Goal: Obtain resource: Download file/media

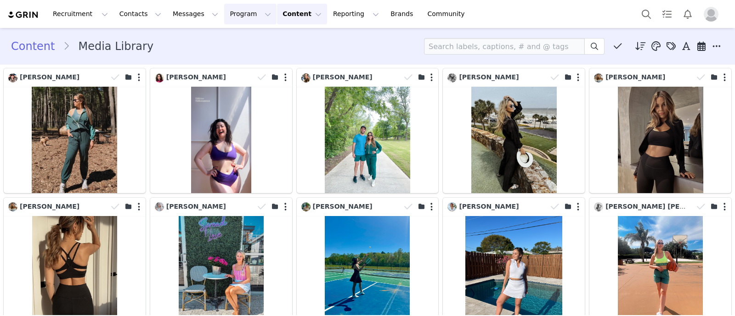
click at [228, 17] on button "Program Program" at bounding box center [250, 14] width 52 height 21
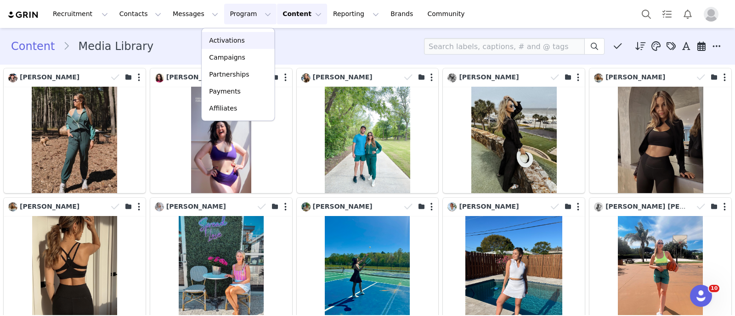
click at [233, 40] on p "Activations" at bounding box center [226, 41] width 35 height 10
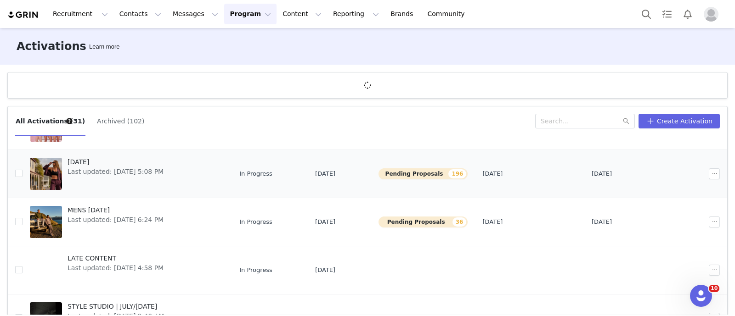
scroll to position [172, 0]
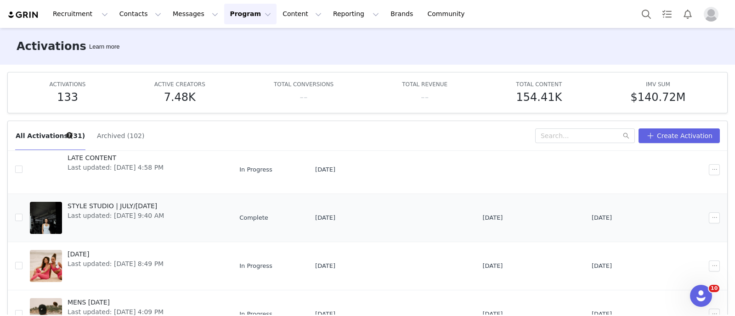
click at [136, 203] on span "STYLE STUDIO | JULY/[DATE]" at bounding box center [116, 207] width 96 height 10
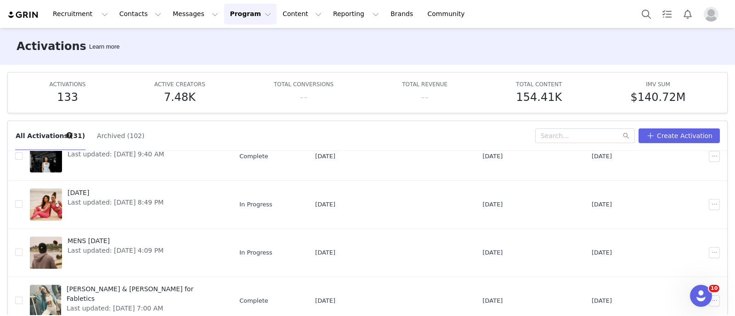
scroll to position [209, 0]
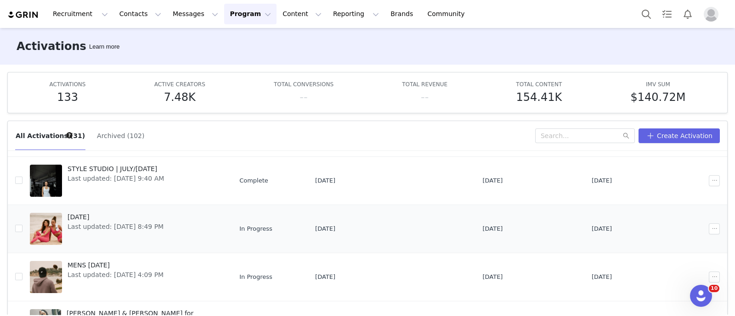
click at [98, 213] on span "[DATE]" at bounding box center [116, 218] width 96 height 10
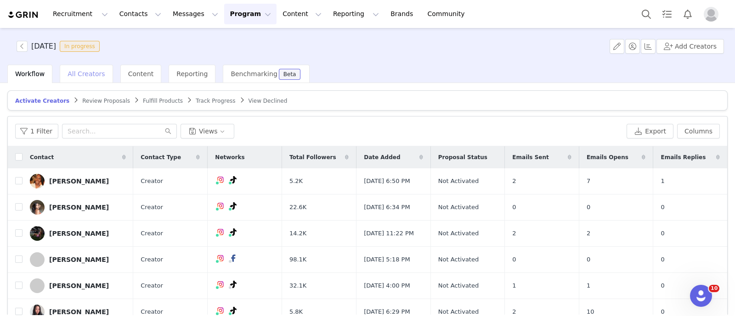
click at [80, 68] on div "All Creators" at bounding box center [86, 74] width 53 height 18
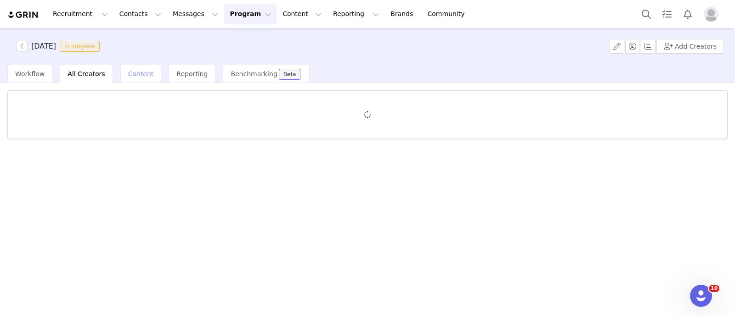
click at [133, 72] on span "Content" at bounding box center [141, 73] width 26 height 7
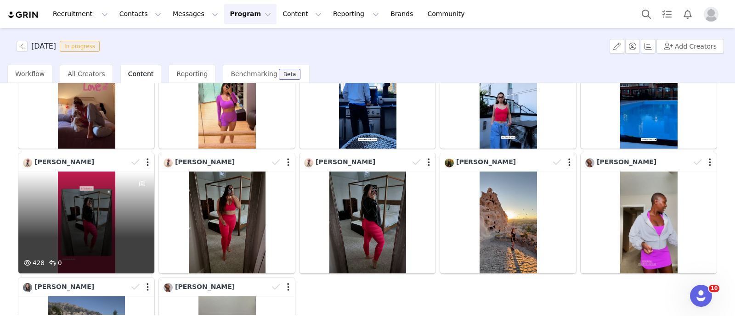
scroll to position [252, 0]
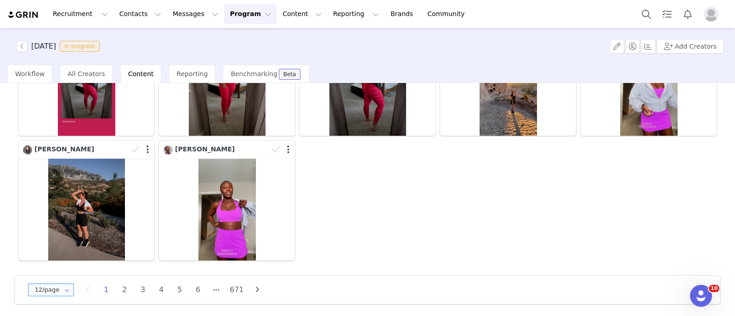
click at [52, 284] on input "12/page" at bounding box center [51, 290] width 46 height 13
click at [60, 269] on li "48/page" at bounding box center [55, 263] width 54 height 16
type input "48/page"
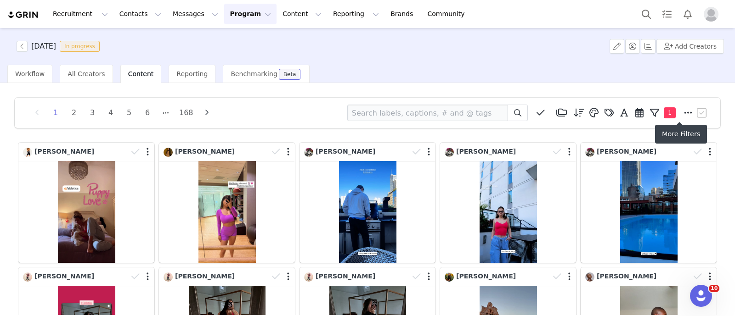
click at [684, 114] on icon at bounding box center [688, 112] width 8 height 9
select select "7146d32b-5a91-4b3a-97c6-cb4aaf904f4e"
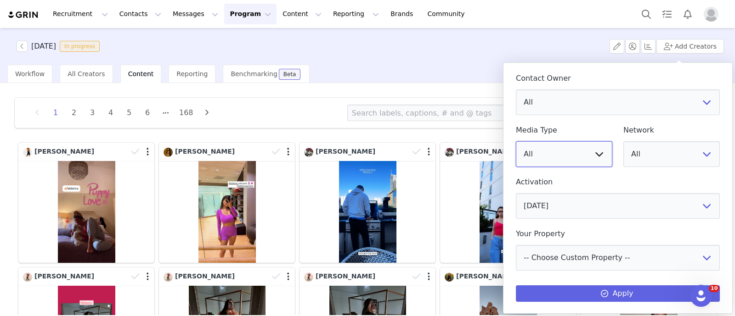
click at [575, 158] on select "All Image Video" at bounding box center [564, 154] width 96 height 26
select select "image"
click at [516, 141] on select "All Image Video" at bounding box center [564, 154] width 96 height 26
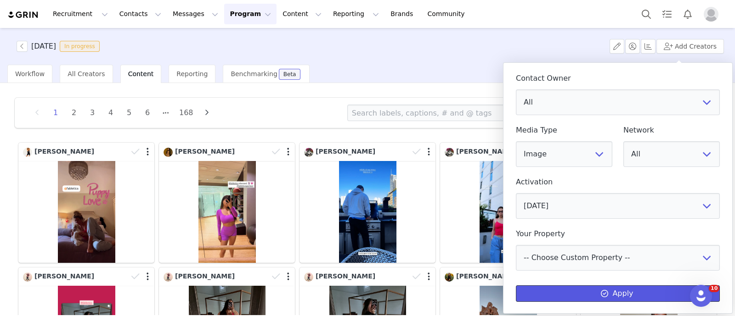
click at [590, 289] on button "Apply" at bounding box center [618, 294] width 204 height 17
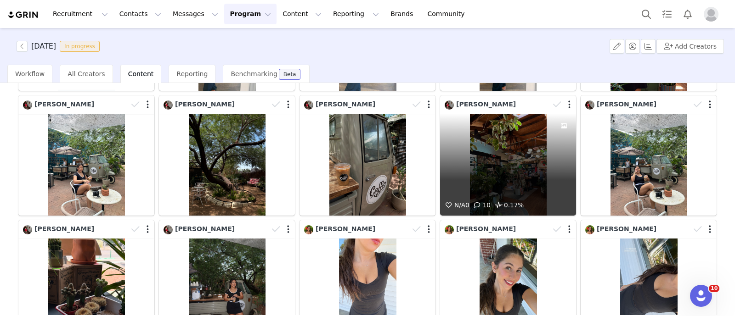
scroll to position [918, 0]
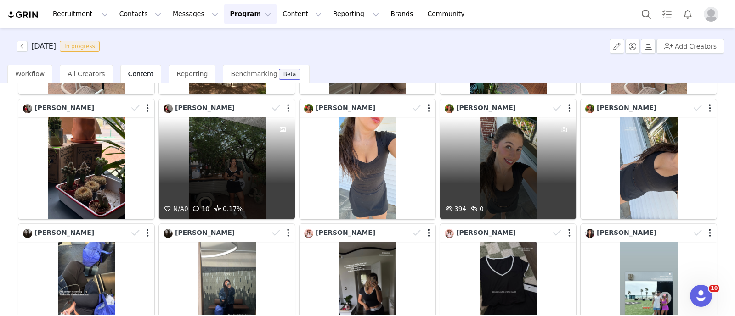
click at [249, 139] on div "N/A 0 10 0.17%" at bounding box center [227, 169] width 136 height 102
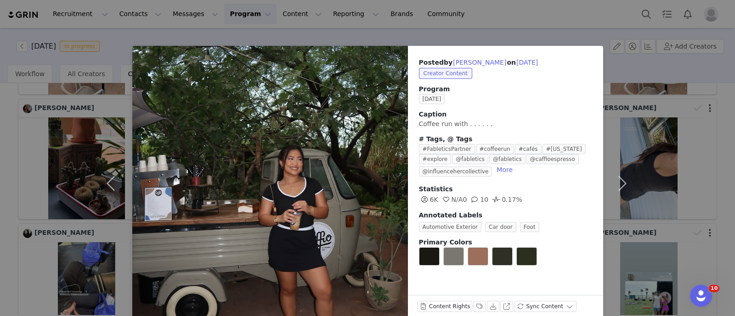
click at [31, 130] on div "Posted by [PERSON_NAME] on [DATE] Creator Content Program [DATE] Caption Coffee…" at bounding box center [367, 158] width 735 height 316
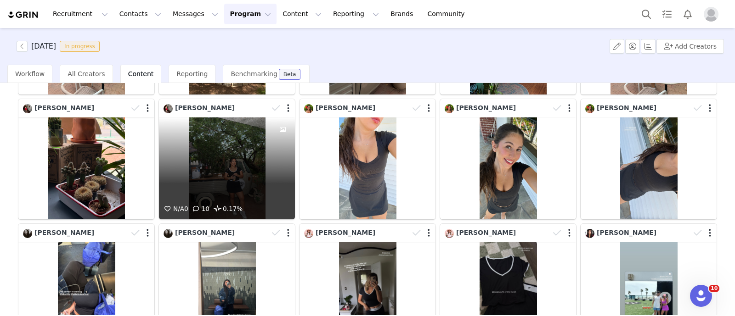
click at [277, 124] on span at bounding box center [282, 129] width 11 height 11
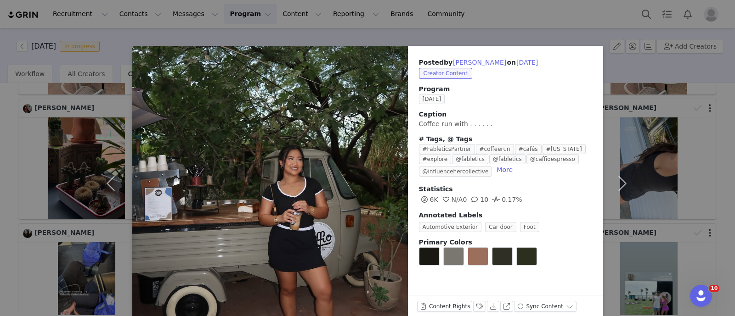
click at [16, 114] on div "Posted by [PERSON_NAME] on [DATE] Creator Content Program [DATE] Caption Coffee…" at bounding box center [367, 158] width 735 height 316
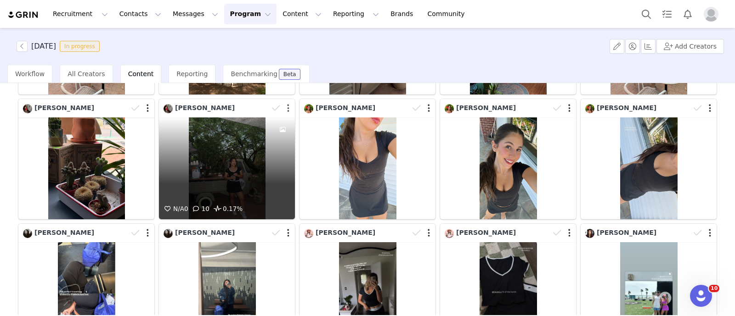
click at [287, 104] on button "button" at bounding box center [288, 108] width 2 height 9
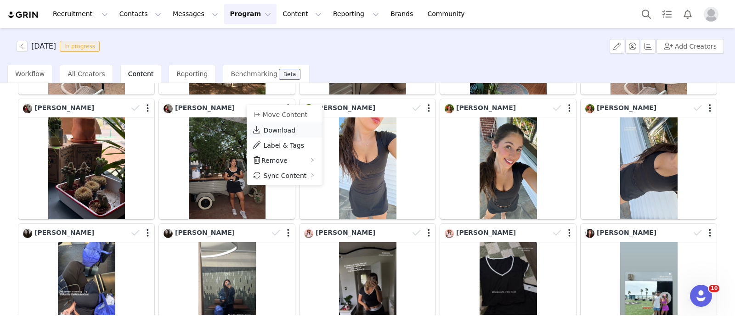
click at [280, 127] on span "Download" at bounding box center [279, 130] width 32 height 7
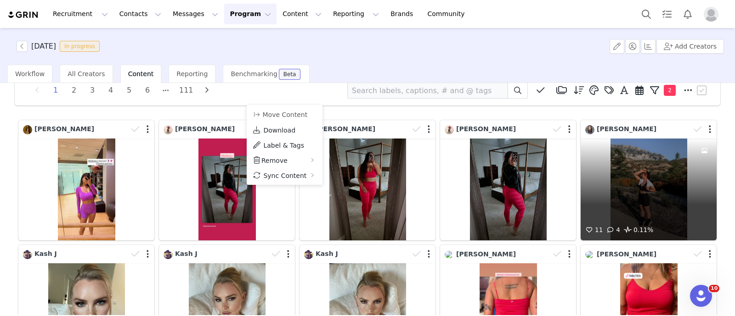
scroll to position [0, 0]
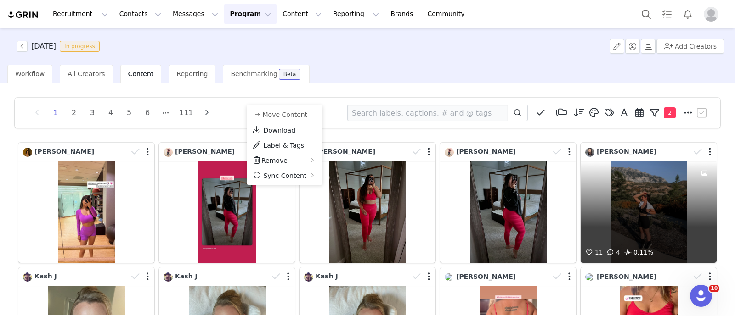
click at [673, 202] on div "11 4 0.11%" at bounding box center [649, 212] width 136 height 102
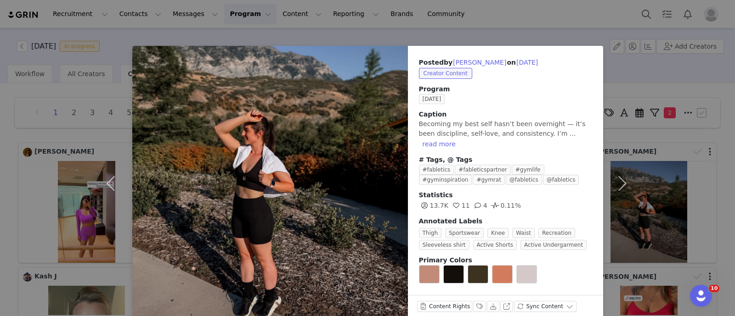
click at [0, 164] on div "Posted by [PERSON_NAME] on [DATE] Creator Content Program [DATE] Caption Becomi…" at bounding box center [367, 158] width 735 height 316
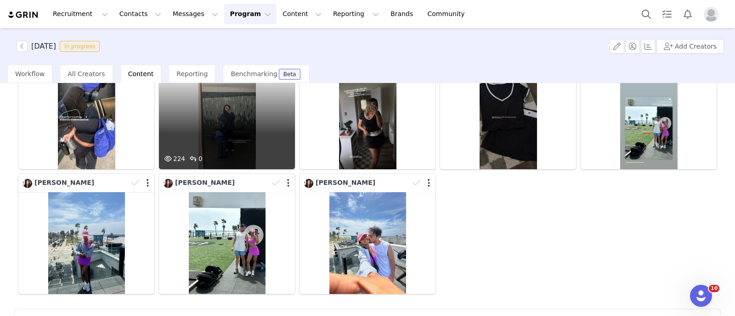
scroll to position [1118, 0]
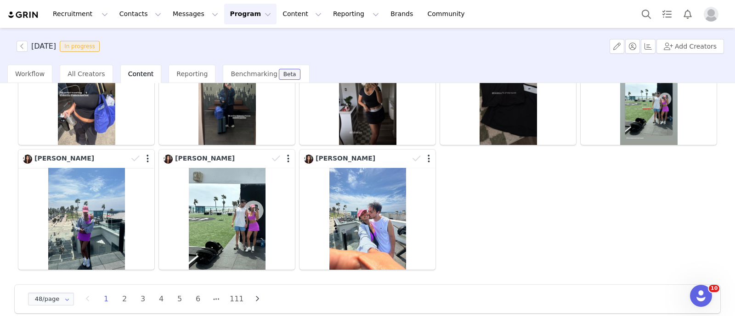
click at [122, 293] on li "2" at bounding box center [125, 299] width 14 height 13
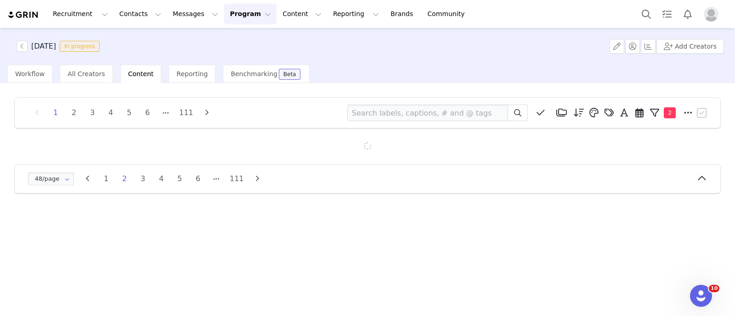
scroll to position [0, 0]
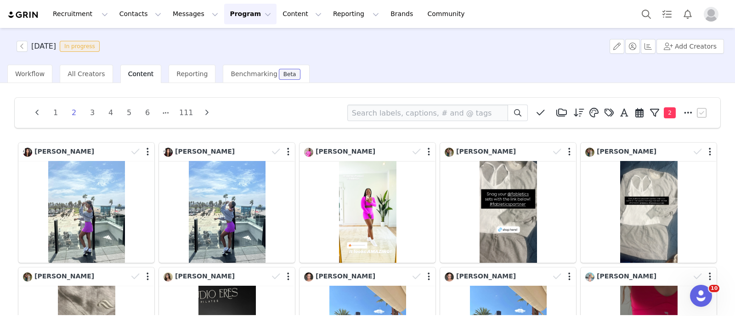
click at [0, 124] on div "1 2 3 4 5 6 111 Media Library (18385) [DATE] (155) [DATE] (228) [DATE] (454) [D…" at bounding box center [367, 199] width 735 height 232
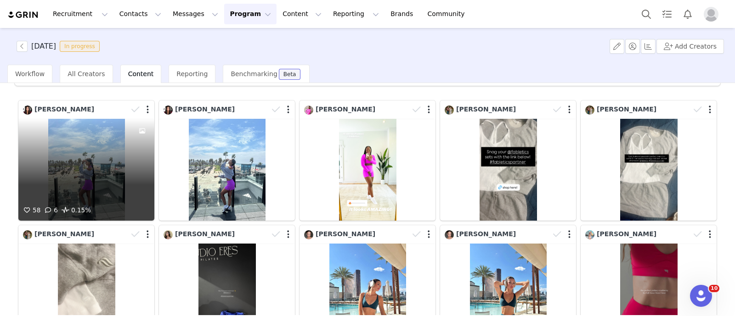
scroll to position [57, 0]
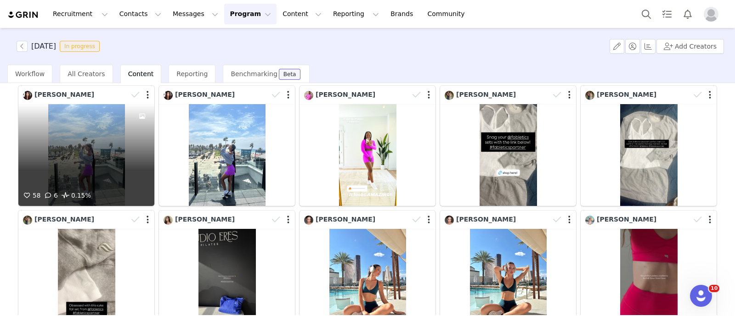
click at [102, 170] on div "58 6 0.15%" at bounding box center [86, 155] width 136 height 102
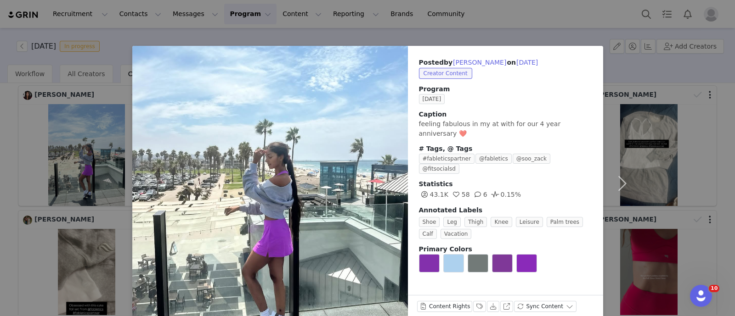
click at [0, 151] on div "Posted by [PERSON_NAME] on [DATE] Creator Content Program [DATE] Caption feelin…" at bounding box center [367, 158] width 735 height 316
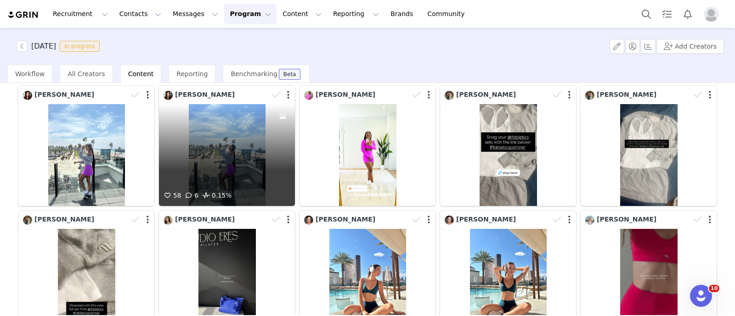
click at [227, 136] on div "58 6 0.15%" at bounding box center [227, 155] width 136 height 102
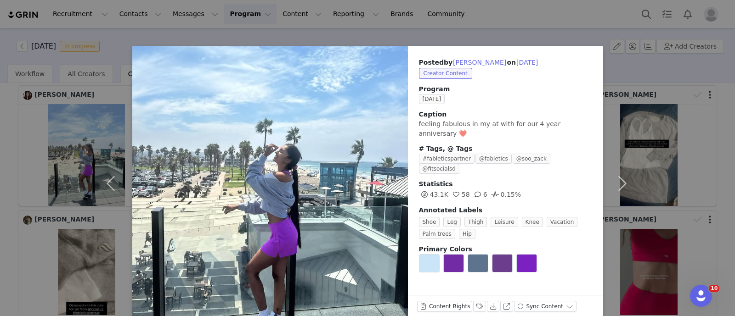
drag, startPoint x: 16, startPoint y: 139, endPoint x: 25, endPoint y: 138, distance: 9.7
click at [17, 138] on div "Posted by [PERSON_NAME] on [DATE] Creator Content Program [DATE] Caption feelin…" at bounding box center [367, 158] width 735 height 316
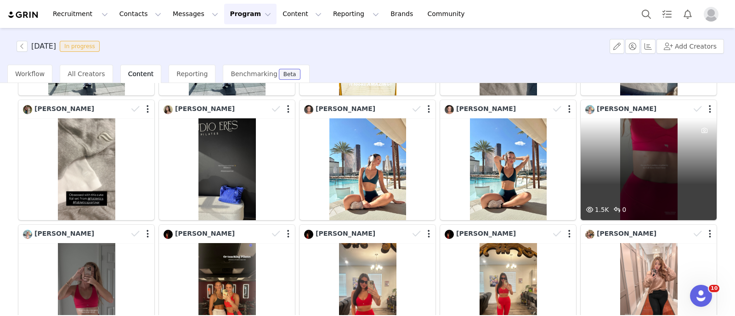
scroll to position [172, 0]
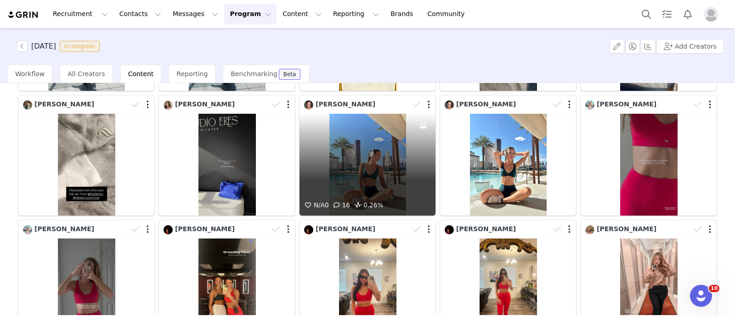
click at [375, 166] on div "N/A 0 16 0.26%" at bounding box center [367, 165] width 136 height 102
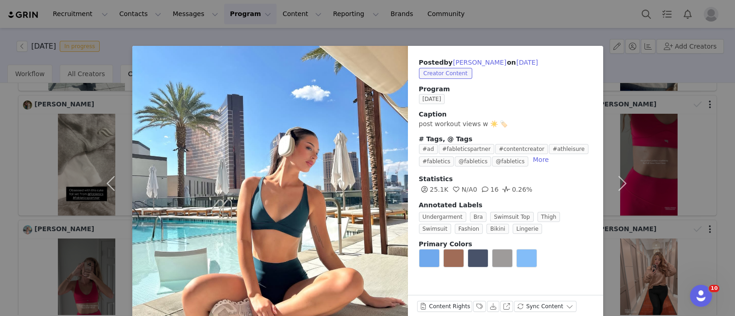
click at [61, 109] on div "Posted by [PERSON_NAME] on [DATE] Creator Content Program [DATE] Caption post w…" at bounding box center [367, 158] width 735 height 316
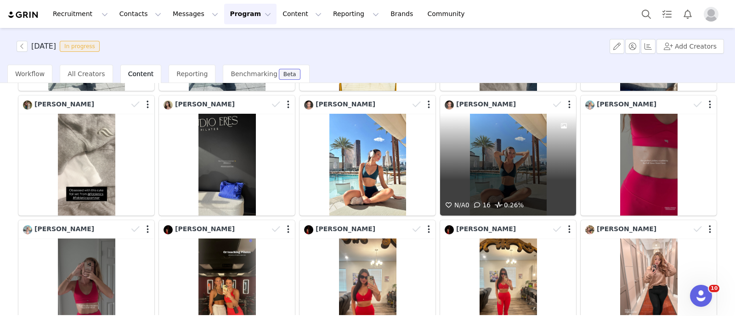
click at [517, 139] on div "N/A 0 16 0.26%" at bounding box center [508, 165] width 136 height 102
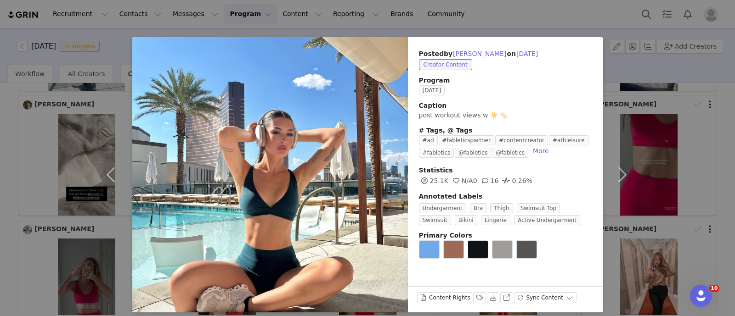
scroll to position [16, 0]
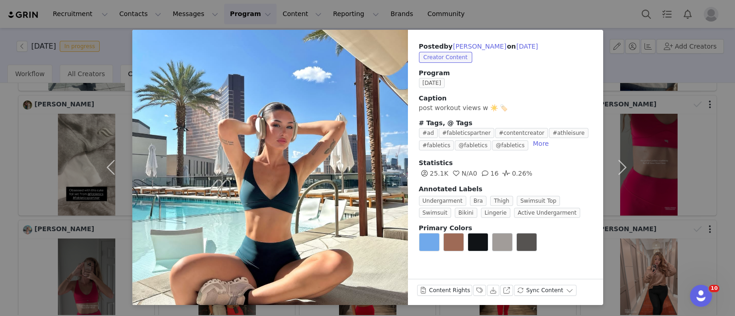
click at [6, 141] on div "Posted by [PERSON_NAME] on [DATE] Creator Content Program [DATE] Caption post w…" at bounding box center [367, 158] width 735 height 316
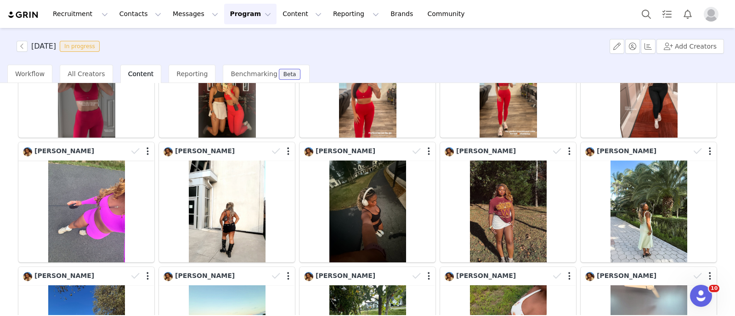
scroll to position [401, 0]
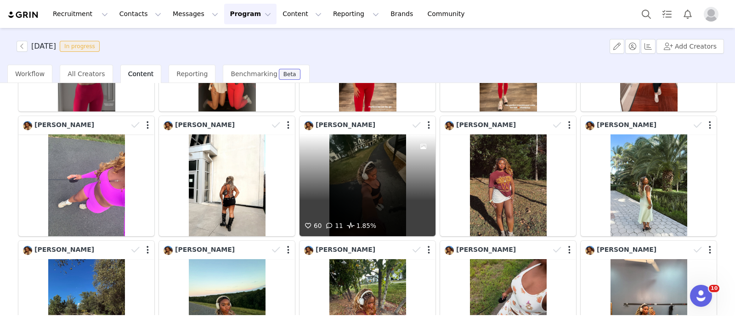
click at [337, 187] on div "60 11 1.85%" at bounding box center [367, 186] width 136 height 102
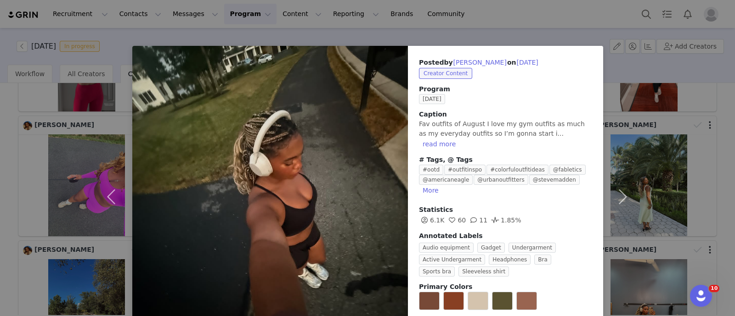
click at [0, 152] on div "Posted by [PERSON_NAME] on [DATE] Creator Content Program [DATE] Caption Fav ou…" at bounding box center [367, 158] width 735 height 316
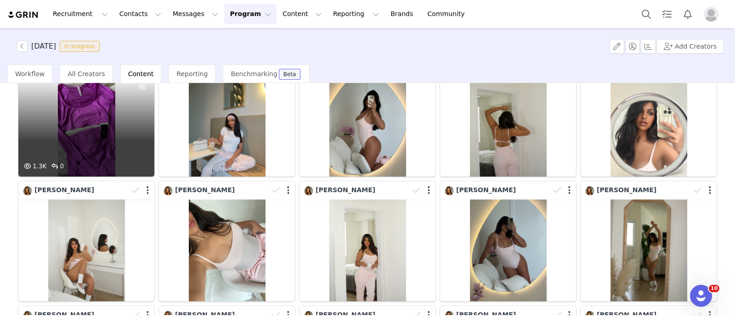
scroll to position [861, 0]
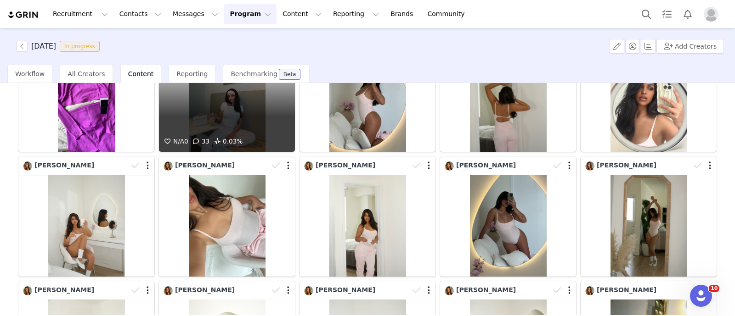
click at [226, 107] on div "N/A 0 33 0.03%" at bounding box center [227, 101] width 136 height 102
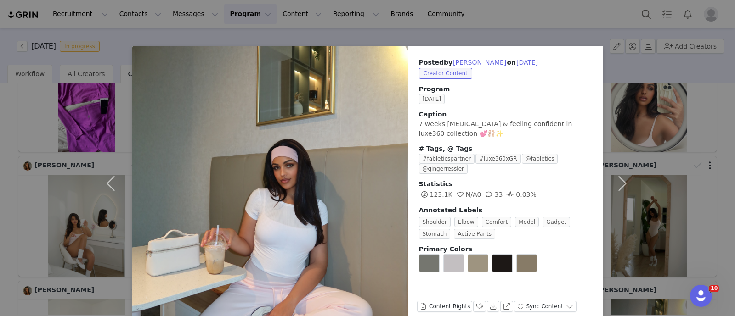
click at [17, 121] on div "Posted by [PERSON_NAME] on [DATE] Creator Content Program [DATE] Caption 7 week…" at bounding box center [367, 158] width 735 height 316
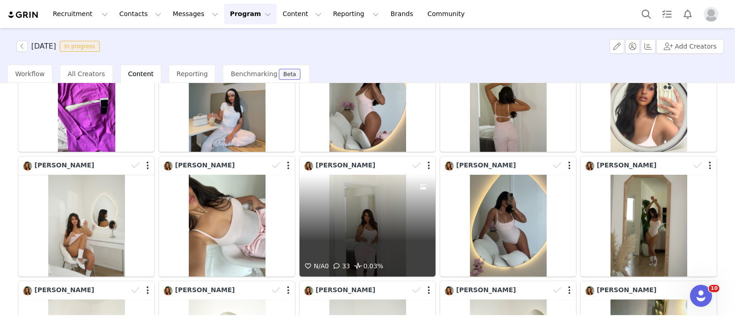
click at [356, 240] on div "N/A 0 33 0.03%" at bounding box center [367, 226] width 136 height 102
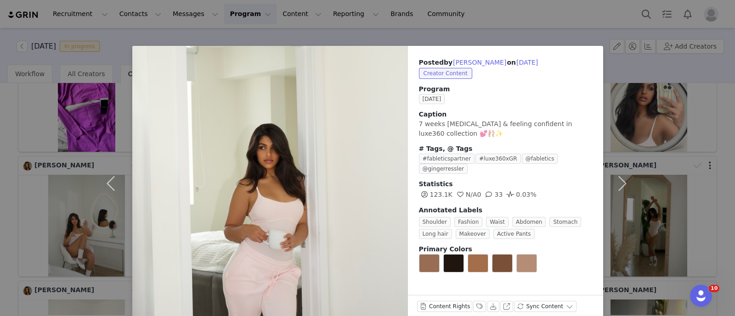
click at [0, 179] on div "Posted by [PERSON_NAME] on [DATE] Creator Content Program [DATE] Caption 7 week…" at bounding box center [367, 158] width 735 height 316
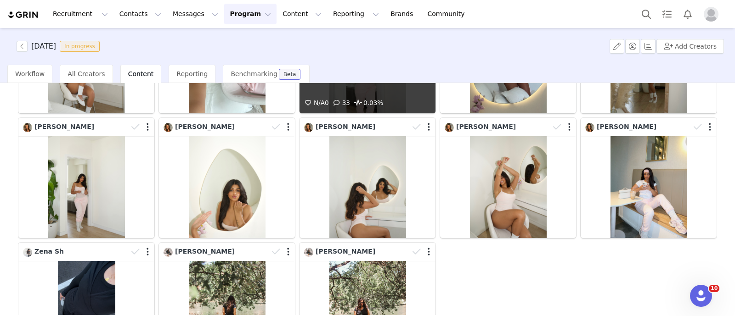
scroll to position [1033, 0]
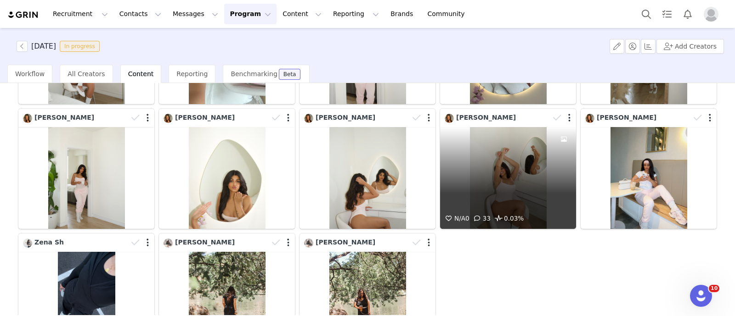
click at [511, 170] on div "N/A 0 33 0.03%" at bounding box center [508, 178] width 136 height 102
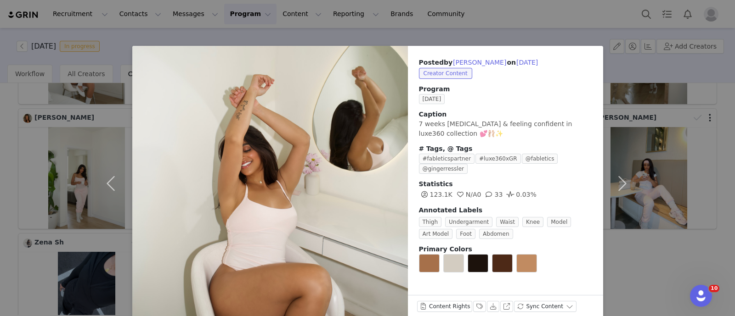
click at [672, 244] on div "Posted by [PERSON_NAME] on [DATE] Creator Content Program [DATE] Caption 7 week…" at bounding box center [367, 158] width 735 height 316
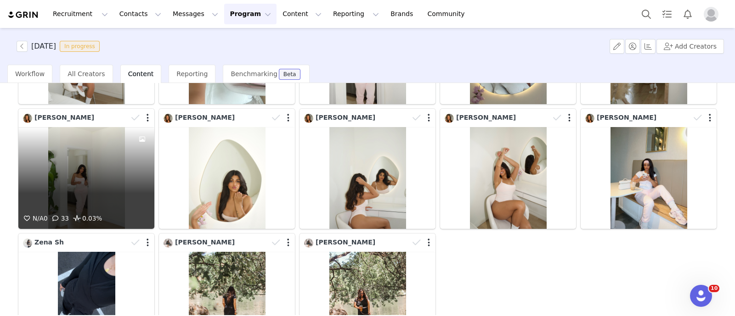
click at [85, 160] on div "N/A 0 33 0.03%" at bounding box center [86, 178] width 136 height 102
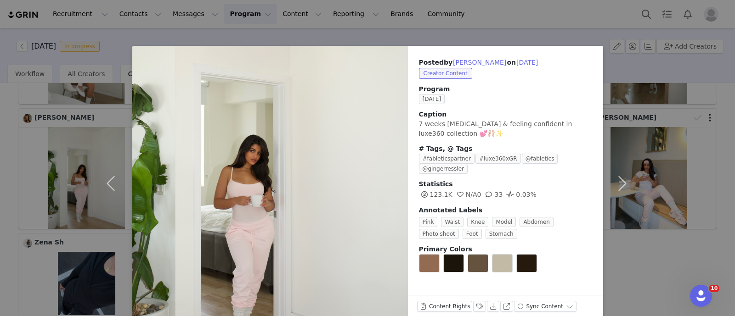
click at [667, 257] on div "Posted by [PERSON_NAME] on [DATE] Creator Content Program [DATE] Caption 7 week…" at bounding box center [367, 158] width 735 height 316
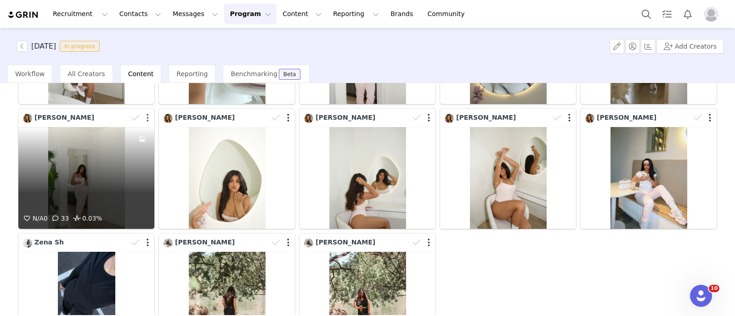
click at [147, 113] on button "button" at bounding box center [148, 117] width 2 height 9
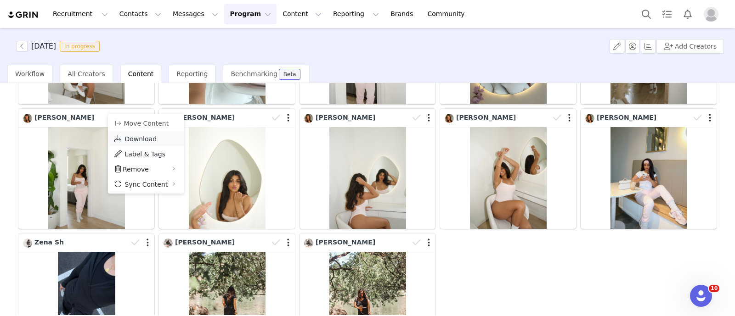
drag, startPoint x: 142, startPoint y: 135, endPoint x: 153, endPoint y: 133, distance: 10.8
click at [142, 135] on span "Download" at bounding box center [140, 138] width 32 height 7
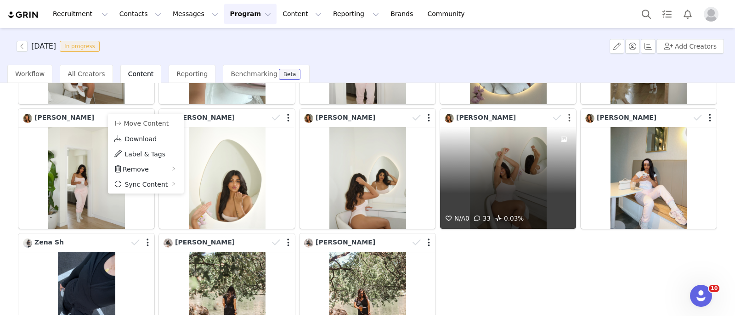
click at [568, 113] on button "button" at bounding box center [569, 117] width 2 height 9
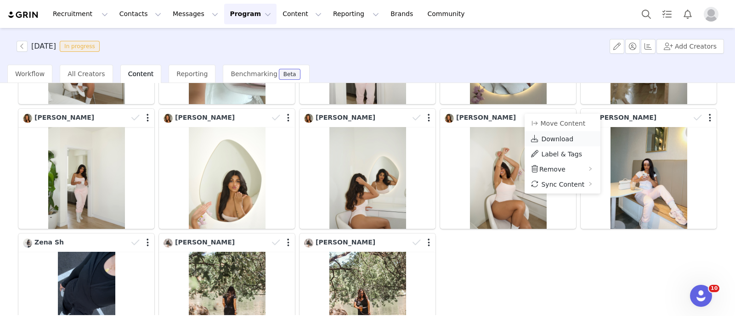
click at [561, 135] on span "Download" at bounding box center [557, 138] width 32 height 7
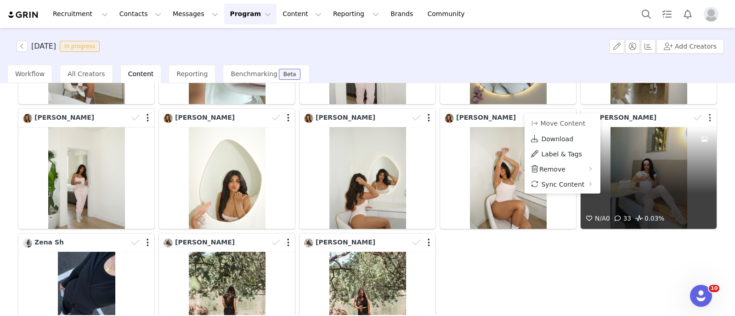
click at [709, 113] on button "button" at bounding box center [710, 117] width 2 height 9
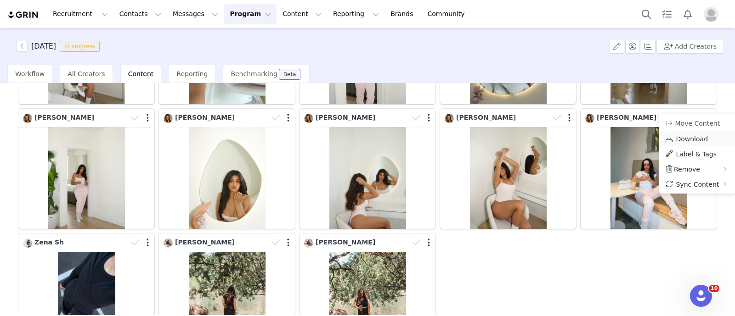
click at [694, 141] on span "Download" at bounding box center [692, 138] width 32 height 7
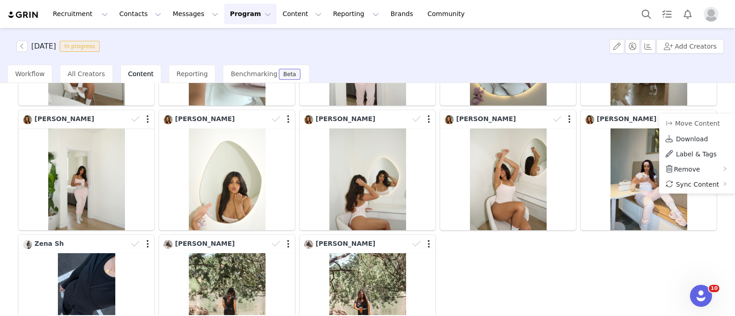
scroll to position [918, 0]
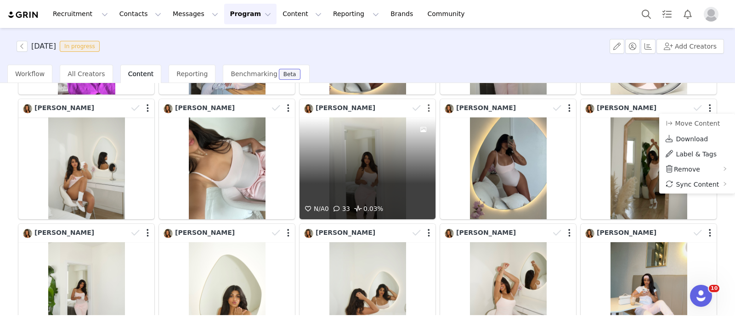
click at [428, 104] on button "button" at bounding box center [429, 108] width 2 height 9
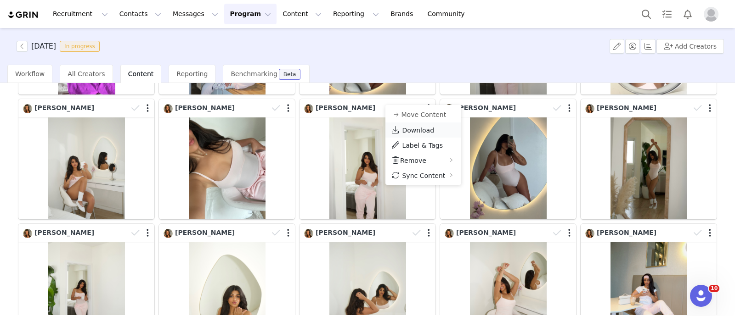
click at [420, 131] on span "Download" at bounding box center [418, 130] width 32 height 7
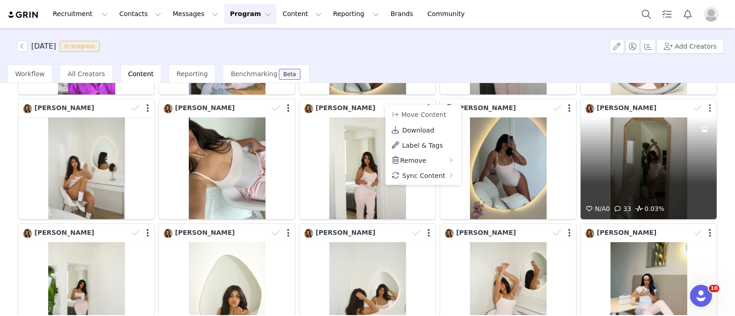
click at [709, 104] on button "button" at bounding box center [710, 108] width 2 height 9
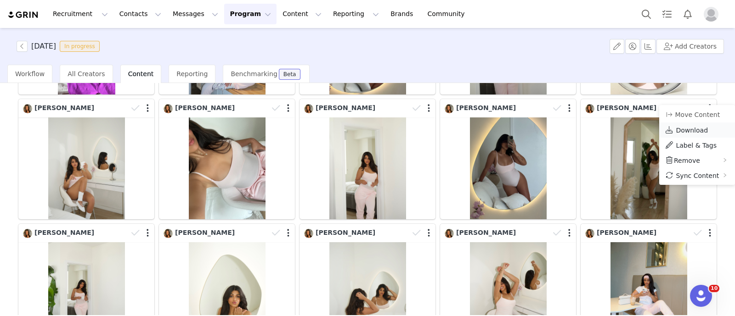
click at [688, 129] on span "Download" at bounding box center [692, 130] width 32 height 7
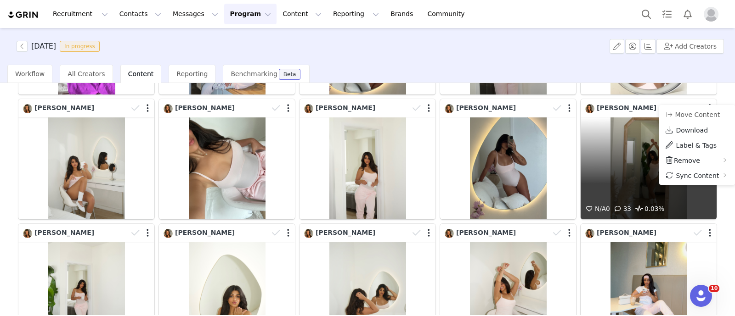
click at [599, 157] on div "N/A 0 33 0.03%" at bounding box center [649, 169] width 136 height 102
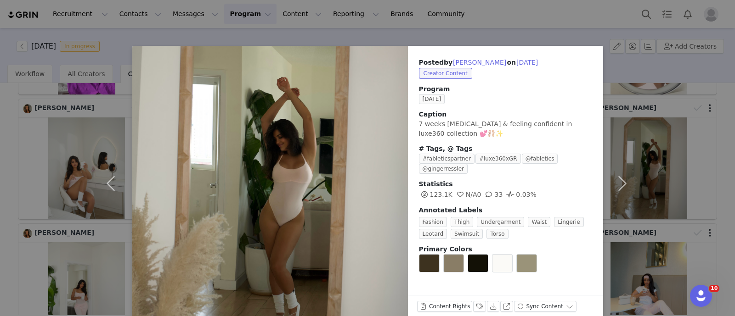
click at [0, 119] on div "Posted by [PERSON_NAME] on [DATE] Creator Content Program [DATE] Caption 7 week…" at bounding box center [367, 158] width 735 height 316
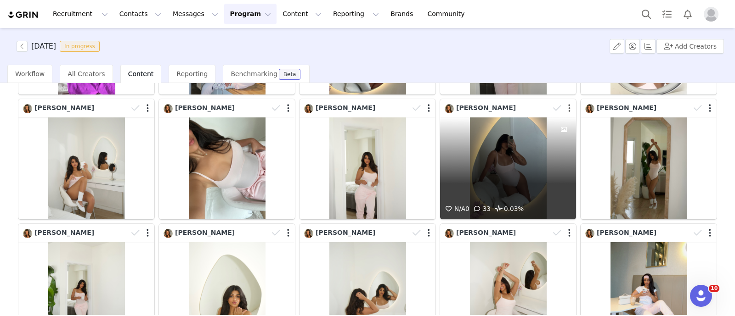
click at [568, 104] on button "button" at bounding box center [569, 108] width 2 height 9
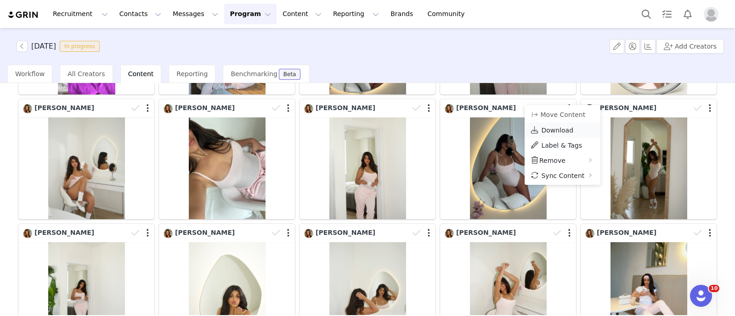
click at [556, 127] on span "Download" at bounding box center [557, 130] width 32 height 7
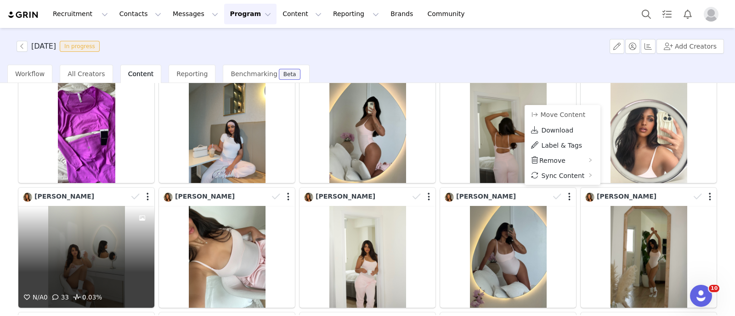
scroll to position [803, 0]
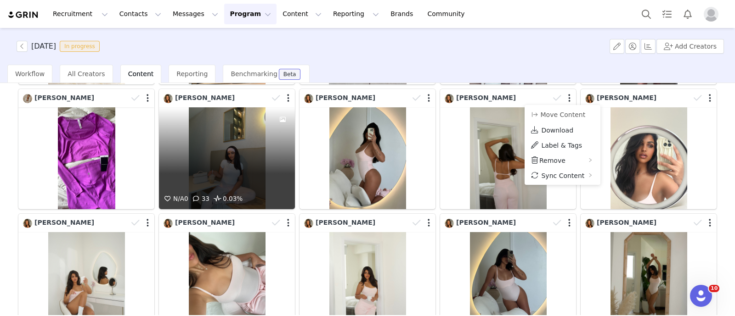
click at [286, 91] on div at bounding box center [281, 98] width 27 height 14
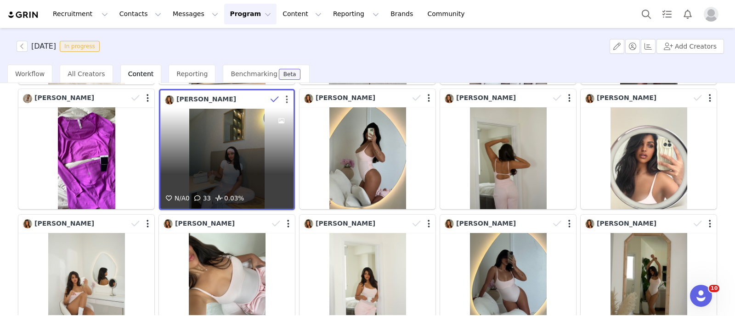
click at [286, 95] on button "button" at bounding box center [287, 99] width 2 height 9
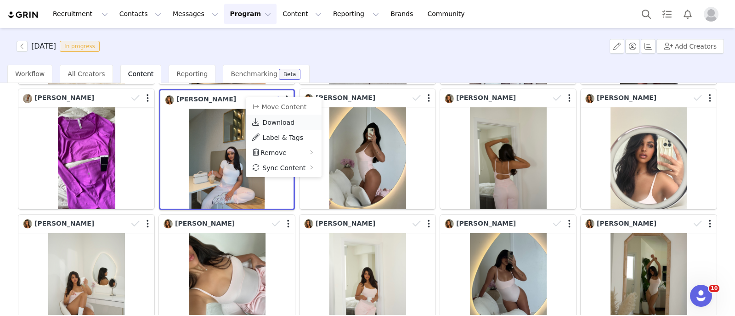
click at [287, 120] on span "Download" at bounding box center [278, 122] width 32 height 7
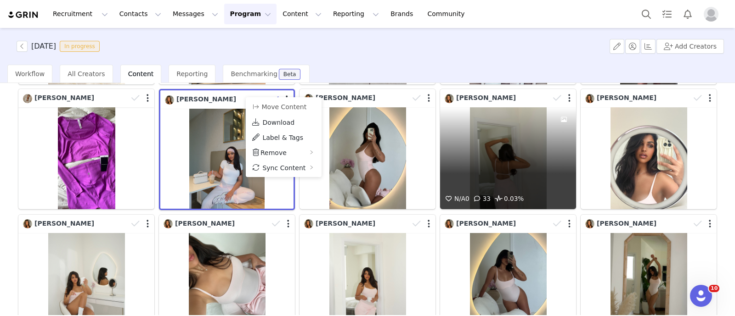
click at [560, 91] on div at bounding box center [562, 98] width 27 height 14
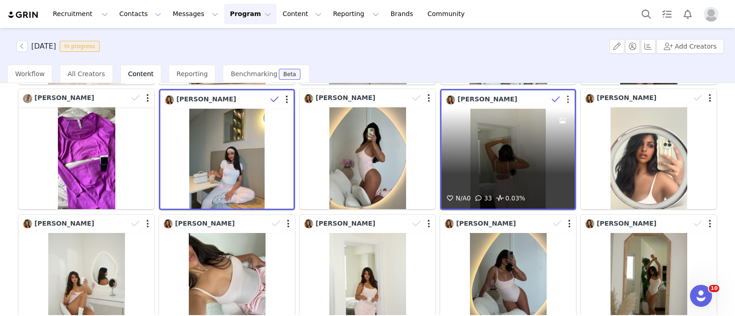
click at [567, 95] on button "button" at bounding box center [568, 99] width 2 height 9
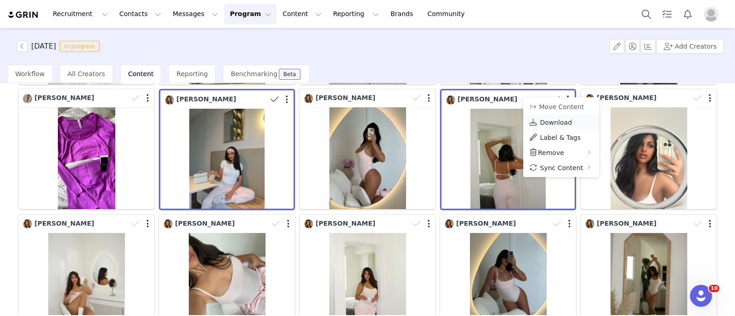
click at [558, 122] on span "Download" at bounding box center [556, 122] width 32 height 7
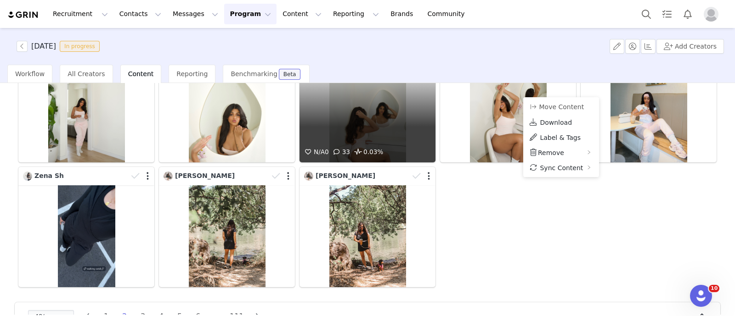
scroll to position [1118, 0]
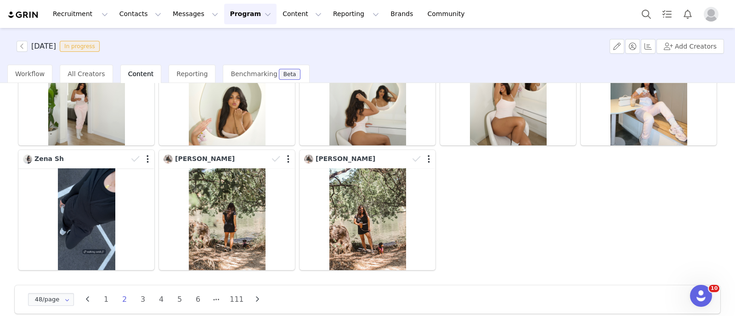
click at [148, 294] on li "3" at bounding box center [143, 300] width 14 height 13
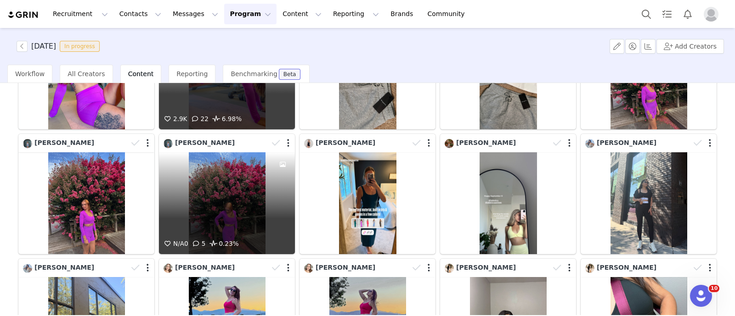
scroll to position [401, 0]
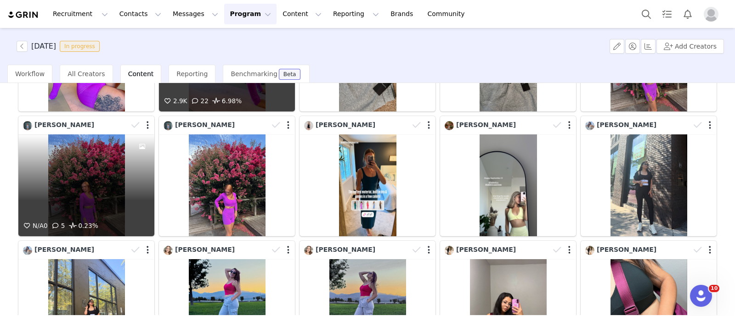
click at [112, 186] on div "N/A 0 5 0.23%" at bounding box center [86, 186] width 136 height 102
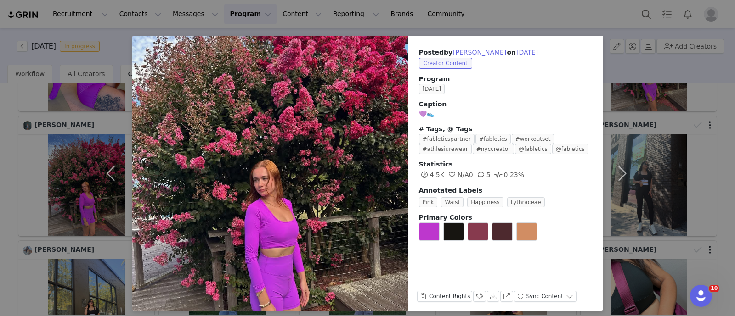
scroll to position [16, 0]
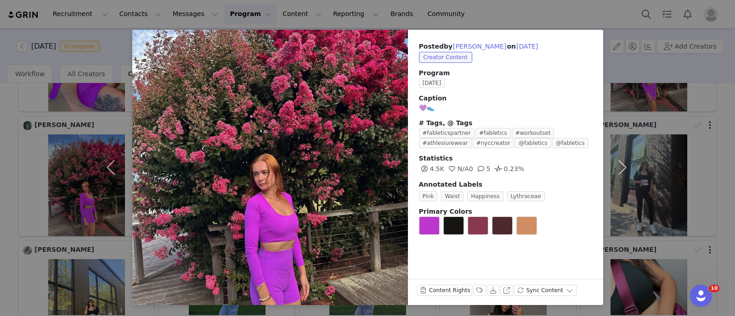
drag, startPoint x: 0, startPoint y: 141, endPoint x: 74, endPoint y: 149, distance: 74.9
click at [2, 141] on div "Posted by [PERSON_NAME] on [DATE] Creator Content Program [DATE] Caption 💜👟 # T…" at bounding box center [367, 158] width 735 height 316
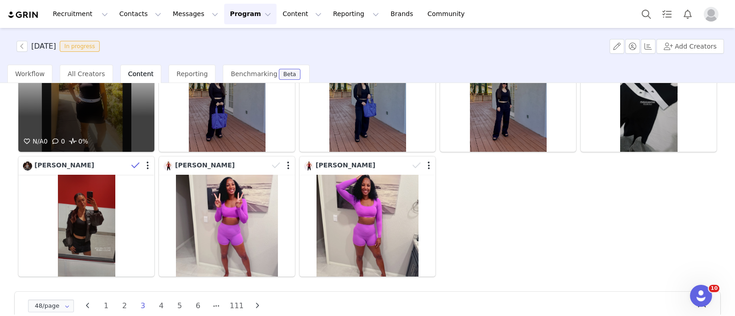
scroll to position [1118, 0]
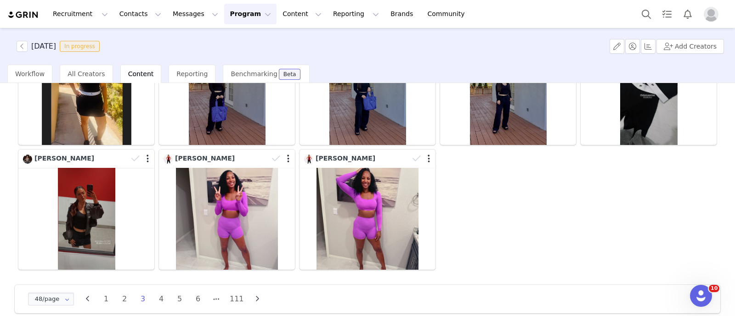
click at [163, 293] on li "4" at bounding box center [161, 299] width 14 height 13
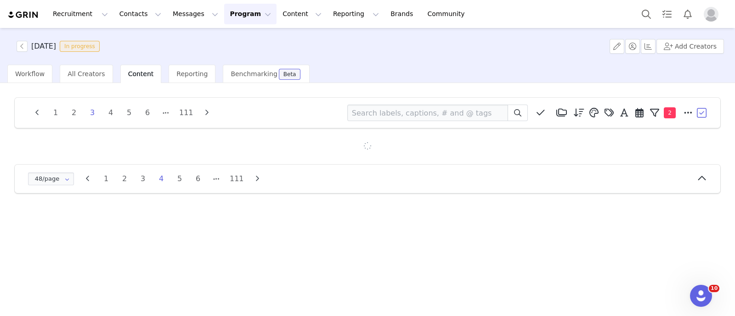
scroll to position [0, 0]
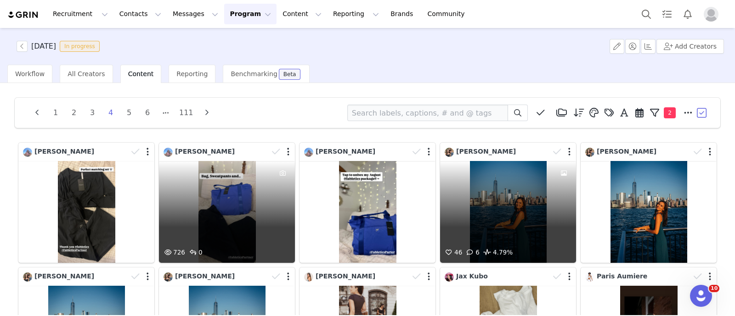
click at [511, 208] on div "46 6 4.79%" at bounding box center [508, 212] width 136 height 102
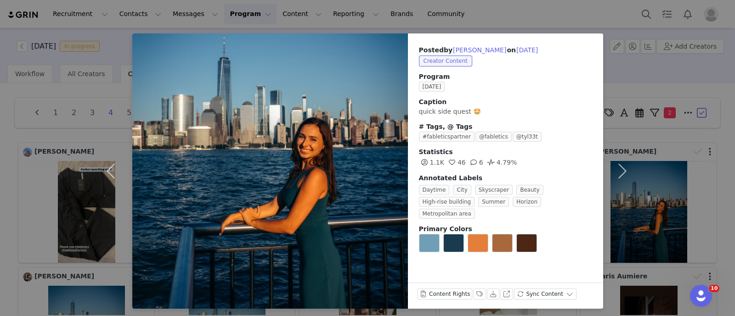
scroll to position [16, 0]
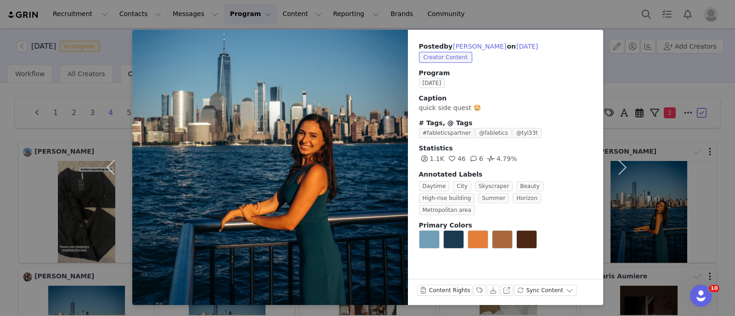
drag, startPoint x: 0, startPoint y: 166, endPoint x: 9, endPoint y: 166, distance: 8.7
click at [0, 166] on div "Posted by [PERSON_NAME] on [DATE] Creator Content Program [DATE] Caption quick …" at bounding box center [367, 158] width 735 height 316
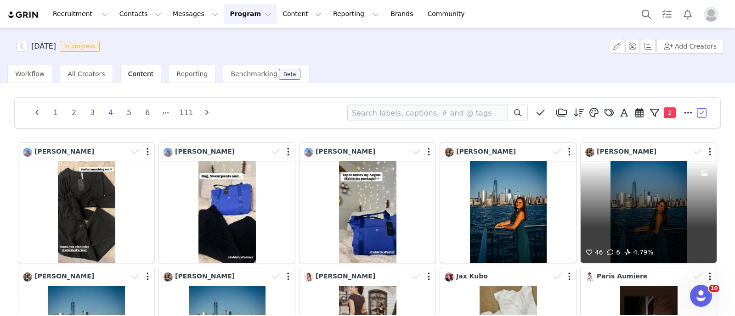
drag, startPoint x: 583, startPoint y: 202, endPoint x: 638, endPoint y: 188, distance: 56.4
click at [638, 188] on div "46 6 4.79%" at bounding box center [649, 212] width 136 height 102
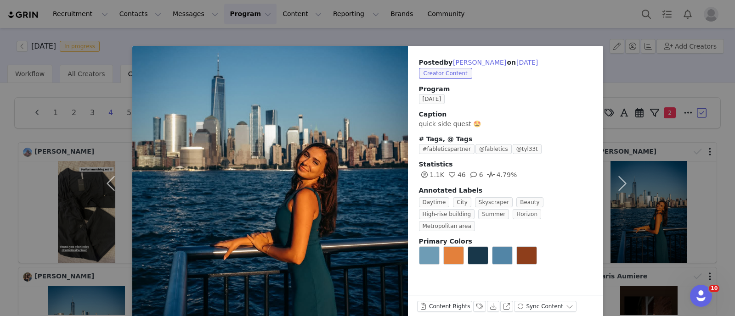
click at [0, 164] on div "Posted by [PERSON_NAME] on [DATE] Creator Content Program [DATE] Caption quick …" at bounding box center [367, 158] width 735 height 316
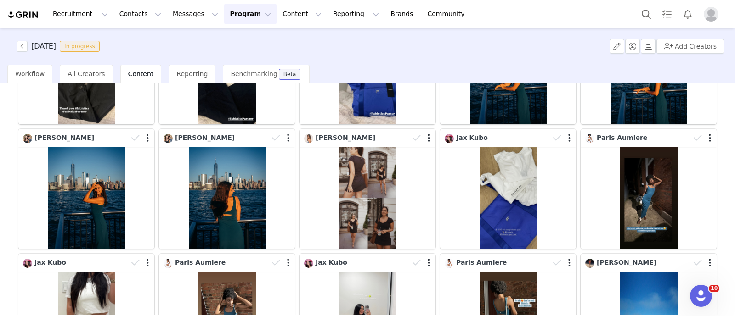
scroll to position [229, 0]
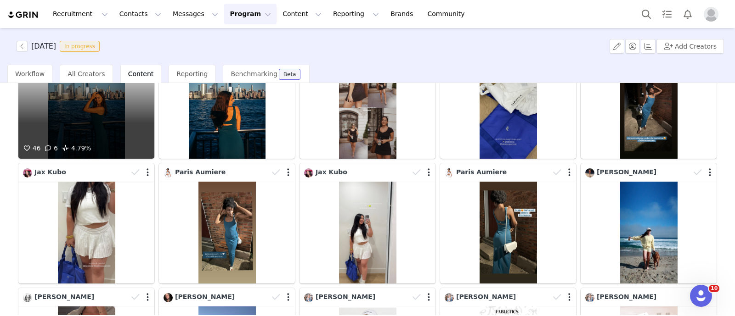
click at [123, 116] on div "46 6 4.79%" at bounding box center [86, 108] width 136 height 102
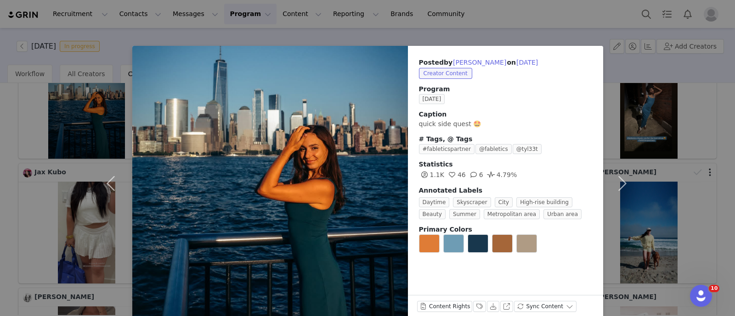
click at [0, 123] on div "Posted by [PERSON_NAME] on [DATE] Creator Content Program [DATE] Caption quick …" at bounding box center [367, 158] width 735 height 316
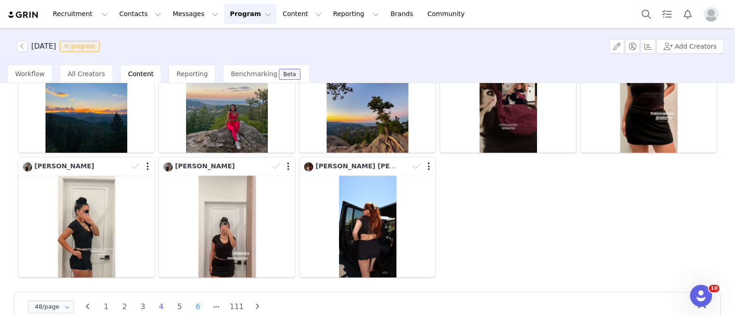
scroll to position [1118, 0]
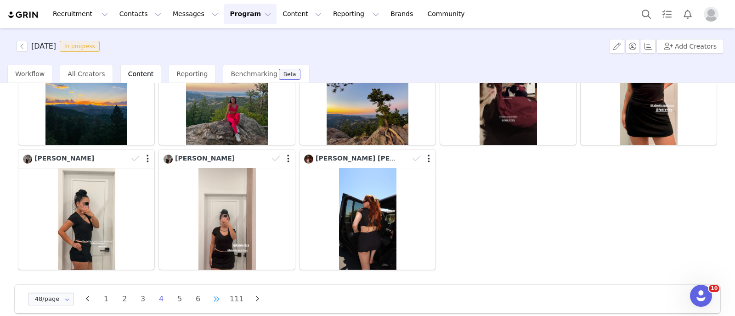
click at [220, 293] on li at bounding box center [216, 299] width 14 height 13
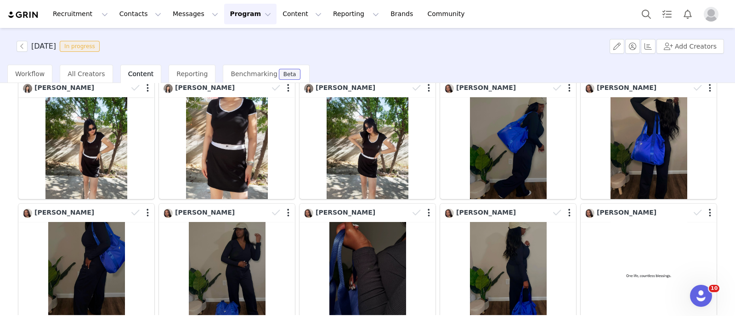
scroll to position [0, 0]
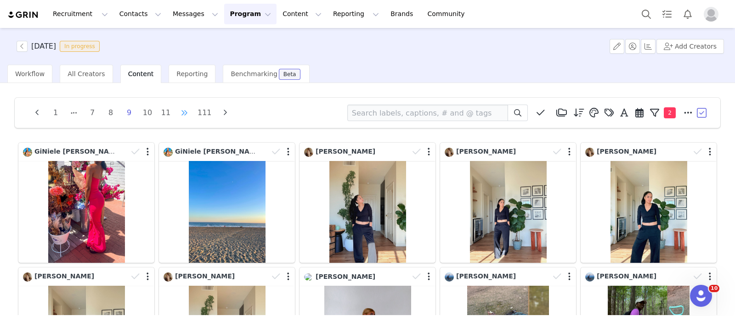
click at [183, 112] on li at bounding box center [184, 113] width 14 height 13
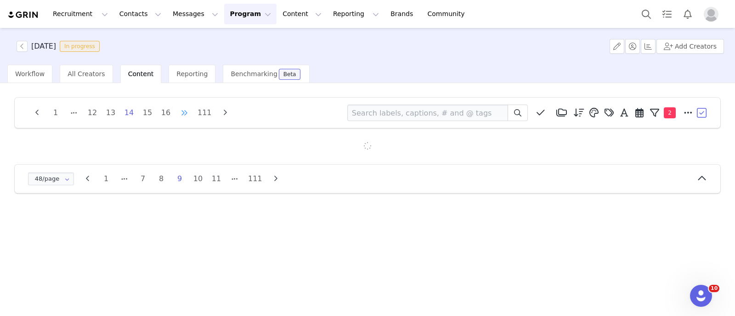
click at [183, 112] on li at bounding box center [184, 113] width 14 height 13
click at [186, 111] on li at bounding box center [184, 113] width 14 height 13
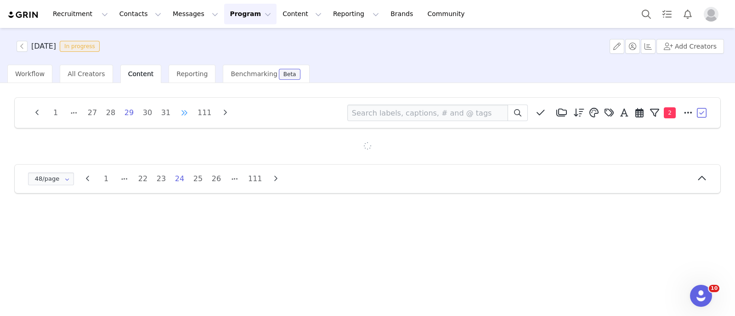
click at [186, 111] on li at bounding box center [184, 113] width 14 height 13
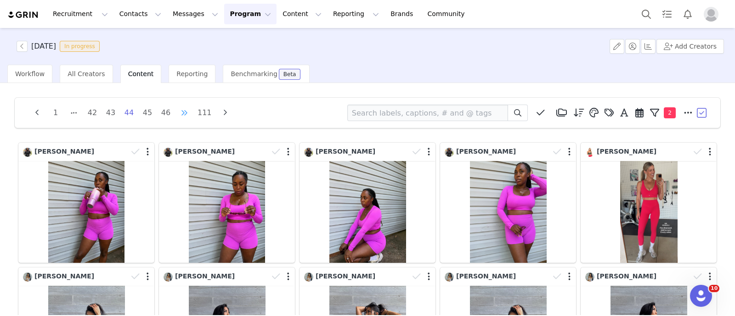
click at [185, 112] on li at bounding box center [184, 113] width 14 height 13
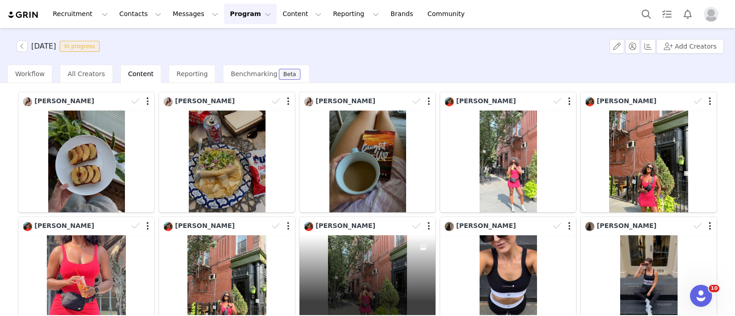
scroll to position [114, 0]
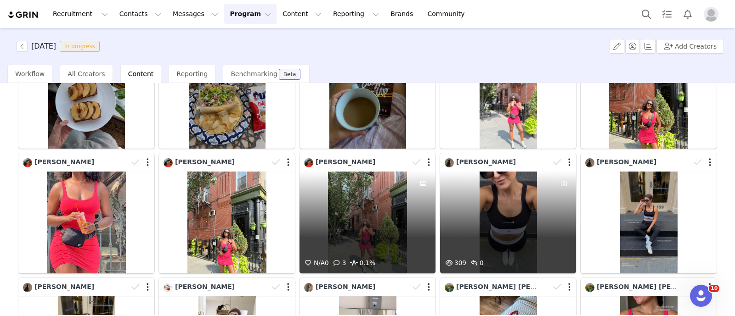
click at [369, 232] on div "N/A 0 3 0.1%" at bounding box center [367, 223] width 136 height 102
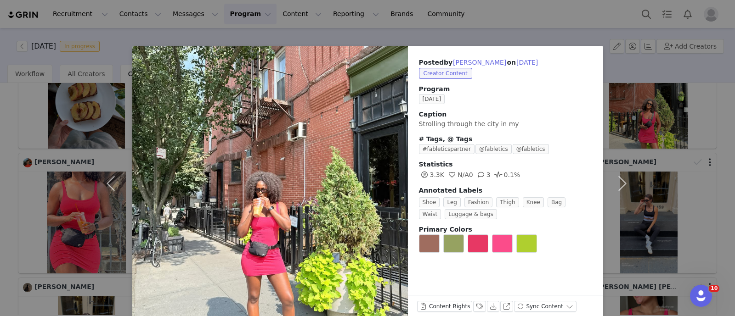
click at [0, 194] on div "Posted by [PERSON_NAME] on [DATE] Creator Content Program [DATE] Caption Stroll…" at bounding box center [367, 158] width 735 height 316
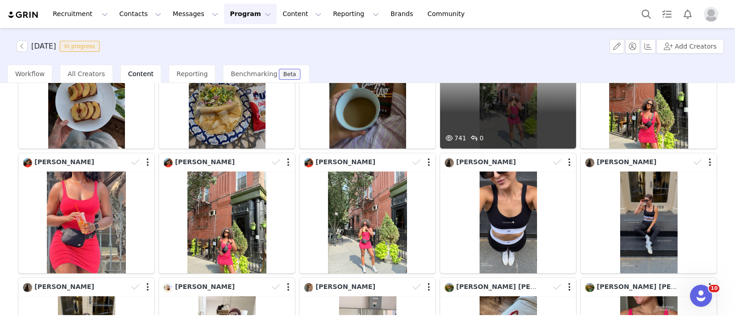
click at [491, 85] on div "741 0" at bounding box center [508, 98] width 136 height 102
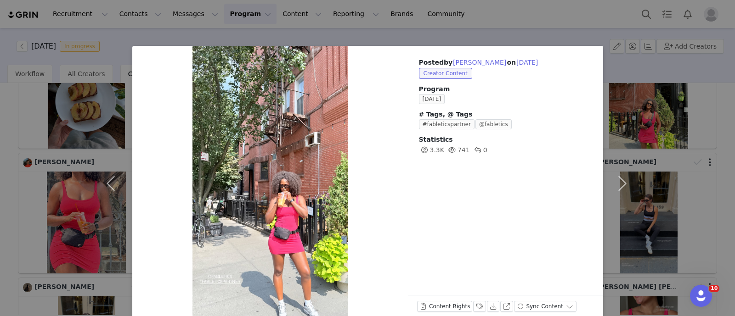
click at [0, 124] on div "Posted by [PERSON_NAME] on [DATE] Creator Content Program [DATE] # Tags, @ Tags…" at bounding box center [367, 158] width 735 height 316
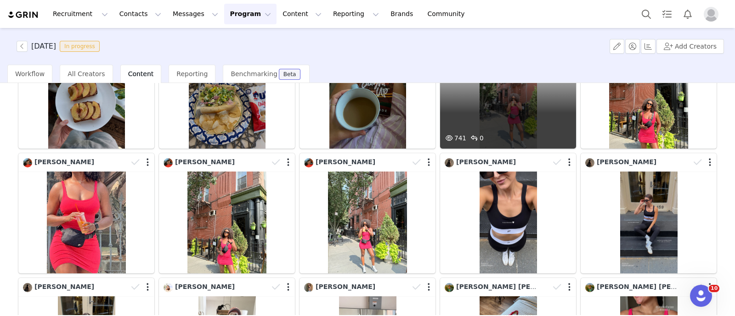
scroll to position [0, 0]
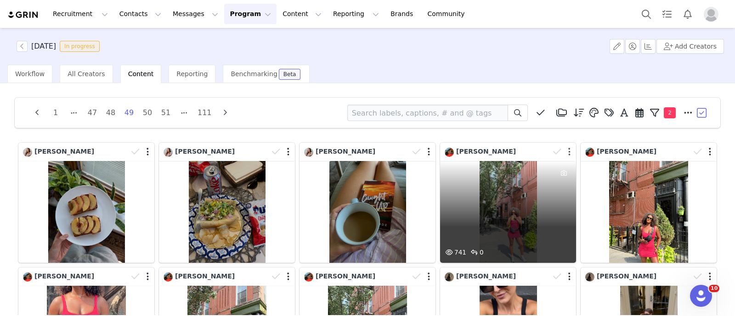
click at [568, 152] on button "button" at bounding box center [569, 151] width 2 height 9
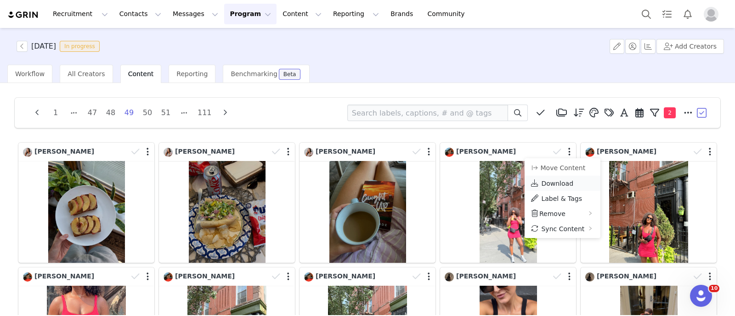
drag, startPoint x: 553, startPoint y: 181, endPoint x: 591, endPoint y: 181, distance: 37.7
click at [553, 181] on span "Download" at bounding box center [557, 183] width 32 height 7
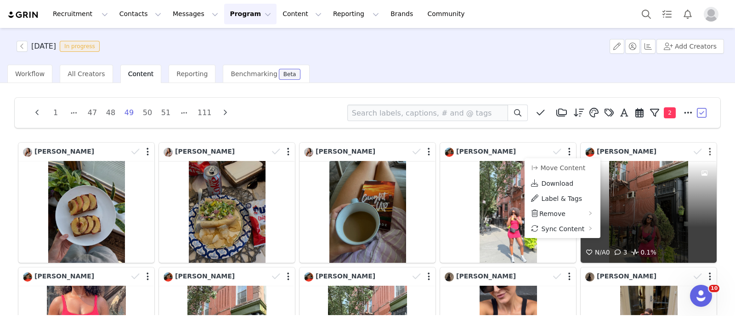
click at [709, 150] on button "button" at bounding box center [710, 151] width 2 height 9
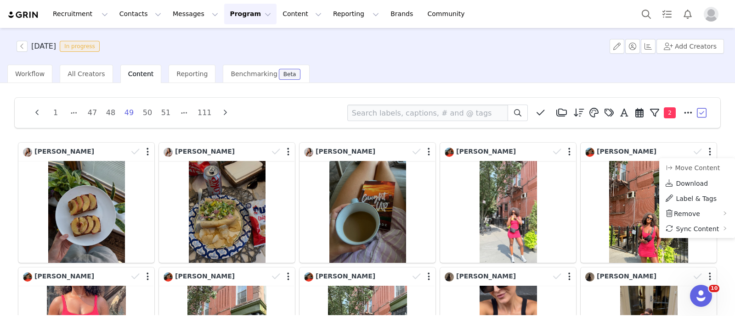
drag, startPoint x: 689, startPoint y: 181, endPoint x: 649, endPoint y: 181, distance: 40.4
click at [689, 181] on span "Download" at bounding box center [692, 183] width 32 height 7
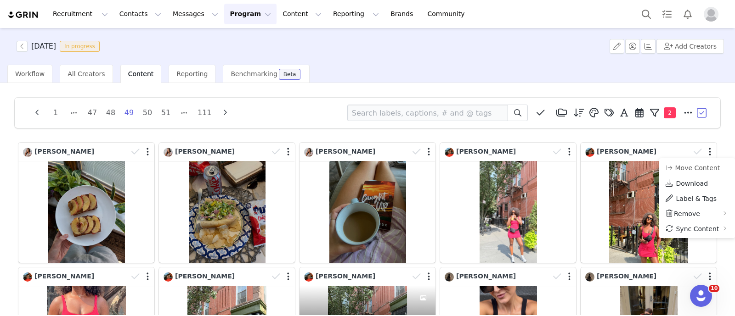
scroll to position [172, 0]
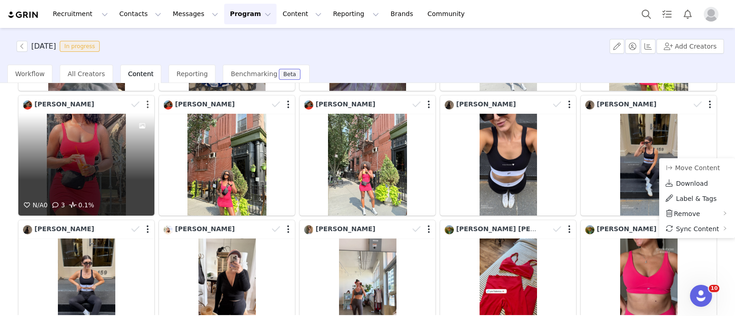
click at [147, 104] on button "button" at bounding box center [148, 104] width 2 height 9
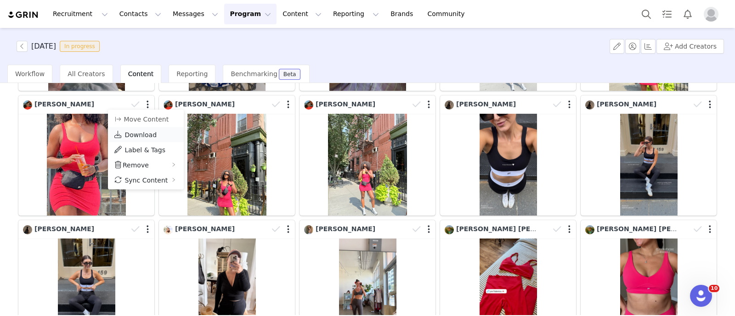
click at [146, 135] on span "Download" at bounding box center [140, 134] width 32 height 7
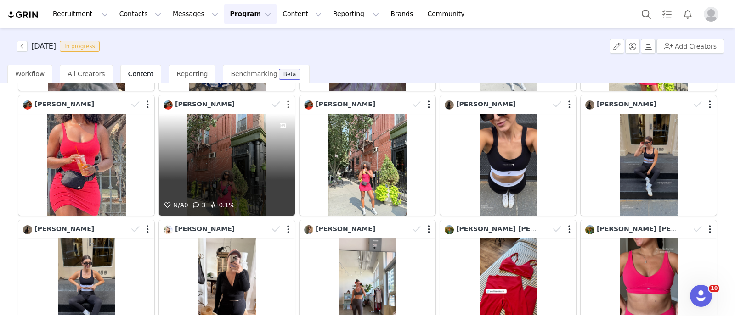
click at [287, 102] on button "button" at bounding box center [288, 104] width 2 height 9
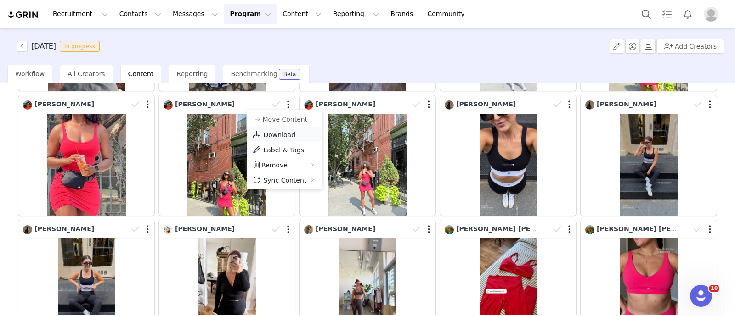
click at [277, 132] on span "Download" at bounding box center [279, 134] width 32 height 7
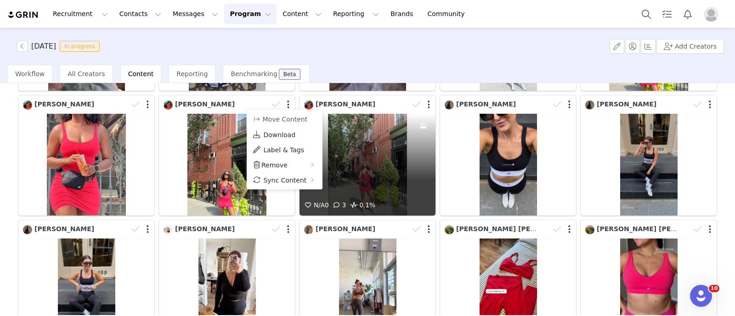
click at [421, 104] on div at bounding box center [422, 105] width 27 height 14
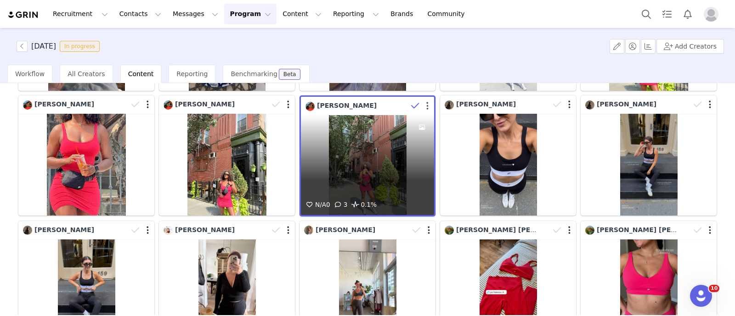
click at [426, 104] on button "button" at bounding box center [427, 106] width 2 height 9
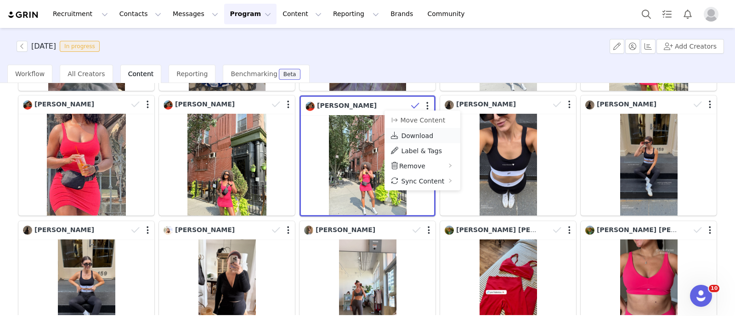
click at [409, 136] on span "Download" at bounding box center [417, 135] width 32 height 7
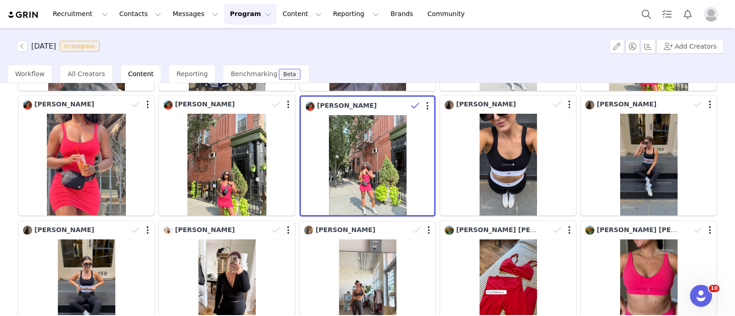
click at [496, 43] on div "[DATE] In progress Add Creators" at bounding box center [367, 46] width 735 height 37
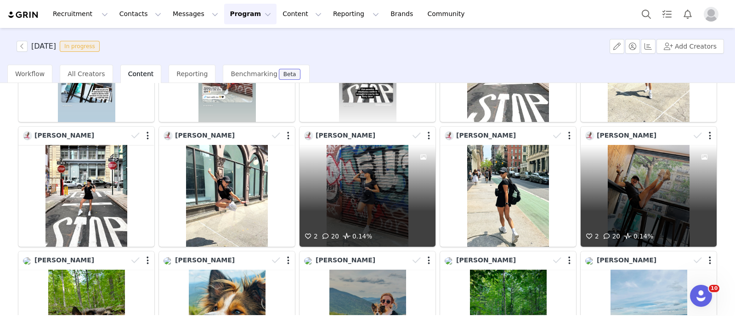
scroll to position [574, 0]
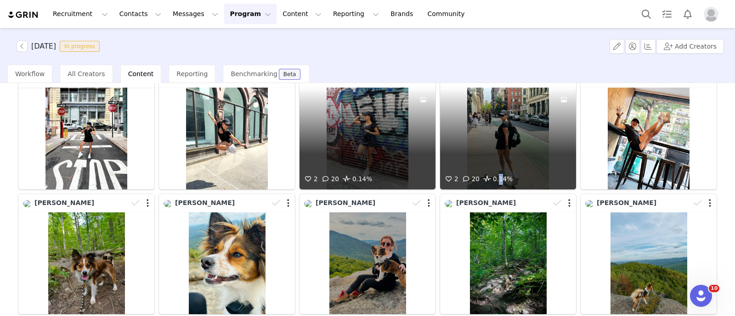
click at [494, 152] on div "2 20 0.14%" at bounding box center [508, 139] width 136 height 102
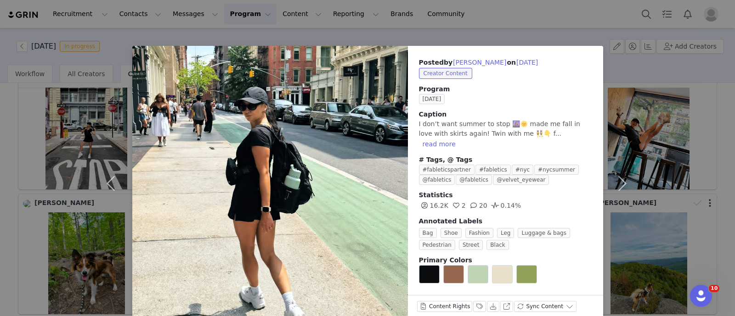
click at [0, 134] on div "Posted by [PERSON_NAME] on [DATE] Creator Content Program [DATE] Caption I don’…" at bounding box center [367, 158] width 735 height 316
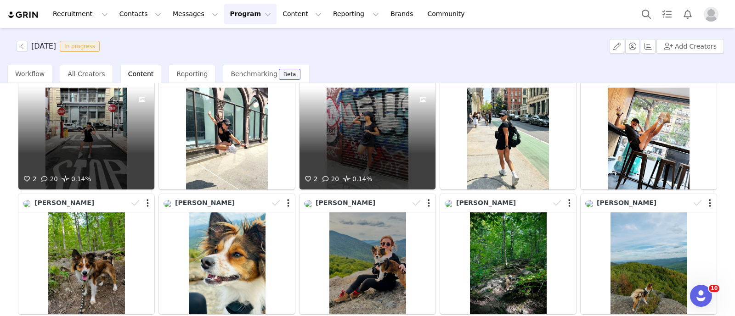
click at [107, 127] on div "2 20 0.14%" at bounding box center [86, 139] width 136 height 102
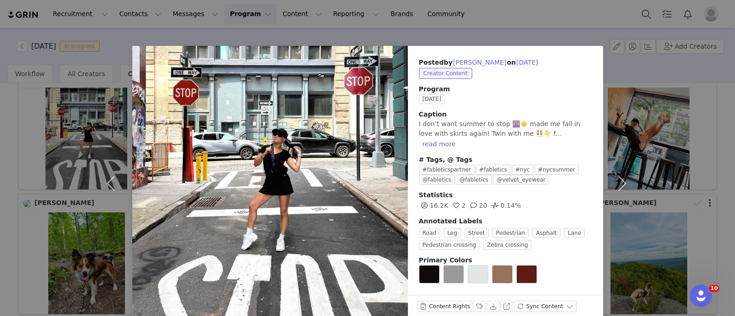
click at [0, 144] on div "Posted by [PERSON_NAME] on [DATE] Creator Content Program [DATE] Caption I don’…" at bounding box center [367, 158] width 735 height 316
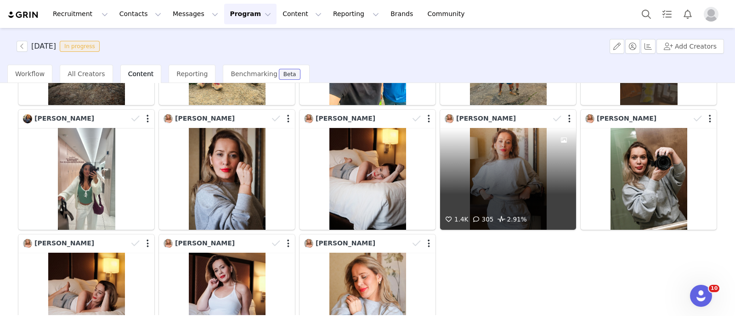
scroll to position [1118, 0]
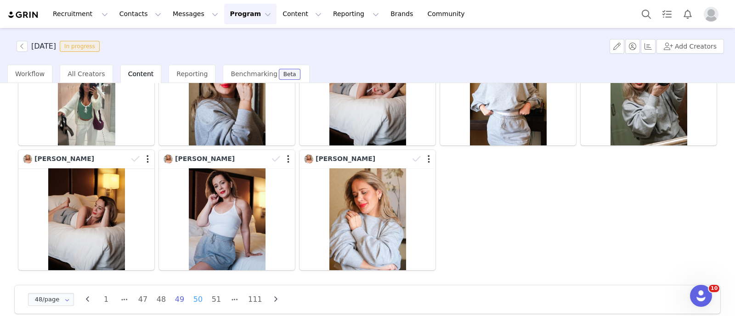
click at [204, 294] on li "50" at bounding box center [198, 300] width 14 height 13
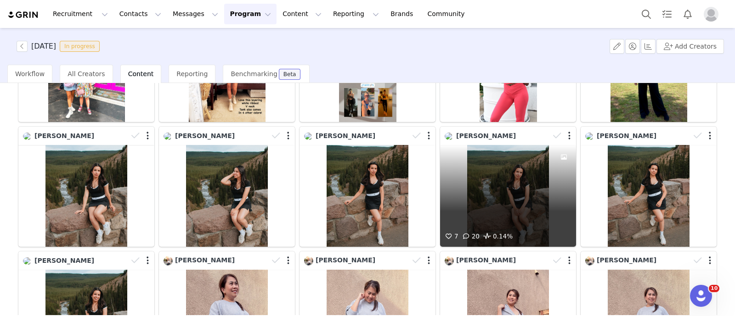
scroll to position [401, 0]
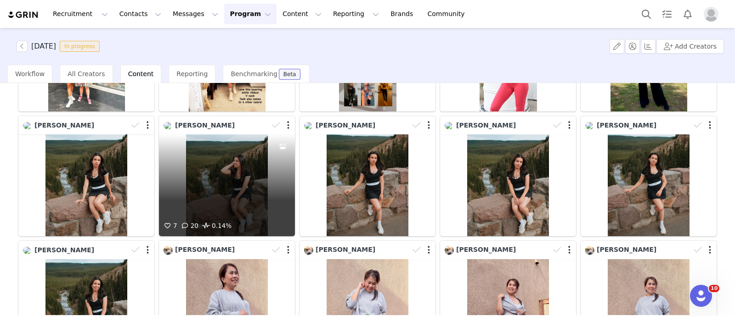
click at [232, 178] on div "7 20 0.14%" at bounding box center [227, 186] width 136 height 102
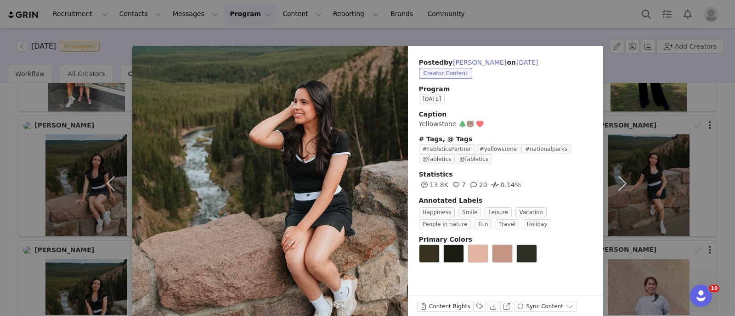
click at [0, 171] on div "Posted by [PERSON_NAME] on [DATE] Creator Content Program [DATE] Caption Yellow…" at bounding box center [367, 158] width 735 height 316
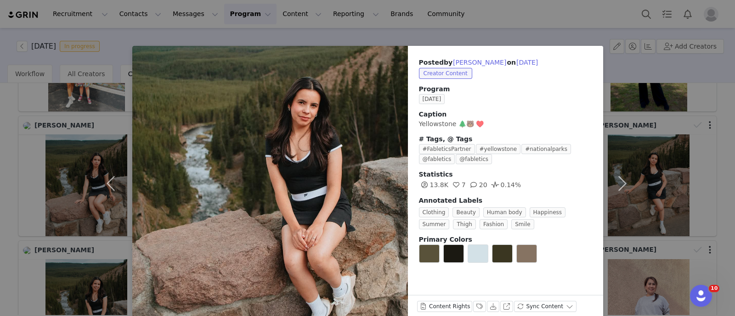
click at [43, 148] on div "Posted by [PERSON_NAME] on [DATE] Creator Content Program [DATE] Caption Yellow…" at bounding box center [367, 158] width 735 height 316
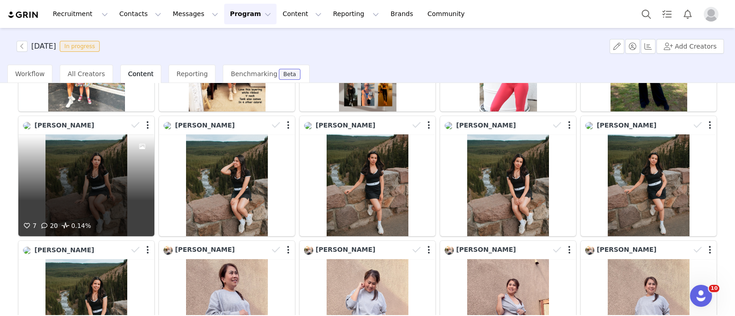
scroll to position [517, 0]
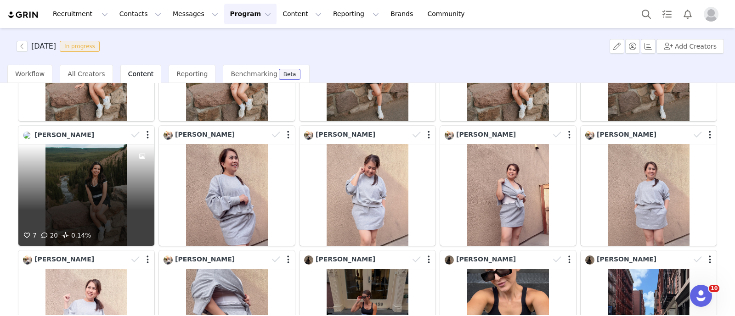
click at [92, 196] on div "7 20 0.14%" at bounding box center [86, 195] width 136 height 102
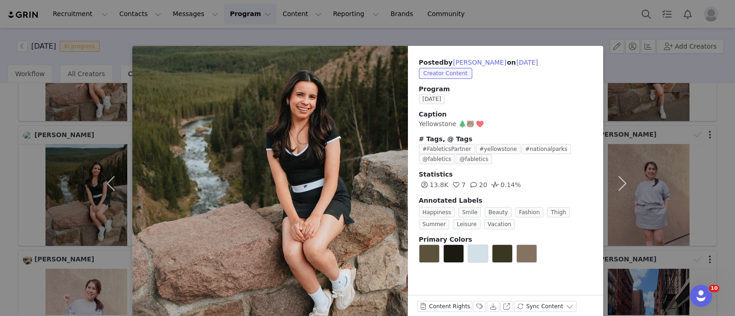
click at [0, 180] on div "Posted by [PERSON_NAME] on [DATE] Creator Content Program [DATE] Caption Yellow…" at bounding box center [367, 158] width 735 height 316
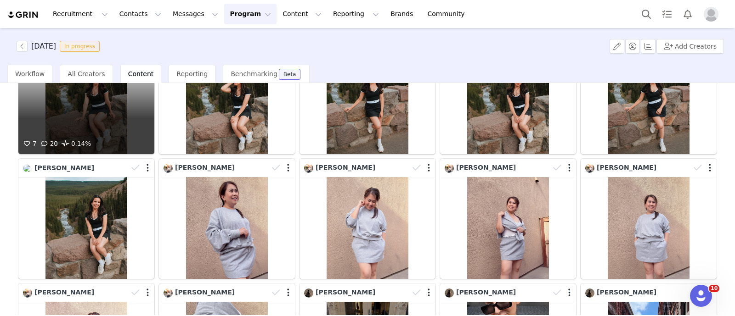
scroll to position [459, 0]
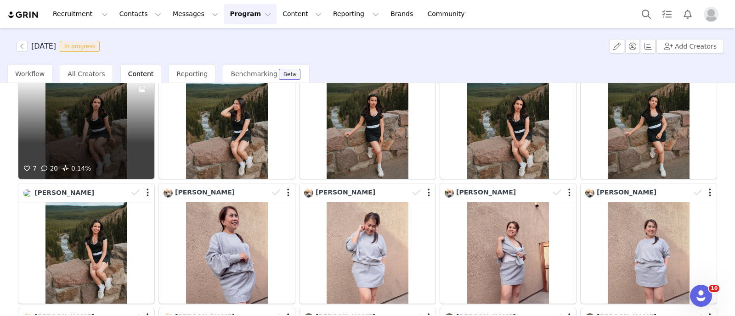
click at [95, 150] on div "7 20 0.14%" at bounding box center [86, 128] width 136 height 102
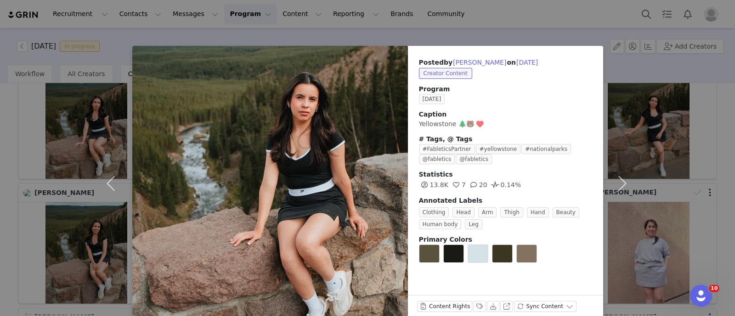
drag, startPoint x: 0, startPoint y: 150, endPoint x: 167, endPoint y: 143, distance: 167.3
click at [1, 150] on div "Posted by [PERSON_NAME] on [DATE] Creator Content Program [DATE] Caption Yellow…" at bounding box center [367, 158] width 735 height 316
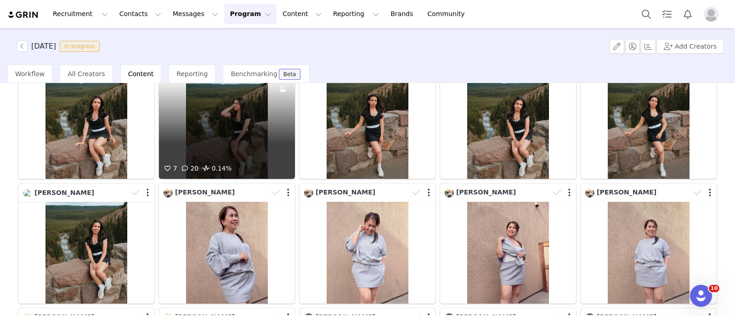
click at [243, 127] on div "7 20 0.14%" at bounding box center [227, 128] width 136 height 102
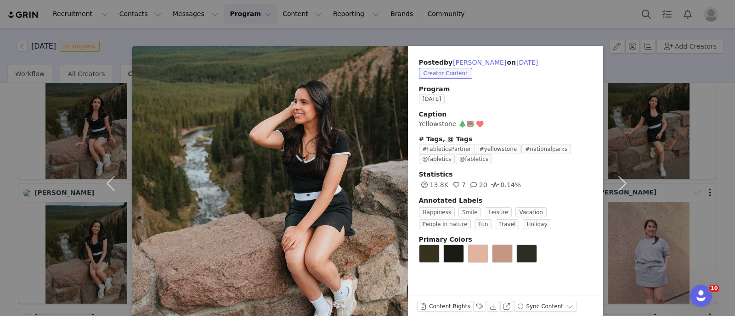
click at [0, 127] on div "Posted by [PERSON_NAME] on [DATE] Creator Content Program [DATE] Caption Yellow…" at bounding box center [367, 158] width 735 height 316
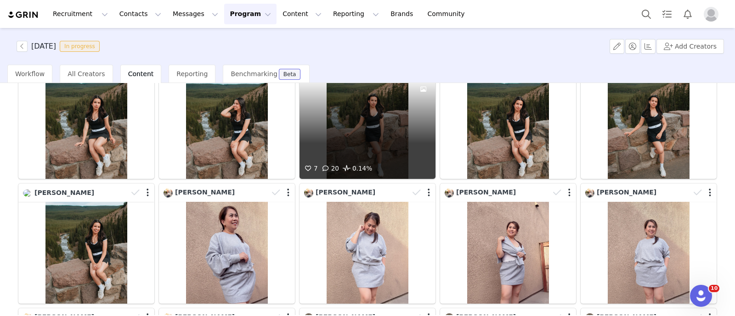
click at [373, 141] on div "7 20 0.14%" at bounding box center [367, 128] width 136 height 102
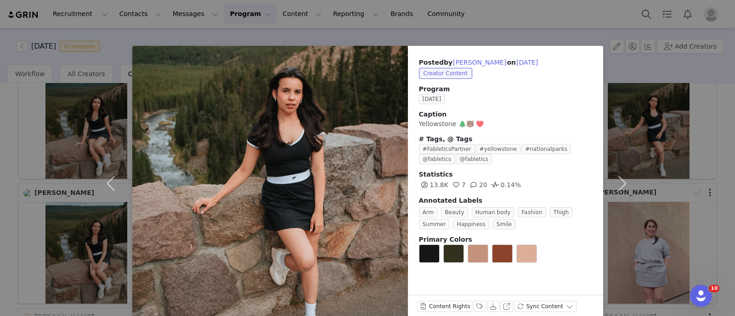
drag, startPoint x: 24, startPoint y: 149, endPoint x: 49, endPoint y: 147, distance: 24.9
click at [28, 149] on div "Posted by [PERSON_NAME] on [DATE] Creator Content Program [DATE] Caption Yellow…" at bounding box center [367, 158] width 735 height 316
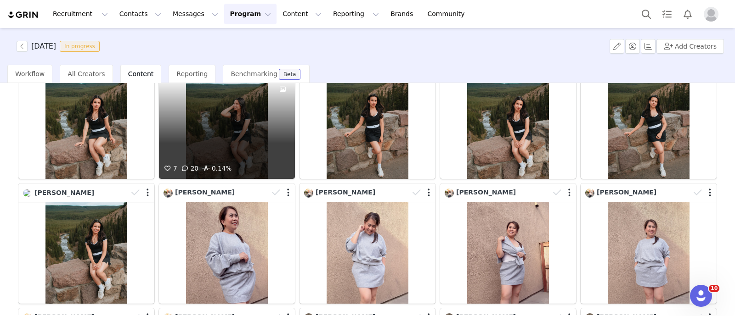
scroll to position [401, 0]
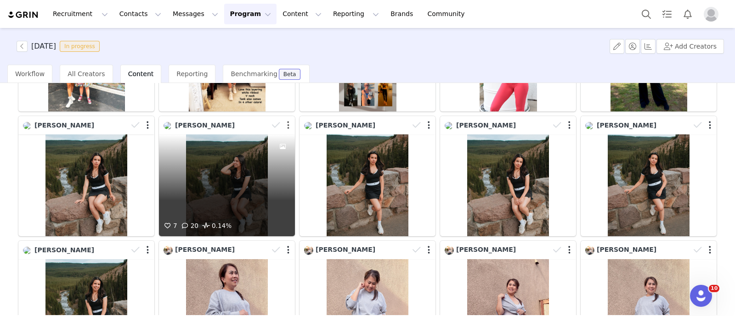
click at [287, 121] on button "button" at bounding box center [288, 125] width 2 height 9
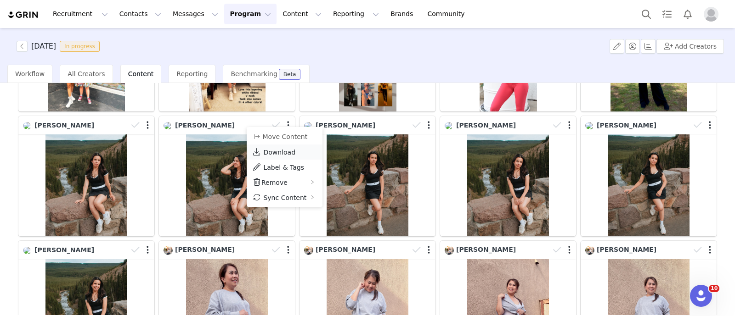
drag, startPoint x: 271, startPoint y: 152, endPoint x: 275, endPoint y: 152, distance: 4.6
click at [271, 152] on span "Download" at bounding box center [279, 152] width 32 height 7
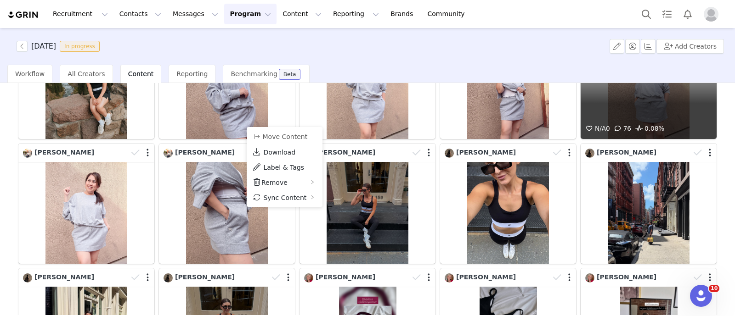
scroll to position [632, 0]
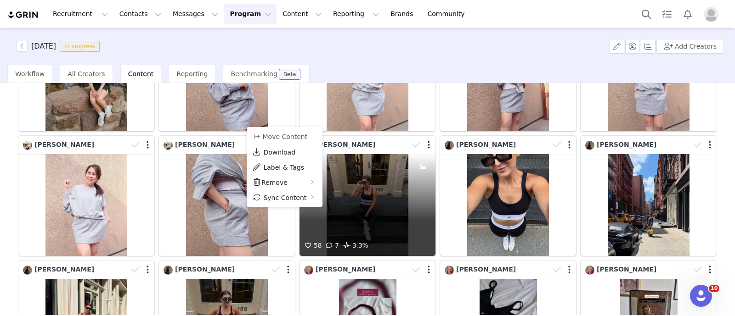
drag, startPoint x: 398, startPoint y: 178, endPoint x: 383, endPoint y: 179, distance: 15.2
click at [383, 179] on div "58 7 3.3%" at bounding box center [367, 205] width 136 height 102
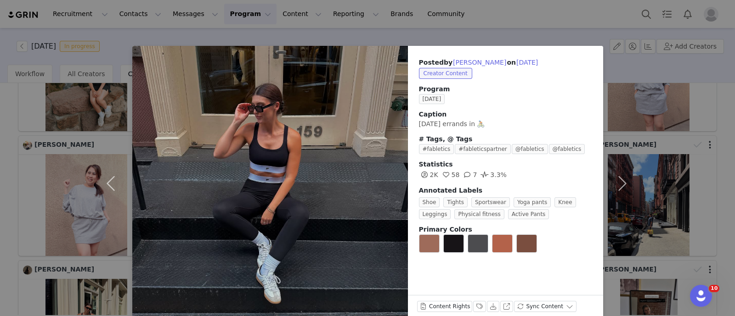
click at [0, 169] on div "Posted by [PERSON_NAME] on [DATE] Creator Content Program [DATE] Caption [DATE]…" at bounding box center [367, 158] width 735 height 316
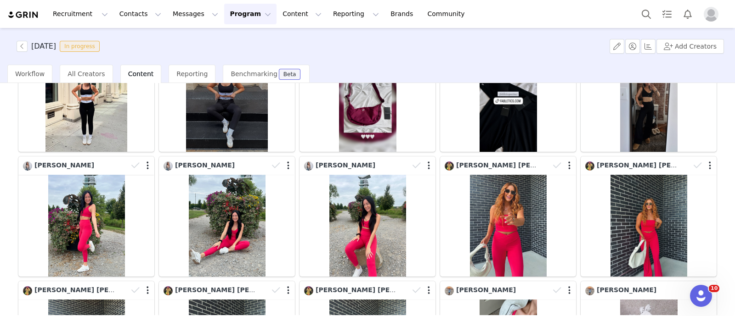
scroll to position [861, 0]
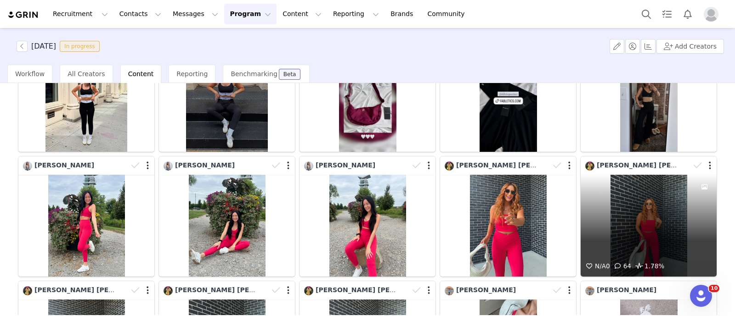
click at [654, 221] on div "N/A 0 64 1.78%" at bounding box center [649, 226] width 136 height 102
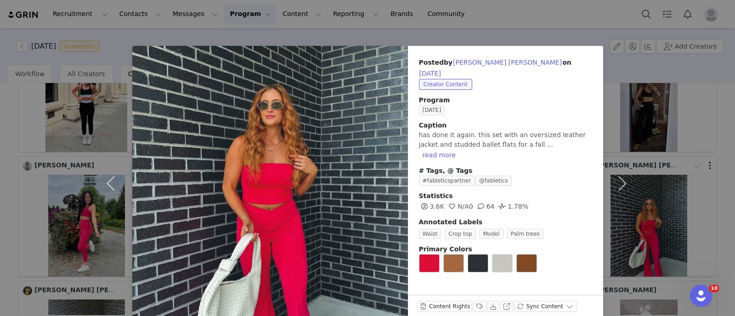
click at [696, 152] on div "Posted by [PERSON_NAME] [PERSON_NAME] on [DATE] Creator Content Program [DATE] …" at bounding box center [367, 158] width 735 height 316
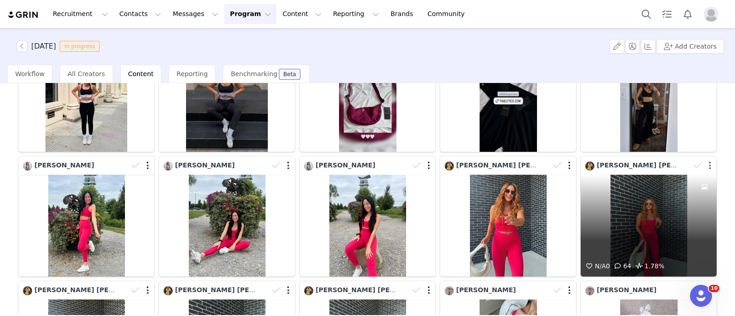
click at [709, 161] on button "button" at bounding box center [710, 165] width 2 height 9
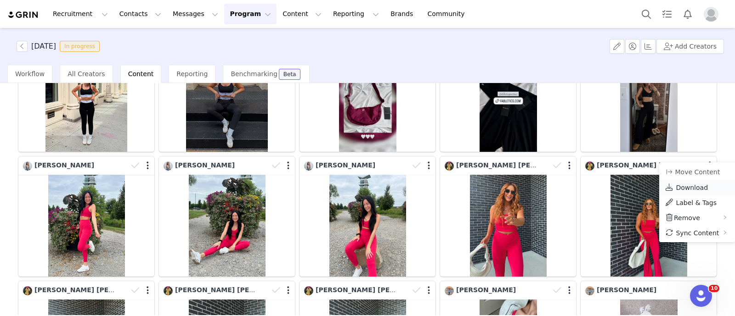
click at [691, 185] on span "Download" at bounding box center [692, 187] width 32 height 7
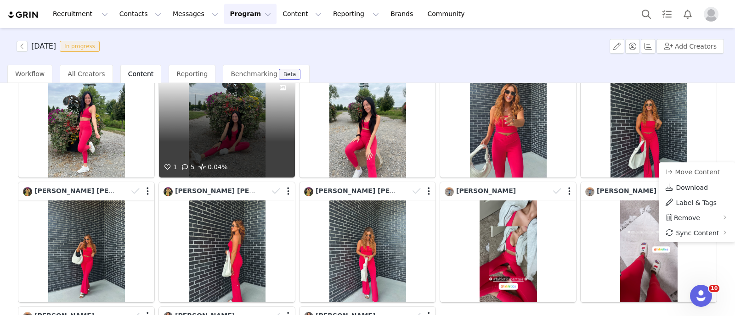
scroll to position [976, 0]
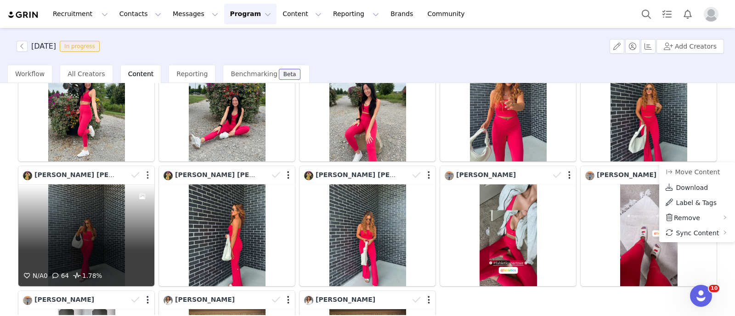
click at [147, 171] on button "button" at bounding box center [148, 175] width 2 height 9
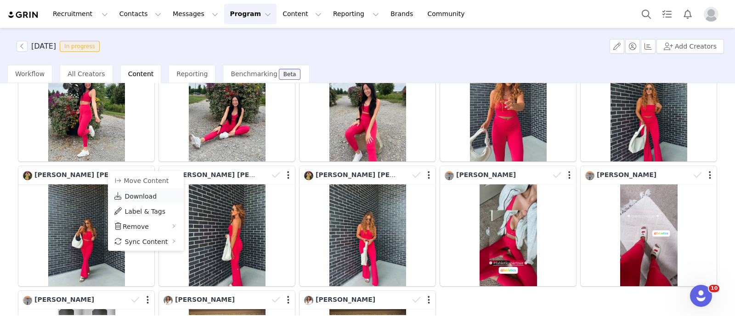
click at [149, 196] on span "Download" at bounding box center [140, 196] width 32 height 7
click at [438, 51] on div "[DATE] In progress Add Creators" at bounding box center [367, 46] width 735 height 37
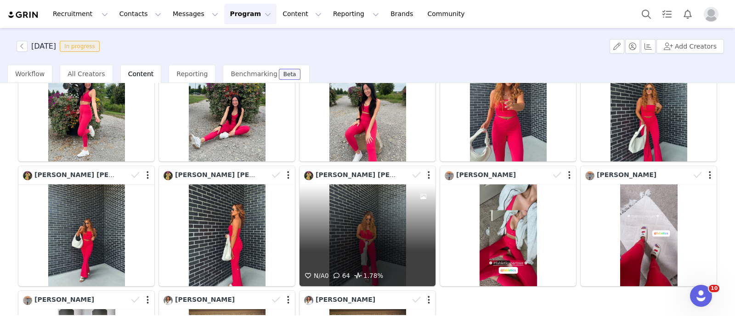
scroll to position [1118, 0]
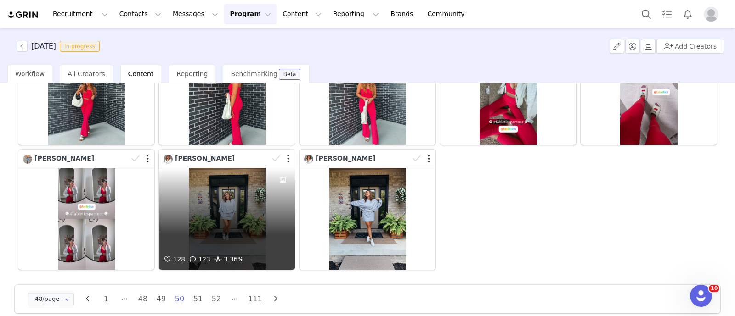
click at [252, 224] on div "128 123 3.36%" at bounding box center [227, 219] width 136 height 102
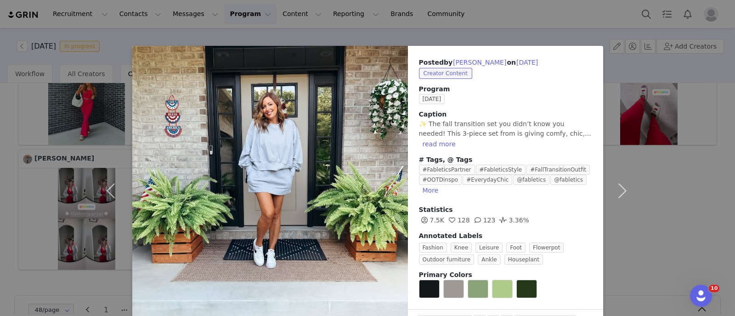
click at [660, 200] on div "Posted by [PERSON_NAME] on [DATE] Creator Content Program [DATE] Caption ✨ The …" at bounding box center [367, 158] width 735 height 316
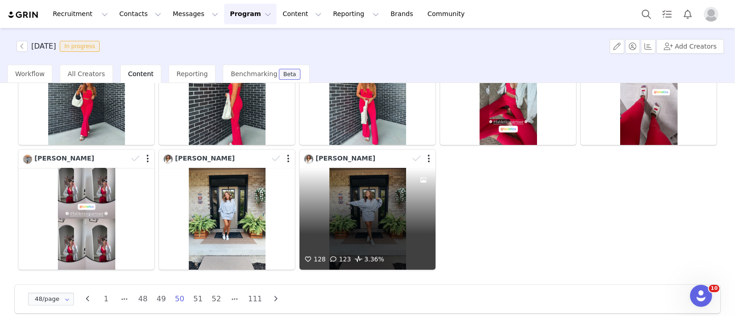
drag, startPoint x: 404, startPoint y: 214, endPoint x: 361, endPoint y: 214, distance: 43.6
click at [361, 214] on div "128 123 3.36%" at bounding box center [367, 219] width 136 height 102
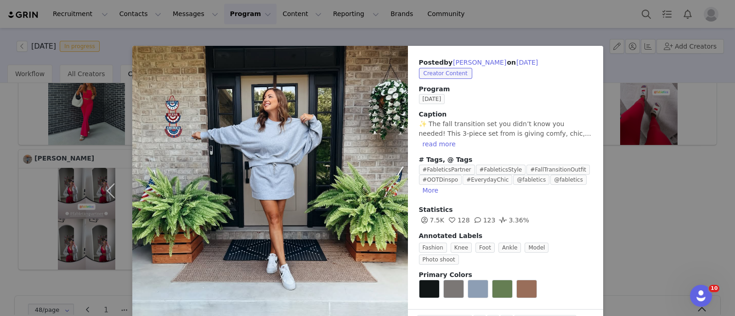
click at [627, 208] on div "Posted by [PERSON_NAME] on [DATE] Creator Content Program [DATE] Caption ✨ The …" at bounding box center [367, 158] width 735 height 316
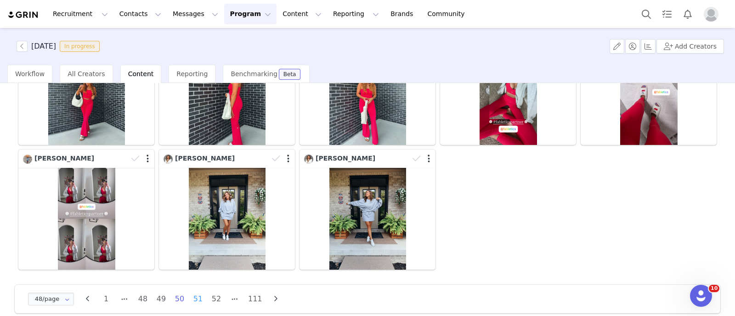
click at [198, 293] on li "51" at bounding box center [198, 299] width 14 height 13
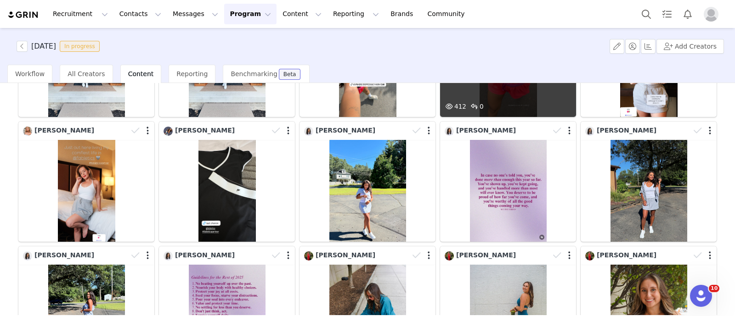
scroll to position [172, 0]
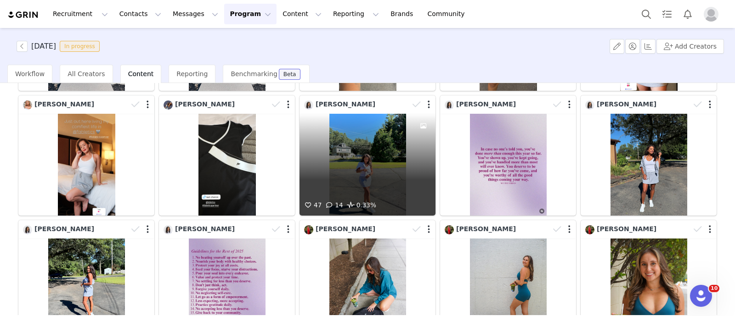
click at [332, 172] on div "47 14 0.33%" at bounding box center [367, 165] width 136 height 102
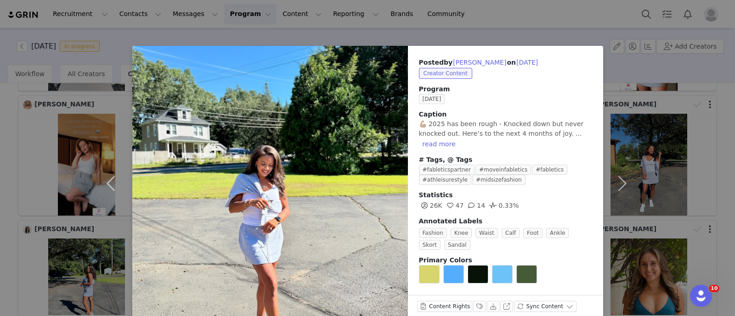
click at [0, 167] on div "Posted by [PERSON_NAME] on [DATE] Creator Content Program [DATE] Caption 💪🏽 202…" at bounding box center [367, 158] width 735 height 316
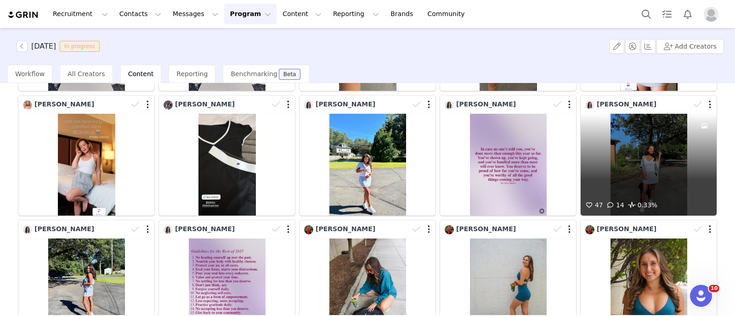
click at [692, 186] on div at bounding box center [704, 157] width 25 height 86
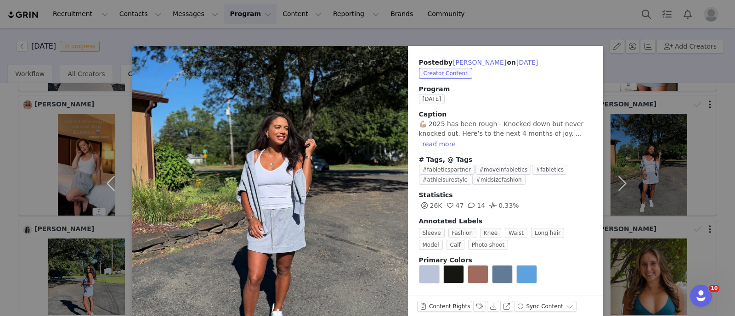
click at [56, 153] on div "Posted by [PERSON_NAME] on [DATE] Creator Content Program [DATE] Caption 💪🏽 202…" at bounding box center [367, 158] width 735 height 316
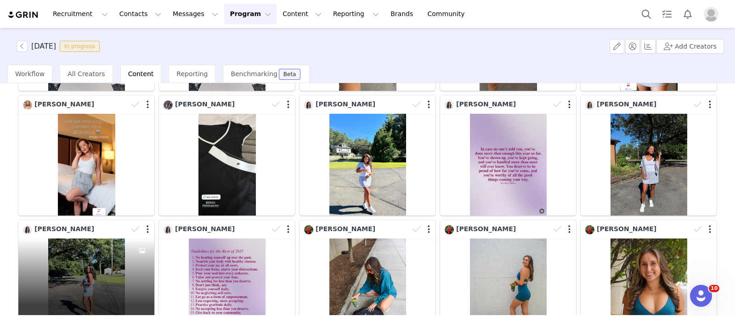
click at [96, 234] on div "[PERSON_NAME]" at bounding box center [86, 229] width 136 height 18
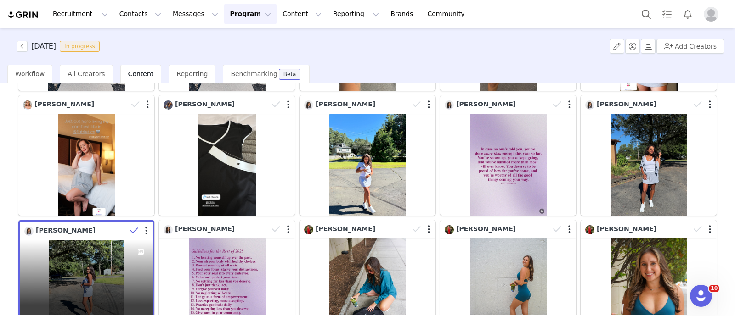
click at [88, 258] on div "47 14 0.33%" at bounding box center [86, 290] width 133 height 100
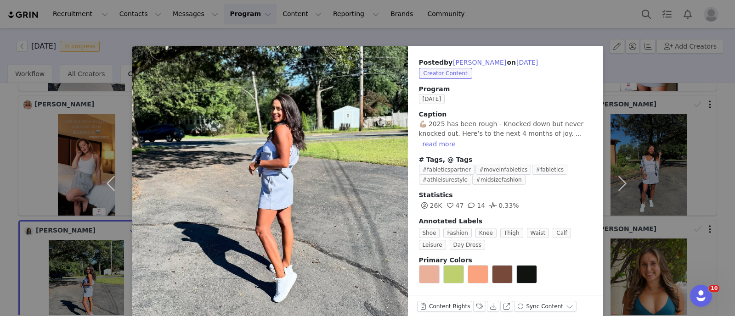
click at [0, 244] on div "Posted by [PERSON_NAME] on [DATE] Creator Content Program [DATE] Caption 💪🏽 202…" at bounding box center [367, 158] width 735 height 316
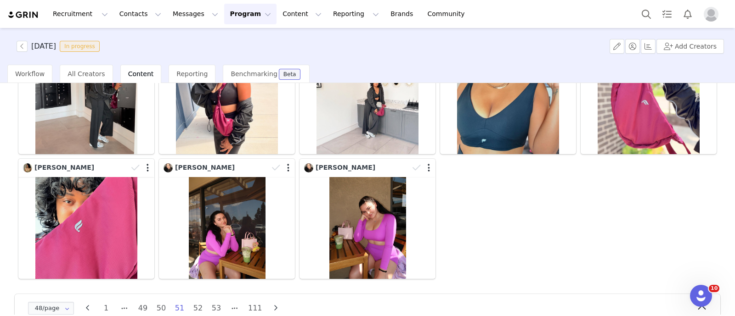
scroll to position [1118, 0]
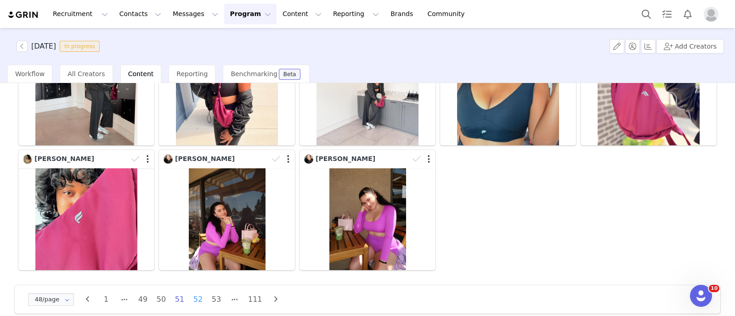
click at [198, 294] on li "52" at bounding box center [198, 300] width 14 height 13
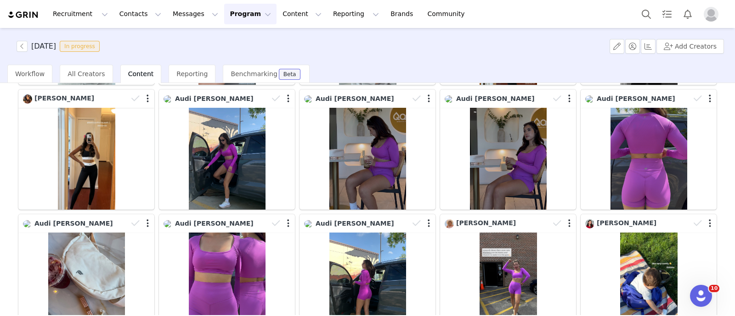
scroll to position [803, 0]
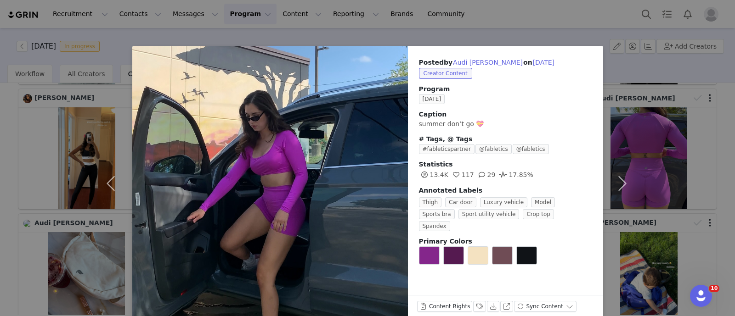
click at [0, 152] on div "Posted by Audi [PERSON_NAME] on [DATE] Creator Content Program [DATE] Caption s…" at bounding box center [367, 158] width 735 height 316
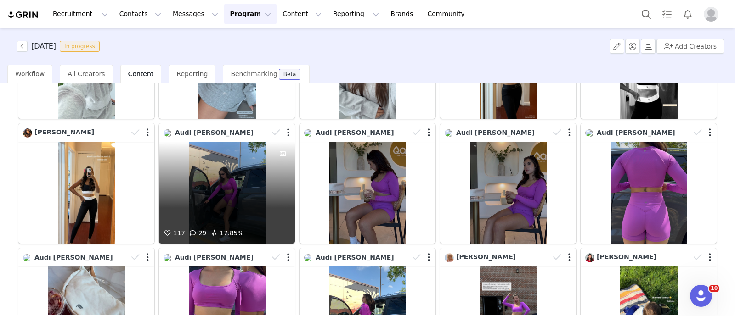
scroll to position [746, 0]
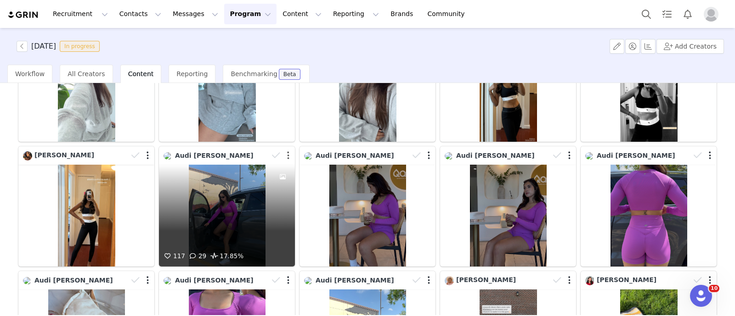
click at [287, 151] on button "button" at bounding box center [288, 155] width 2 height 9
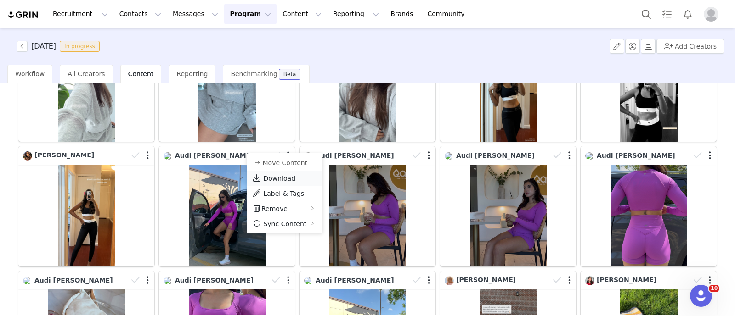
click at [280, 179] on span "Download" at bounding box center [279, 178] width 32 height 7
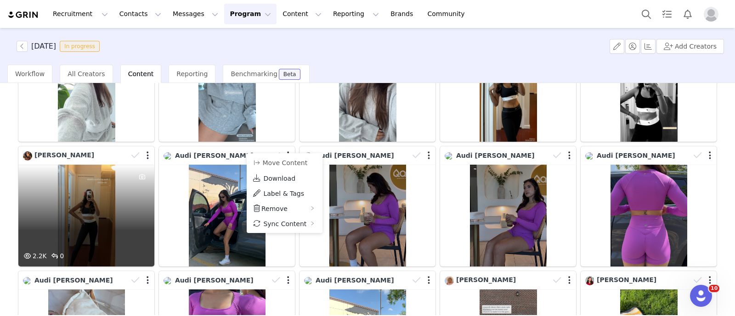
click at [40, 171] on div "2.2K 0" at bounding box center [86, 216] width 136 height 102
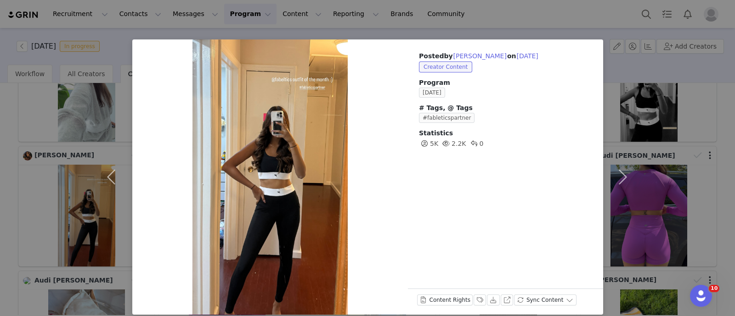
scroll to position [13, 0]
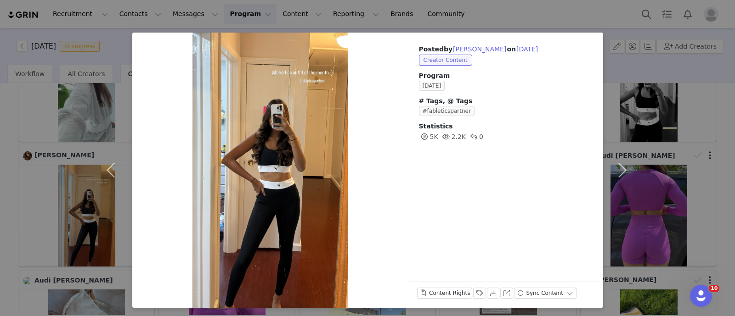
click at [0, 159] on div "Posted by [PERSON_NAME] on [DATE] Creator Content Program [DATE] # Tags, @ Tags…" at bounding box center [367, 158] width 735 height 316
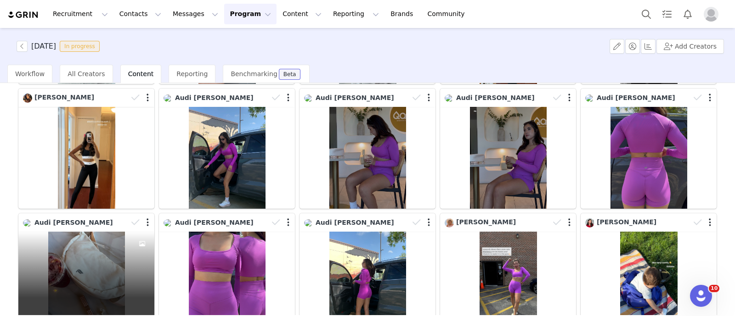
scroll to position [861, 0]
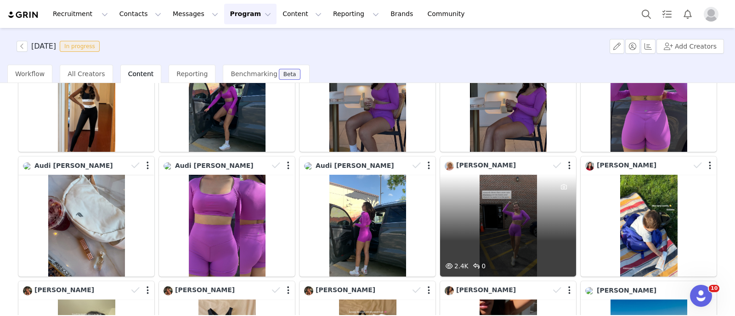
click at [516, 221] on div "2.4K 0" at bounding box center [508, 226] width 136 height 102
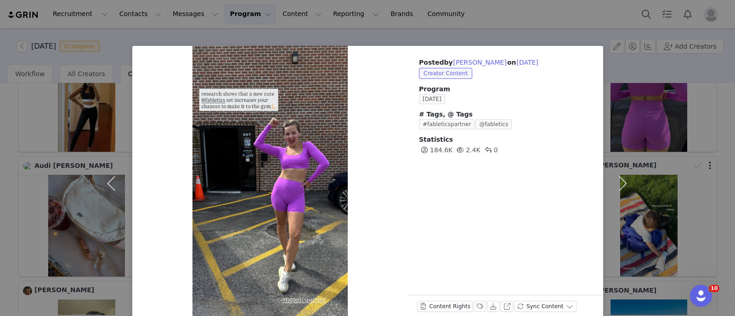
click at [0, 125] on div "Posted by [PERSON_NAME] on [DATE] Creator Content Program [DATE] # Tags, @ Tags…" at bounding box center [367, 158] width 735 height 316
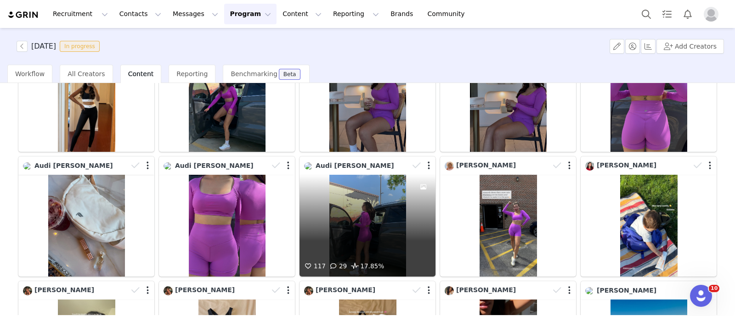
click at [385, 217] on div "117 29 17.85%" at bounding box center [367, 226] width 136 height 102
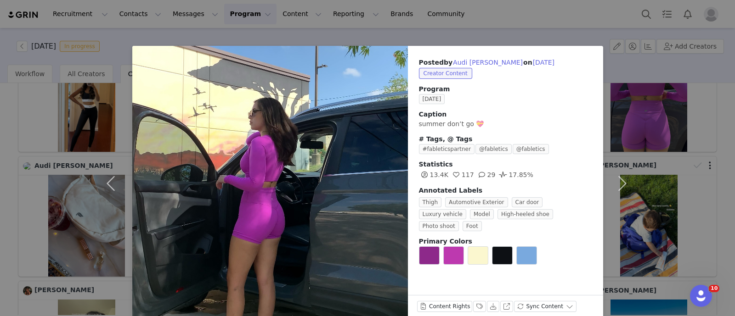
click at [41, 193] on div "Posted by Audi [PERSON_NAME] on [DATE] Creator Content Program [DATE] Caption s…" at bounding box center [367, 158] width 735 height 316
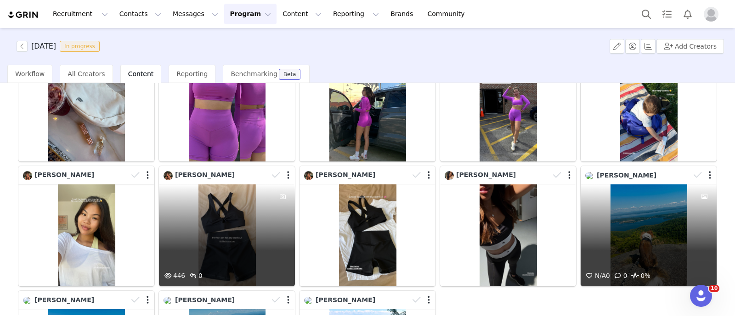
scroll to position [1091, 0]
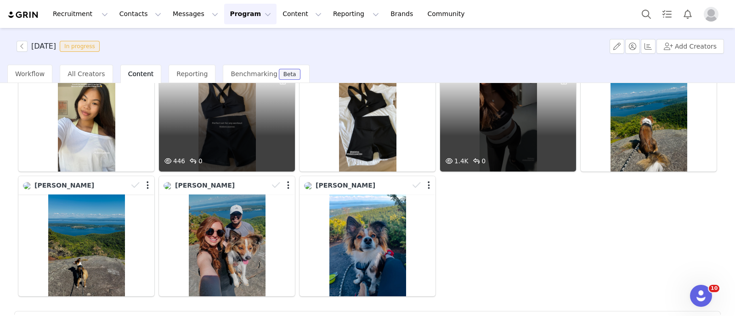
click at [517, 134] on div "1.4K 0" at bounding box center [508, 121] width 136 height 102
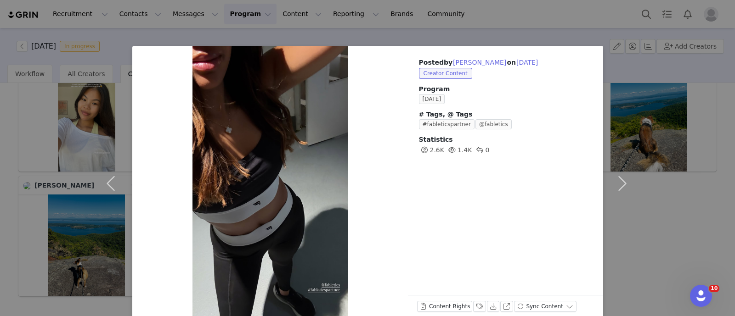
click at [677, 236] on div "Posted by [PERSON_NAME] on [DATE] Creator Content Program [DATE] # Tags, @ Tags…" at bounding box center [367, 158] width 735 height 316
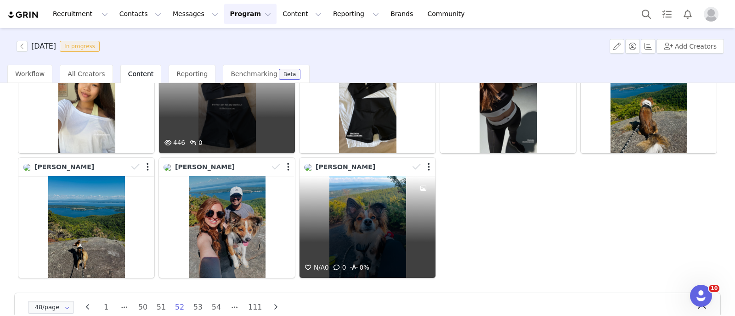
scroll to position [1118, 0]
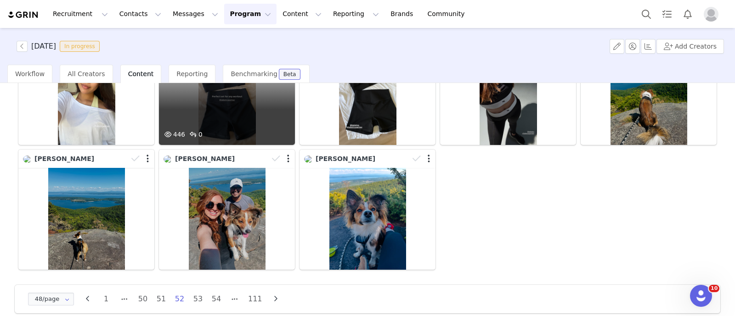
drag, startPoint x: 195, startPoint y: 288, endPoint x: 220, endPoint y: 254, distance: 42.4
click at [195, 293] on li "53" at bounding box center [198, 299] width 14 height 13
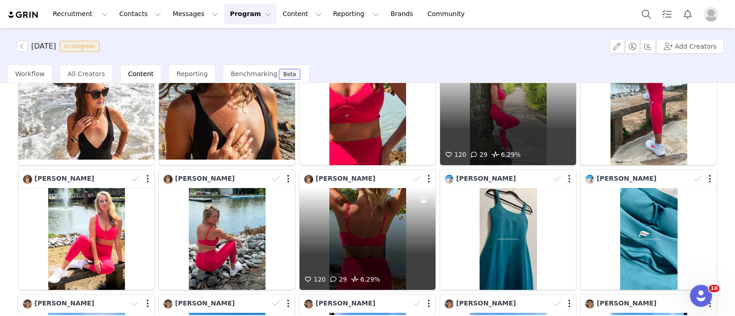
scroll to position [746, 0]
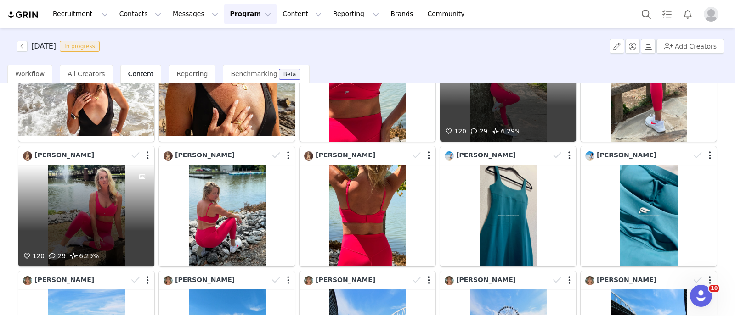
click at [100, 193] on div "120 29 6.29%" at bounding box center [86, 216] width 136 height 102
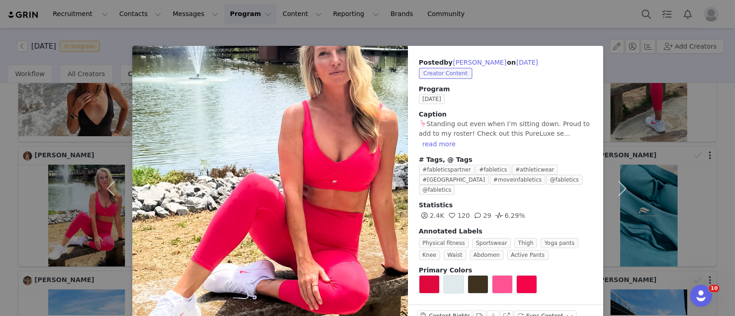
drag, startPoint x: 3, startPoint y: 191, endPoint x: 10, endPoint y: 194, distance: 8.0
click at [4, 191] on div "Posted by [PERSON_NAME] on [DATE] Creator Content Program [DATE] Caption 🦩Stand…" at bounding box center [367, 158] width 735 height 316
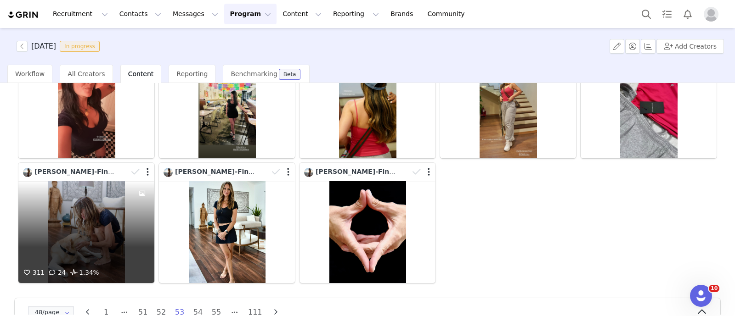
scroll to position [1118, 0]
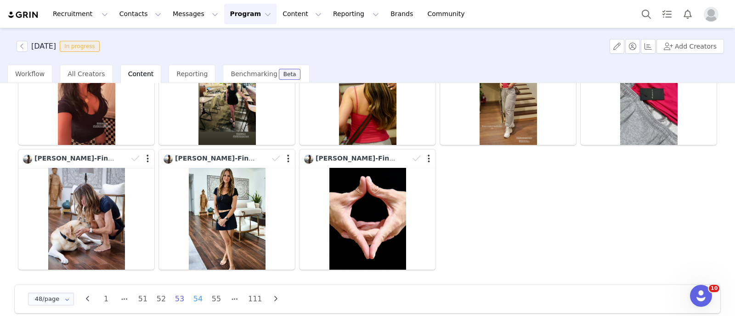
click at [200, 293] on li "54" at bounding box center [198, 299] width 14 height 13
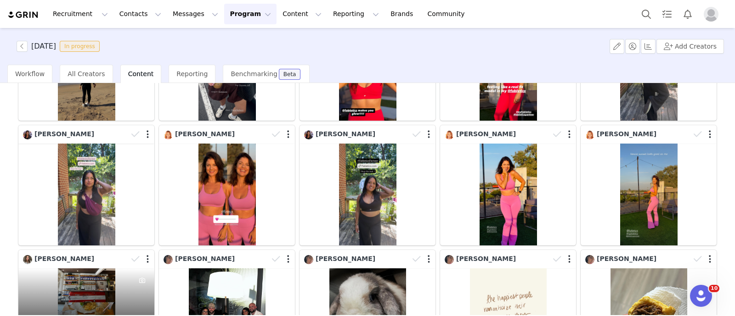
scroll to position [574, 0]
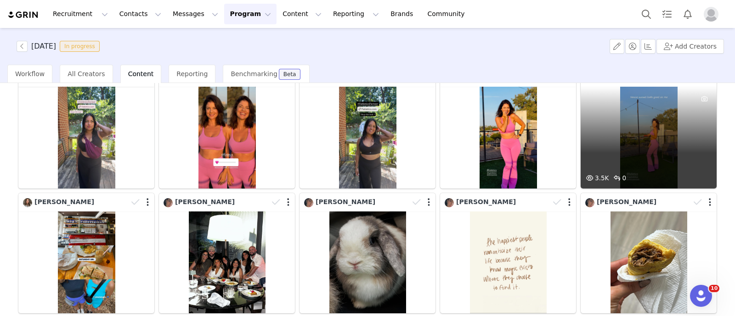
click at [671, 149] on div "3.5K 0" at bounding box center [649, 138] width 136 height 102
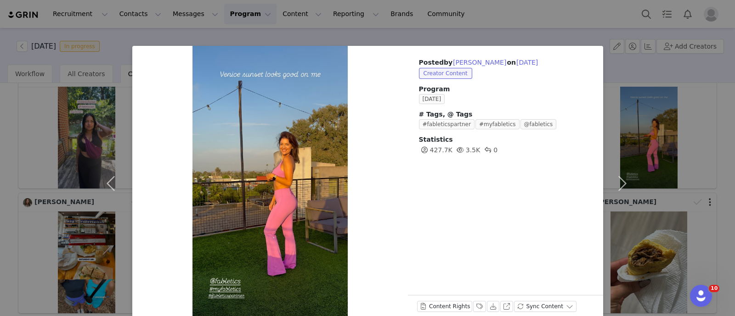
click at [0, 130] on div "Posted by [PERSON_NAME] on [DATE] Creator Content Program [DATE] # Tags, @ Tags…" at bounding box center [367, 158] width 735 height 316
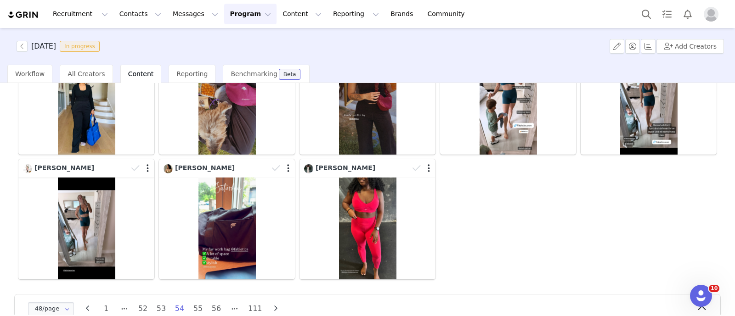
scroll to position [1118, 0]
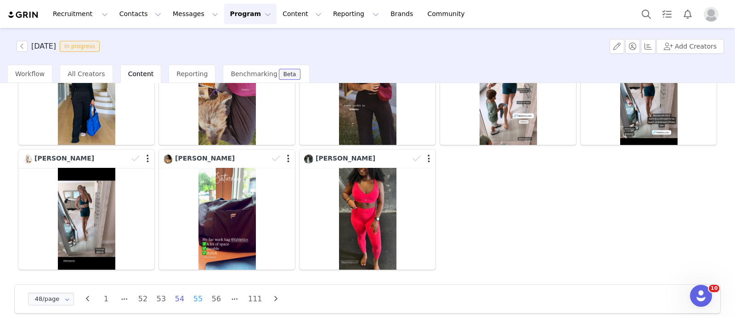
click at [195, 293] on li "55" at bounding box center [198, 299] width 14 height 13
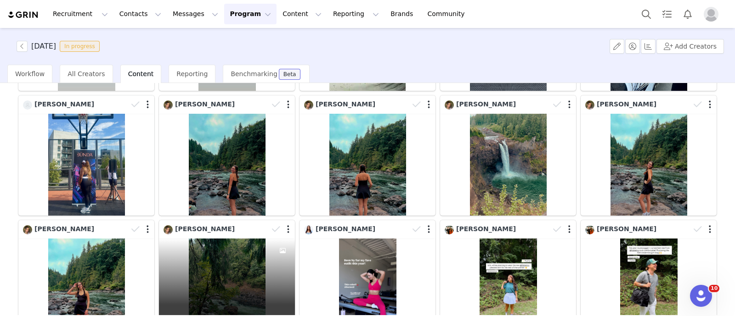
scroll to position [229, 0]
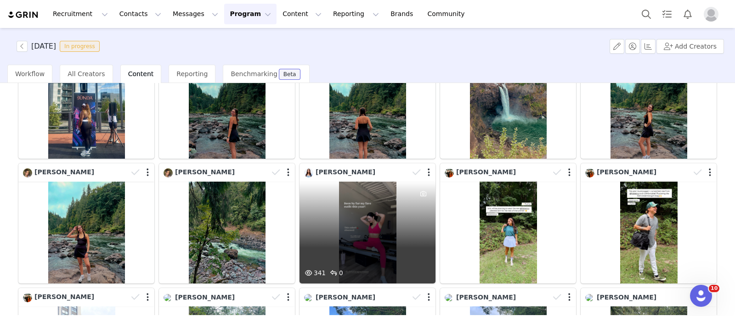
click at [366, 218] on div "341 0" at bounding box center [367, 233] width 136 height 102
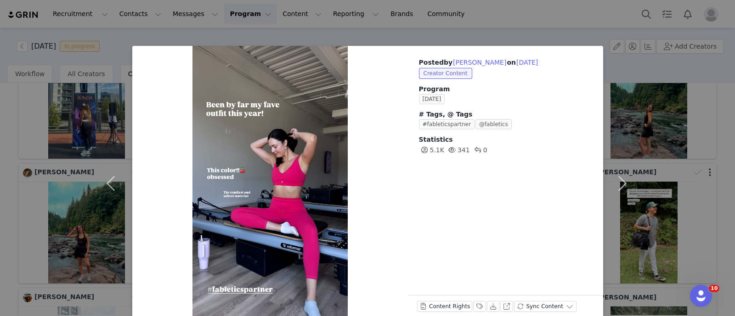
click at [0, 187] on div "Posted by [PERSON_NAME] on [DATE] Creator Content Program [DATE] # Tags, @ Tags…" at bounding box center [367, 158] width 735 height 316
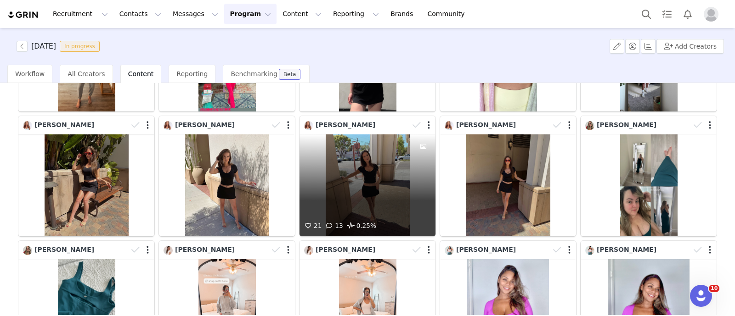
scroll to position [918, 0]
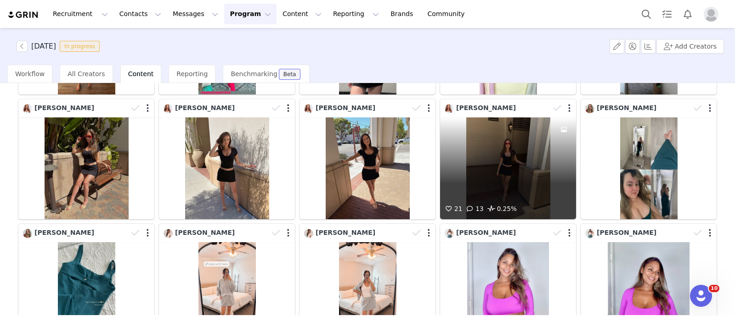
click at [485, 165] on div "21 13 0.25%" at bounding box center [508, 169] width 136 height 102
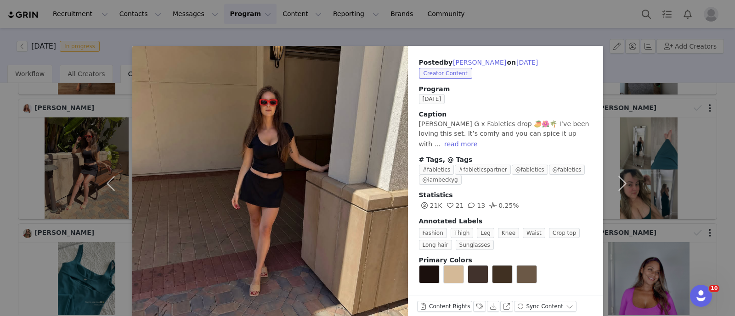
click at [0, 152] on div "Posted by [PERSON_NAME] on [DATE] Creator Content Program [DATE] Caption [PERSO…" at bounding box center [367, 158] width 735 height 316
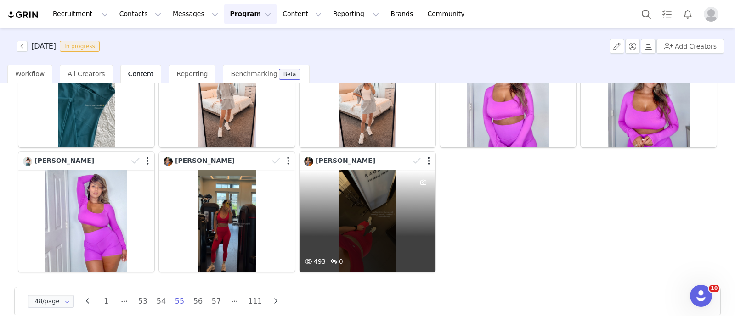
scroll to position [1118, 0]
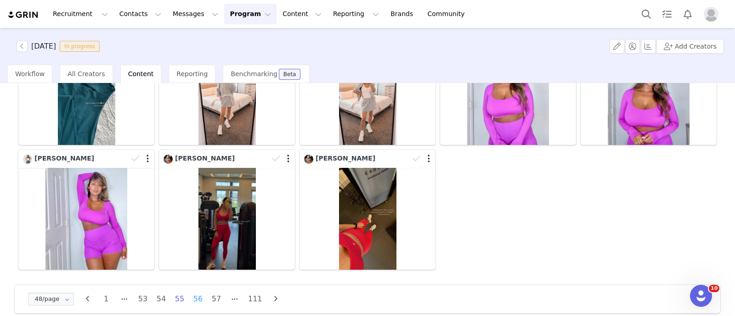
click at [202, 293] on li "56" at bounding box center [198, 299] width 14 height 13
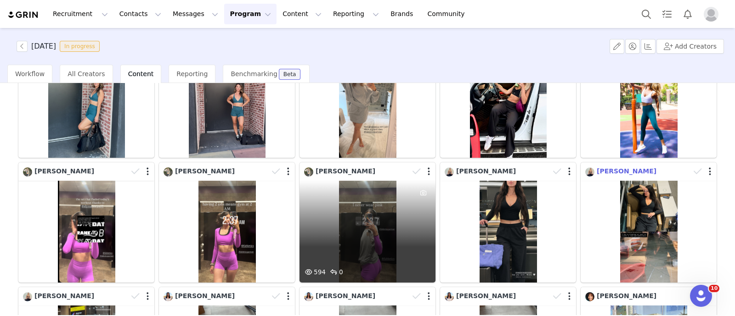
scroll to position [344, 0]
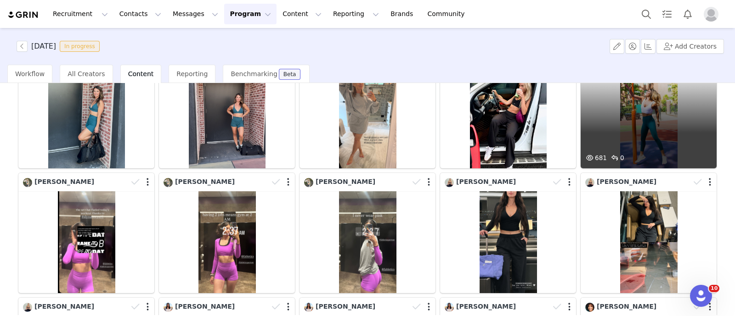
click at [643, 124] on div "681 0" at bounding box center [649, 118] width 136 height 102
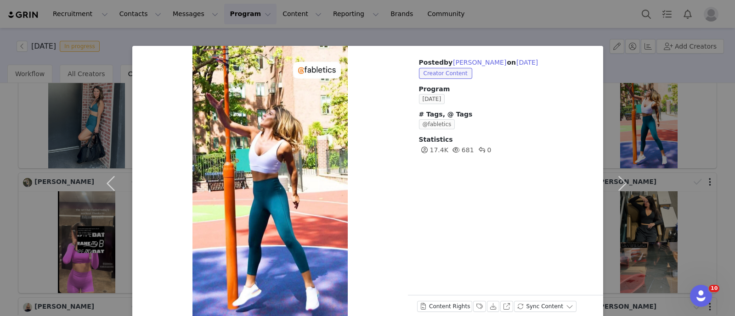
click at [1, 119] on div "Posted by [PERSON_NAME] on [DATE] Creator Content Program [DATE] # Tags, @ Tags…" at bounding box center [367, 158] width 735 height 316
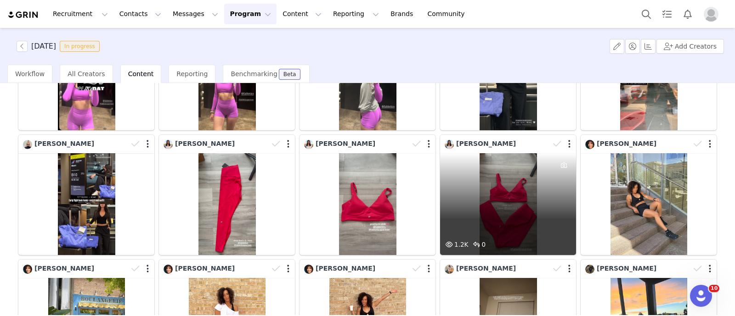
scroll to position [574, 0]
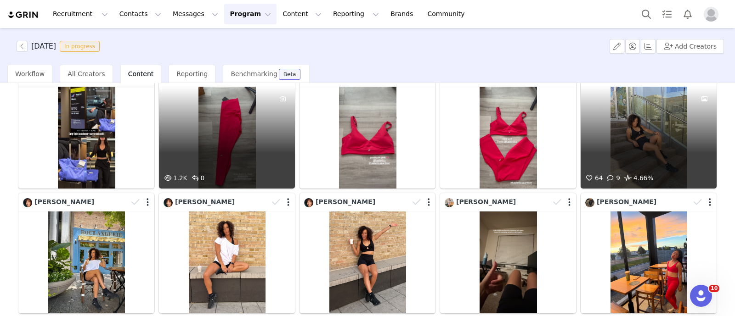
click at [643, 128] on div "64 9 4.66%" at bounding box center [649, 138] width 136 height 102
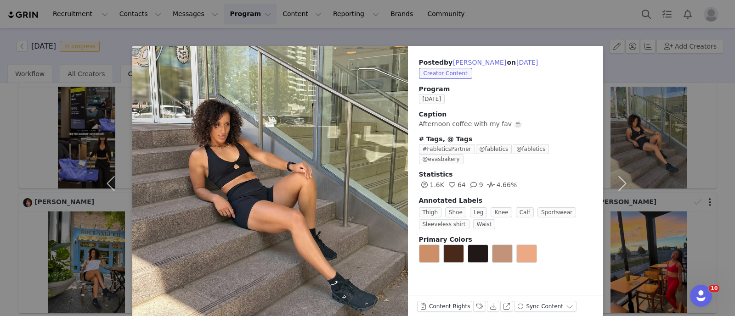
click at [0, 136] on div "Posted by [PERSON_NAME] on [DATE] Creator Content Program [DATE] Caption Aftern…" at bounding box center [367, 158] width 735 height 316
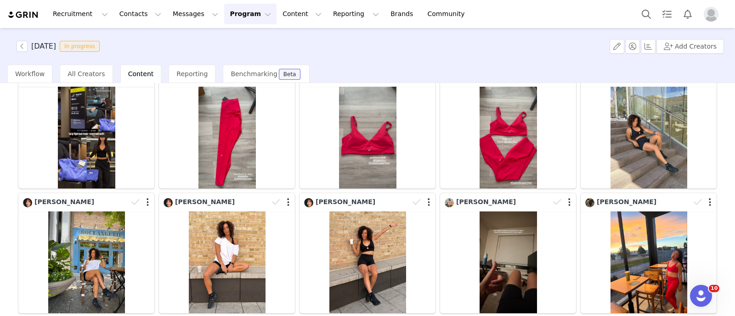
scroll to position [459, 0]
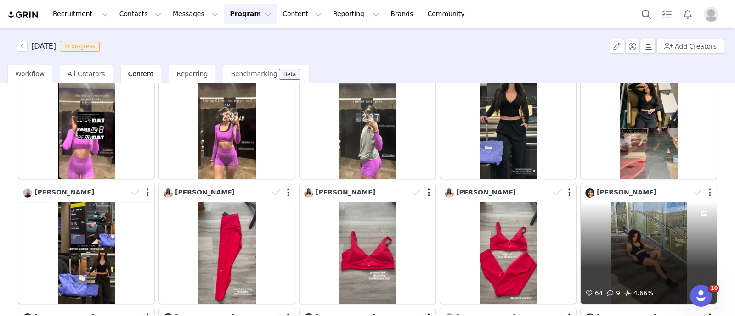
click at [709, 188] on button "button" at bounding box center [710, 192] width 2 height 9
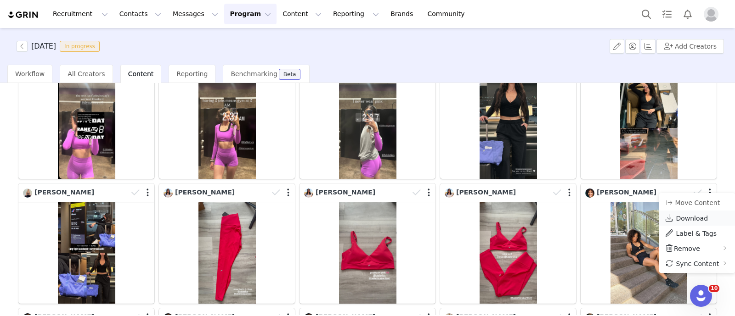
click at [692, 217] on span "Download" at bounding box center [692, 218] width 32 height 7
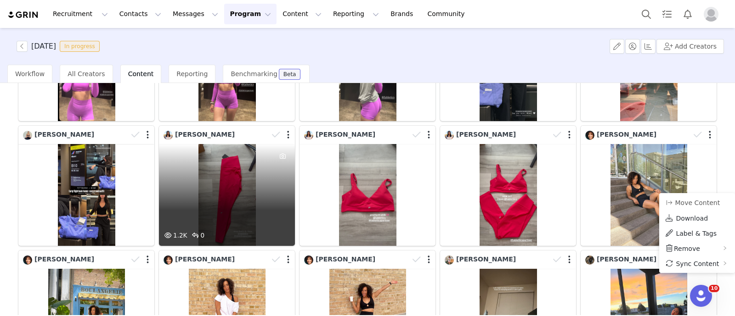
scroll to position [574, 0]
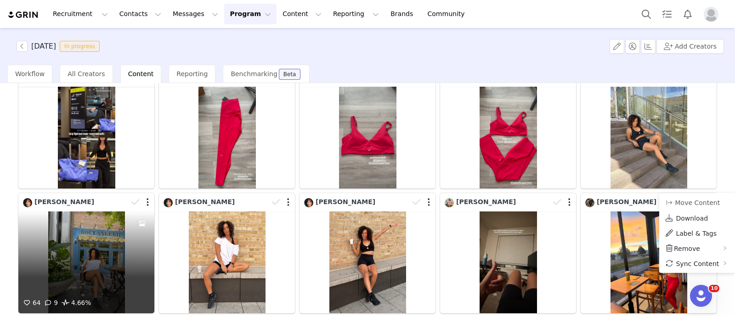
click at [79, 251] on div "64 9 4.66%" at bounding box center [86, 263] width 136 height 102
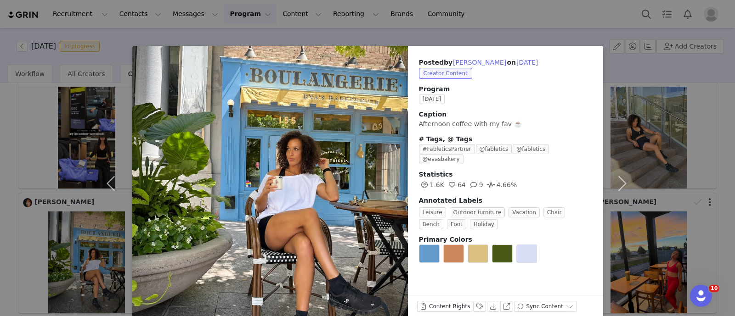
click at [2, 235] on div "Posted by [PERSON_NAME] on [DATE] Creator Content Program [DATE] Caption Aftern…" at bounding box center [367, 158] width 735 height 316
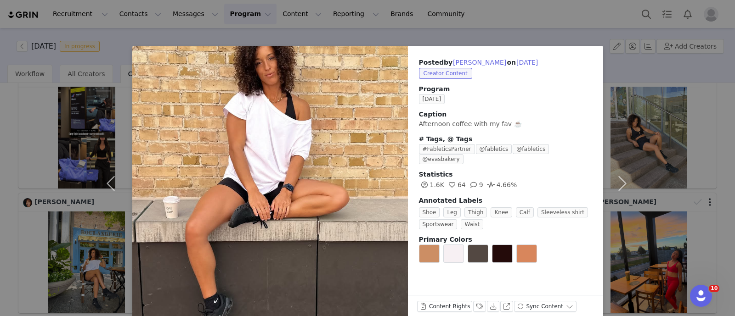
click at [0, 178] on div "Posted by [PERSON_NAME] on [DATE] Creator Content Program [DATE] Caption Aftern…" at bounding box center [367, 158] width 735 height 316
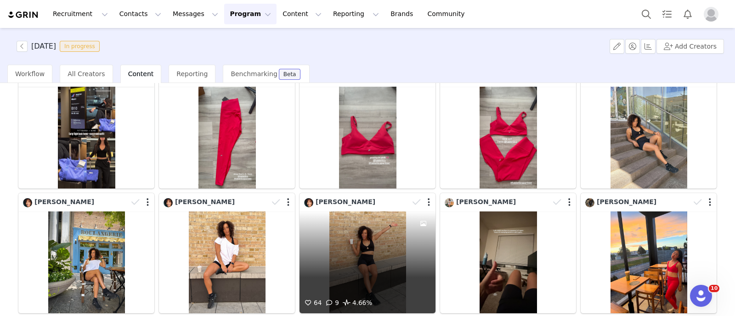
click at [351, 260] on div "64 9 4.66%" at bounding box center [367, 263] width 136 height 102
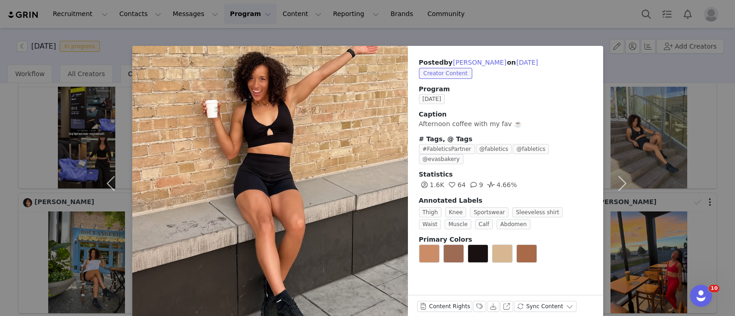
click at [0, 165] on div "Posted by [PERSON_NAME] on [DATE] Creator Content Program [DATE] Caption Aftern…" at bounding box center [367, 158] width 735 height 316
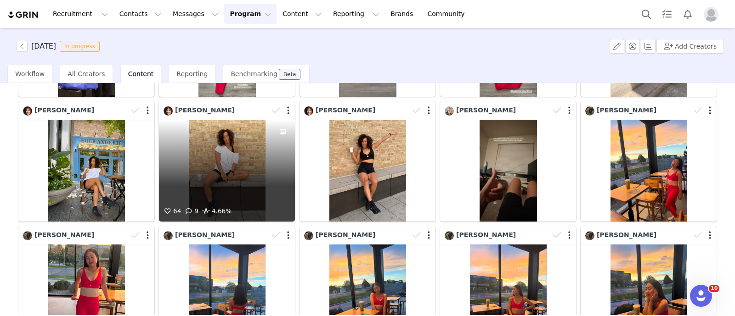
scroll to position [632, 0]
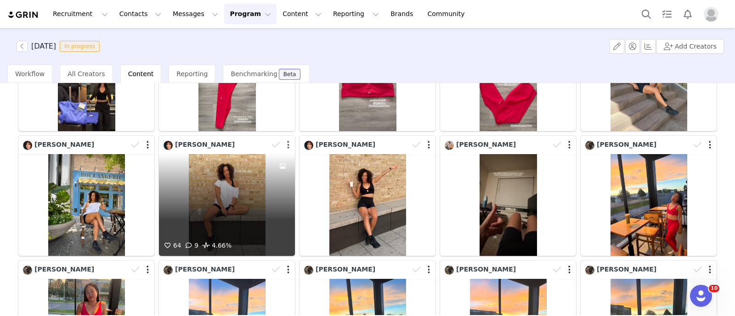
click at [287, 141] on button "button" at bounding box center [288, 145] width 2 height 9
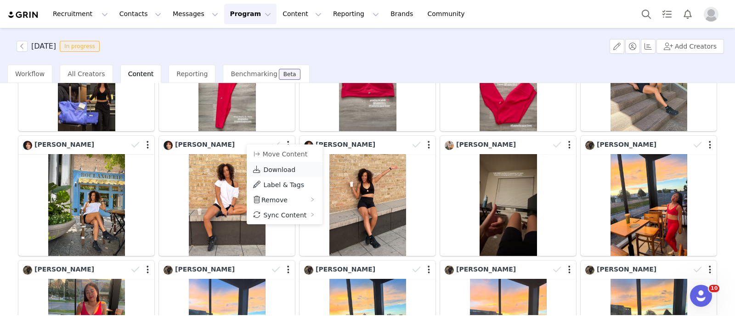
click at [282, 168] on span "Download" at bounding box center [279, 169] width 32 height 7
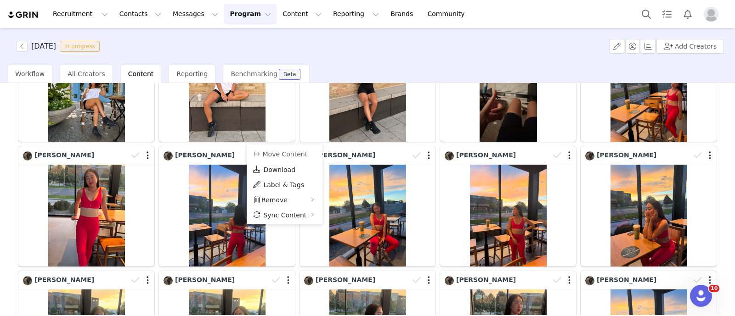
click at [0, 170] on div "1 54 55 56 57 58 111 Media Library (18385) [DATE] (155) [DATE] (228) [DATE] (45…" at bounding box center [367, 199] width 735 height 232
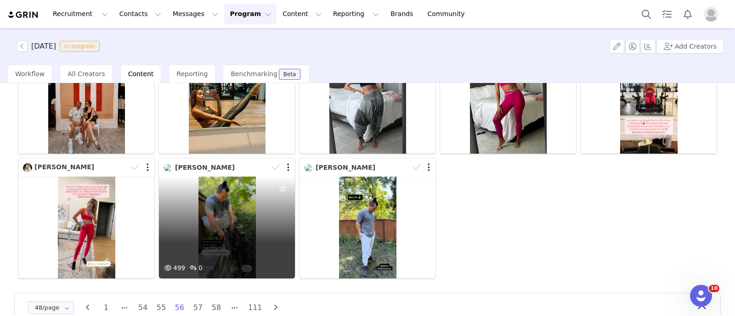
scroll to position [1118, 0]
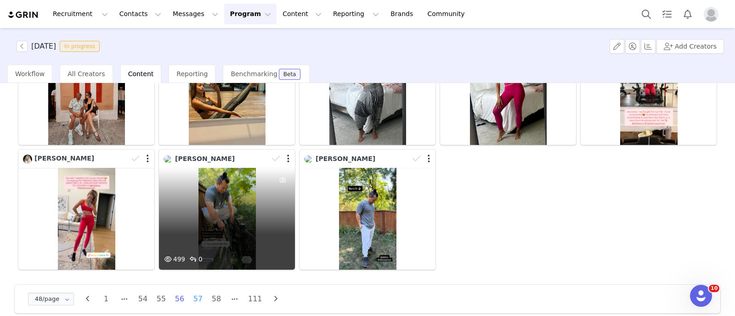
click at [195, 293] on li "57" at bounding box center [198, 299] width 14 height 13
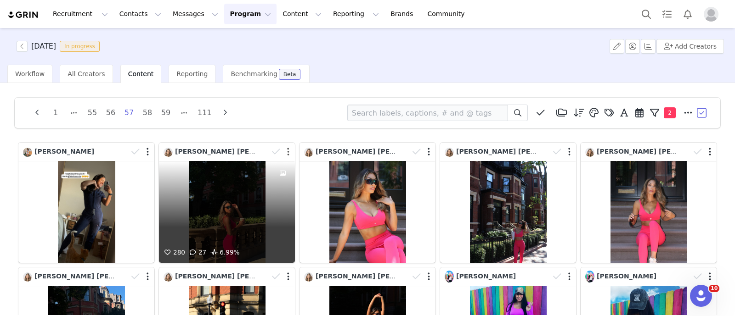
click at [287, 152] on button "button" at bounding box center [288, 151] width 2 height 9
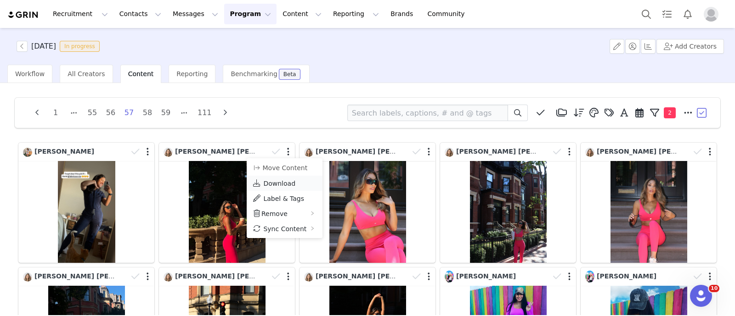
click at [289, 183] on span "Download" at bounding box center [279, 183] width 32 height 7
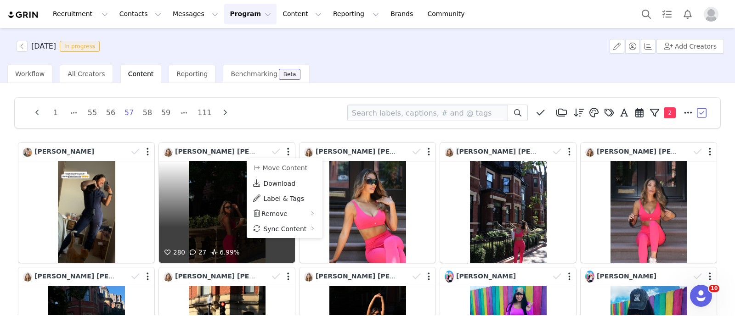
click at [215, 198] on div "280 27 6.99%" at bounding box center [227, 212] width 136 height 102
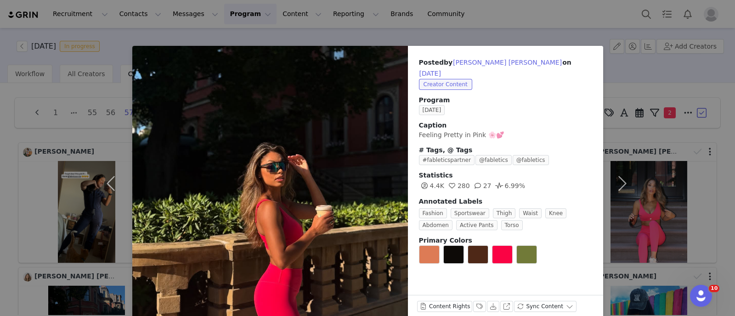
click at [0, 177] on div "Posted by [PERSON_NAME] [PERSON_NAME] on [DATE] Creator Content Program [DATE] …" at bounding box center [367, 158] width 735 height 316
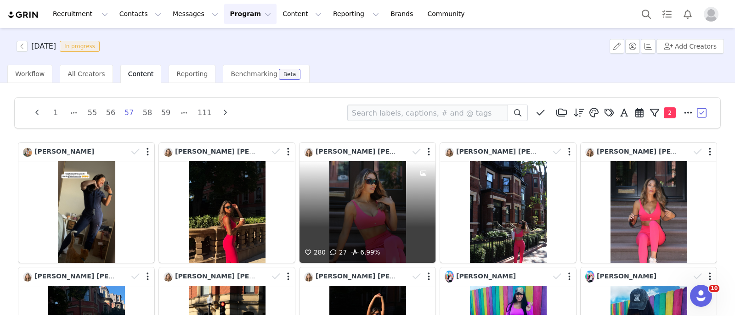
click at [367, 198] on div "280 27 6.99%" at bounding box center [367, 212] width 136 height 102
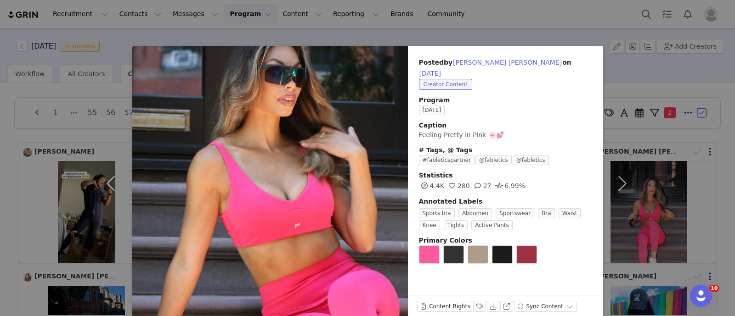
drag, startPoint x: 0, startPoint y: 146, endPoint x: 19, endPoint y: 145, distance: 19.3
click at [0, 146] on div "Posted by [PERSON_NAME] [PERSON_NAME] on [DATE] Creator Content Program [DATE] …" at bounding box center [367, 158] width 735 height 316
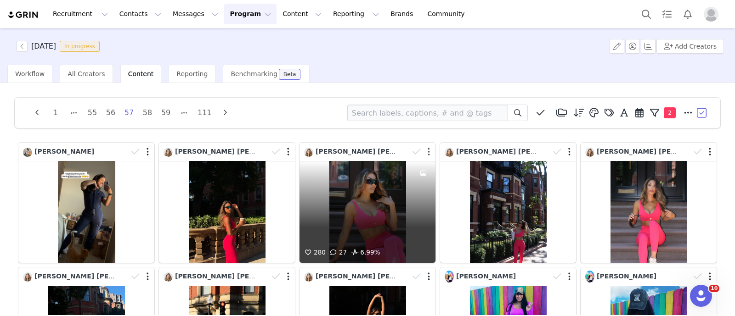
click at [428, 150] on button "button" at bounding box center [429, 151] width 2 height 9
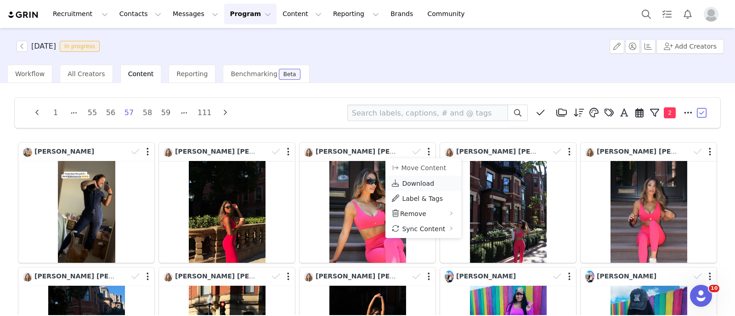
click at [419, 181] on span "Download" at bounding box center [418, 183] width 32 height 7
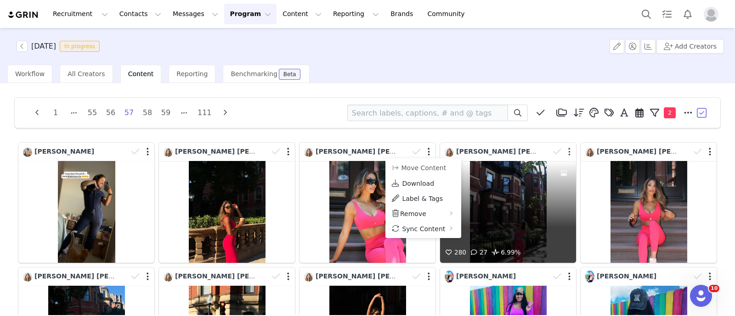
click at [568, 151] on button "button" at bounding box center [569, 151] width 2 height 9
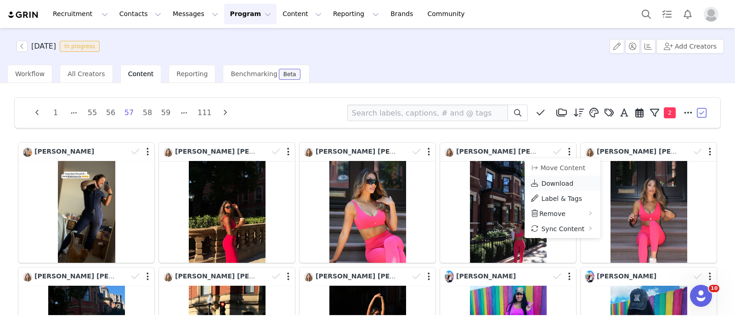
click at [550, 182] on span "Download" at bounding box center [557, 183] width 32 height 7
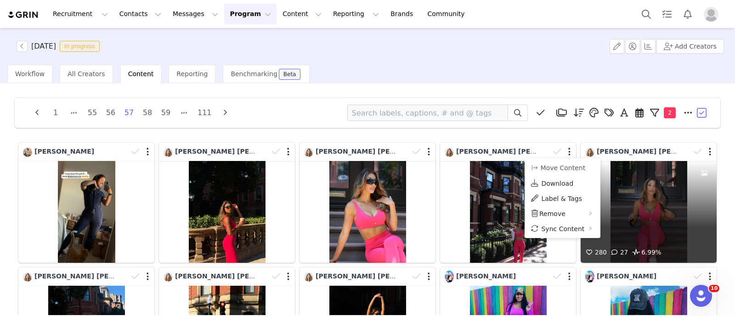
click at [668, 175] on div "280 27 6.99%" at bounding box center [649, 212] width 136 height 102
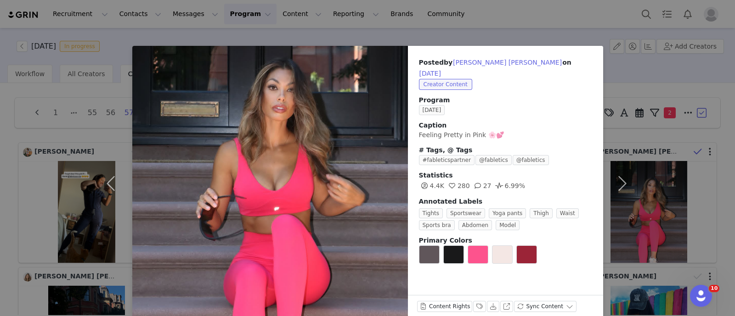
drag, startPoint x: 705, startPoint y: 152, endPoint x: 688, endPoint y: 151, distance: 17.5
click at [705, 152] on div "Posted by [PERSON_NAME] [PERSON_NAME] on [DATE] Creator Content Program [DATE] …" at bounding box center [367, 158] width 735 height 316
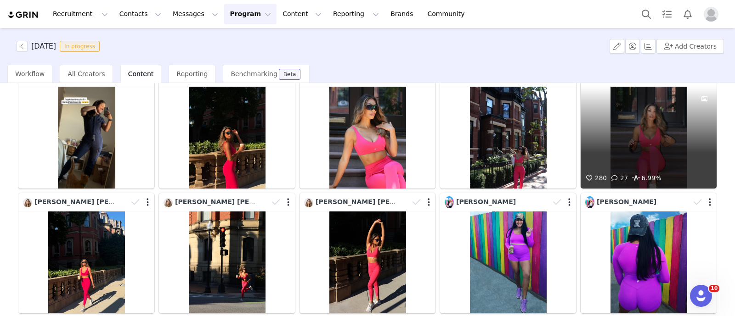
scroll to position [114, 0]
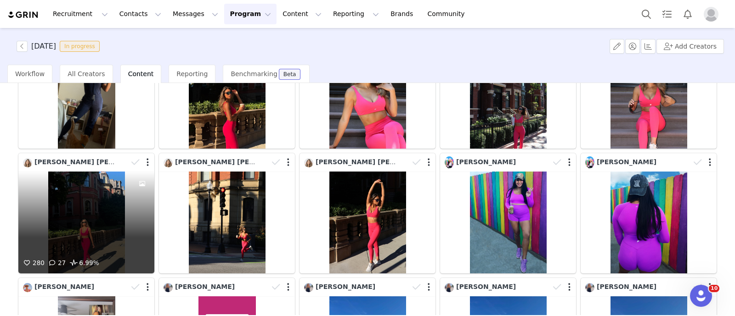
click at [93, 200] on div "280 27 6.99%" at bounding box center [86, 223] width 136 height 102
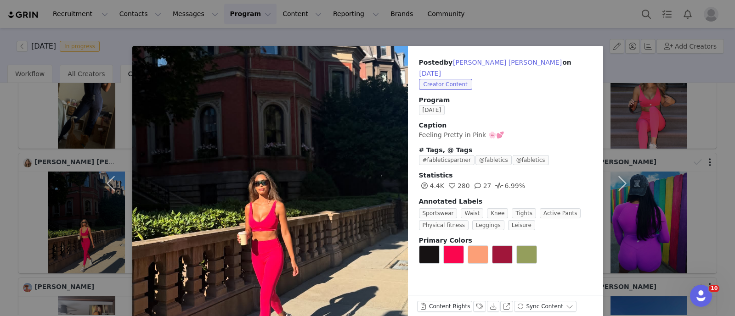
click at [0, 183] on div "Posted by [PERSON_NAME] [PERSON_NAME] on [DATE] Creator Content Program [DATE] …" at bounding box center [367, 158] width 735 height 316
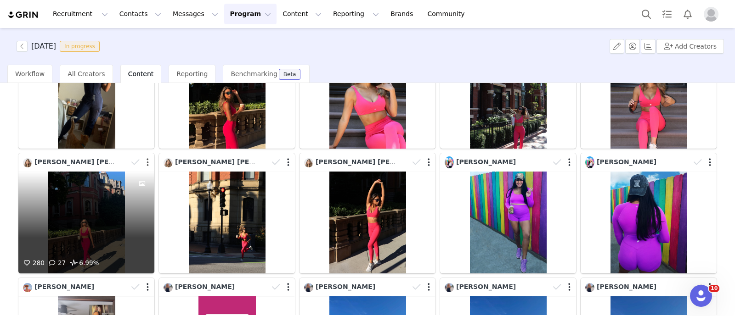
click at [147, 163] on button "button" at bounding box center [148, 162] width 2 height 9
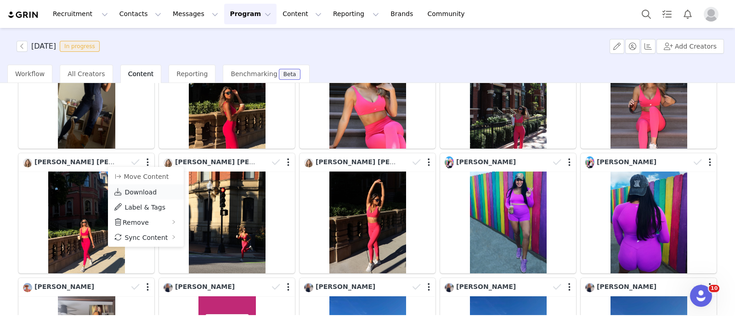
click at [153, 192] on link "Download" at bounding box center [146, 192] width 76 height 15
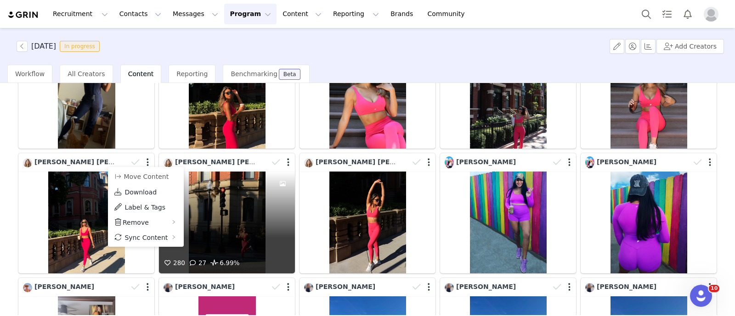
click at [232, 206] on div "280 27 6.99%" at bounding box center [227, 223] width 136 height 102
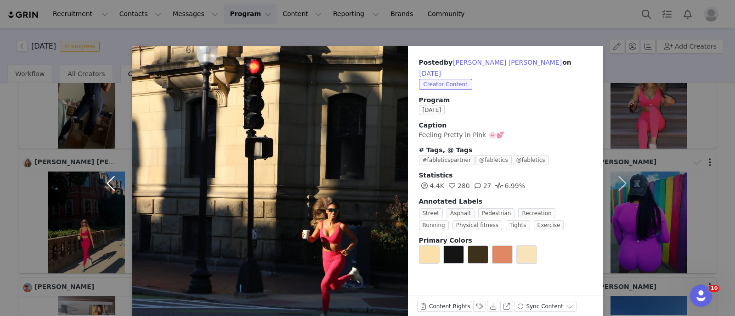
scroll to position [16, 0]
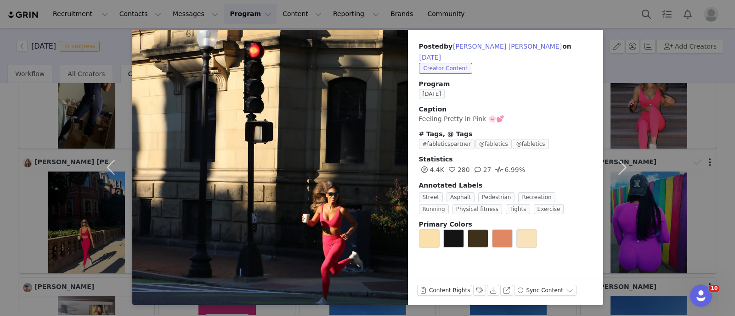
drag, startPoint x: 0, startPoint y: 182, endPoint x: 154, endPoint y: 187, distance: 153.9
click at [0, 182] on div "Posted by [PERSON_NAME] [PERSON_NAME] on [DATE] Creator Content Program [DATE] …" at bounding box center [367, 158] width 735 height 316
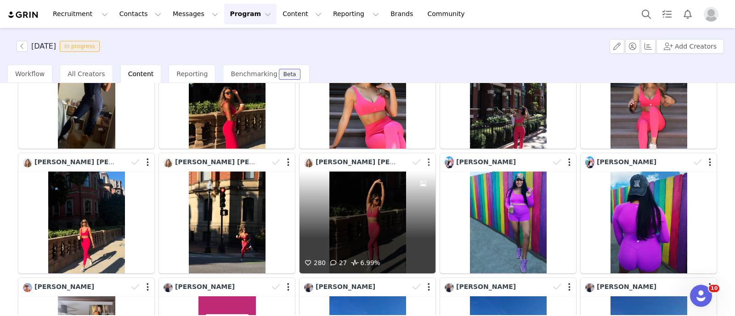
click at [428, 161] on button "button" at bounding box center [429, 162] width 2 height 9
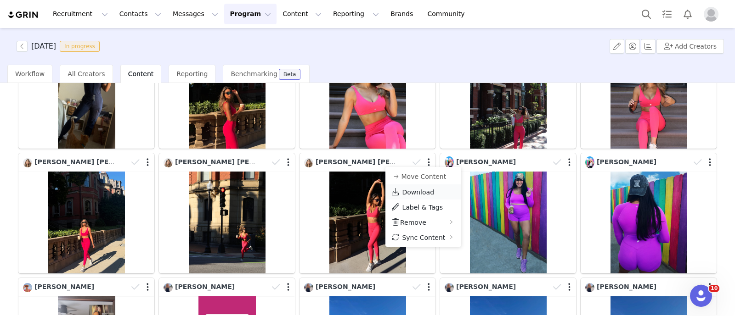
click at [416, 192] on span "Download" at bounding box center [418, 192] width 32 height 7
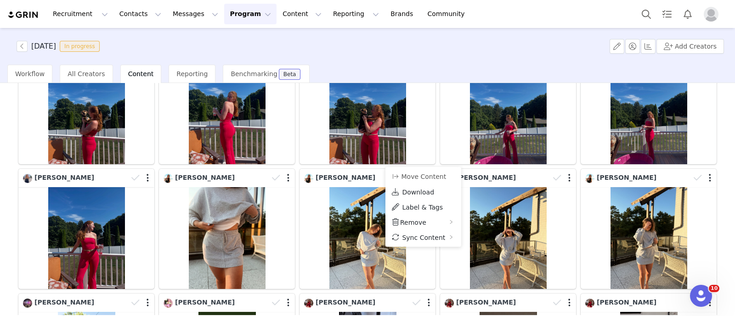
scroll to position [517, 0]
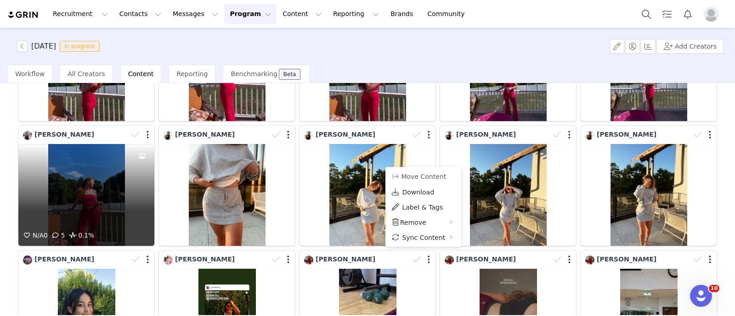
click at [86, 193] on div "N/A 0 5 0.1%" at bounding box center [86, 195] width 136 height 102
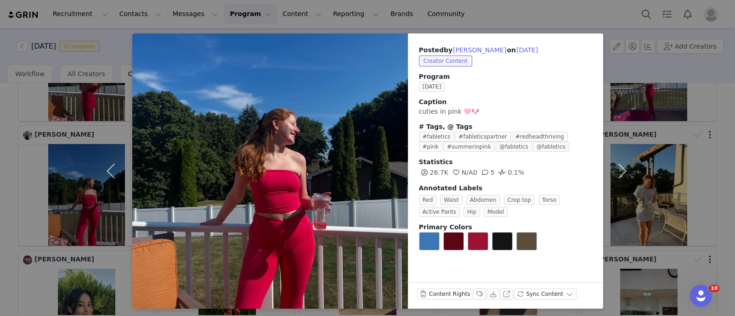
scroll to position [16, 0]
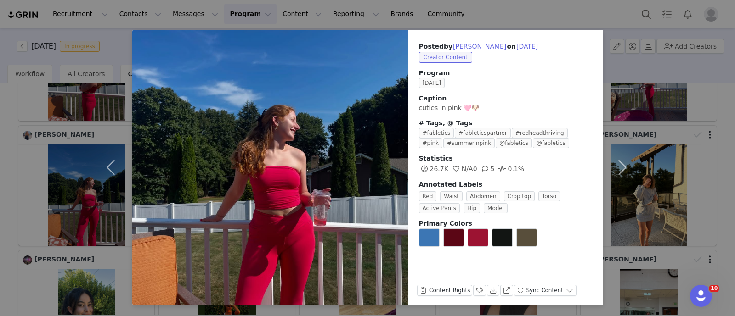
click at [0, 183] on div "Posted by [PERSON_NAME] on [DATE] Creator Content Program [DATE] Caption cuties…" at bounding box center [367, 158] width 735 height 316
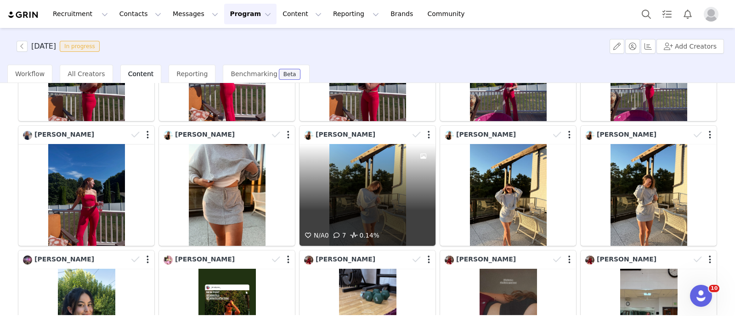
click at [354, 201] on div "N/A 0 7 0.14%" at bounding box center [367, 195] width 136 height 102
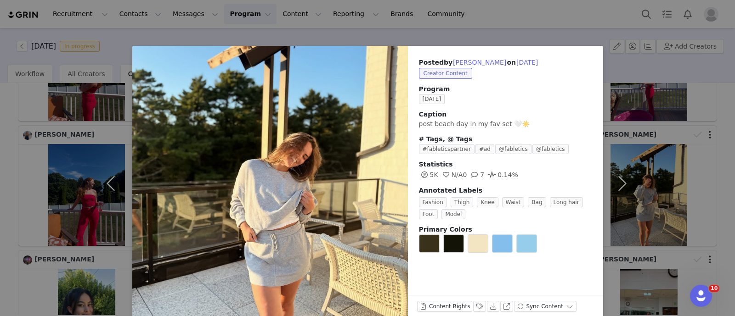
click at [51, 169] on div "Posted by [PERSON_NAME] on [DATE] Creator Content Program [DATE] Caption post b…" at bounding box center [367, 158] width 735 height 316
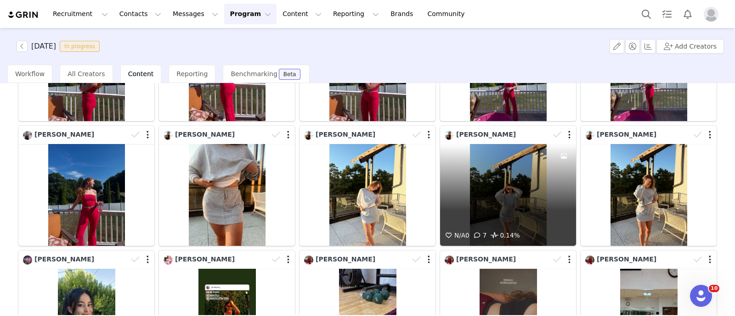
click at [551, 178] on div at bounding box center [563, 187] width 25 height 86
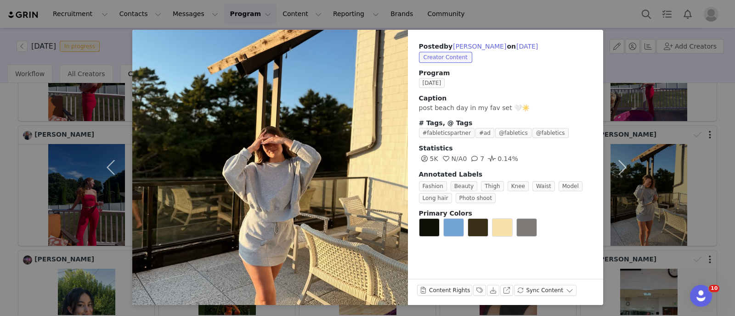
drag, startPoint x: 29, startPoint y: 177, endPoint x: 38, endPoint y: 169, distance: 12.3
click at [30, 176] on div "Posted by [PERSON_NAME] on [DATE] Creator Content Program [DATE] Caption post b…" at bounding box center [367, 158] width 735 height 316
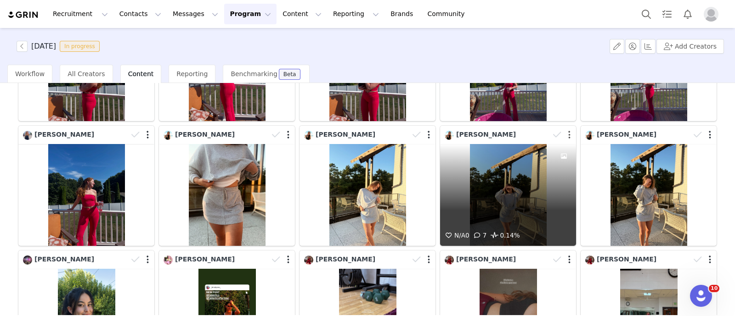
click at [568, 130] on button "button" at bounding box center [569, 134] width 2 height 9
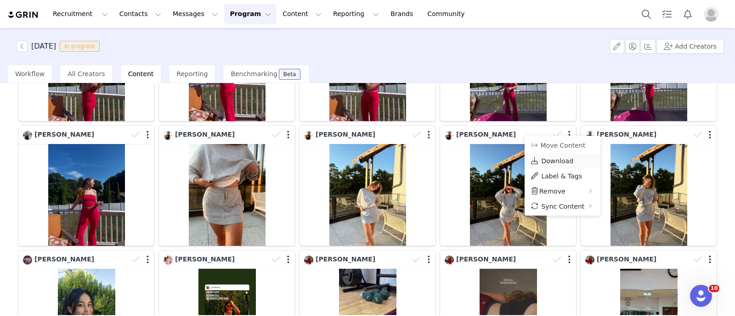
click at [551, 160] on span "Download" at bounding box center [557, 161] width 32 height 7
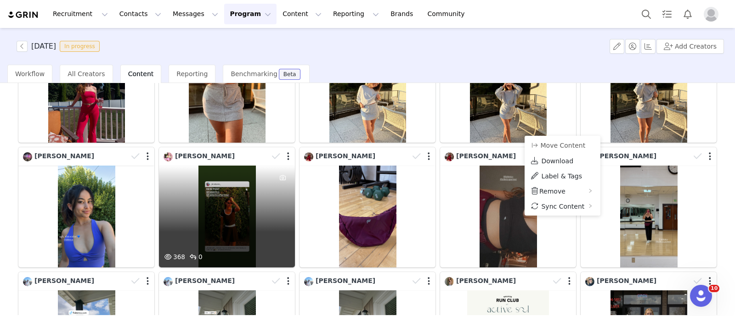
scroll to position [632, 0]
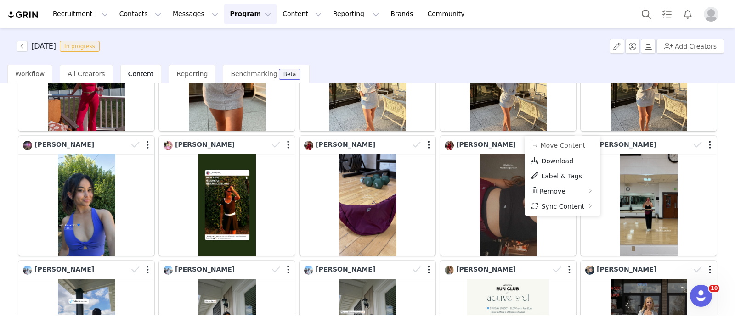
click at [0, 192] on div "1 55 56 57 58 59 111 Media Library (18385) [DATE] (155) [DATE] (228) [DATE] (45…" at bounding box center [367, 199] width 735 height 232
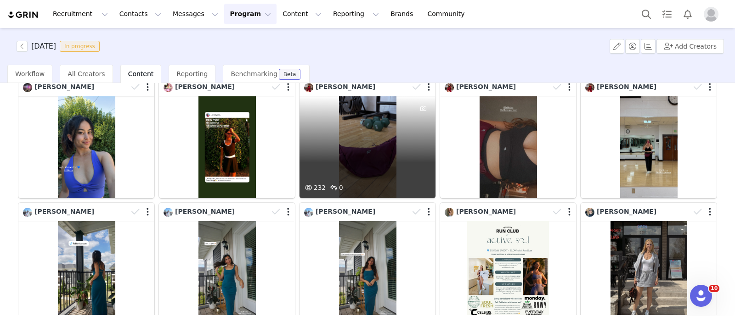
scroll to position [746, 0]
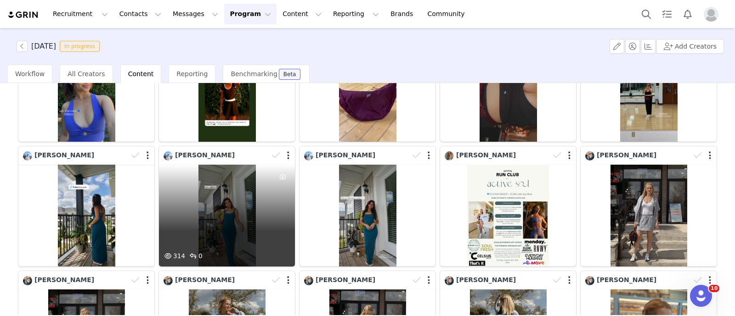
click at [223, 218] on div "314 0" at bounding box center [227, 216] width 136 height 102
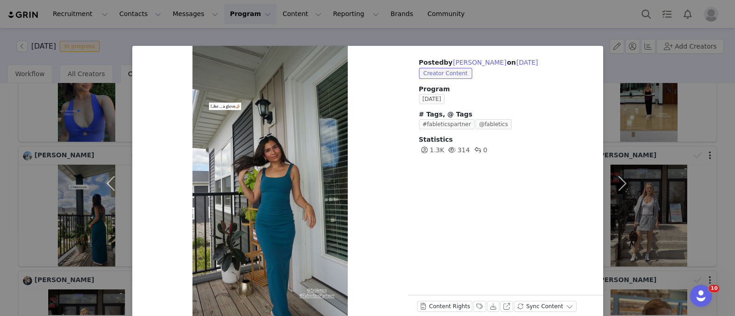
click at [0, 201] on div "Posted by [PERSON_NAME] on [DATE] Creator Content Program [DATE] # Tags, @ Tags…" at bounding box center [367, 158] width 735 height 316
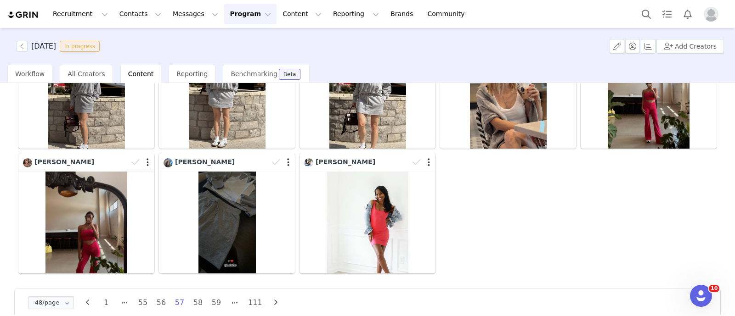
scroll to position [1118, 0]
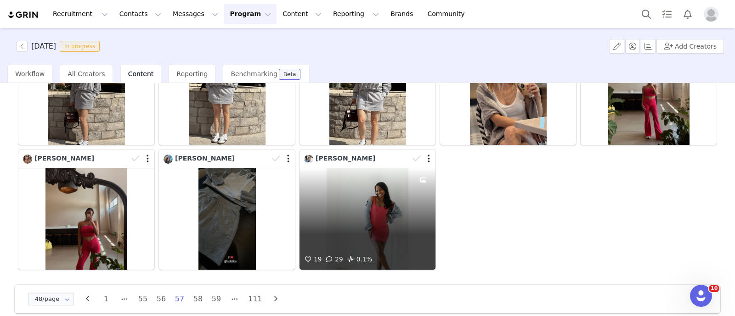
click at [424, 225] on div at bounding box center [423, 211] width 25 height 86
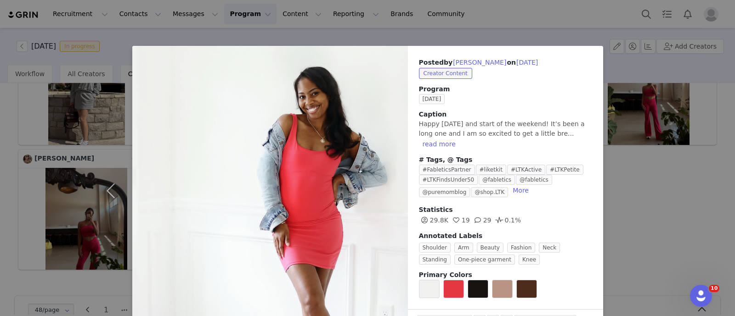
click at [678, 242] on div "Posted by [PERSON_NAME] on [DATE] Creator Content Program [DATE] Caption Happy …" at bounding box center [367, 158] width 735 height 316
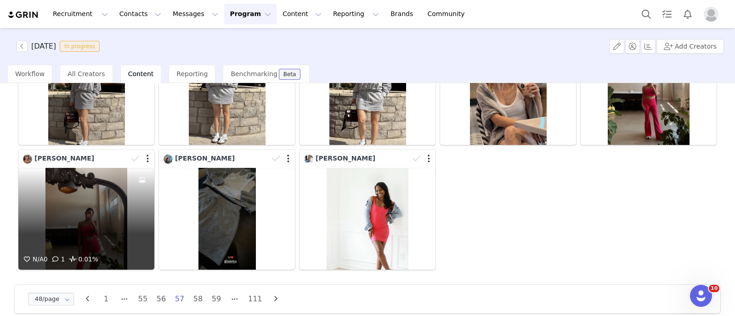
click at [106, 182] on div "N/A 0 1 0.01%" at bounding box center [86, 219] width 136 height 102
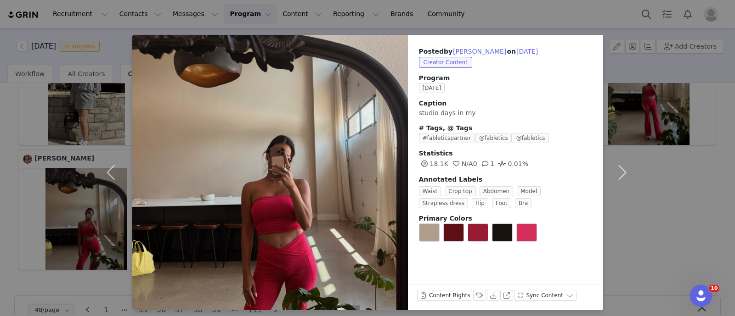
scroll to position [16, 0]
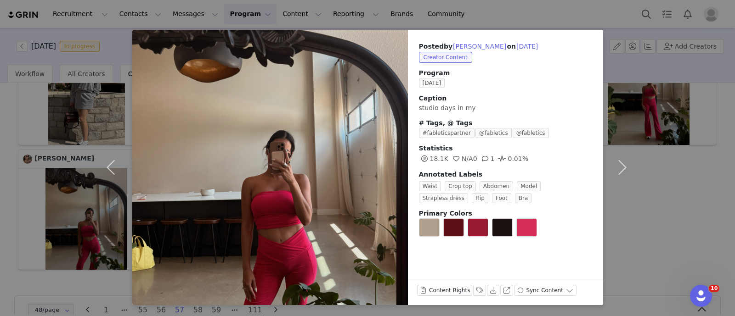
drag, startPoint x: 0, startPoint y: 209, endPoint x: 14, endPoint y: 207, distance: 13.8
click at [0, 207] on div "Posted by [PERSON_NAME] on [DATE] Creator Content Program [DATE] Caption studio…" at bounding box center [367, 158] width 735 height 316
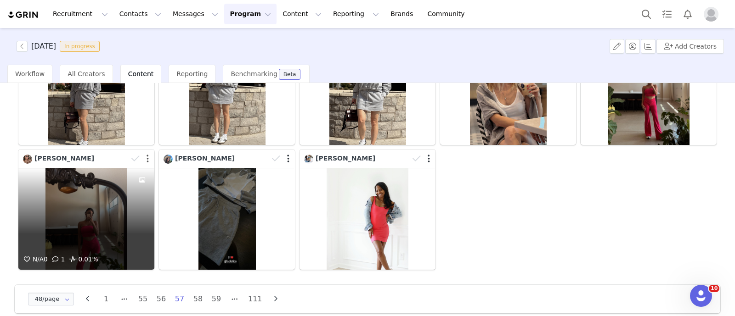
click at [147, 154] on button "button" at bounding box center [148, 158] width 2 height 9
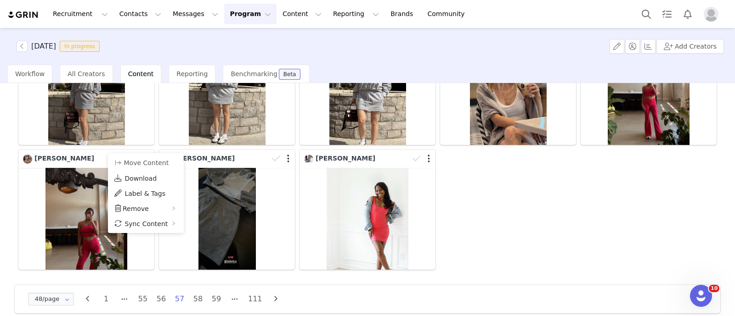
click at [136, 177] on span "Download" at bounding box center [140, 178] width 32 height 7
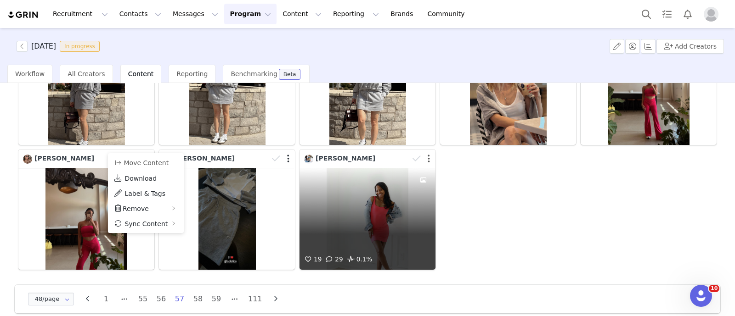
click at [428, 154] on button "button" at bounding box center [429, 158] width 2 height 9
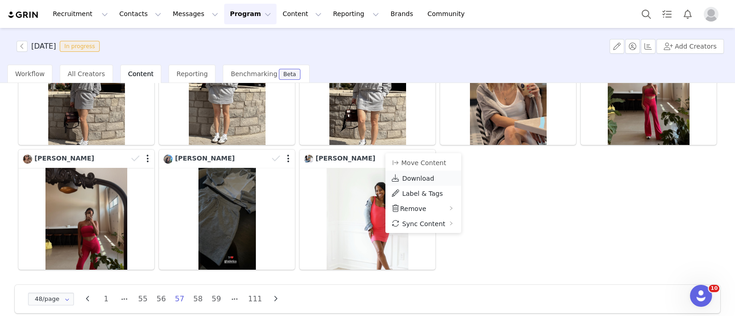
click at [407, 175] on span "Download" at bounding box center [418, 178] width 32 height 7
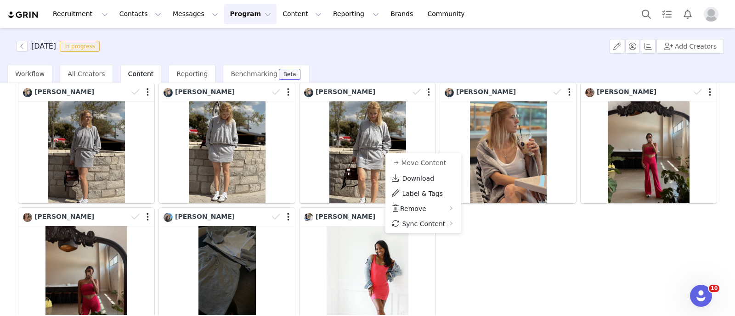
scroll to position [1003, 0]
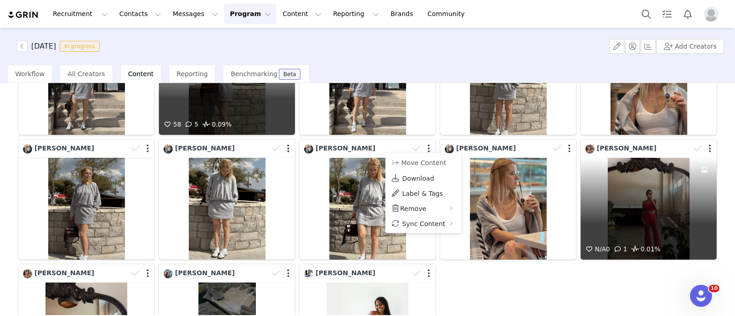
drag, startPoint x: 718, startPoint y: 175, endPoint x: 668, endPoint y: 184, distance: 50.4
click at [668, 184] on div "N/A 0 1 0.01%" at bounding box center [649, 209] width 136 height 102
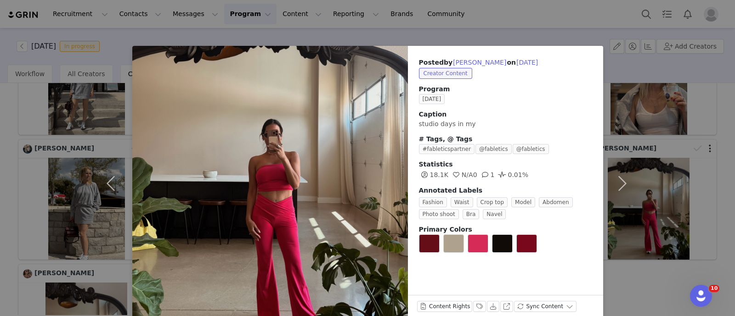
click at [716, 136] on div "Posted by [PERSON_NAME] on [DATE] Creator Content Program [DATE] Caption studio…" at bounding box center [367, 158] width 735 height 316
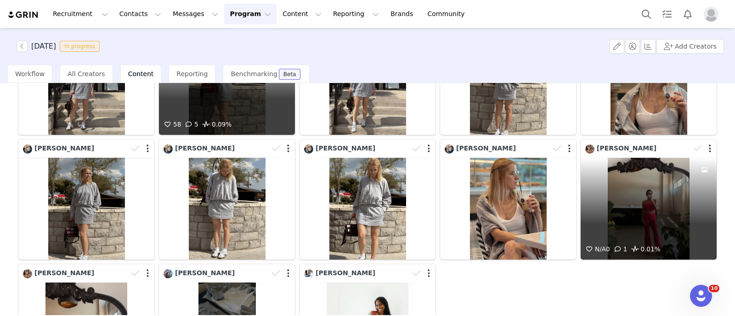
click at [699, 142] on div at bounding box center [703, 149] width 27 height 14
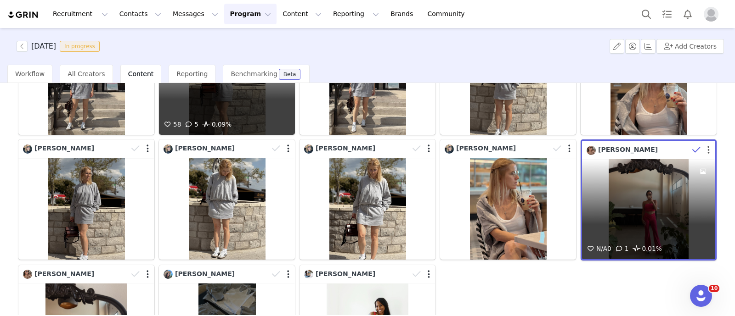
click at [707, 146] on button "button" at bounding box center [708, 150] width 2 height 9
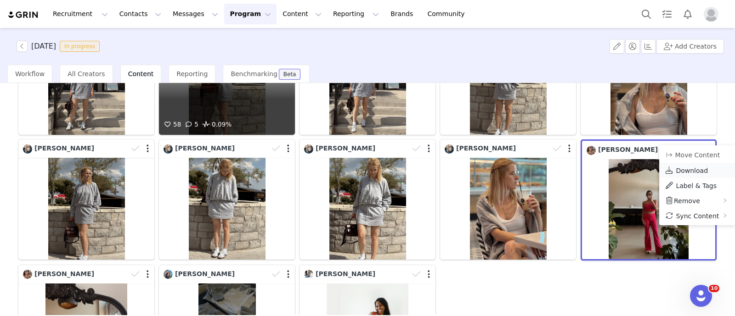
click at [674, 170] on link "Download" at bounding box center [697, 170] width 76 height 15
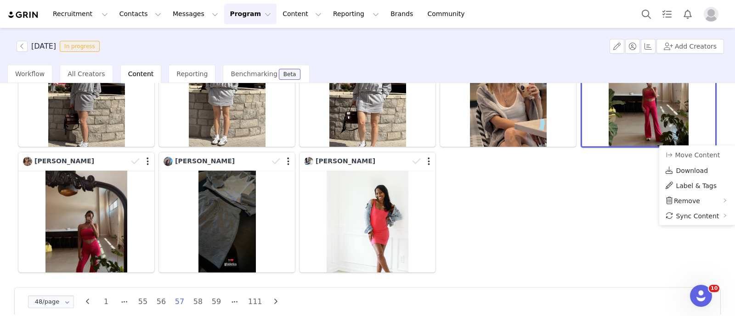
scroll to position [1118, 0]
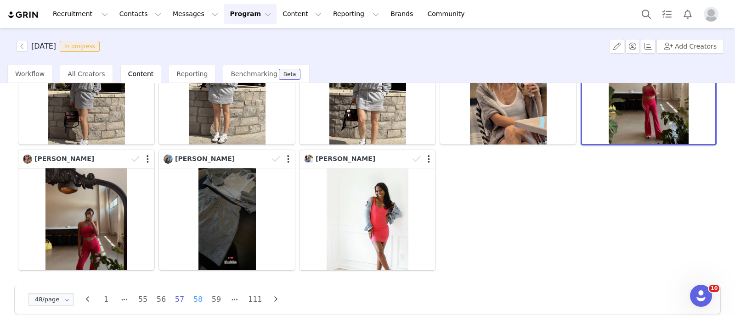
drag, startPoint x: 195, startPoint y: 283, endPoint x: 191, endPoint y: 270, distance: 14.4
click at [195, 294] on li "58" at bounding box center [198, 300] width 14 height 13
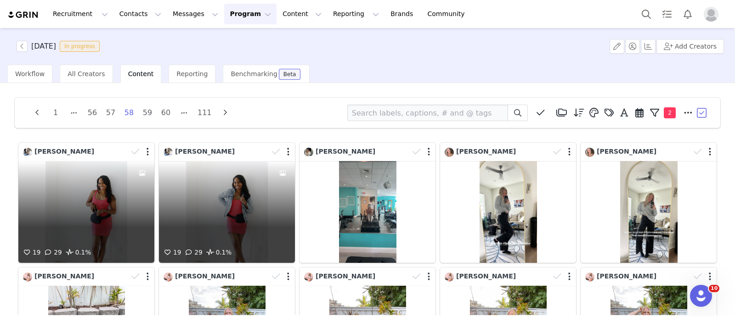
click at [88, 207] on div "19 29 0.1%" at bounding box center [86, 212] width 136 height 102
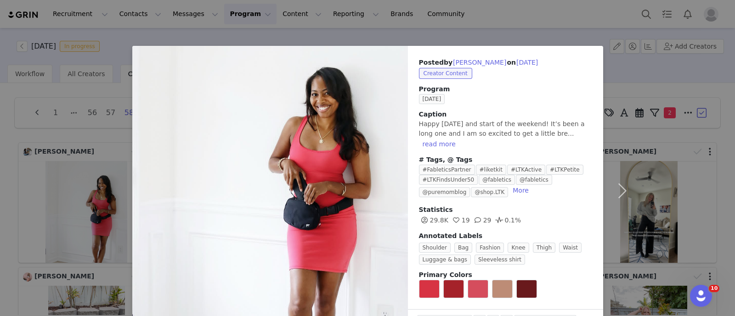
click at [0, 185] on div "Posted by [PERSON_NAME] on [DATE] Creator Content Program [DATE] Caption Happy …" at bounding box center [367, 158] width 735 height 316
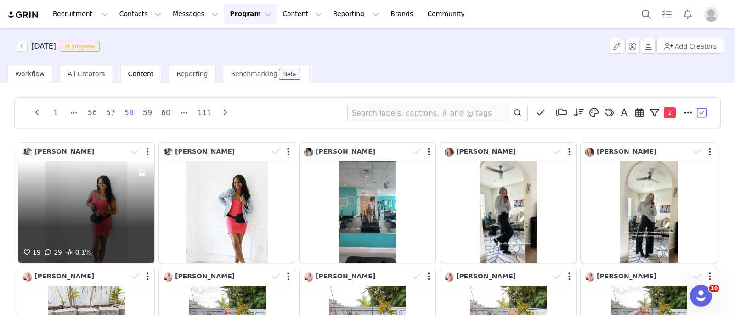
click at [147, 152] on button "button" at bounding box center [148, 151] width 2 height 9
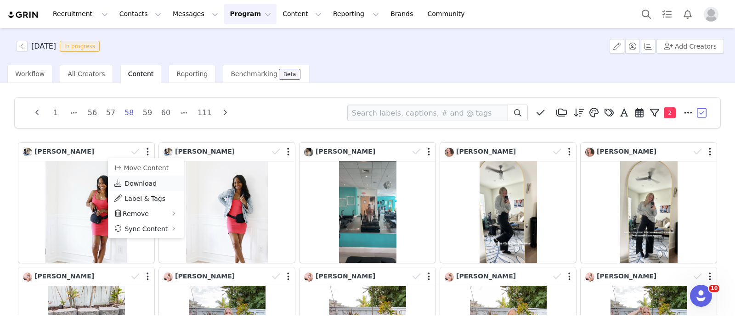
click at [145, 182] on span "Download" at bounding box center [140, 183] width 32 height 7
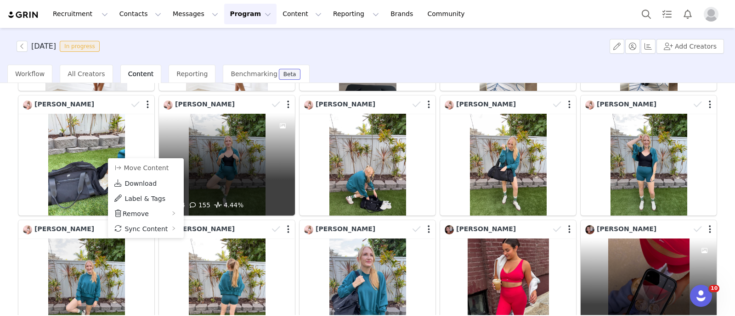
scroll to position [287, 0]
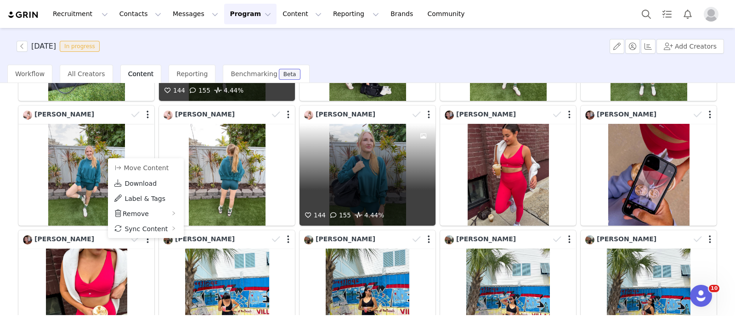
click at [0, 179] on div "1 56 57 58 59 60 111 Media Library (18385) [DATE] (155) [DATE] (228) [DATE] (45…" at bounding box center [367, 199] width 735 height 232
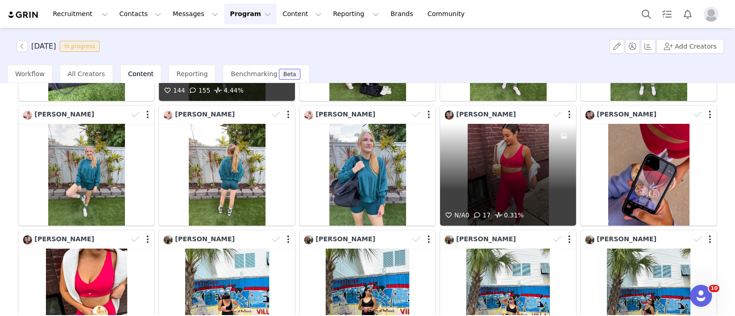
click at [491, 169] on div "N/A 0 17 0.31%" at bounding box center [508, 175] width 136 height 102
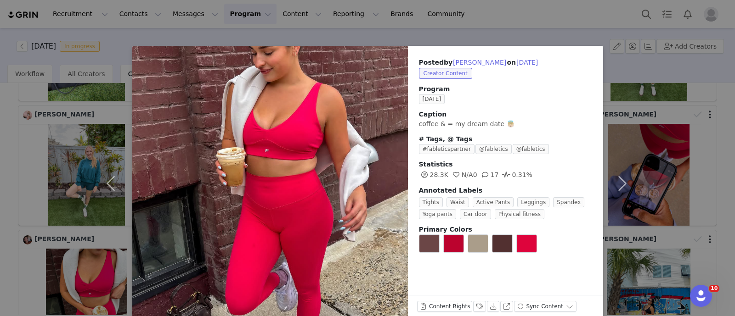
click at [0, 152] on div "Posted by [PERSON_NAME] on [DATE] Creator Content Program [DATE] Caption coffee…" at bounding box center [367, 158] width 735 height 316
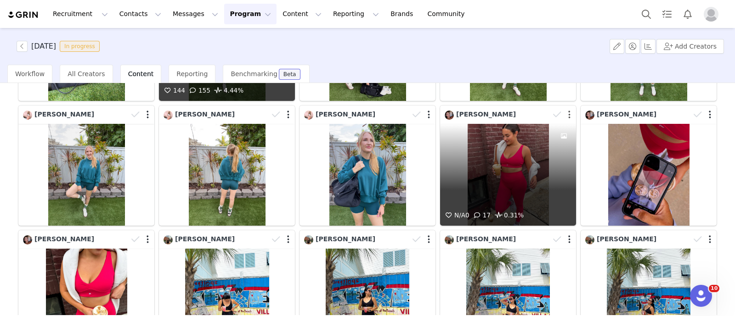
click at [568, 113] on button "button" at bounding box center [569, 114] width 2 height 9
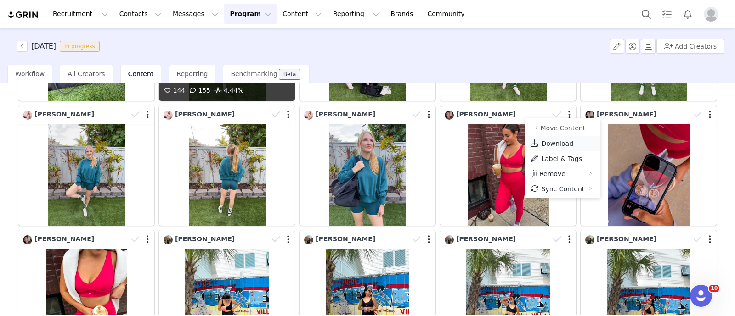
click at [549, 143] on span "Download" at bounding box center [557, 143] width 32 height 7
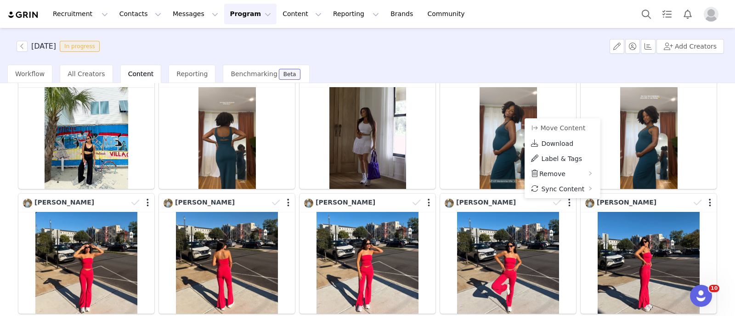
scroll to position [574, 0]
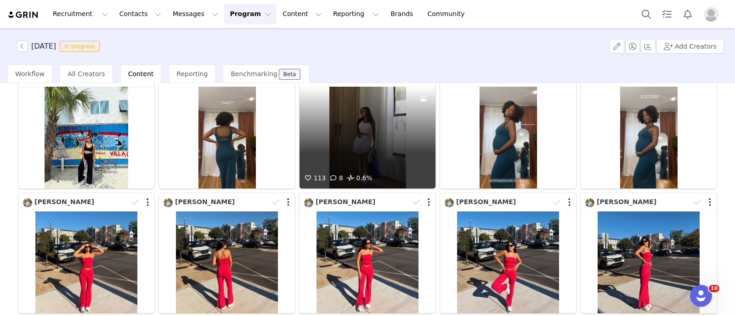
click at [331, 156] on div "113 8 0.6%" at bounding box center [367, 138] width 136 height 102
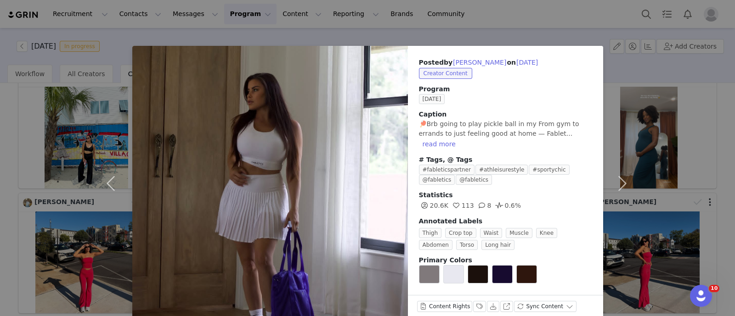
click at [0, 151] on div "Posted by [PERSON_NAME] on [DATE] Creator Content Program [DATE] Caption 🏓Brb g…" at bounding box center [367, 158] width 735 height 316
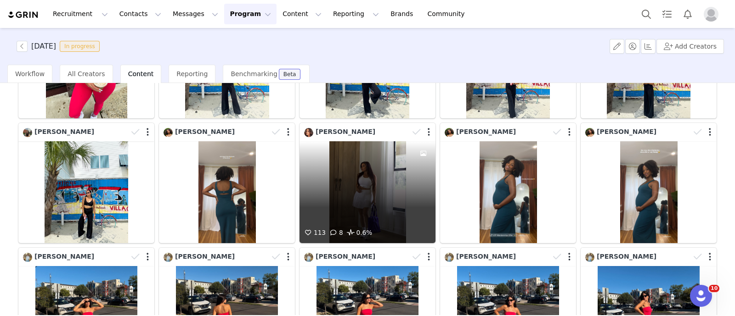
scroll to position [517, 0]
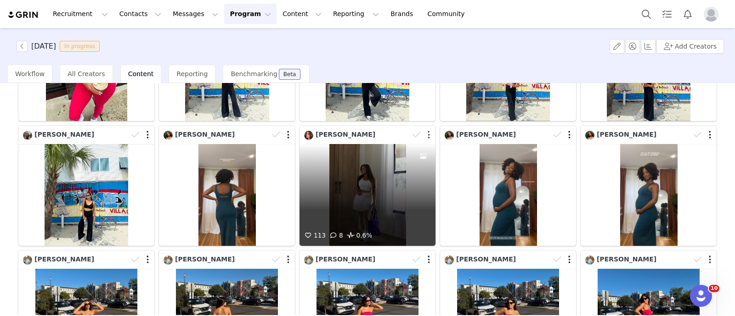
click at [428, 130] on button "button" at bounding box center [429, 134] width 2 height 9
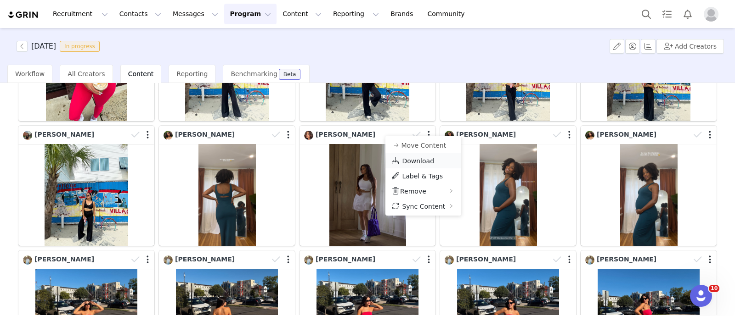
click at [420, 159] on span "Download" at bounding box center [418, 161] width 32 height 7
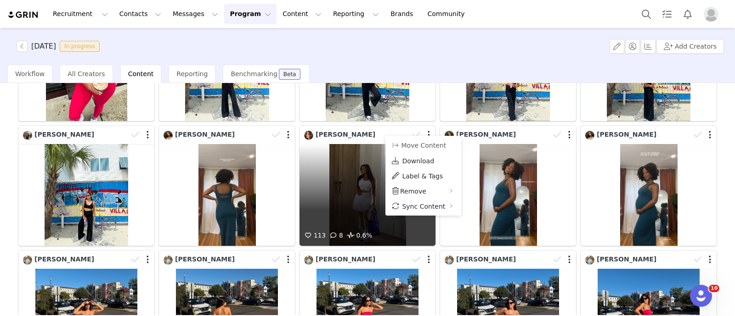
scroll to position [632, 0]
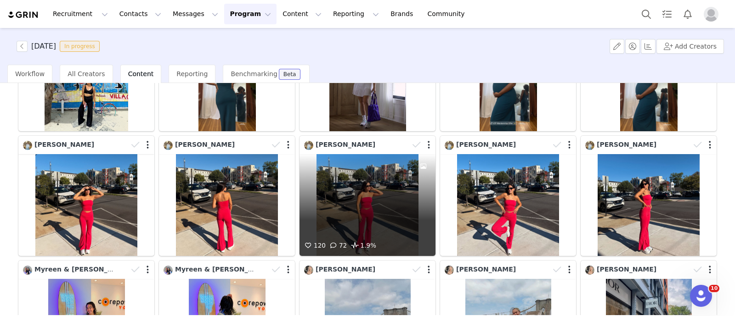
click at [350, 214] on div "120 72 1.9%" at bounding box center [367, 205] width 136 height 102
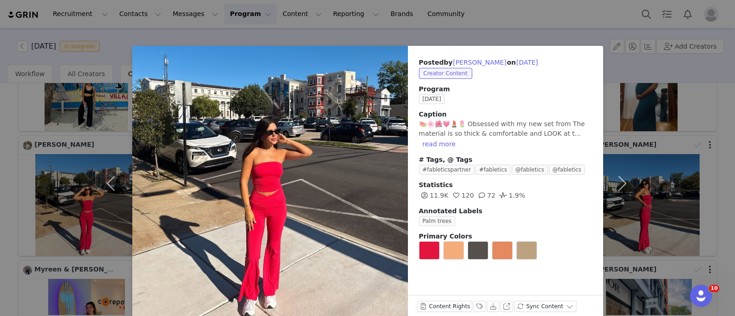
click at [0, 186] on div "Posted by [PERSON_NAME] on [DATE] Creator Content Program [DATE] Caption 🍉🌸🌺💗💄🌷…" at bounding box center [367, 158] width 735 height 316
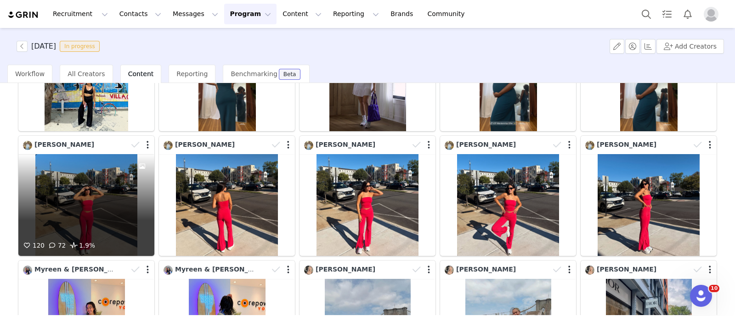
click at [83, 200] on div "120 72 1.9%" at bounding box center [86, 205] width 136 height 102
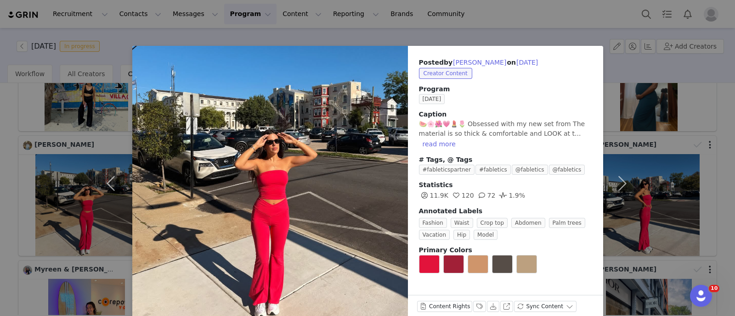
click at [2, 180] on div "Posted by [PERSON_NAME] on [DATE] Creator Content Program [DATE] Caption 🍉🌸🌺💗💄🌷…" at bounding box center [367, 158] width 735 height 316
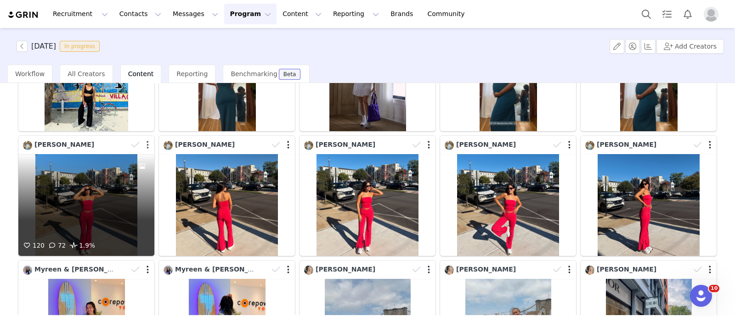
click at [147, 141] on button "button" at bounding box center [148, 145] width 2 height 9
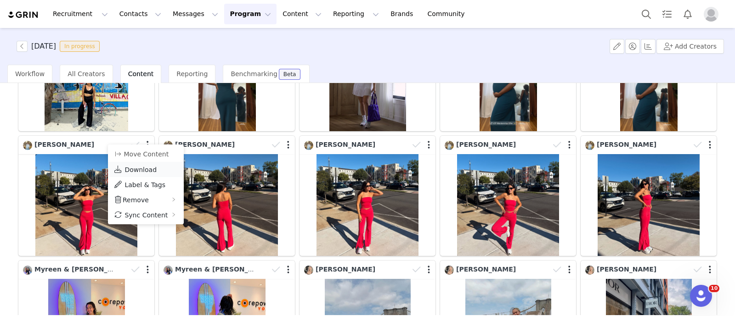
click at [129, 168] on span "Download" at bounding box center [140, 169] width 32 height 7
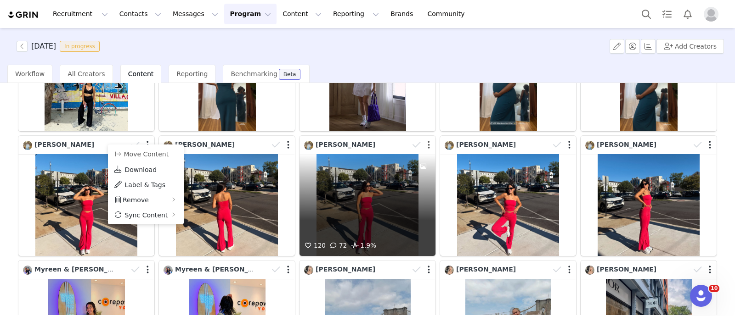
click at [428, 141] on button "button" at bounding box center [429, 145] width 2 height 9
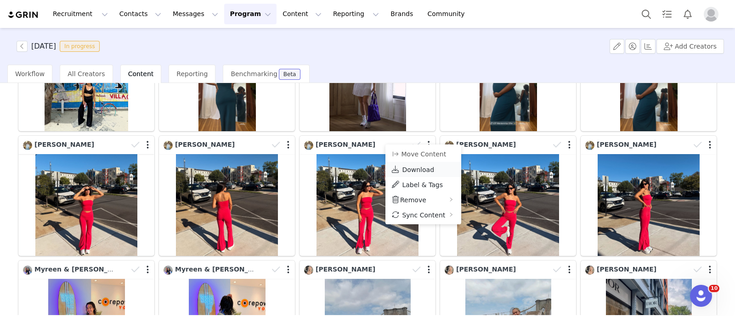
click at [408, 168] on span "Download" at bounding box center [418, 169] width 32 height 7
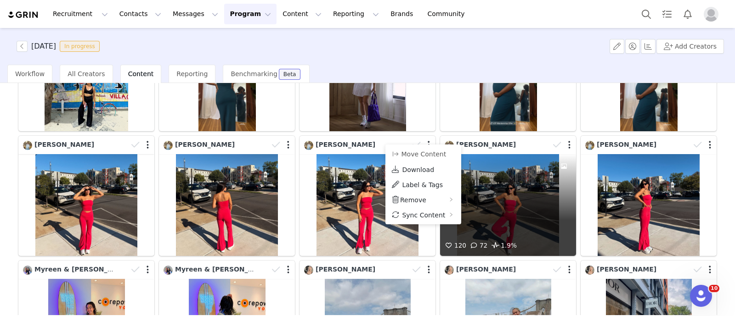
click at [564, 139] on div at bounding box center [562, 145] width 27 height 14
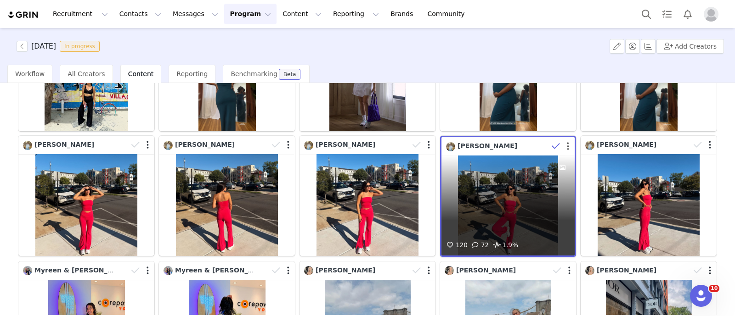
click at [567, 142] on button "button" at bounding box center [568, 146] width 2 height 9
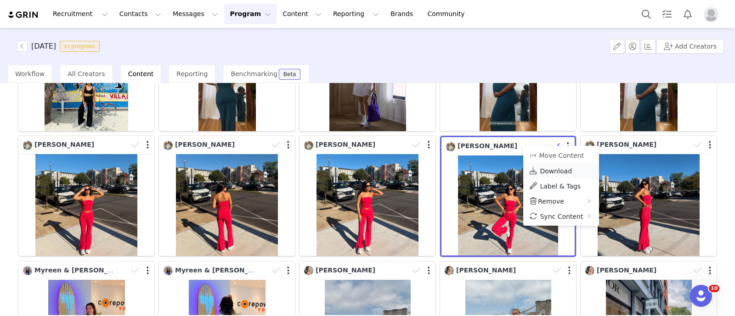
click at [550, 169] on span "Download" at bounding box center [556, 171] width 32 height 7
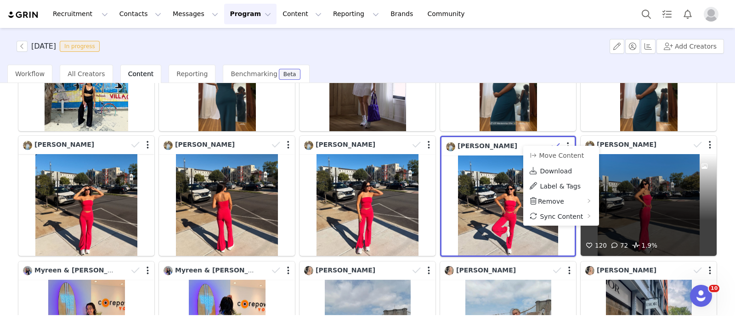
click at [660, 178] on div "120 72 1.9%" at bounding box center [649, 205] width 136 height 102
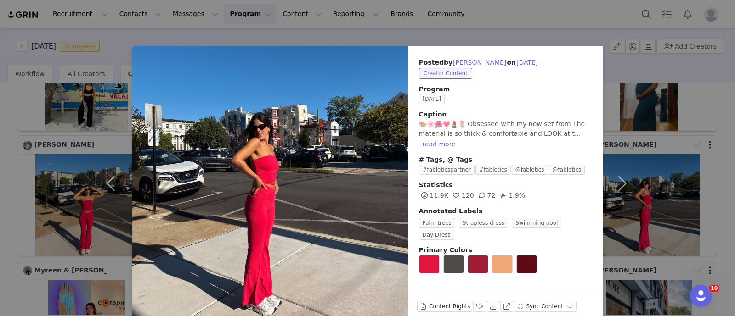
click at [717, 109] on div "Posted by [PERSON_NAME] on [DATE] Creator Content Program [DATE] Caption 🍉🌸🌺💗💄🌷…" at bounding box center [367, 158] width 735 height 316
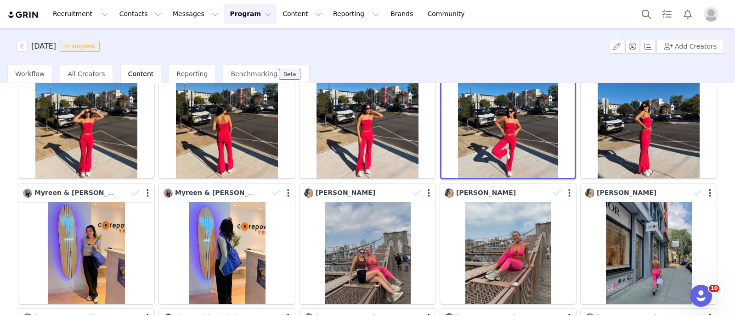
scroll to position [746, 0]
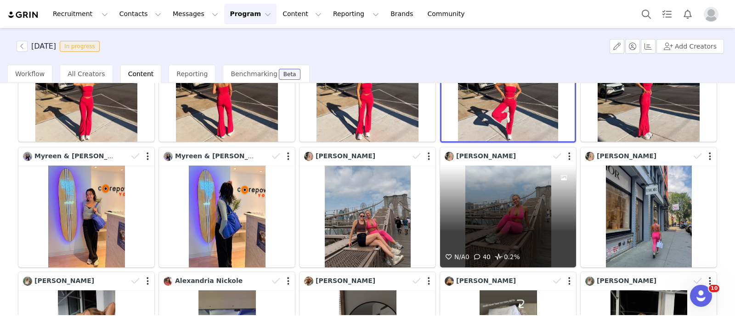
click at [471, 211] on div "N/A 0 40 0.2%" at bounding box center [508, 217] width 136 height 102
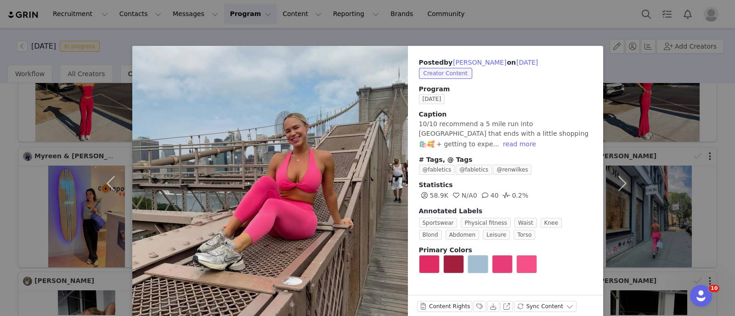
click at [0, 206] on div "Posted by [PERSON_NAME] on [DATE] Creator Content Program [DATE] Caption 10/10 …" at bounding box center [367, 158] width 735 height 316
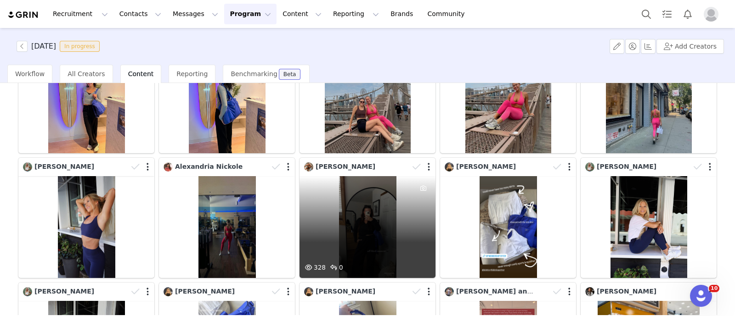
scroll to position [861, 0]
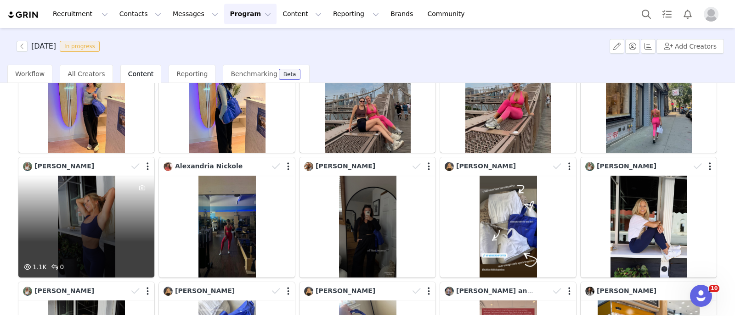
click at [74, 210] on div "1.1K 0" at bounding box center [86, 227] width 136 height 102
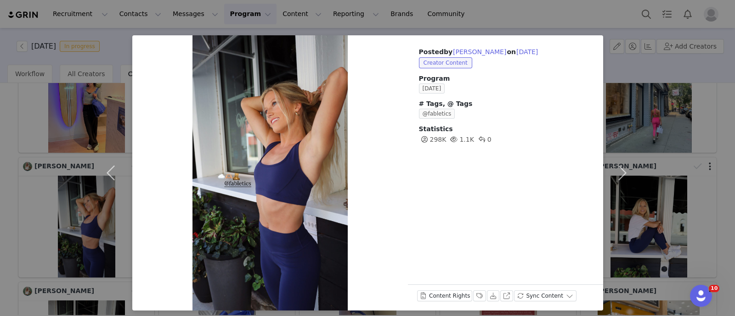
scroll to position [16, 0]
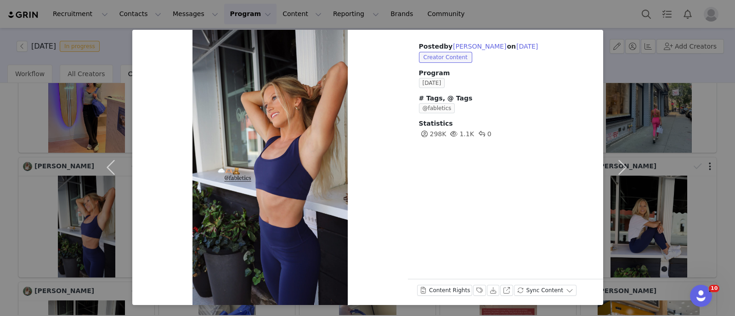
click at [5, 183] on div "Posted by [PERSON_NAME] on [DATE] Creator Content Program [DATE] # Tags, @ Tags…" at bounding box center [367, 158] width 735 height 316
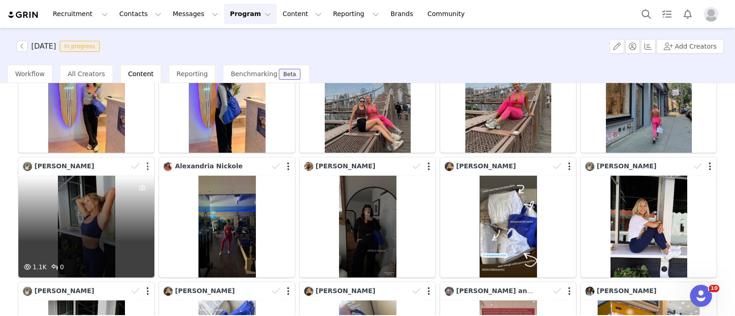
click at [147, 162] on button "button" at bounding box center [148, 166] width 2 height 9
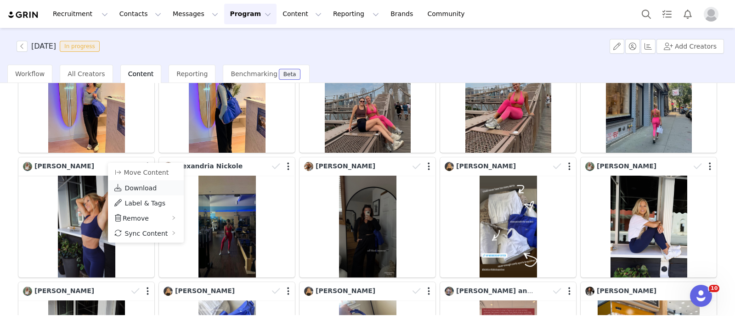
click at [147, 187] on span "Download" at bounding box center [140, 188] width 32 height 7
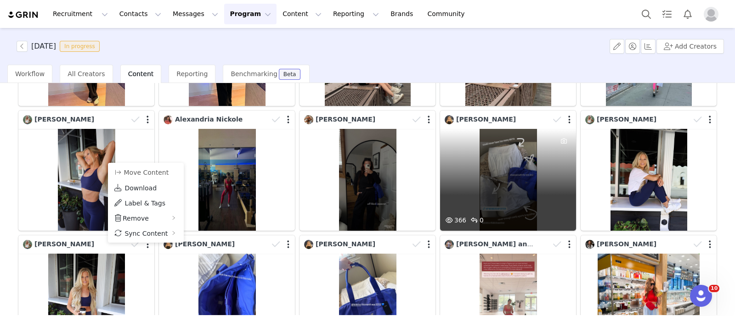
scroll to position [918, 0]
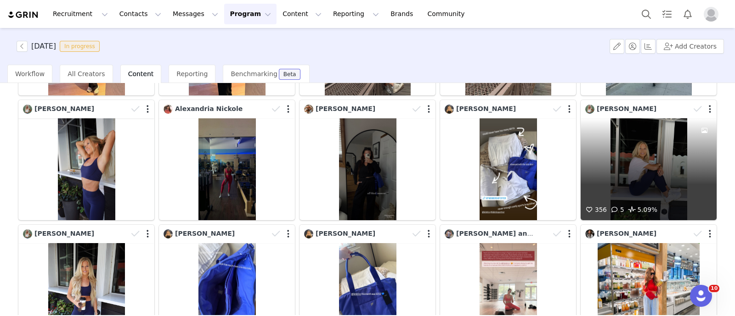
click at [665, 177] on div "356 5 5.09%" at bounding box center [649, 170] width 136 height 102
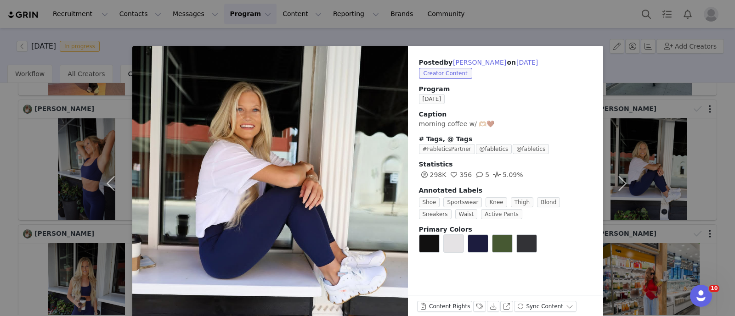
click at [669, 144] on div "Posted by [PERSON_NAME] on [DATE] Creator Content Program [DATE] Caption mornin…" at bounding box center [367, 158] width 735 height 316
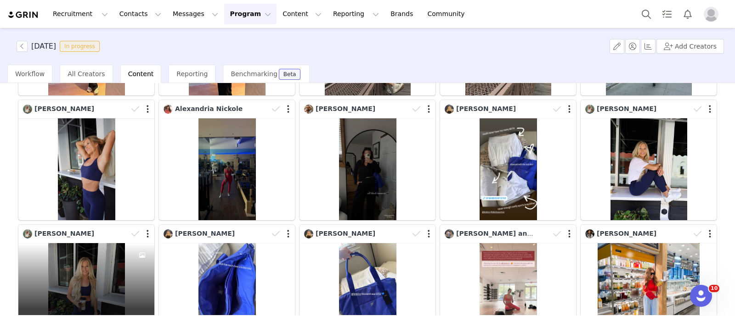
click at [62, 269] on div "356 5 5.09%" at bounding box center [86, 294] width 136 height 102
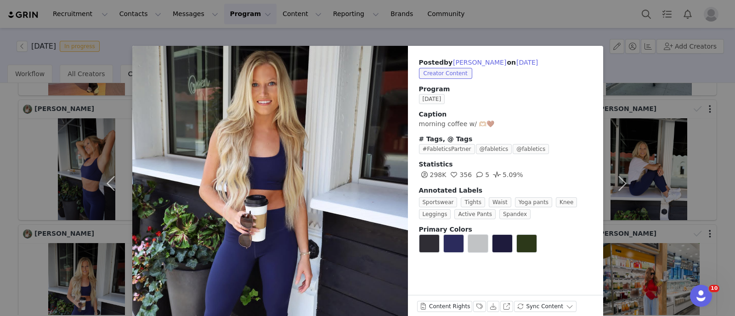
scroll to position [16, 0]
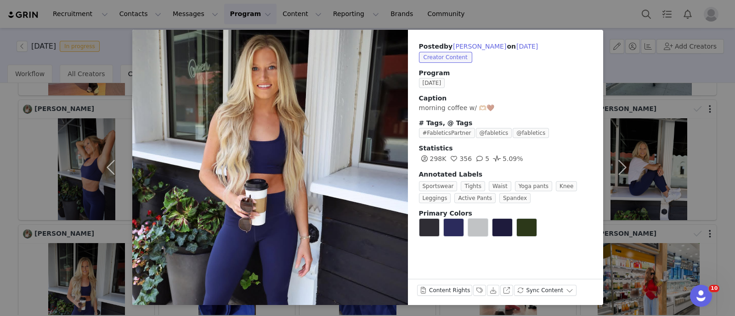
click at [22, 214] on div "Posted by [PERSON_NAME] on [DATE] Creator Content Program [DATE] Caption mornin…" at bounding box center [367, 158] width 735 height 316
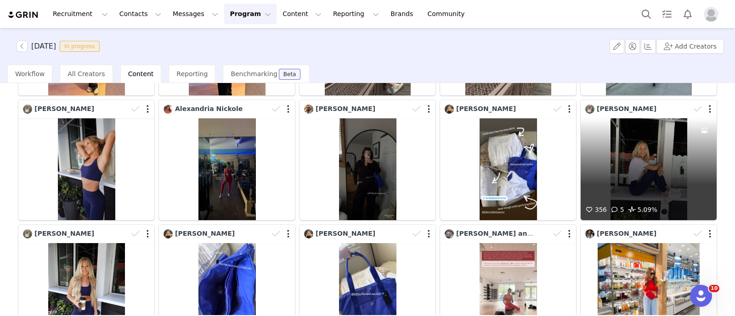
click at [642, 177] on div "356 5 5.09%" at bounding box center [649, 170] width 136 height 102
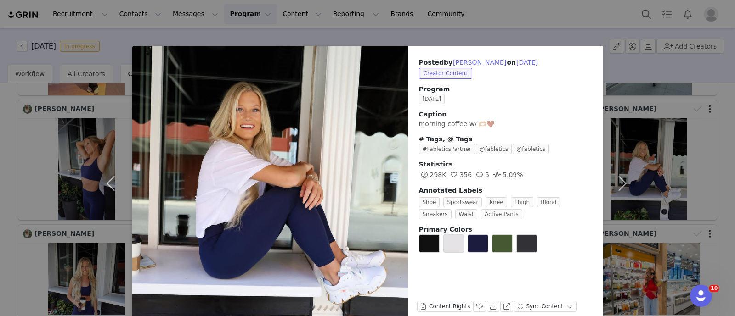
click at [687, 149] on div "Posted by [PERSON_NAME] on [DATE] Creator Content Program [DATE] Caption mornin…" at bounding box center [367, 158] width 735 height 316
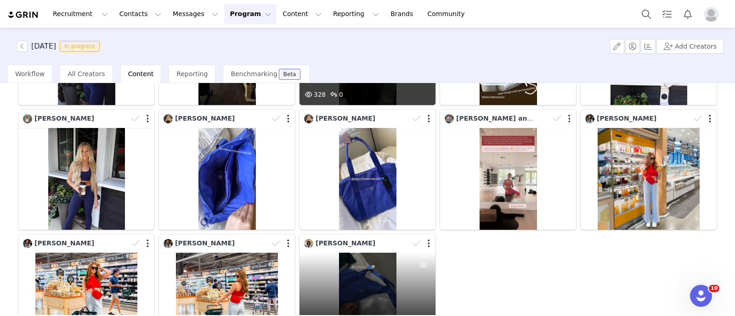
scroll to position [1091, 0]
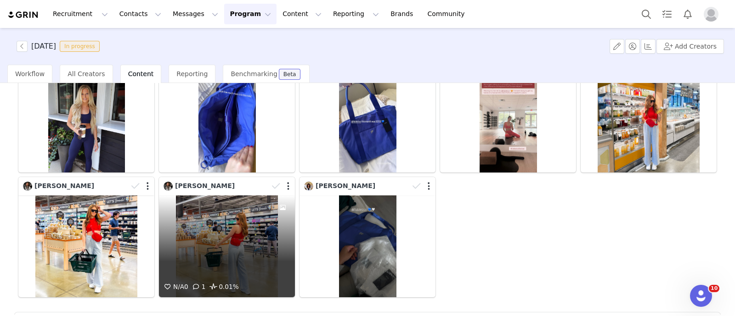
click at [181, 254] on div "N/A 0 1 0.01%" at bounding box center [227, 247] width 136 height 102
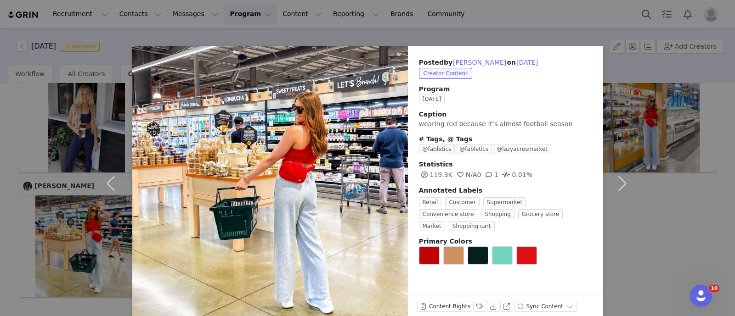
click at [0, 225] on div "Posted by [PERSON_NAME] on [DATE] Creator Content Program [DATE] Caption wearin…" at bounding box center [367, 158] width 735 height 316
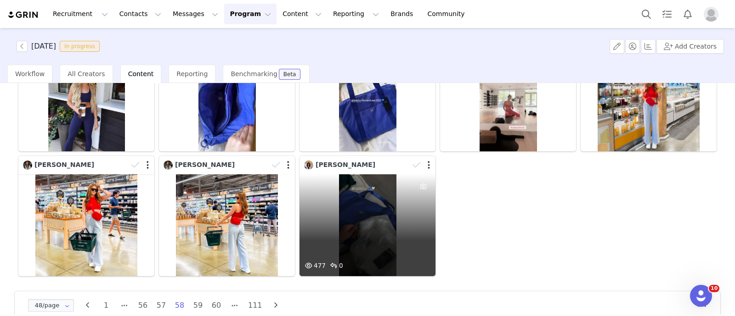
scroll to position [1118, 0]
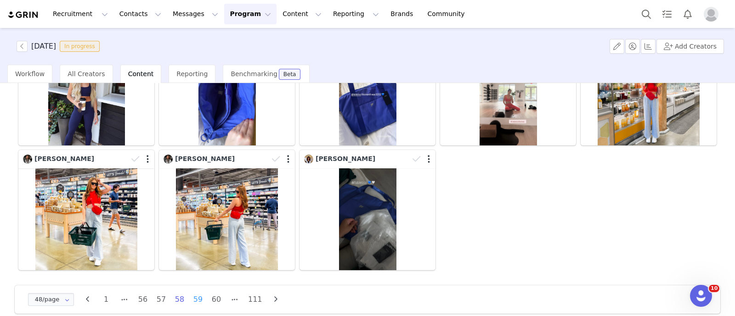
click at [195, 294] on li "59" at bounding box center [198, 300] width 14 height 13
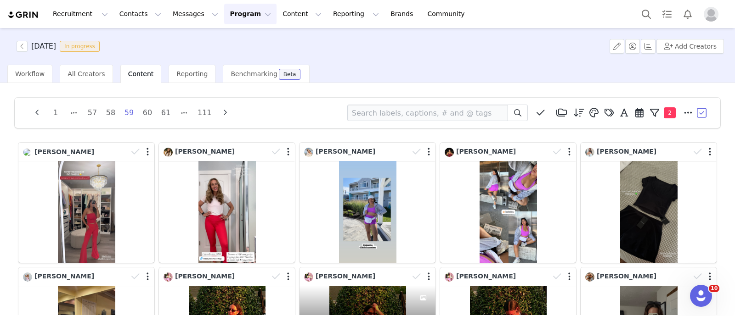
scroll to position [114, 0]
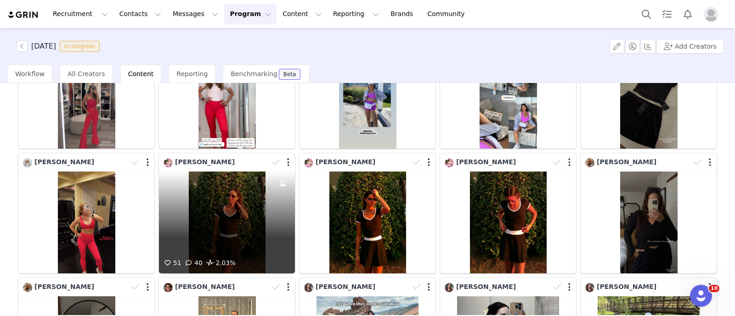
click at [235, 206] on div "51 40 2.03%" at bounding box center [227, 223] width 136 height 102
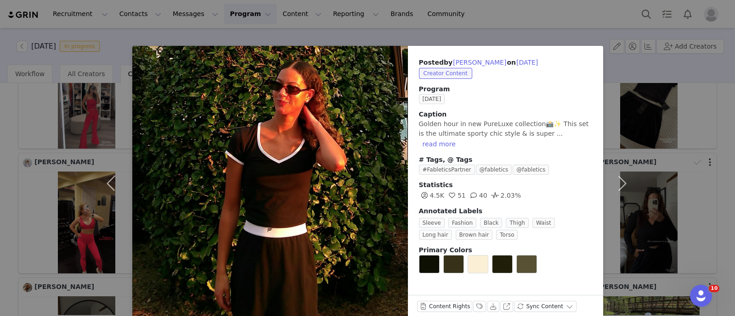
click at [0, 162] on div "Posted by [PERSON_NAME] on [DATE] Creator Content Program [DATE] Caption Golden…" at bounding box center [367, 158] width 735 height 316
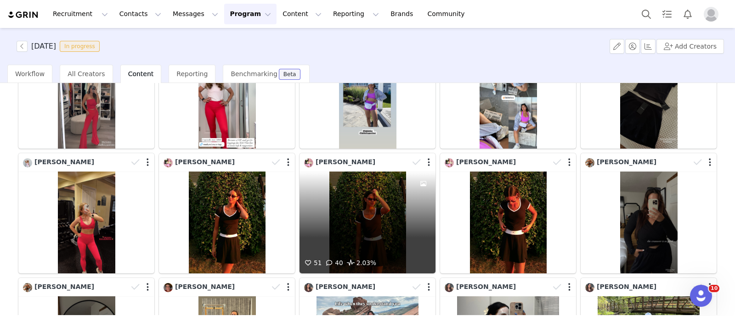
click at [348, 200] on div "51 40 2.03%" at bounding box center [367, 223] width 136 height 102
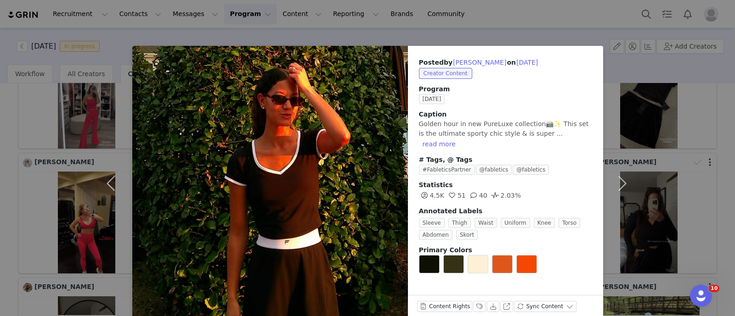
click at [0, 177] on div "Posted by [PERSON_NAME] on [DATE] Creator Content Program [DATE] Caption Golden…" at bounding box center [367, 158] width 735 height 316
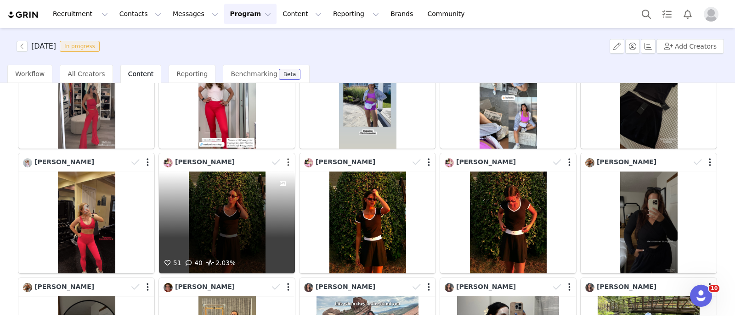
click at [287, 160] on button "button" at bounding box center [288, 162] width 2 height 9
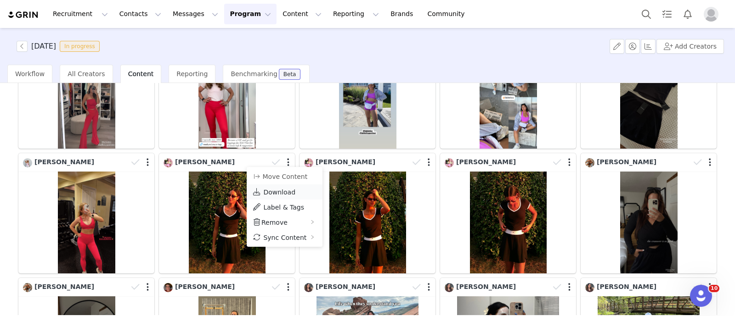
click at [284, 189] on span "Download" at bounding box center [279, 192] width 32 height 7
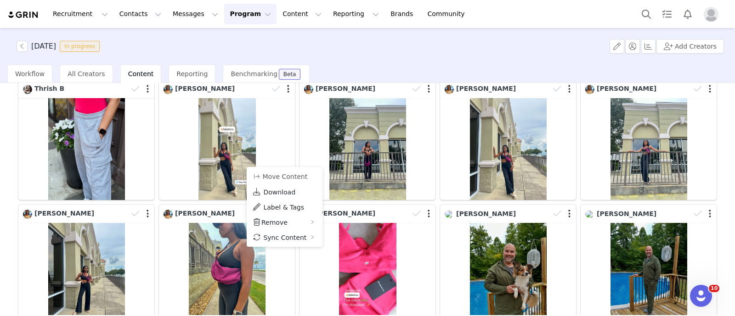
scroll to position [574, 0]
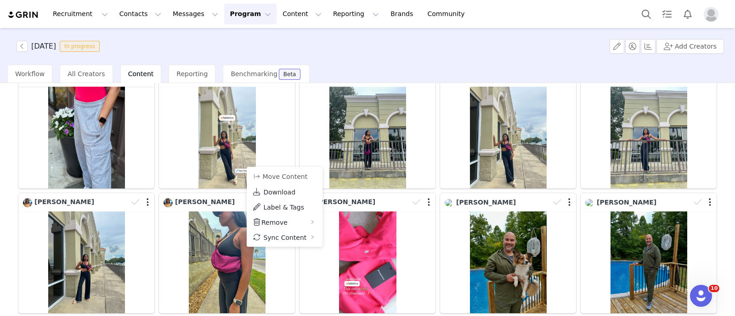
drag, startPoint x: 0, startPoint y: 192, endPoint x: 23, endPoint y: 187, distance: 23.4
click at [0, 192] on div "1 57 58 59 60 61 111 Media Library (18385) [DATE] (155) [DATE] (228) [DATE] (45…" at bounding box center [367, 199] width 735 height 232
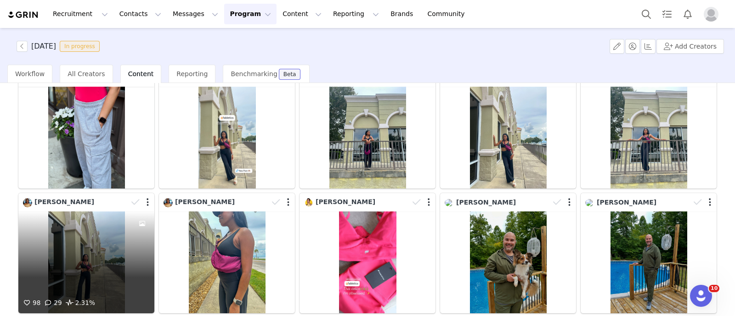
click at [131, 235] on div at bounding box center [142, 255] width 25 height 86
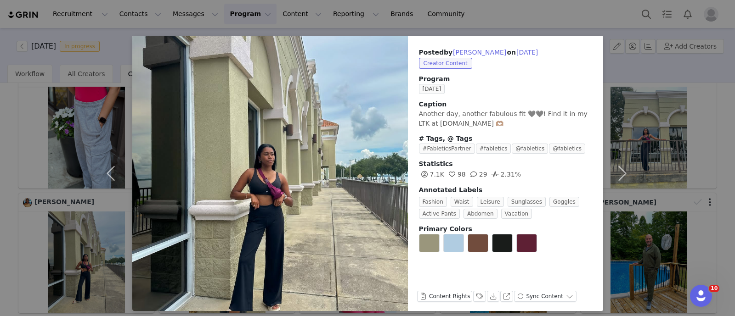
scroll to position [16, 0]
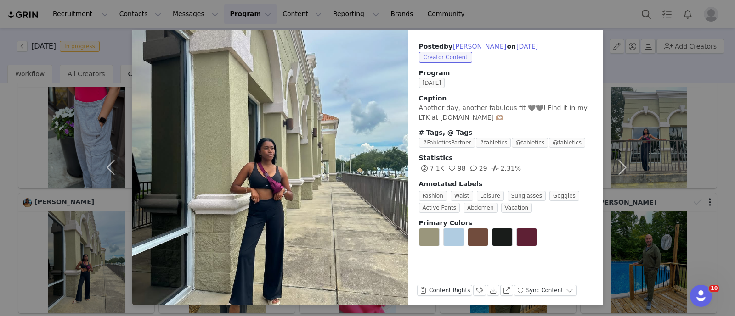
click at [0, 184] on div "Posted by [PERSON_NAME] on [DATE] Creator Content Program [DATE] Caption Anothe…" at bounding box center [367, 158] width 735 height 316
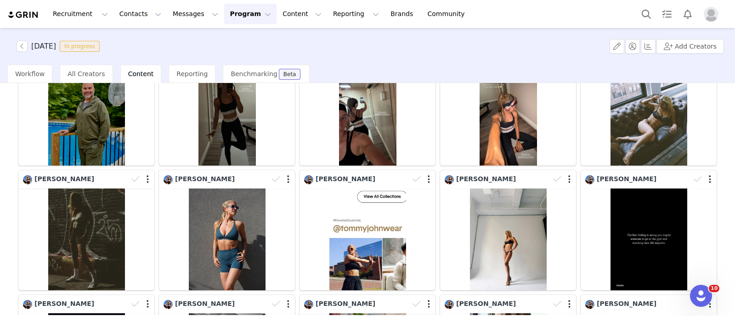
scroll to position [918, 0]
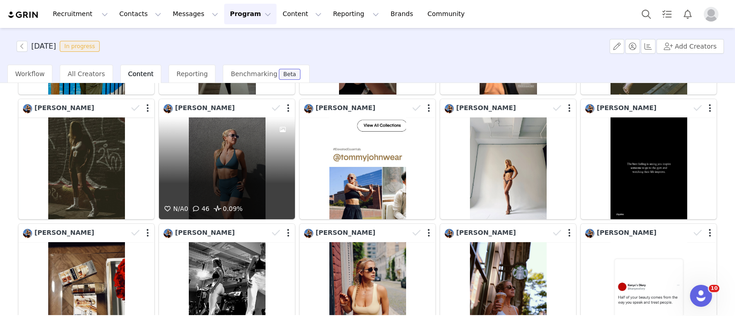
click at [238, 156] on div "N/A 0 46 0.09%" at bounding box center [227, 169] width 136 height 102
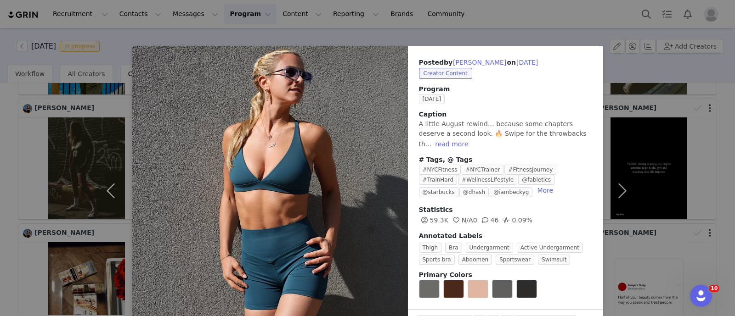
click at [0, 152] on div "Posted by [PERSON_NAME] on [DATE] Creator Content Program [DATE] Caption A litt…" at bounding box center [367, 158] width 735 height 316
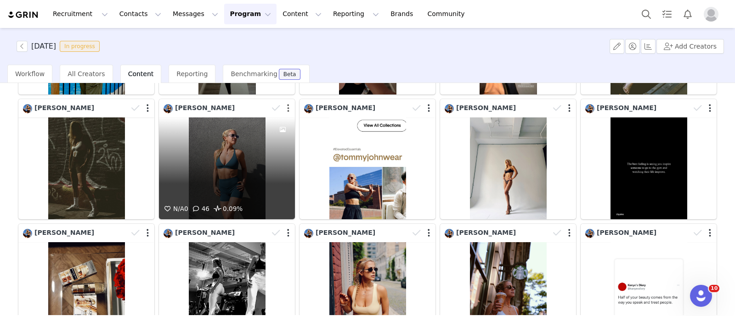
click at [287, 104] on button "button" at bounding box center [288, 108] width 2 height 9
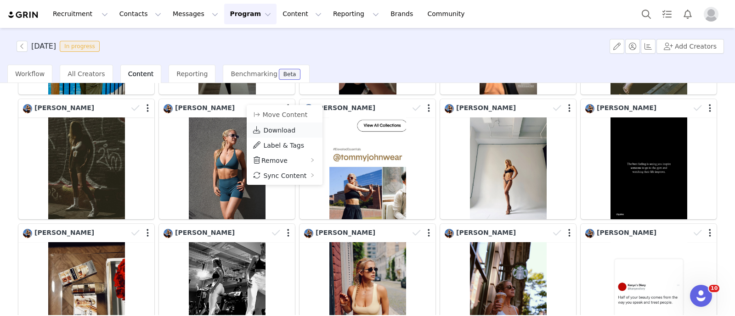
click at [284, 127] on span "Download" at bounding box center [279, 130] width 32 height 7
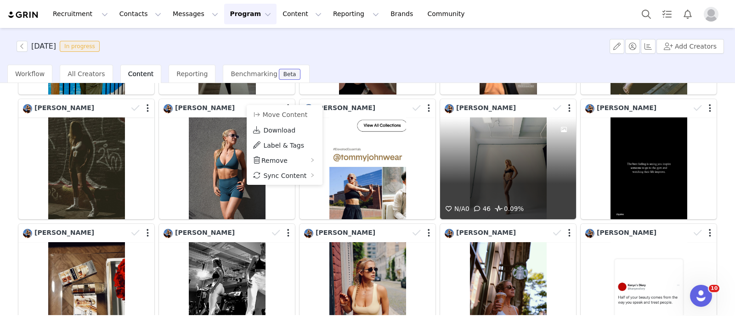
click at [551, 148] on div at bounding box center [563, 161] width 25 height 86
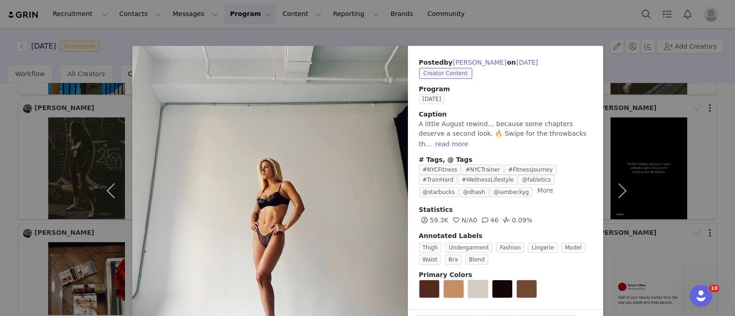
click at [713, 174] on div "Posted by [PERSON_NAME] on [DATE] Creator Content Program [DATE] Caption A litt…" at bounding box center [367, 158] width 735 height 316
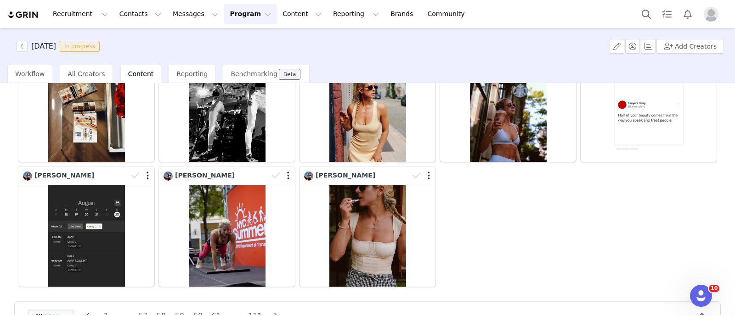
scroll to position [1118, 0]
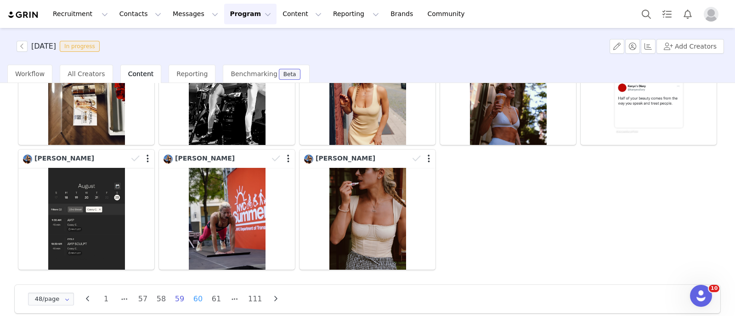
click at [195, 293] on li "60" at bounding box center [198, 299] width 14 height 13
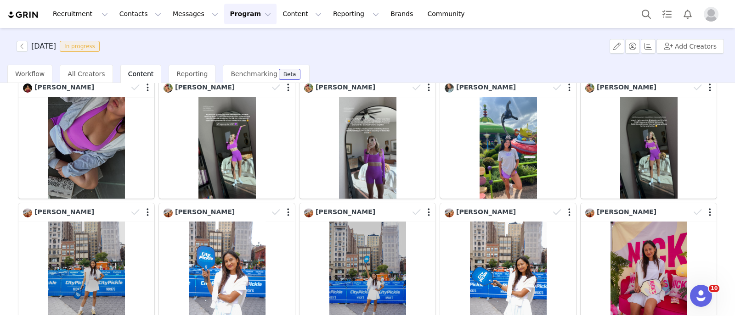
scroll to position [746, 0]
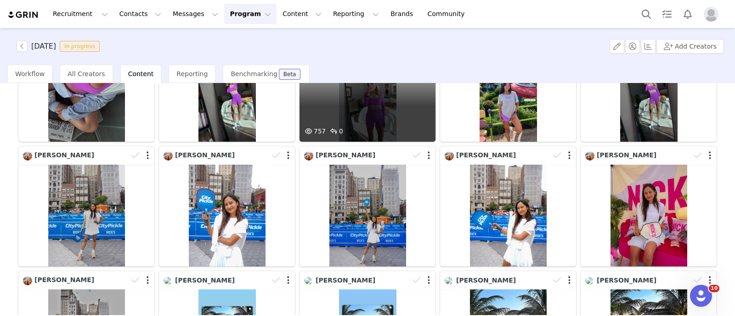
drag, startPoint x: 401, startPoint y: 130, endPoint x: 333, endPoint y: 115, distance: 68.7
click at [333, 115] on div "757 0" at bounding box center [367, 91] width 136 height 102
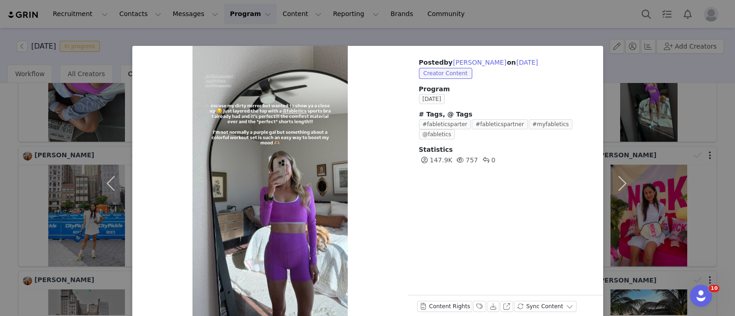
click at [0, 127] on div "Posted by [PERSON_NAME] on [DATE] Creator Content Program [DATE] # Tags, @ Tags…" at bounding box center [367, 158] width 735 height 316
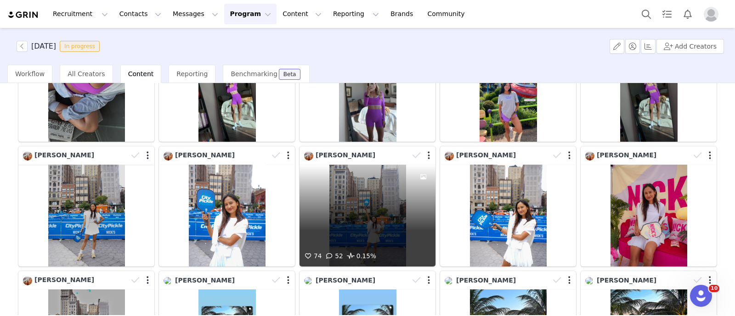
click at [381, 221] on div "74 52 0.15%" at bounding box center [367, 216] width 136 height 102
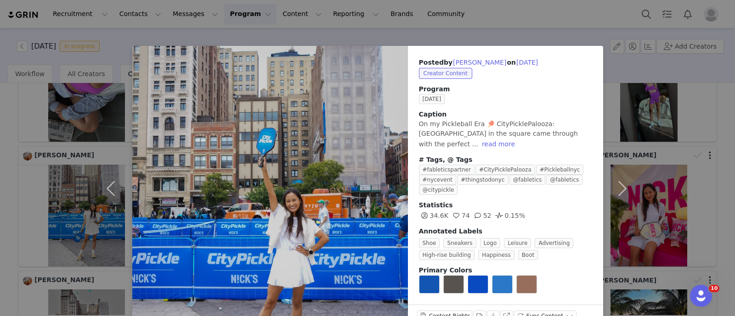
click at [0, 192] on div "Posted by [PERSON_NAME] on [DATE] Creator Content Program [DATE] Caption On my …" at bounding box center [367, 158] width 735 height 316
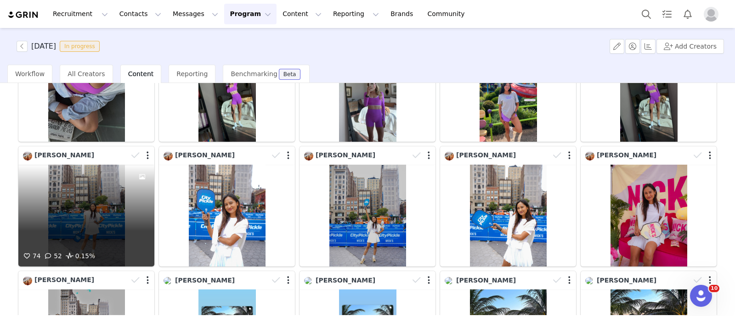
click at [67, 181] on div "74 52 0.15%" at bounding box center [86, 216] width 136 height 102
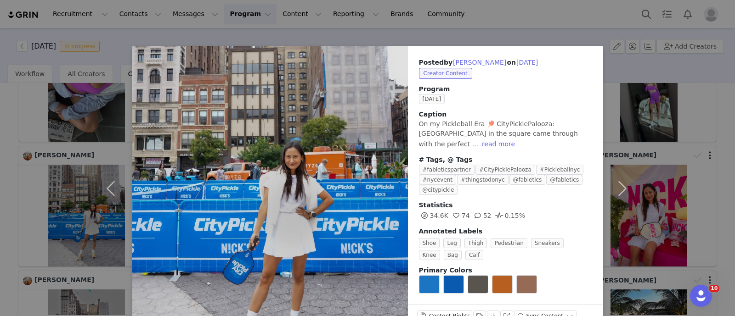
drag, startPoint x: 0, startPoint y: 166, endPoint x: 244, endPoint y: 198, distance: 246.3
click at [3, 166] on div "Posted by [PERSON_NAME] on [DATE] Creator Content Program [DATE] Caption On my …" at bounding box center [367, 158] width 735 height 316
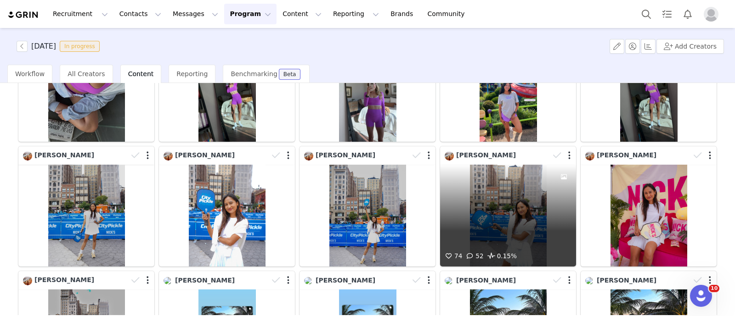
drag, startPoint x: 450, startPoint y: 215, endPoint x: 494, endPoint y: 212, distance: 43.8
click at [494, 212] on div "74 52 0.15%" at bounding box center [508, 216] width 136 height 102
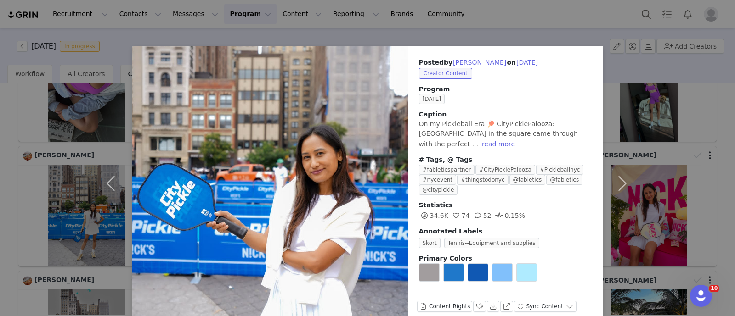
click at [0, 189] on div "Posted by [PERSON_NAME] on [DATE] Creator Content Program [DATE] Caption On my …" at bounding box center [367, 158] width 735 height 316
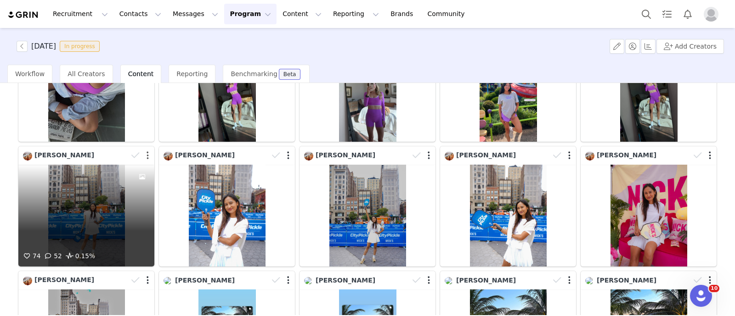
click at [147, 151] on button "button" at bounding box center [148, 155] width 2 height 9
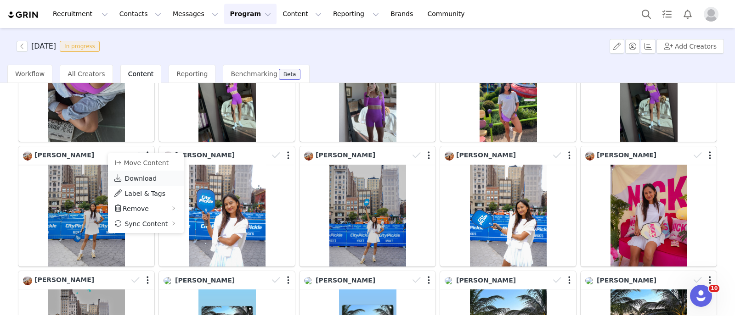
click at [147, 179] on span "Download" at bounding box center [140, 178] width 32 height 7
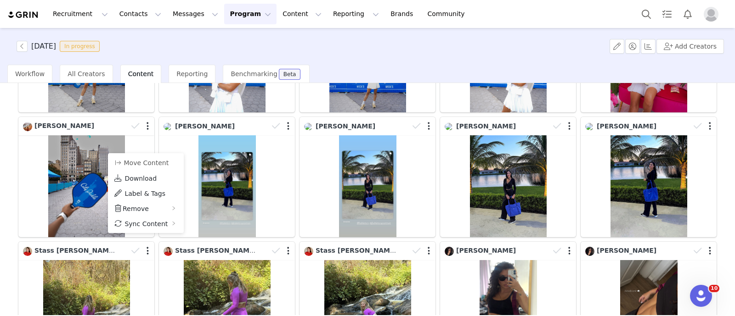
scroll to position [918, 0]
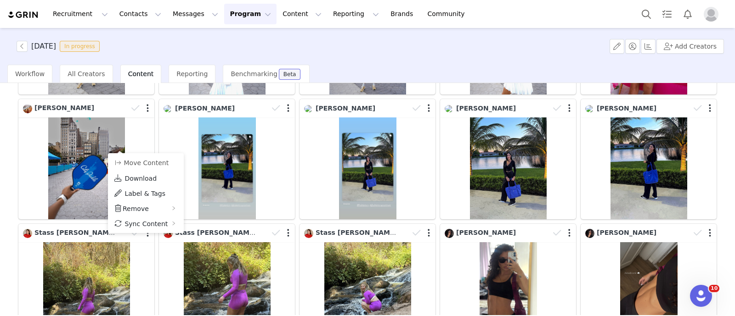
click at [0, 157] on div "1 58 59 60 61 62 111 Media Library (18385) [DATE] (155) [DATE] (228) [DATE] (45…" at bounding box center [367, 199] width 735 height 232
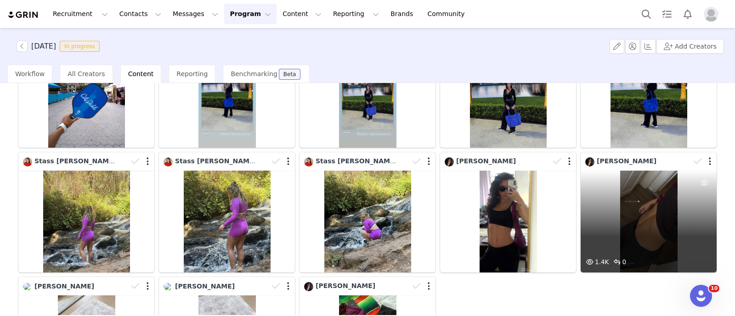
scroll to position [976, 0]
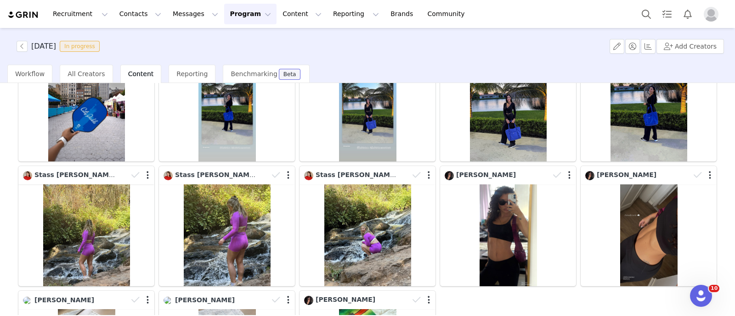
click at [652, 164] on div "[PERSON_NAME] 1.4K 0" at bounding box center [648, 226] width 141 height 125
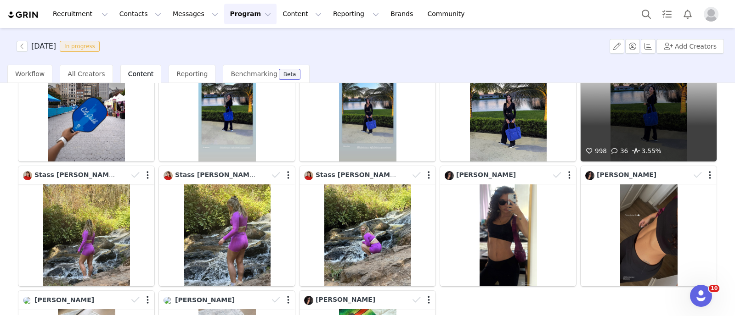
click at [636, 134] on div "998 36 3.55%" at bounding box center [649, 111] width 136 height 102
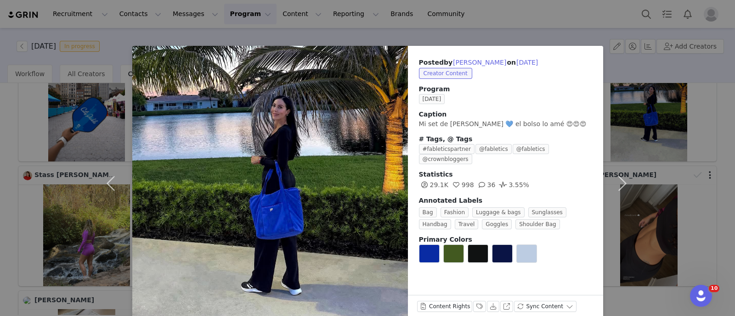
click at [704, 134] on div "Posted by [PERSON_NAME] on [DATE] Creator Content Program [DATE] Caption Mi set…" at bounding box center [367, 158] width 735 height 316
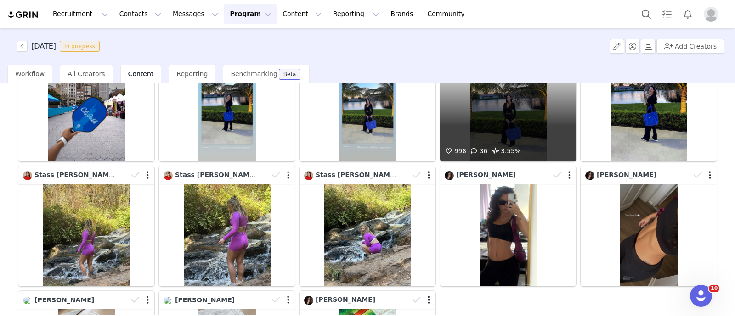
click at [512, 115] on div "998 36 3.55%" at bounding box center [508, 111] width 136 height 102
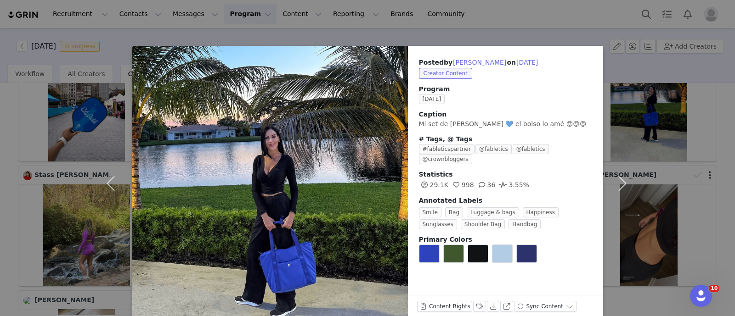
click at [690, 125] on div "Posted by [PERSON_NAME] on [DATE] Creator Content Program [DATE] Caption Mi set…" at bounding box center [367, 158] width 735 height 316
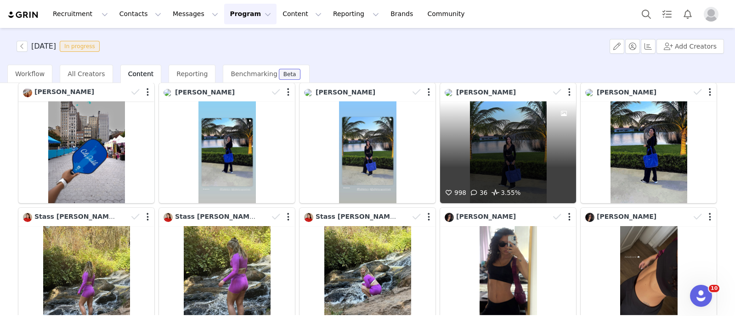
scroll to position [918, 0]
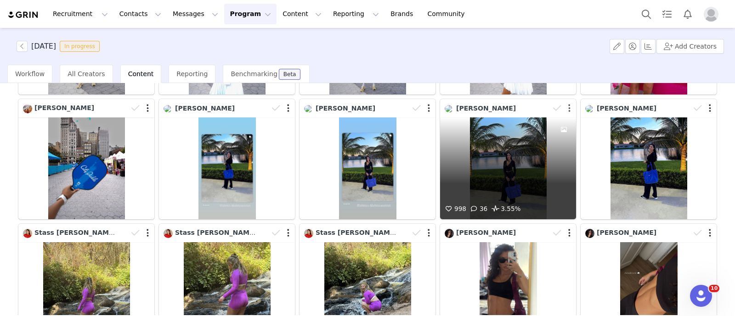
click at [568, 104] on button "button" at bounding box center [569, 108] width 2 height 9
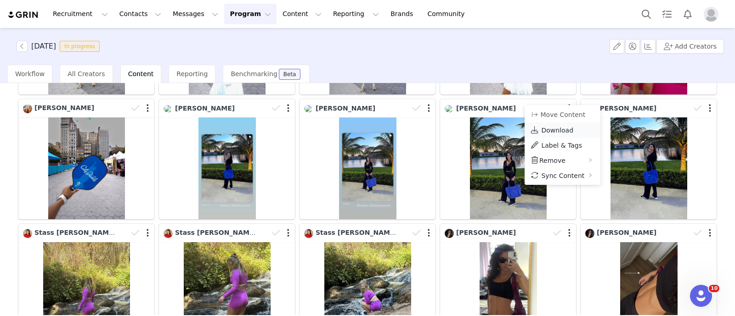
drag, startPoint x: 551, startPoint y: 129, endPoint x: 544, endPoint y: 130, distance: 7.4
click at [551, 130] on span "Download" at bounding box center [557, 130] width 32 height 7
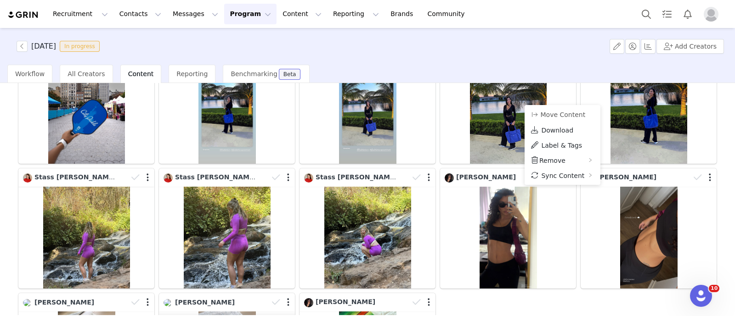
scroll to position [976, 0]
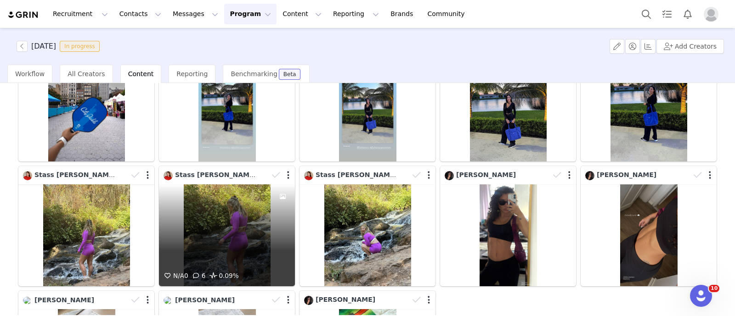
click at [243, 226] on div "N/A 0 6 0.09%" at bounding box center [227, 236] width 136 height 102
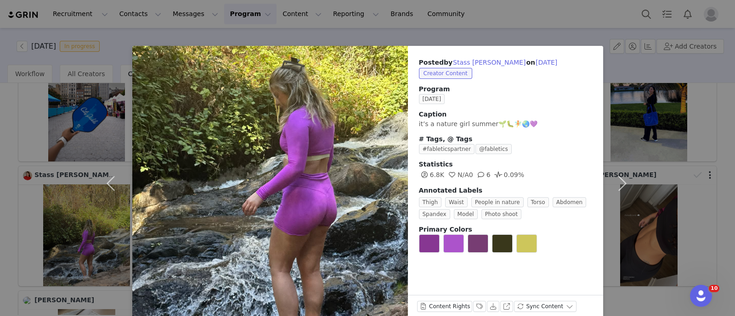
click at [642, 231] on div "Posted by Stass [PERSON_NAME] on [DATE] Creator Content Program [DATE] Caption …" at bounding box center [367, 158] width 735 height 316
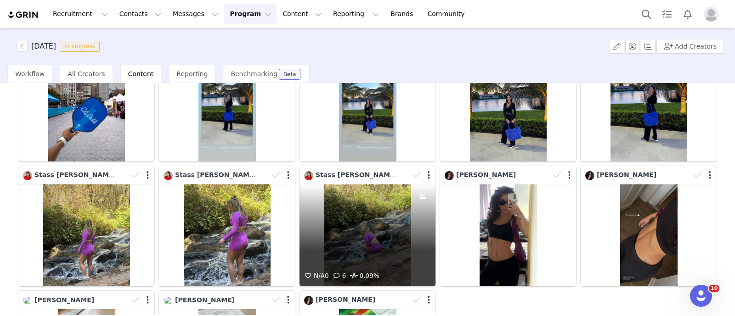
click at [384, 231] on div "N/A 0 6 0.09%" at bounding box center [367, 236] width 136 height 102
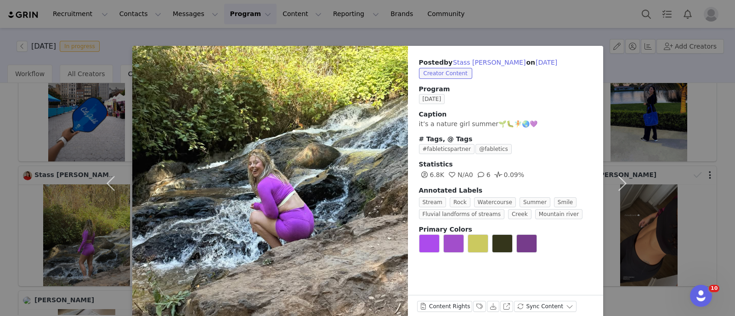
click at [703, 157] on div "Posted by Stass [PERSON_NAME] on [DATE] Creator Content Program [DATE] Caption …" at bounding box center [367, 158] width 735 height 316
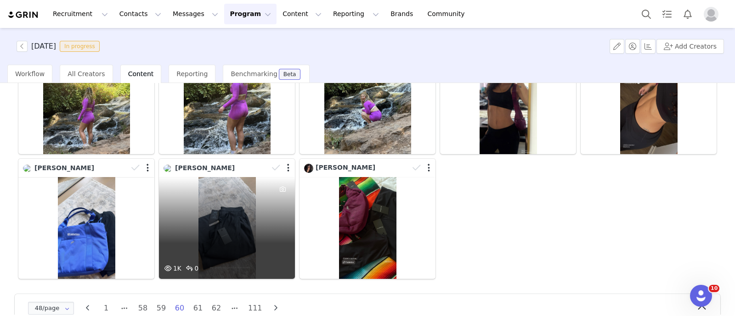
scroll to position [1118, 0]
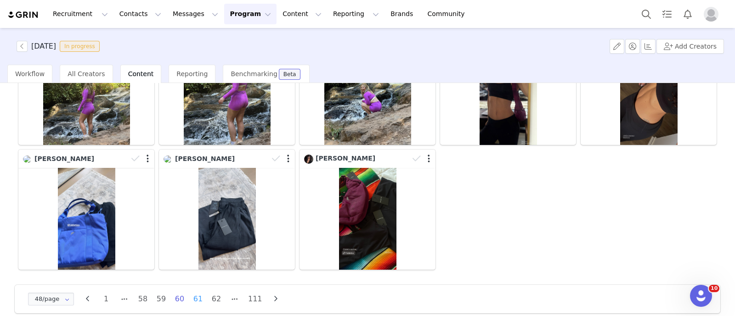
click at [201, 293] on li "61" at bounding box center [198, 299] width 14 height 13
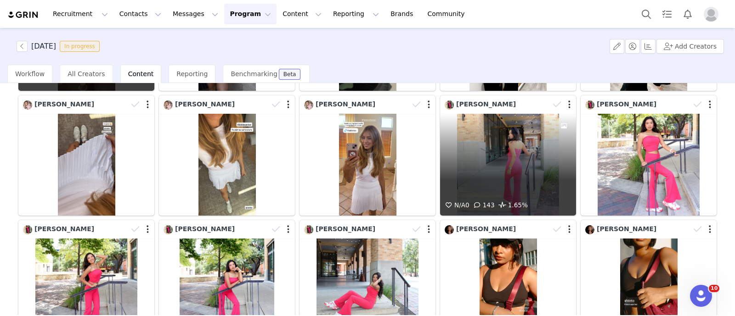
scroll to position [287, 0]
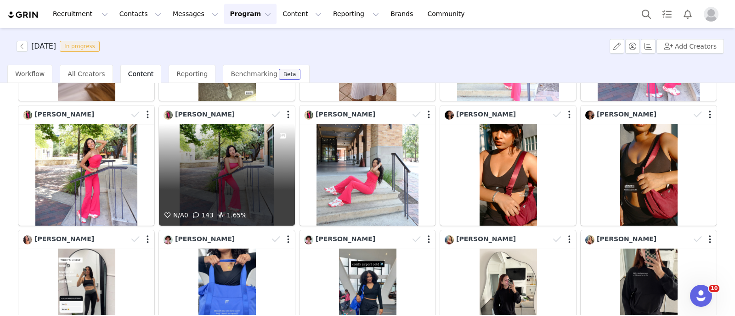
click at [208, 162] on div "N/A 0 143 1.65%" at bounding box center [227, 175] width 136 height 102
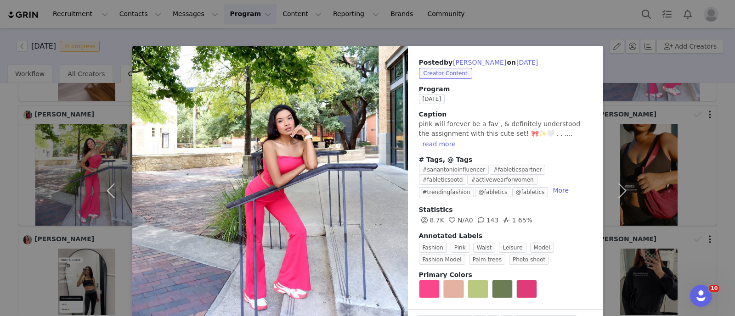
click at [0, 158] on div "Posted by [PERSON_NAME] on [DATE] Creator Content Program [DATE] Caption pink w…" at bounding box center [367, 158] width 735 height 316
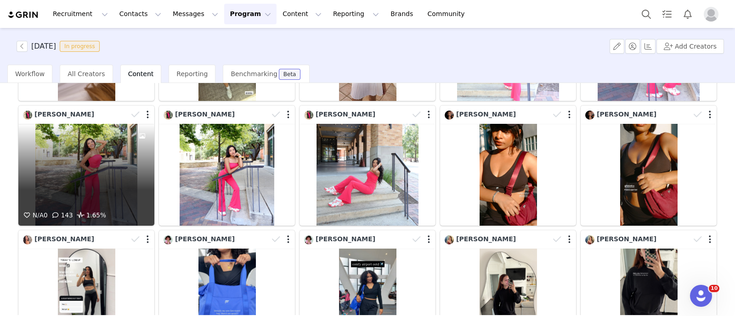
click at [67, 161] on div "N/A 0 143 1.65%" at bounding box center [86, 175] width 136 height 102
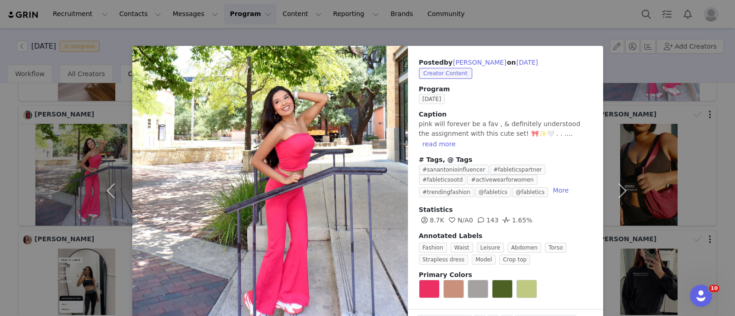
click at [1, 161] on div "Posted by [PERSON_NAME] on [DATE] Creator Content Program [DATE] Caption pink w…" at bounding box center [367, 158] width 735 height 316
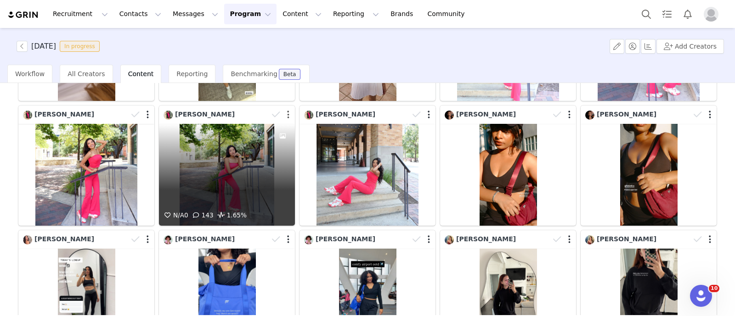
click at [282, 112] on div at bounding box center [281, 115] width 27 height 14
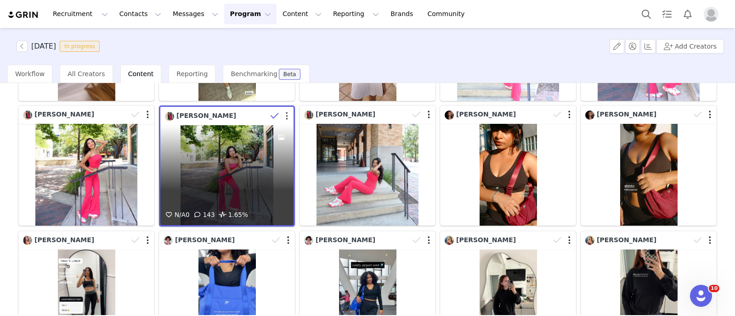
click at [286, 113] on button "button" at bounding box center [287, 116] width 2 height 9
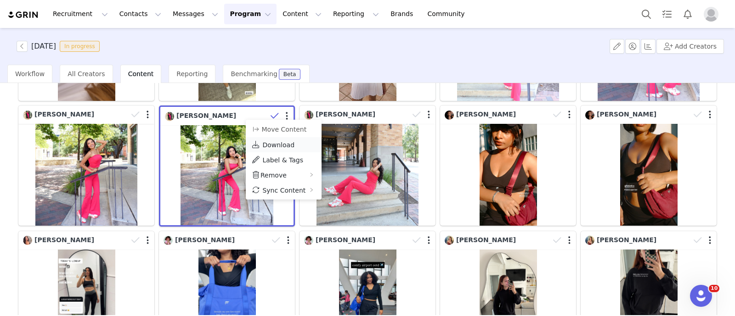
click at [278, 139] on link "Download" at bounding box center [284, 144] width 76 height 15
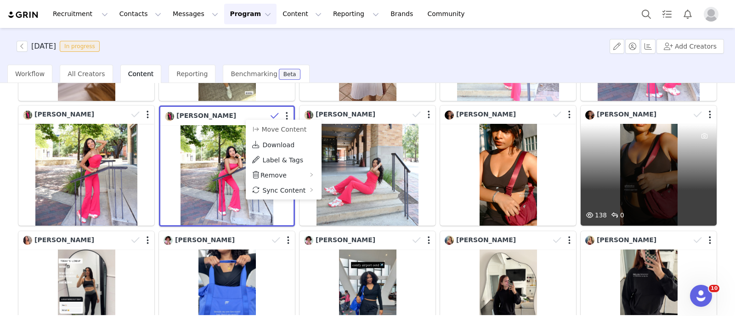
scroll to position [172, 0]
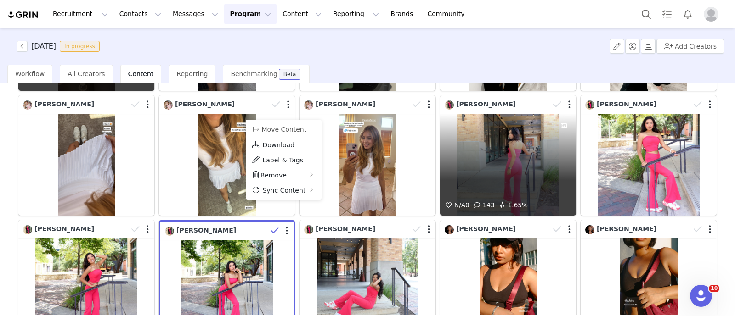
click at [519, 176] on div "N/A 0 143 1.65%" at bounding box center [508, 165] width 136 height 102
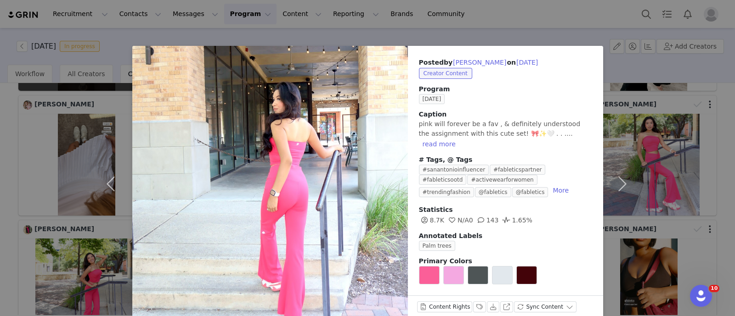
drag, startPoint x: 0, startPoint y: 175, endPoint x: 14, endPoint y: 173, distance: 14.3
click at [0, 175] on div "Posted by [PERSON_NAME] on [DATE] Creator Content Program [DATE] Caption pink w…" at bounding box center [367, 158] width 735 height 316
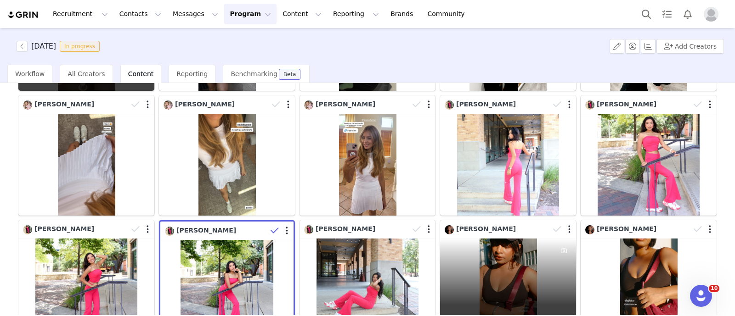
click at [446, 263] on div "138 0" at bounding box center [508, 290] width 136 height 102
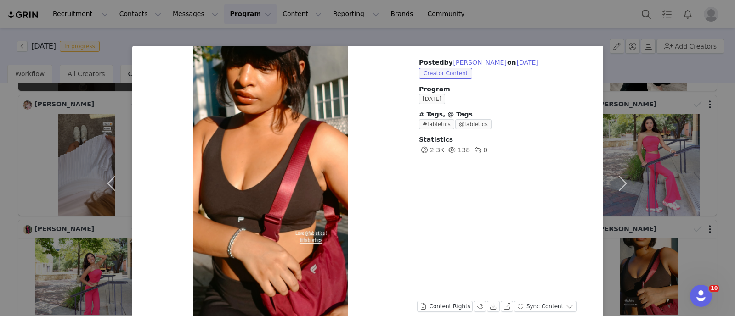
click at [386, 265] on div at bounding box center [270, 184] width 276 height 276
click at [78, 203] on div "Posted by [PERSON_NAME] on [DATE] Creator Content Program [DATE] # Tags, @ Tags…" at bounding box center [367, 158] width 735 height 316
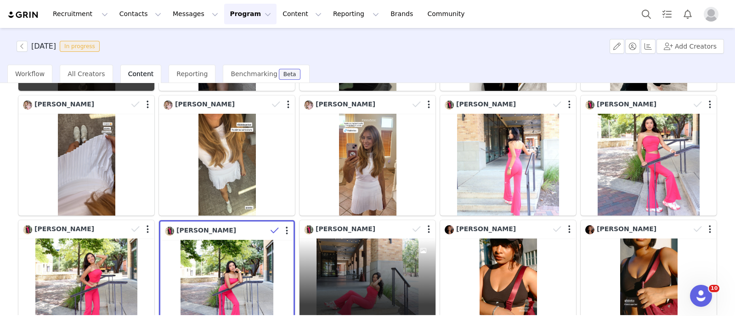
click at [374, 267] on div "N/A 0 143 1.65%" at bounding box center [367, 290] width 136 height 102
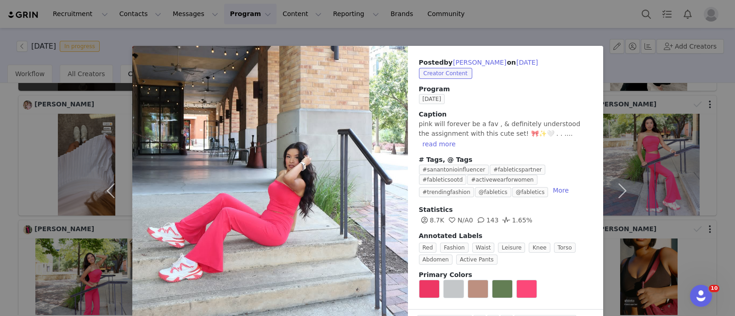
click at [0, 192] on div "Posted by [PERSON_NAME] on [DATE] Creator Content Program [DATE] Caption pink w…" at bounding box center [367, 158] width 735 height 316
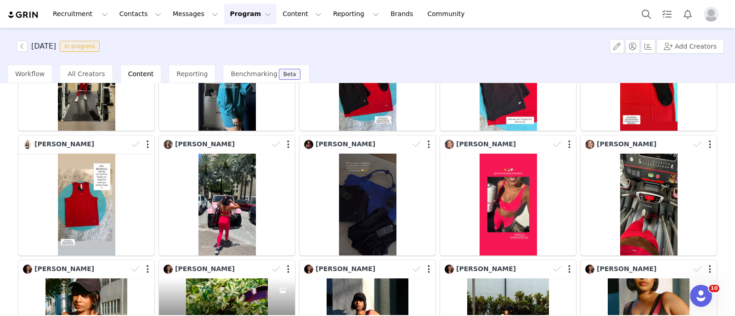
scroll to position [1033, 0]
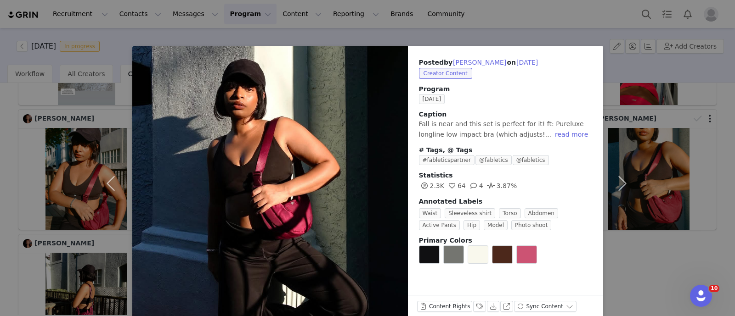
click at [669, 272] on div "Posted by [PERSON_NAME] on [DATE] Creator Content Program [DATE] Caption Fall i…" at bounding box center [367, 158] width 735 height 316
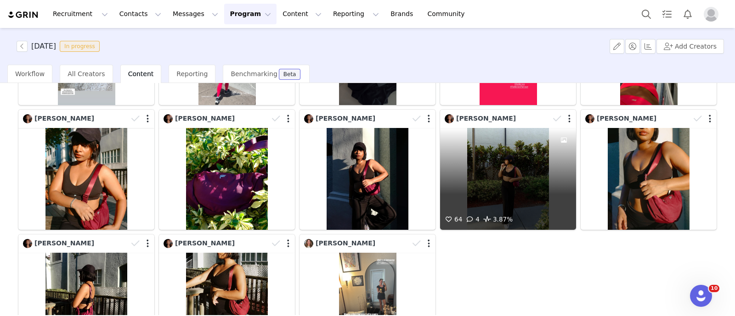
click at [487, 141] on div "64 4 3.87%" at bounding box center [508, 179] width 136 height 102
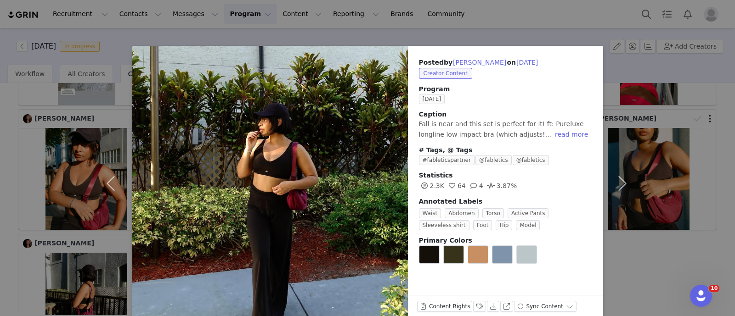
click at [663, 262] on div "Posted by [PERSON_NAME] on [DATE] Creator Content Program [DATE] Caption Fall i…" at bounding box center [367, 158] width 735 height 316
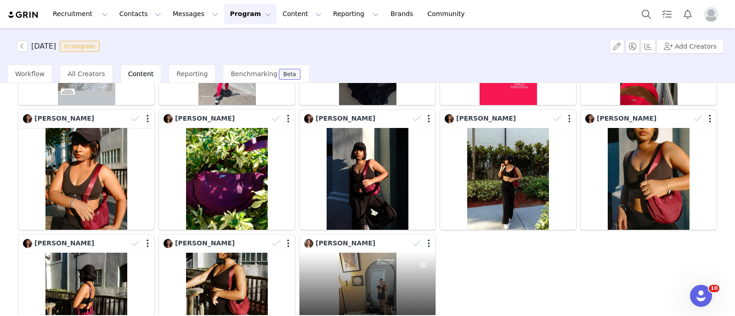
scroll to position [1091, 0]
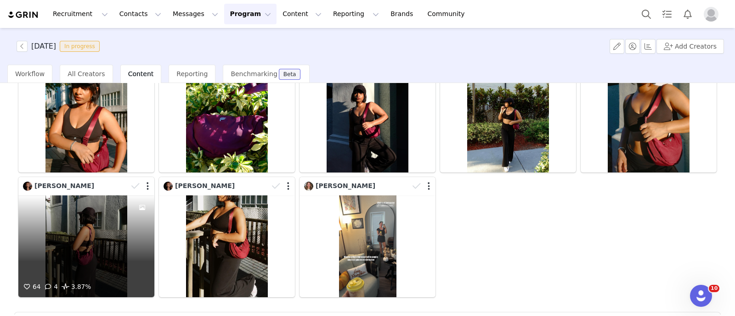
click at [71, 235] on div "64 4 3.87%" at bounding box center [86, 247] width 136 height 102
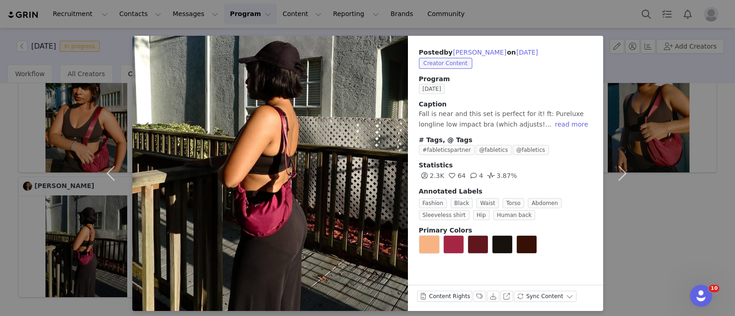
scroll to position [16, 0]
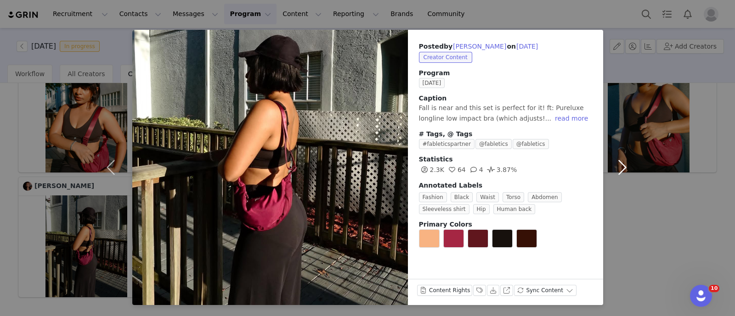
drag, startPoint x: 610, startPoint y: 240, endPoint x: 598, endPoint y: 241, distance: 12.4
click at [610, 241] on button "button" at bounding box center [622, 168] width 39 height 276
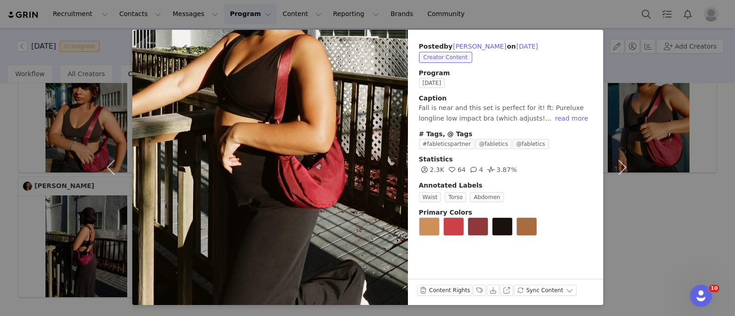
click at [668, 210] on div "Posted by [PERSON_NAME] on [DATE] Creator Content Program [DATE] Caption Fall i…" at bounding box center [367, 158] width 735 height 316
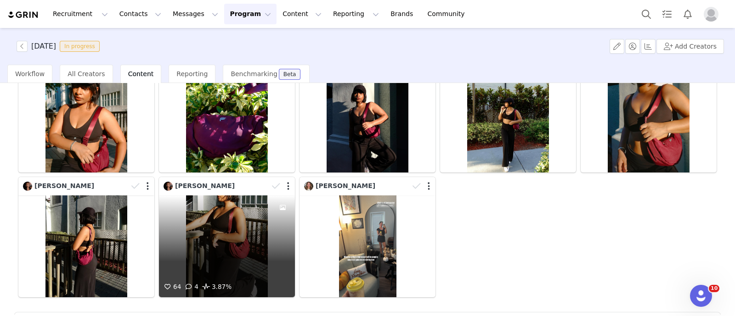
click at [282, 180] on div at bounding box center [281, 187] width 27 height 14
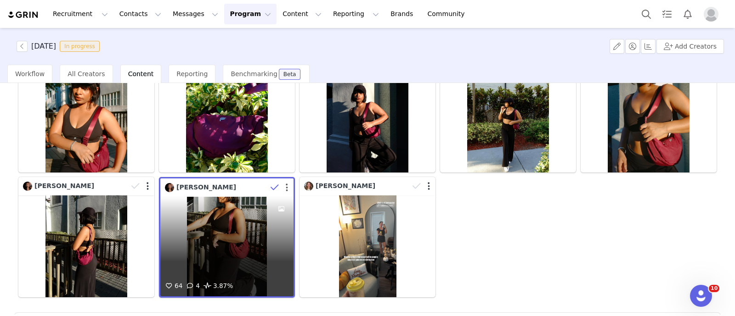
click at [286, 183] on button "button" at bounding box center [287, 187] width 2 height 9
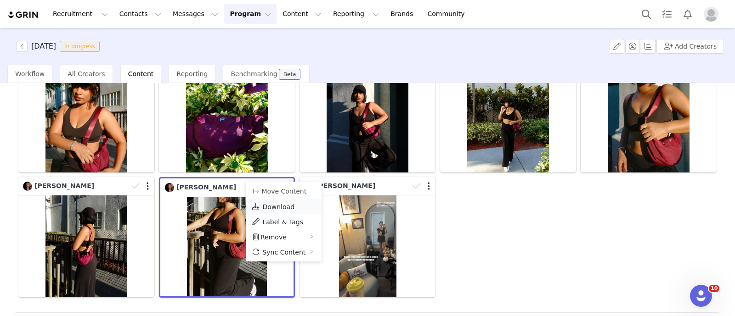
click at [265, 204] on span "Download" at bounding box center [278, 206] width 32 height 7
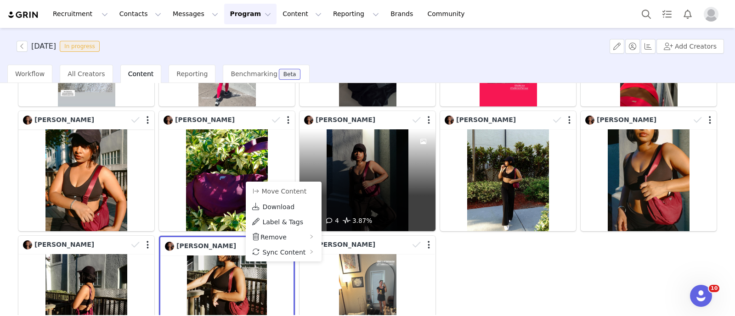
scroll to position [976, 0]
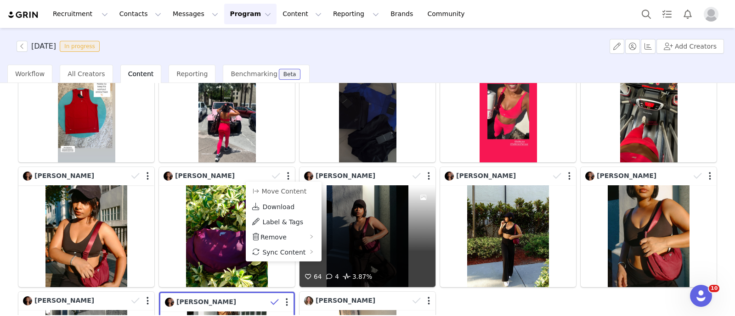
click at [425, 169] on div at bounding box center [422, 176] width 27 height 14
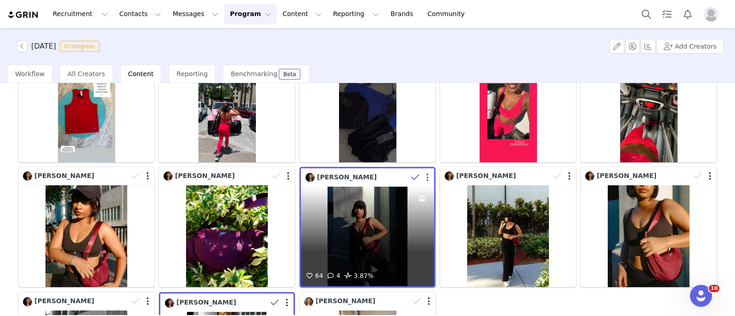
click at [426, 173] on button "button" at bounding box center [427, 177] width 2 height 9
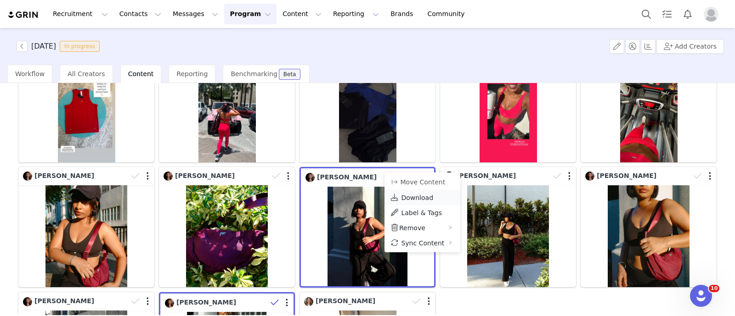
click at [414, 195] on span "Download" at bounding box center [417, 197] width 32 height 7
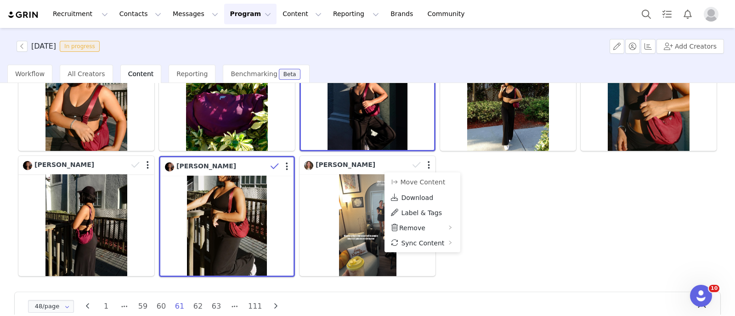
scroll to position [1119, 0]
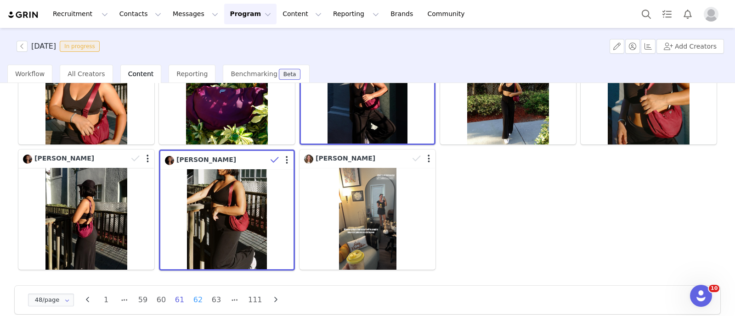
click at [193, 294] on li "62" at bounding box center [198, 300] width 14 height 13
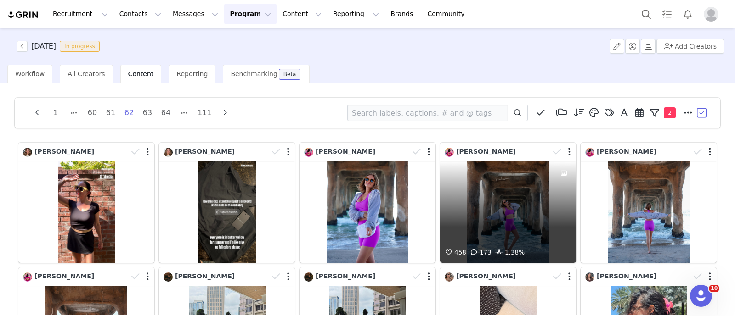
click at [535, 217] on div "458 173 1.38%" at bounding box center [508, 212] width 136 height 102
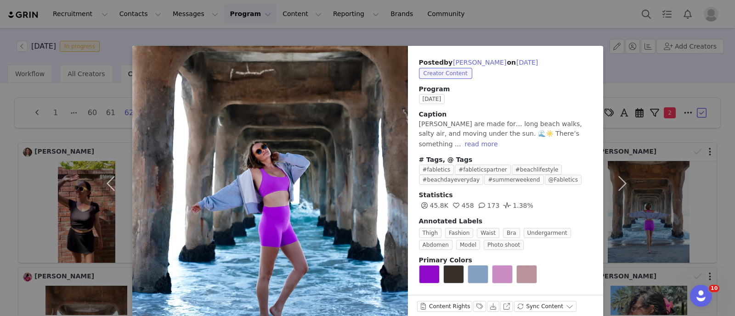
drag, startPoint x: 0, startPoint y: 146, endPoint x: 85, endPoint y: 156, distance: 85.5
click at [1, 146] on div "Posted by [PERSON_NAME] on [DATE] Creator Content Program [DATE] Caption [PERSO…" at bounding box center [367, 158] width 735 height 316
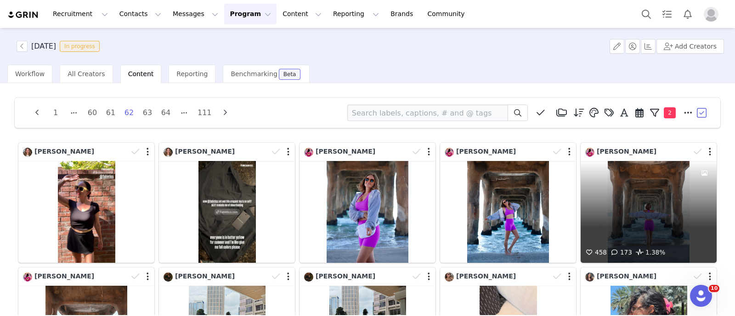
click at [653, 216] on div "458 173 1.38%" at bounding box center [649, 212] width 136 height 102
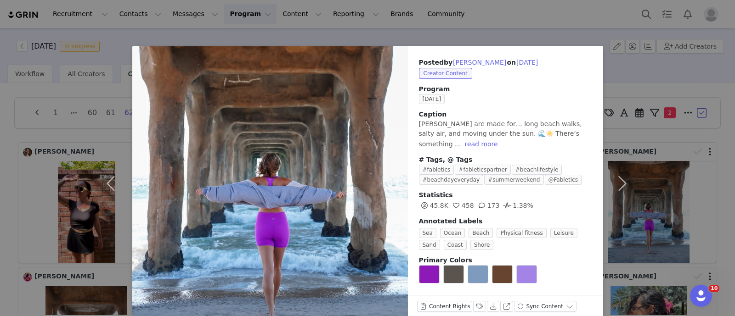
click at [0, 162] on div "Posted by [PERSON_NAME] on [DATE] Creator Content Program [DATE] Caption [PERSO…" at bounding box center [367, 158] width 735 height 316
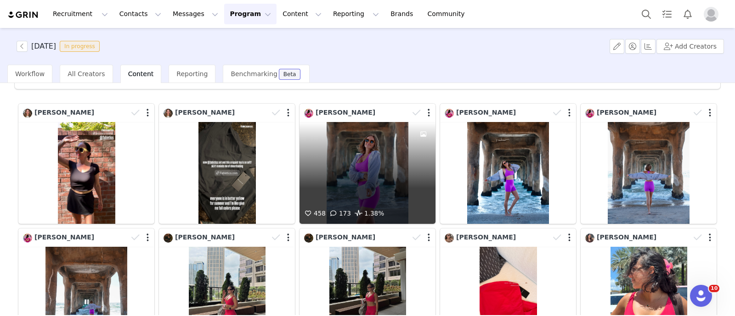
scroll to position [57, 0]
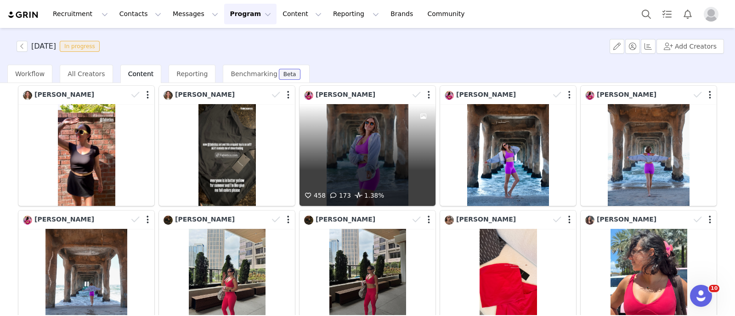
click at [367, 160] on div "458 173 1.38%" at bounding box center [367, 155] width 136 height 102
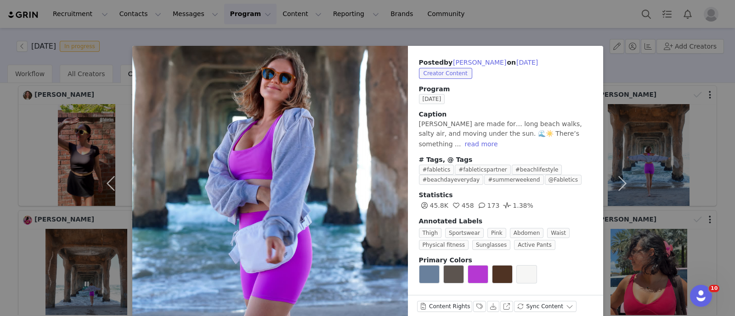
click at [0, 151] on div "Posted by [PERSON_NAME] on [DATE] Creator Content Program [DATE] Caption [PERSO…" at bounding box center [367, 158] width 735 height 316
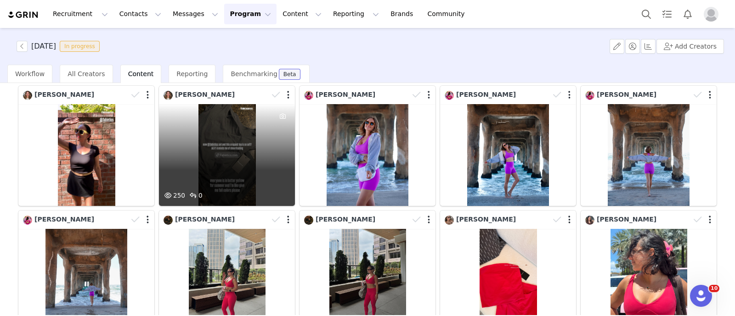
scroll to position [172, 0]
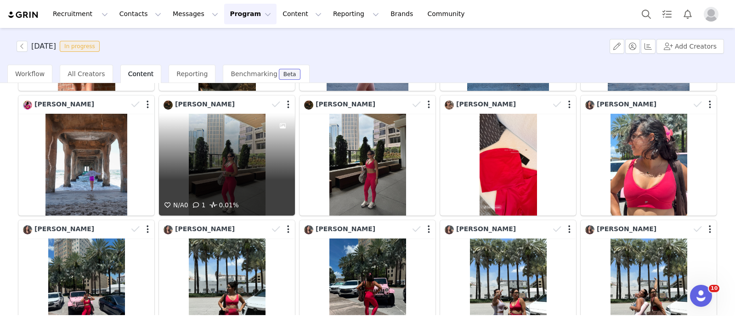
click at [237, 166] on div "N/A 0 1 0.01%" at bounding box center [227, 165] width 136 height 102
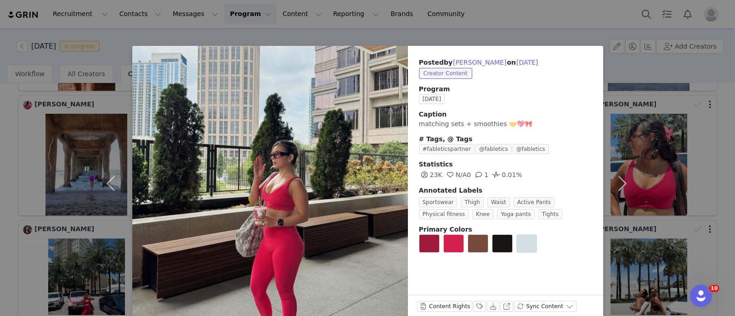
click at [0, 157] on div "Posted by [PERSON_NAME] on [DATE] Creator Content Program [DATE] Caption matchi…" at bounding box center [367, 158] width 735 height 316
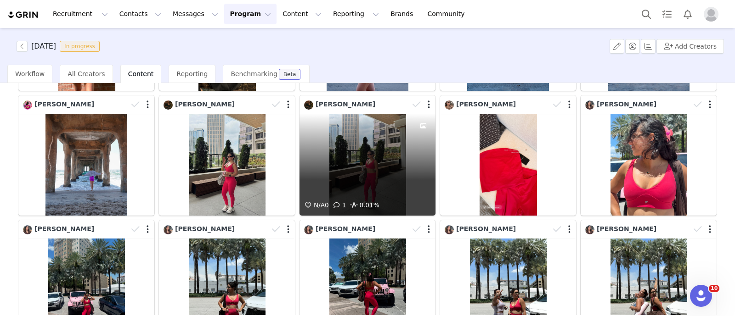
click at [381, 169] on div "N/A 0 1 0.01%" at bounding box center [367, 165] width 136 height 102
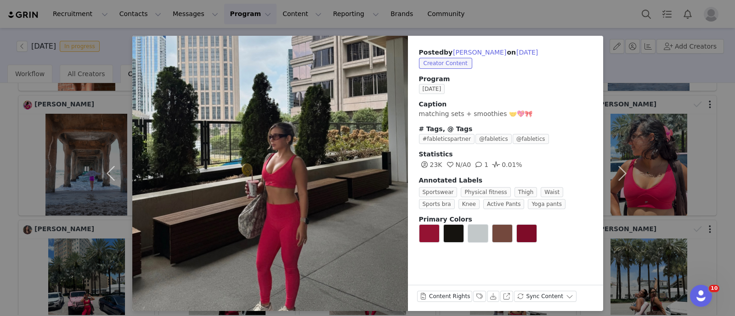
scroll to position [16, 0]
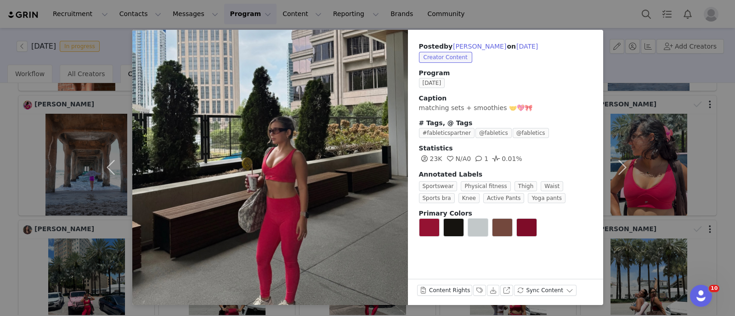
drag, startPoint x: 0, startPoint y: 159, endPoint x: 21, endPoint y: 159, distance: 20.7
click at [2, 159] on div "Posted by [PERSON_NAME] on [DATE] Creator Content Program [DATE] Caption matchi…" at bounding box center [367, 158] width 735 height 316
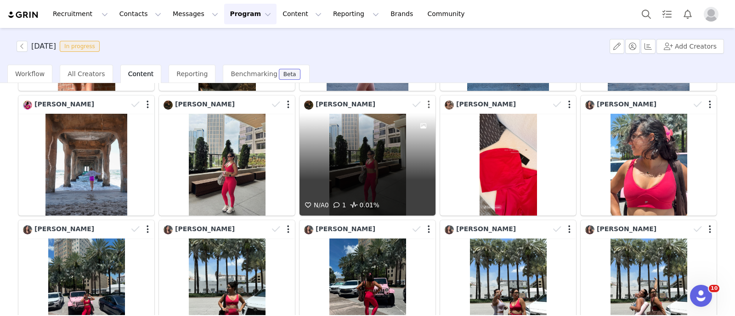
click at [428, 102] on button "button" at bounding box center [429, 104] width 2 height 9
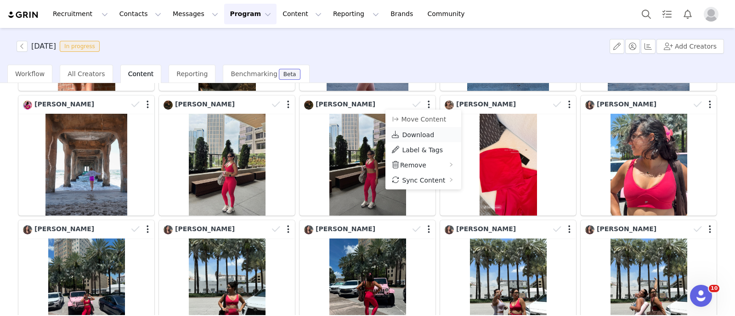
click at [403, 134] on span "Download" at bounding box center [418, 134] width 32 height 7
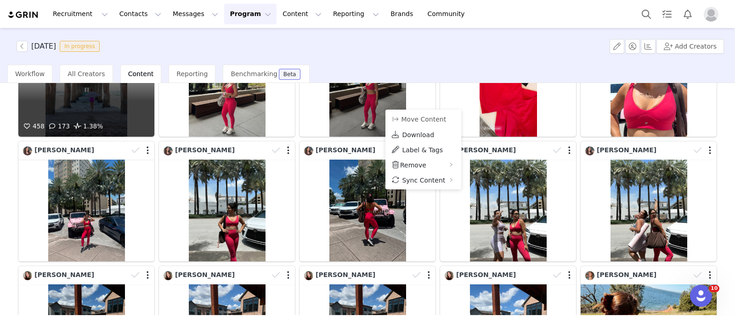
scroll to position [287, 0]
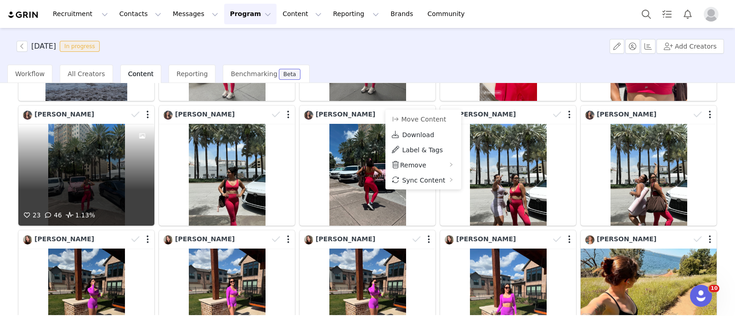
drag, startPoint x: 150, startPoint y: 171, endPoint x: 62, endPoint y: 174, distance: 88.2
click at [62, 174] on div "23 46 1.13%" at bounding box center [86, 175] width 136 height 102
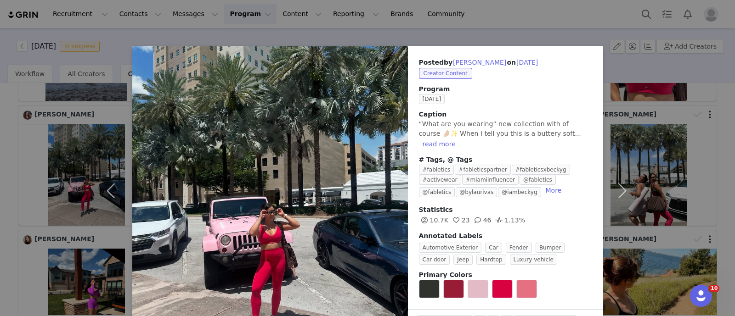
click at [11, 170] on div "Posted by [PERSON_NAME] on [DATE] Creator Content Program [DATE] Caption “What …" at bounding box center [367, 158] width 735 height 316
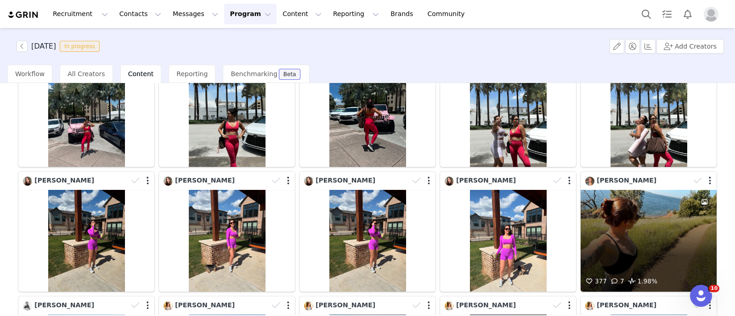
scroll to position [401, 0]
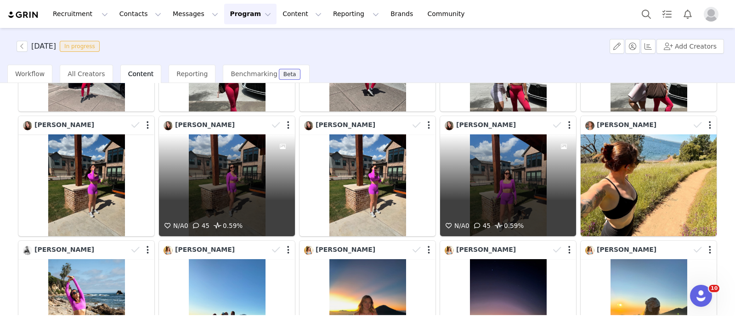
click at [512, 180] on div "N/A 0 45 0.59%" at bounding box center [508, 186] width 136 height 102
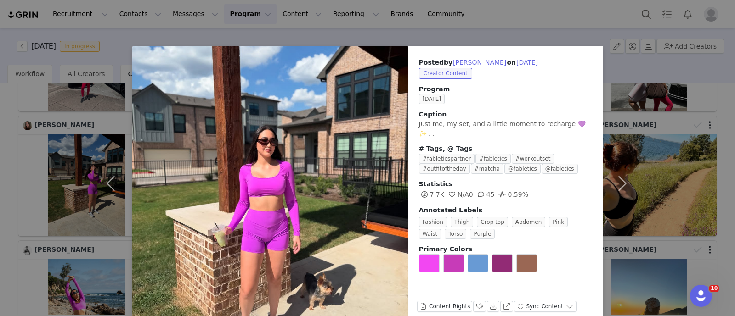
click at [0, 160] on div "Posted by [PERSON_NAME] on [DATE] Creator Content Program [DATE] Caption Just m…" at bounding box center [367, 158] width 735 height 316
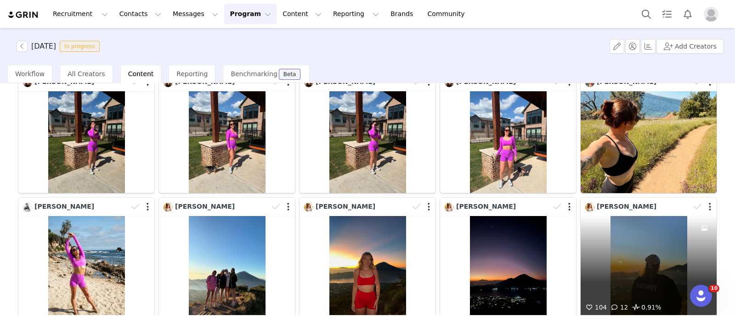
scroll to position [517, 0]
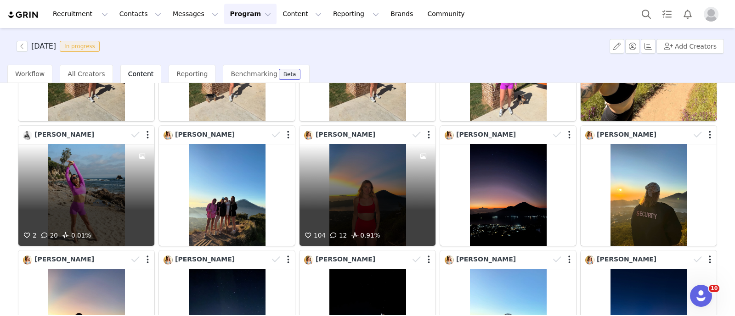
click at [340, 186] on div "104 12 0.91%" at bounding box center [367, 195] width 136 height 102
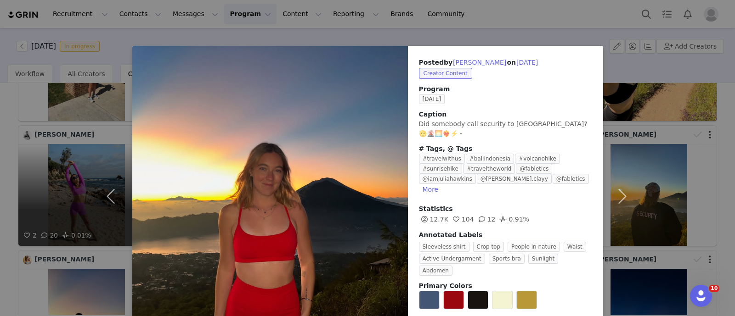
click at [0, 192] on div "Posted by [PERSON_NAME] on [DATE] Creator Content Program [DATE] Caption Did so…" at bounding box center [367, 158] width 735 height 316
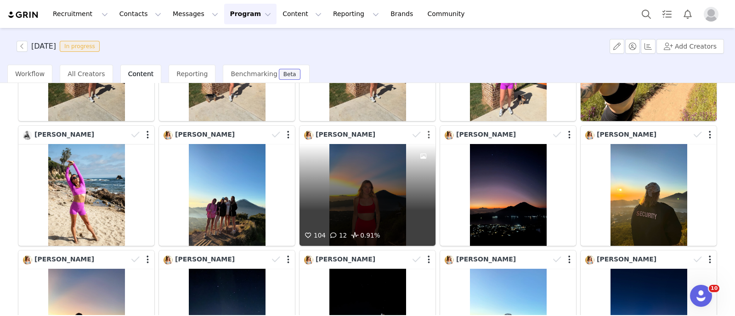
click at [428, 130] on button "button" at bounding box center [429, 134] width 2 height 9
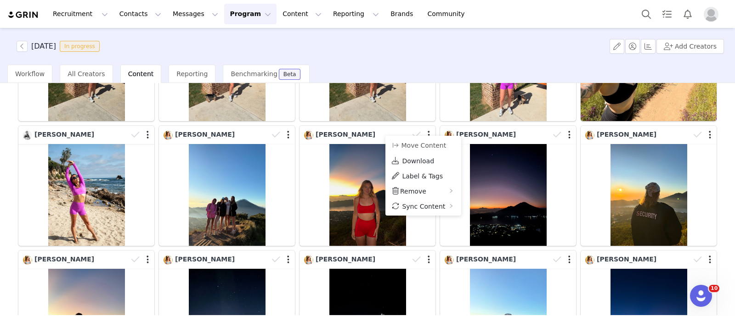
drag, startPoint x: 420, startPoint y: 156, endPoint x: 366, endPoint y: 159, distance: 53.9
click at [420, 156] on link "Download" at bounding box center [423, 160] width 76 height 15
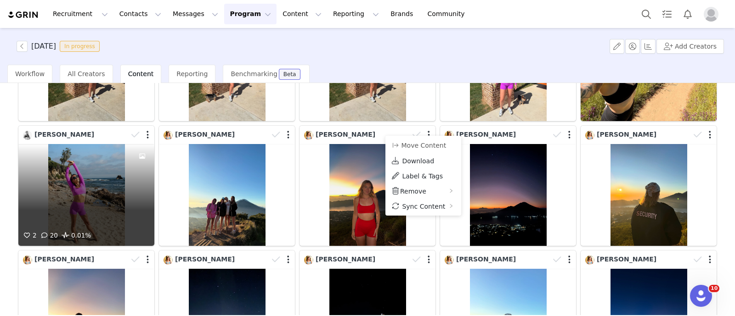
click at [108, 171] on div "2 20 0.01%" at bounding box center [86, 195] width 136 height 102
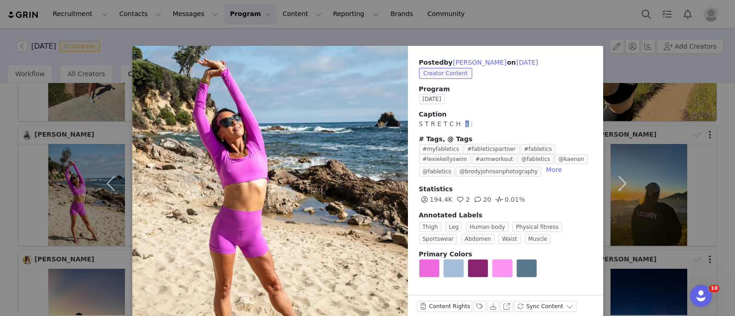
click at [0, 177] on div "Posted by [PERSON_NAME] on [DATE] Creator Content Program [DATE] Caption S T R …" at bounding box center [367, 158] width 735 height 316
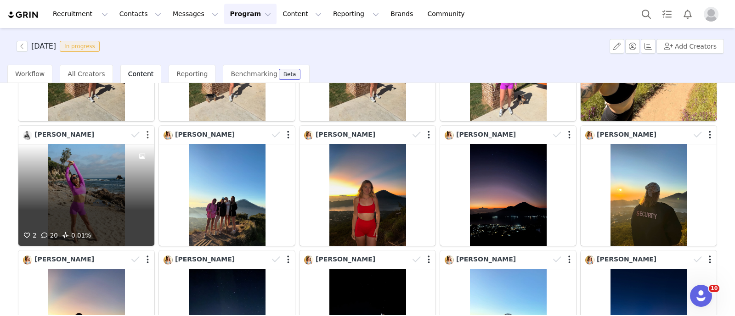
click at [147, 130] on button "button" at bounding box center [148, 134] width 2 height 9
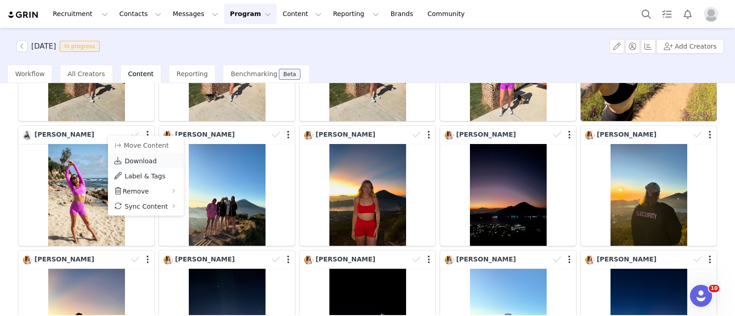
click at [136, 161] on span "Download" at bounding box center [140, 161] width 32 height 7
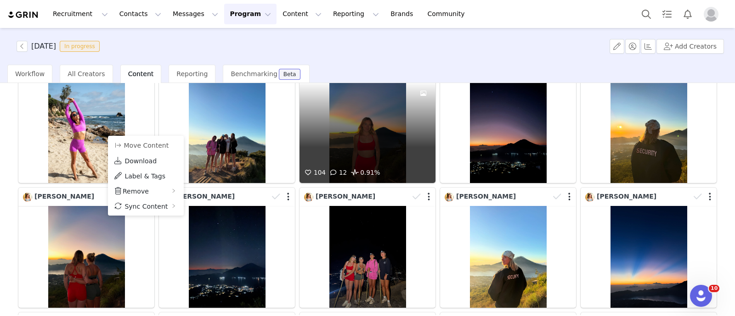
scroll to position [632, 0]
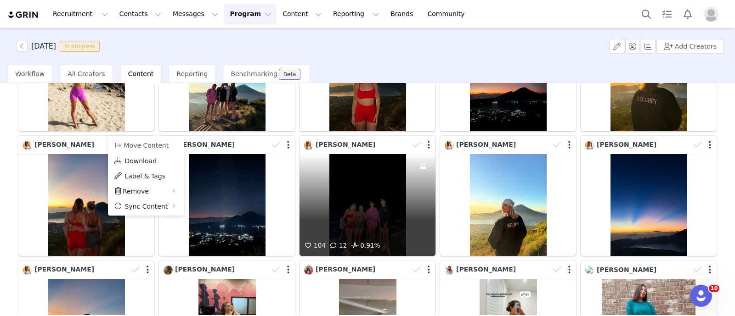
click at [342, 204] on div "104 12 0.91%" at bounding box center [367, 205] width 136 height 102
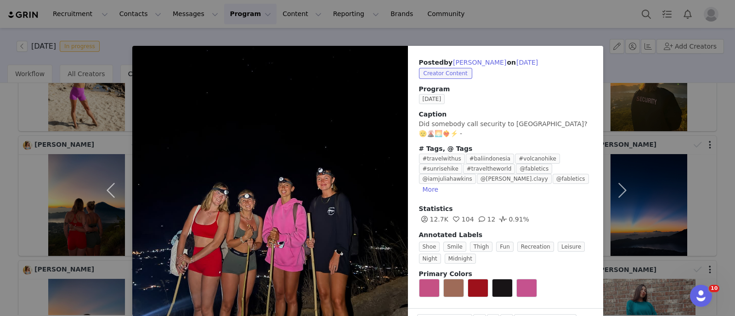
click at [0, 214] on div "Posted by [PERSON_NAME] on [DATE] Creator Content Program [DATE] Caption Did so…" at bounding box center [367, 158] width 735 height 316
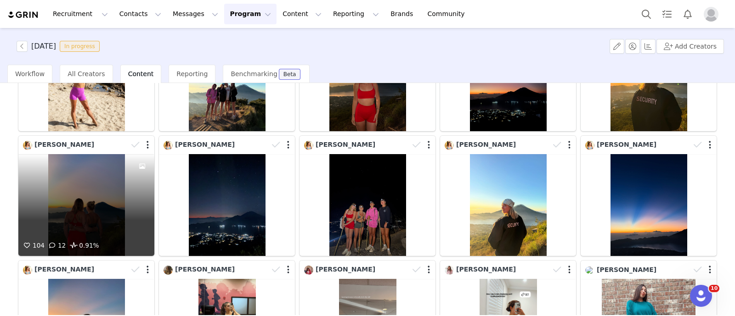
click at [89, 231] on div "104 12 0.91%" at bounding box center [86, 205] width 136 height 102
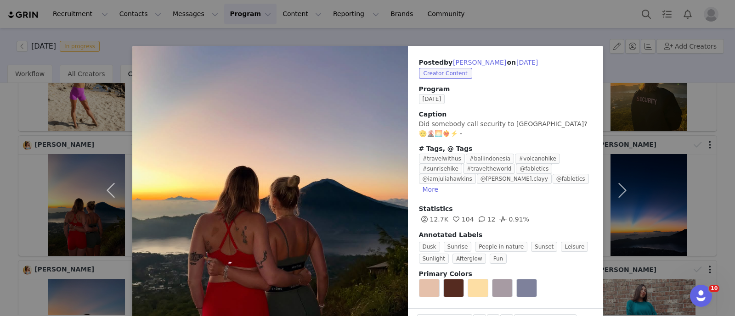
click at [5, 217] on div "Posted by [PERSON_NAME] on [DATE] Creator Content Program [DATE] Caption Did so…" at bounding box center [367, 158] width 735 height 316
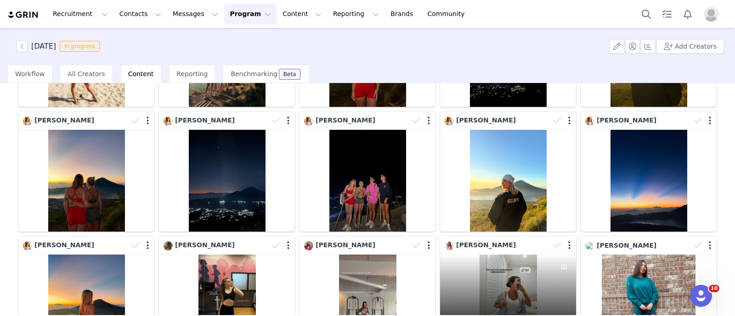
scroll to position [689, 0]
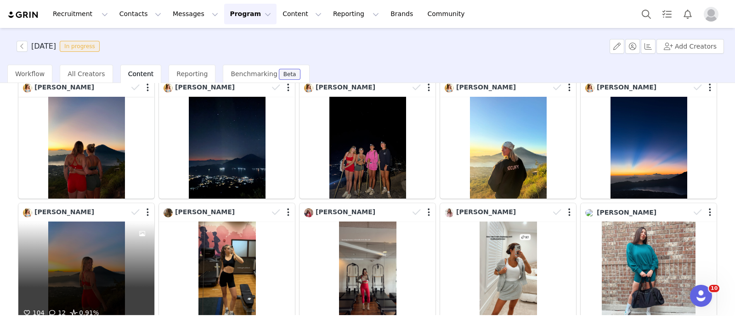
click at [83, 253] on div "104 12 0.91%" at bounding box center [86, 273] width 136 height 102
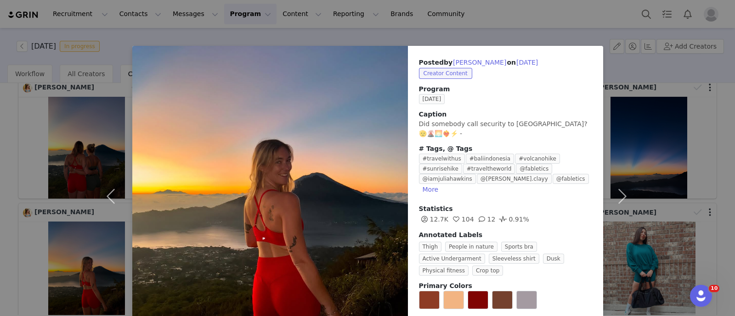
scroll to position [30, 0]
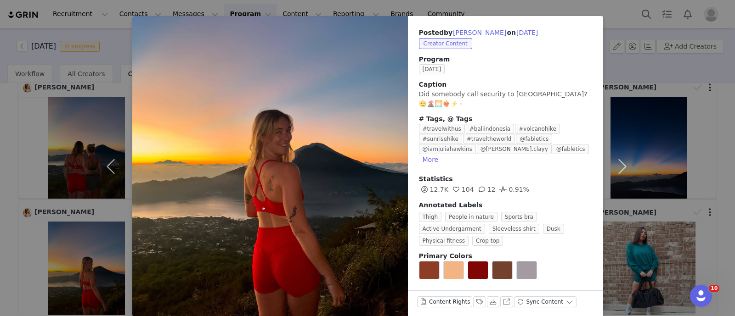
click at [62, 205] on div "Posted by [PERSON_NAME] on [DATE] Creator Content Program [DATE] Caption Did so…" at bounding box center [367, 158] width 735 height 316
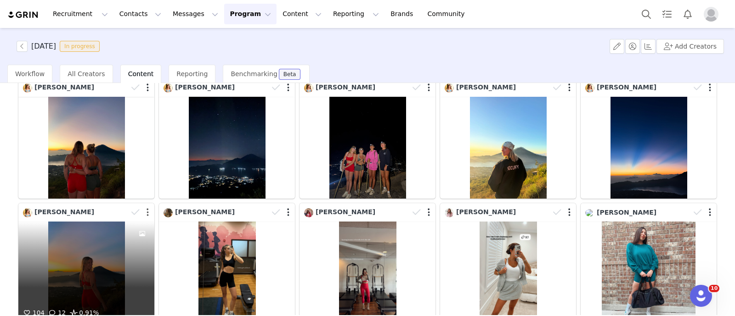
click at [147, 208] on button "button" at bounding box center [148, 212] width 2 height 9
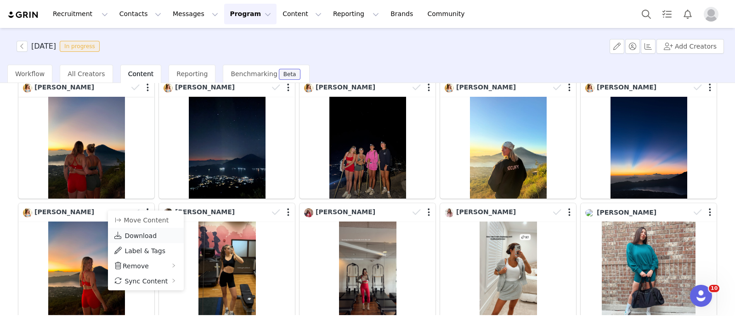
click at [133, 233] on span "Download" at bounding box center [140, 235] width 32 height 7
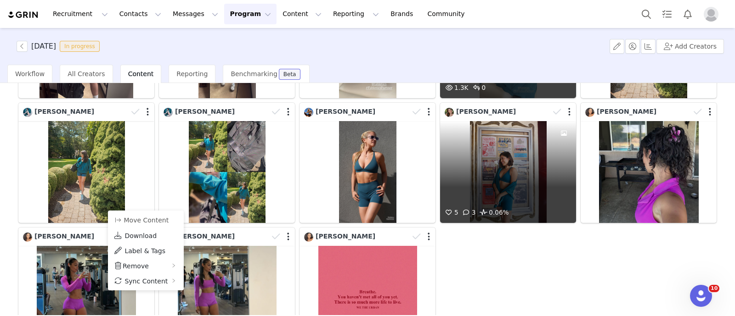
scroll to position [1091, 0]
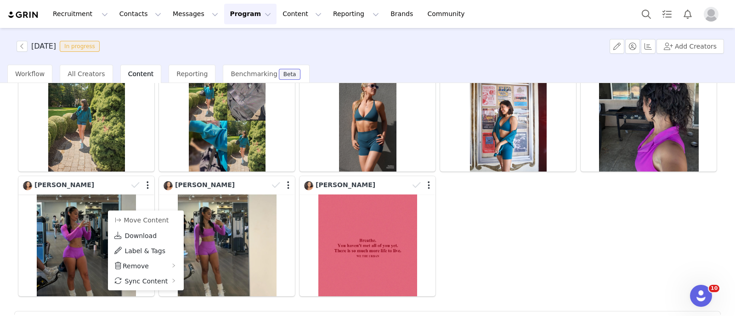
drag, startPoint x: 487, startPoint y: 271, endPoint x: 468, endPoint y: 271, distance: 19.3
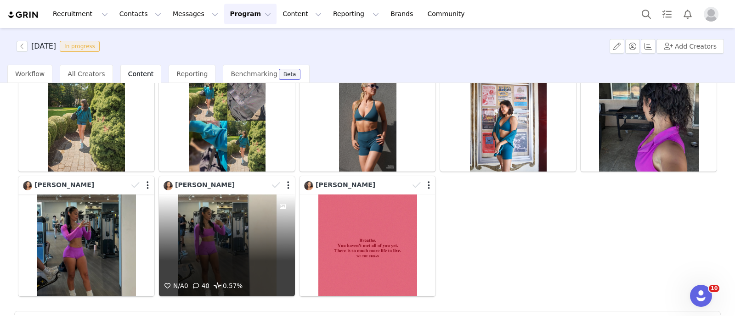
click at [246, 216] on div "N/A 0 40 0.57%" at bounding box center [227, 246] width 136 height 102
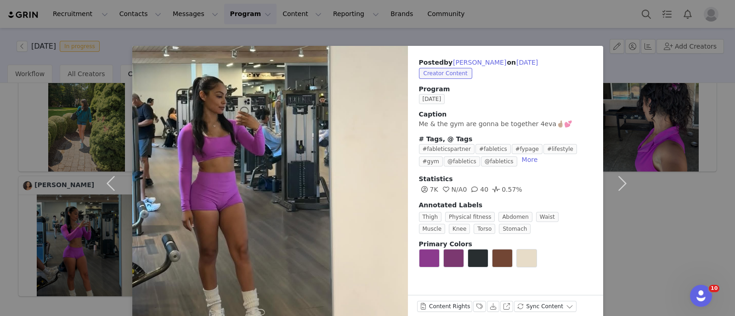
click at [70, 130] on div "Posted by [PERSON_NAME] on [DATE] Creator Content Program [DATE] Caption Me & t…" at bounding box center [367, 158] width 735 height 316
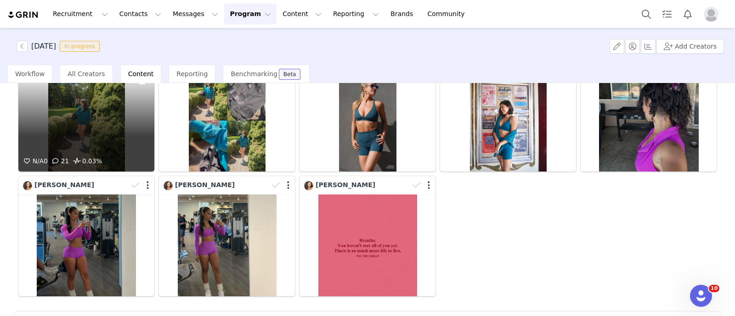
click at [102, 119] on div "N/A 0 21 0.03%" at bounding box center [86, 121] width 136 height 102
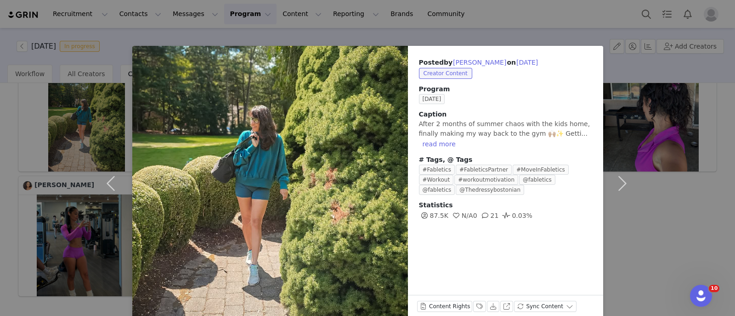
click at [0, 159] on div "Posted by [PERSON_NAME] on [DATE] Creator Content Program [DATE] Caption After …" at bounding box center [367, 158] width 735 height 316
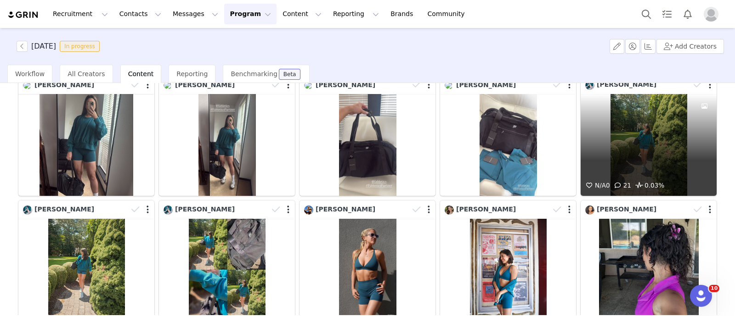
scroll to position [918, 0]
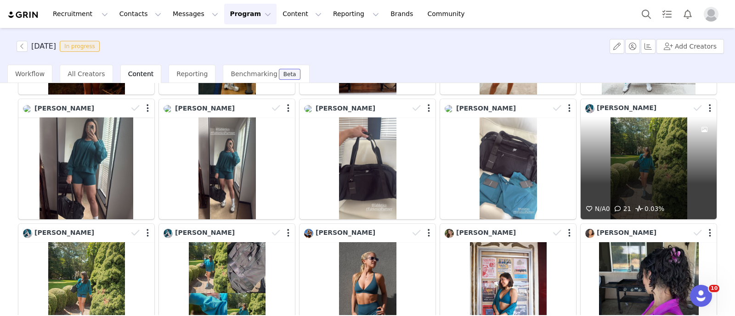
click at [597, 158] on div "N/A 0 21 0.03%" at bounding box center [649, 169] width 136 height 102
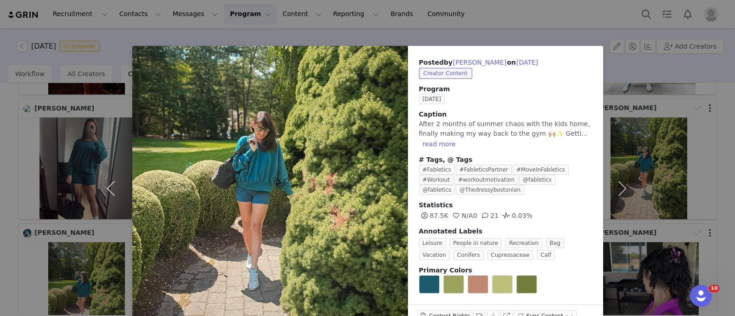
click at [701, 132] on div "Posted by [PERSON_NAME] on [DATE] Creator Content Program [DATE] Caption After …" at bounding box center [367, 158] width 735 height 316
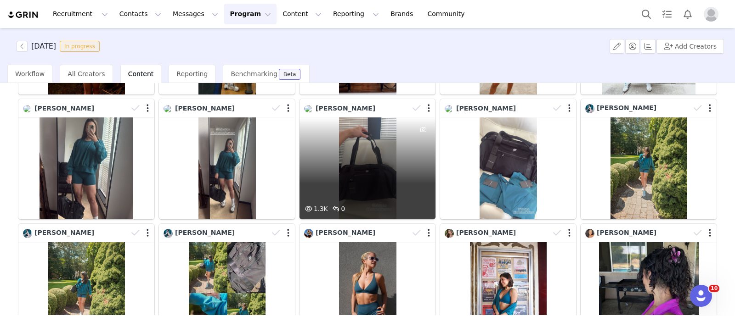
scroll to position [1118, 0]
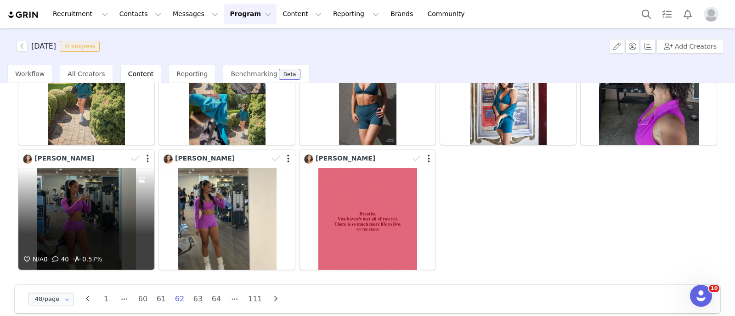
click at [124, 207] on div "N/A 0 40 0.57%" at bounding box center [86, 219] width 136 height 102
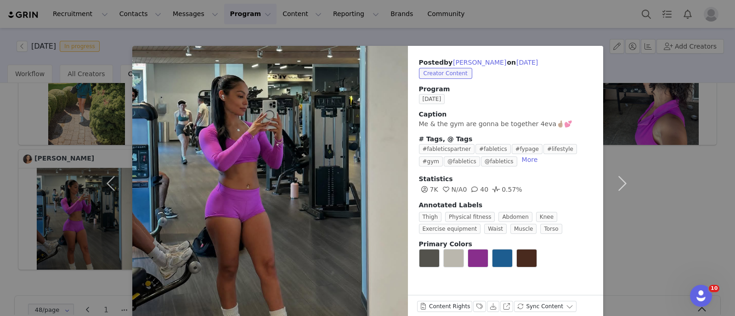
click at [0, 196] on div "Posted by [PERSON_NAME] on [DATE] Creator Content Program [DATE] Caption Me & t…" at bounding box center [367, 158] width 735 height 316
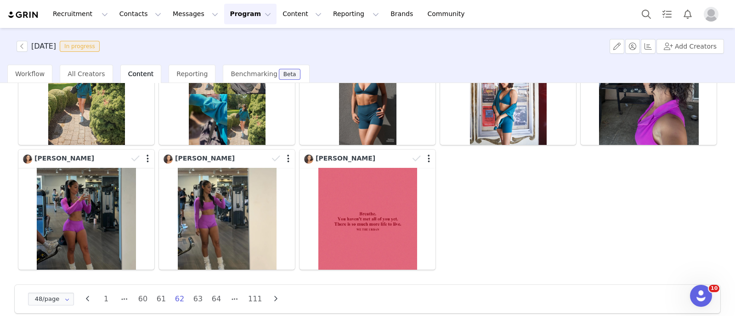
click at [195, 293] on li "63" at bounding box center [198, 299] width 14 height 13
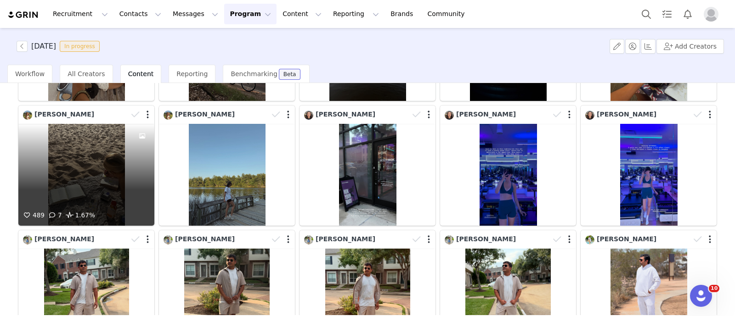
scroll to position [344, 0]
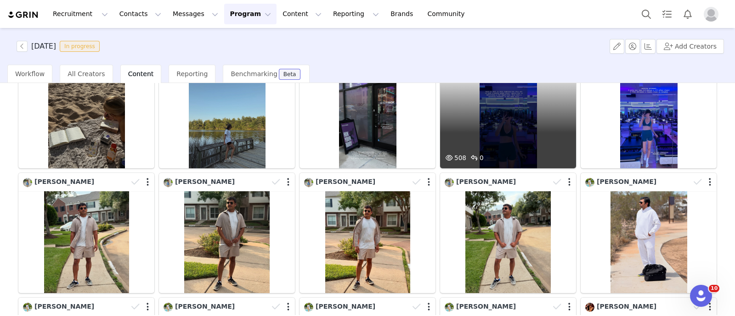
click at [503, 153] on div "508 0" at bounding box center [508, 161] width 136 height 16
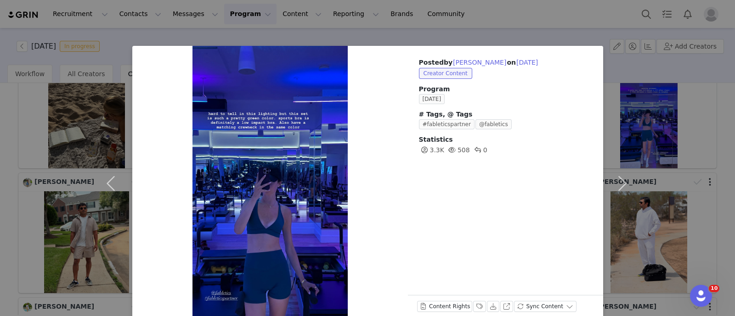
click at [0, 141] on div "Posted by [PERSON_NAME] on [DATE] Creator Content Program [DATE] # Tags, @ Tags…" at bounding box center [367, 158] width 735 height 316
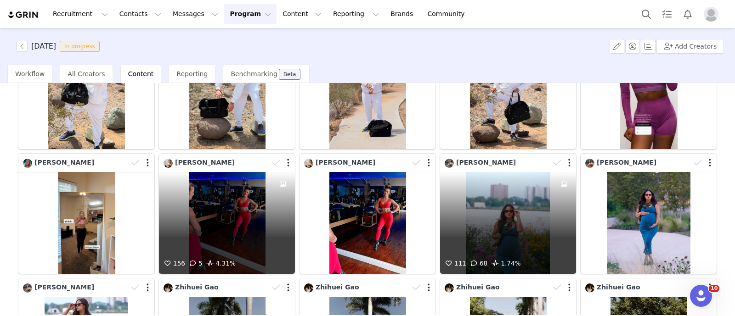
scroll to position [632, 0]
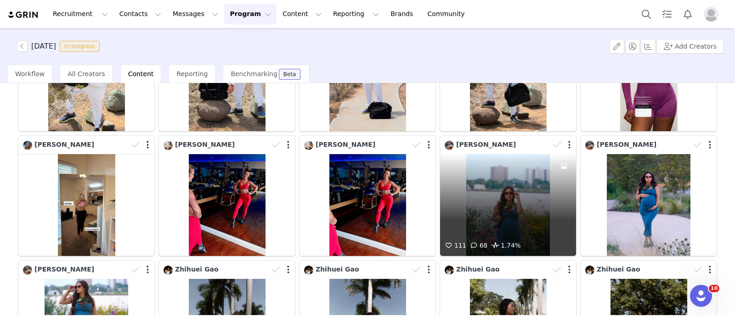
click at [487, 209] on div "111 68 1.74%" at bounding box center [508, 205] width 136 height 102
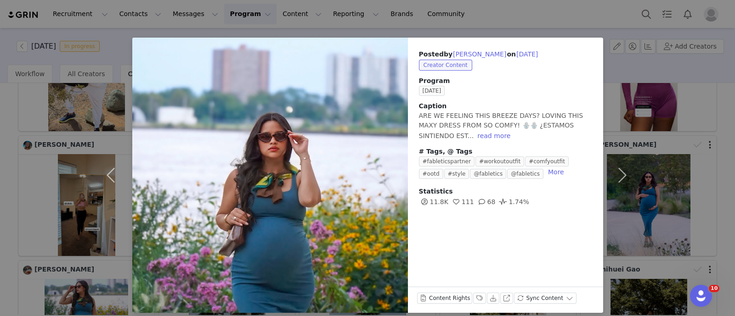
scroll to position [16, 0]
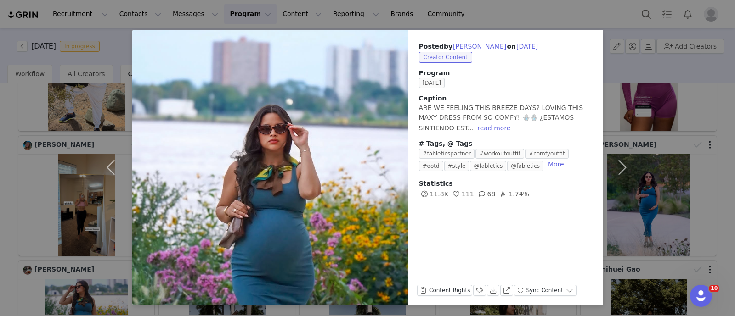
click at [677, 173] on div "Posted by [PERSON_NAME] on [DATE] Creator Content Program [DATE] Caption ARE WE…" at bounding box center [367, 158] width 735 height 316
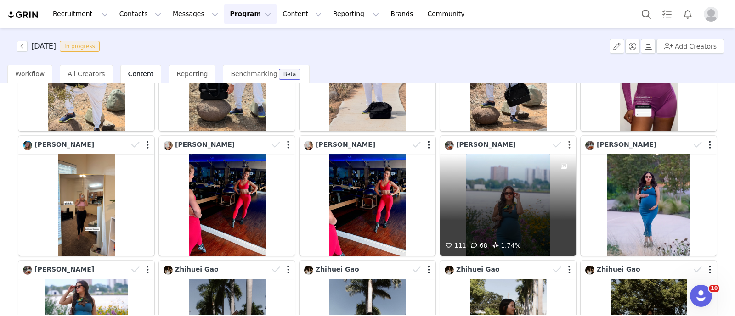
click at [568, 141] on button "button" at bounding box center [569, 145] width 2 height 9
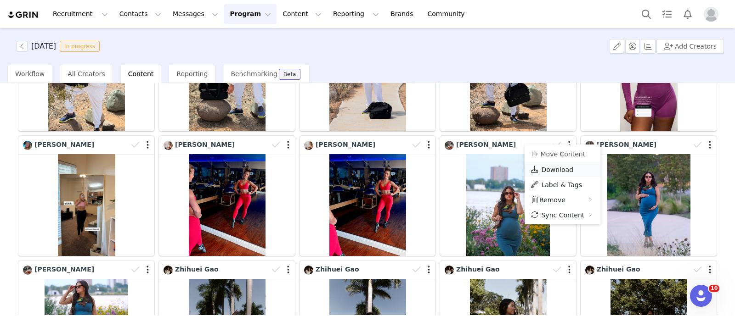
click at [550, 166] on span "Download" at bounding box center [557, 169] width 32 height 7
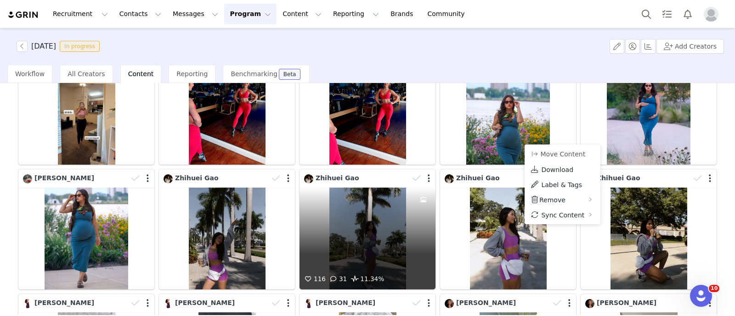
scroll to position [746, 0]
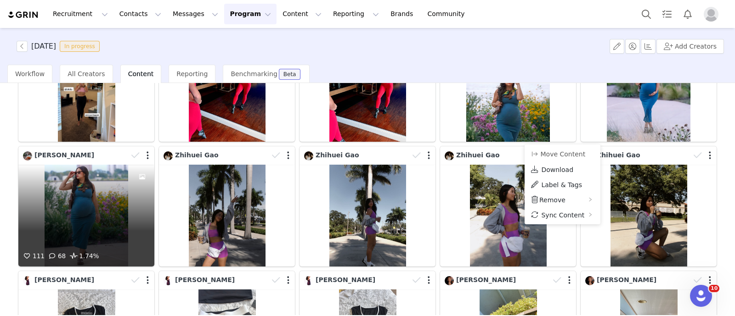
click at [118, 178] on div "111 68 1.74%" at bounding box center [86, 216] width 136 height 102
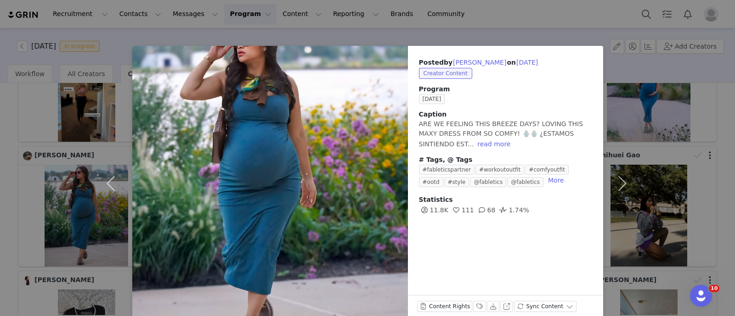
click at [0, 141] on div "Posted by [PERSON_NAME] on [DATE] Creator Content Program [DATE] Caption ARE WE…" at bounding box center [367, 158] width 735 height 316
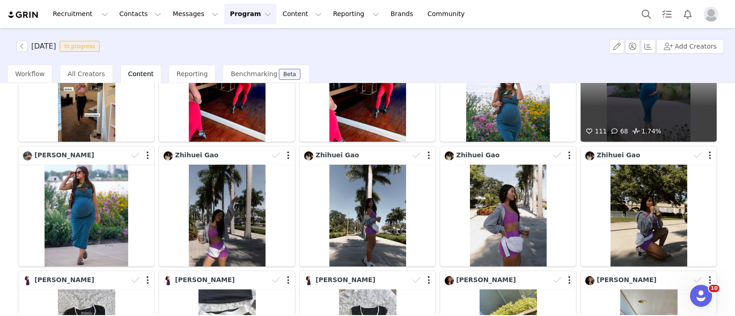
scroll to position [632, 0]
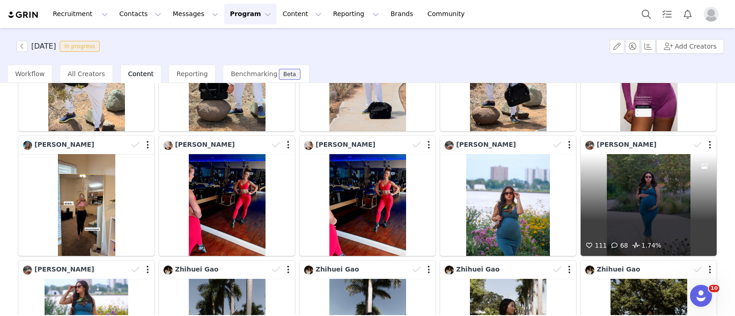
click at [665, 164] on div "111 68 1.74%" at bounding box center [649, 205] width 136 height 102
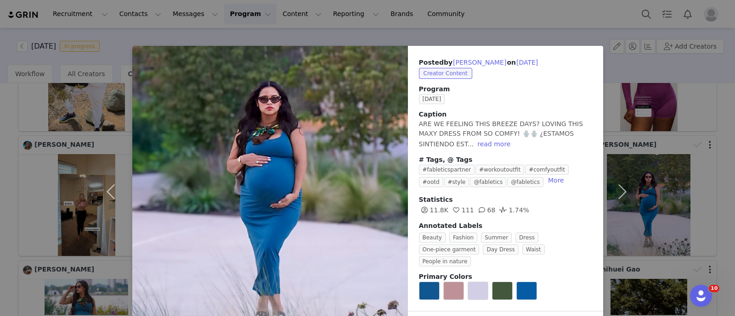
click at [699, 130] on div "Posted by [PERSON_NAME] on [DATE] Creator Content Program [DATE] Caption ARE WE…" at bounding box center [367, 158] width 735 height 316
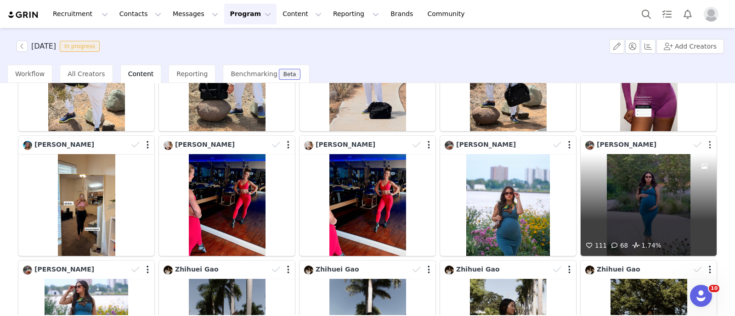
click at [709, 141] on button "button" at bounding box center [710, 145] width 2 height 9
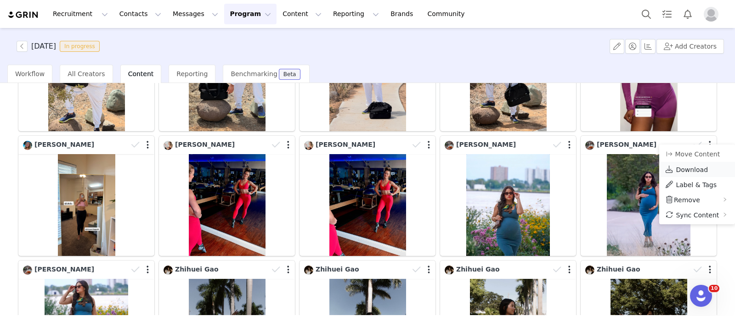
click at [682, 166] on span "Download" at bounding box center [692, 169] width 32 height 7
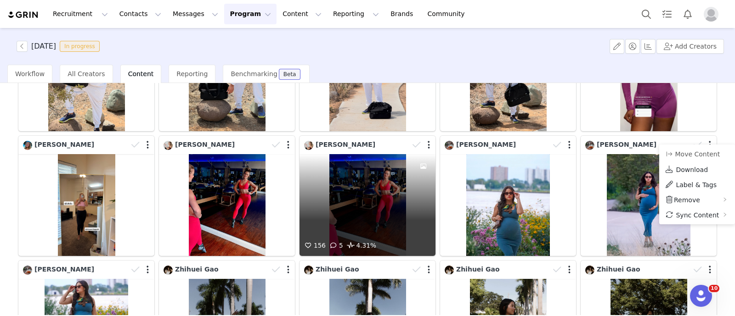
click at [358, 190] on div "156 5 4.31%" at bounding box center [367, 205] width 136 height 102
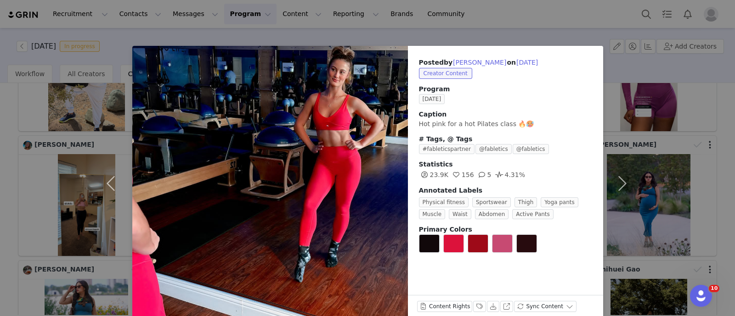
click at [0, 176] on div "Posted by [PERSON_NAME] on [DATE] Creator Content Program [DATE] Caption Hot pi…" at bounding box center [367, 158] width 735 height 316
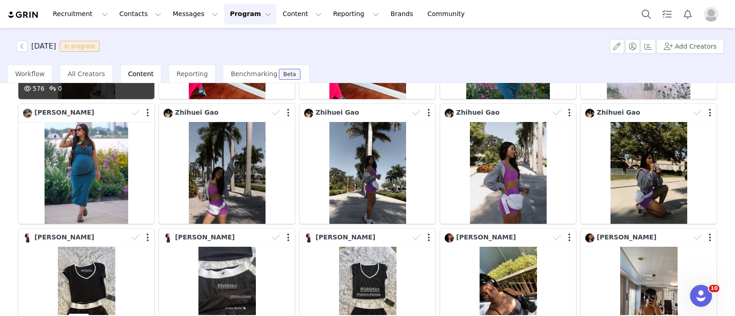
scroll to position [803, 0]
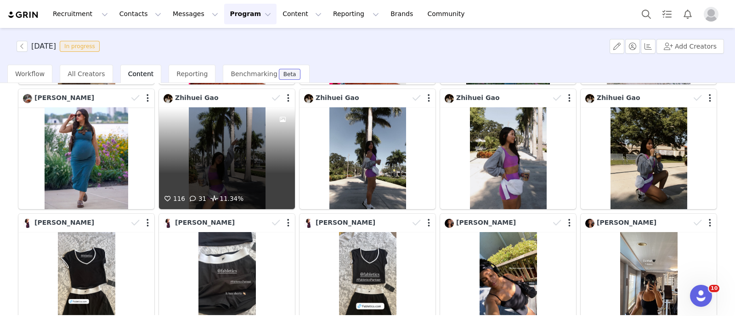
click at [243, 151] on div "116 31 11.34%" at bounding box center [227, 158] width 136 height 102
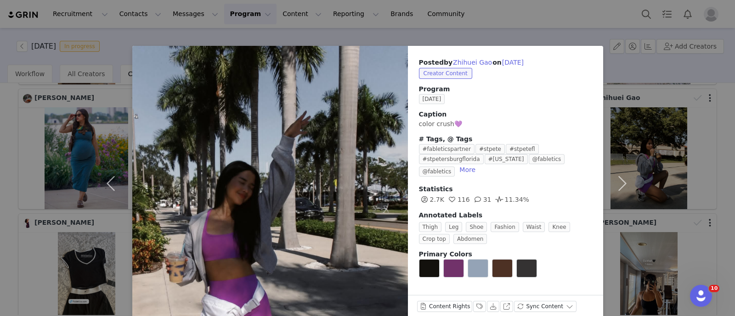
scroll to position [16, 0]
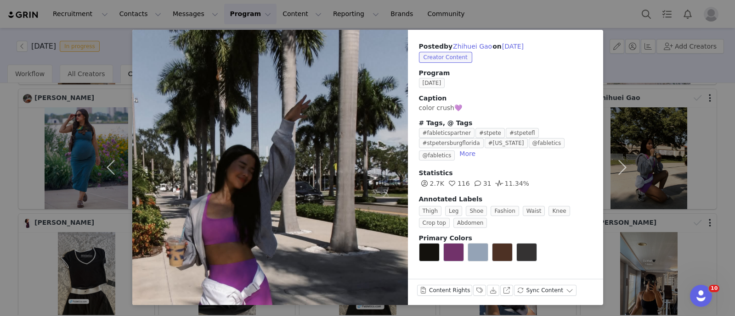
click at [0, 134] on div "Posted by [PERSON_NAME] on [DATE] Creator Content Program [DATE] Caption color …" at bounding box center [367, 158] width 735 height 316
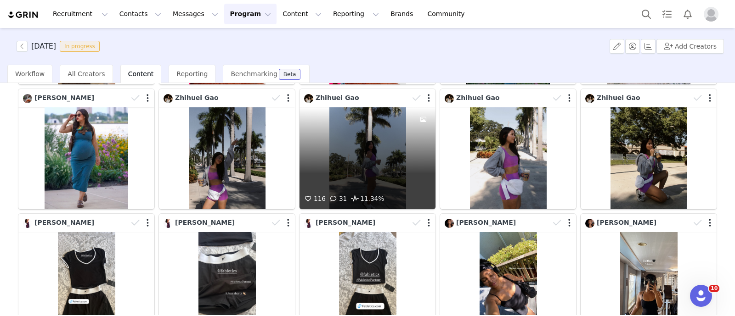
click at [415, 134] on div at bounding box center [423, 150] width 25 height 86
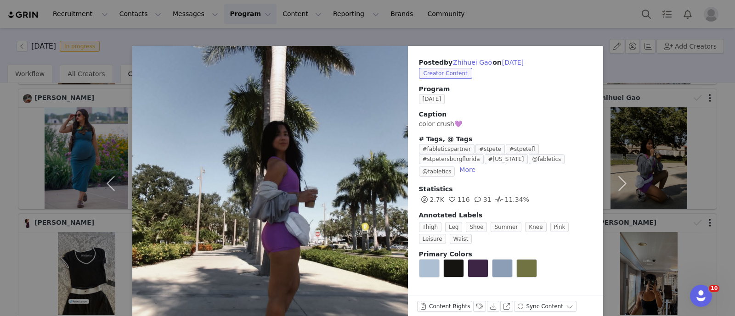
drag, startPoint x: 0, startPoint y: 133, endPoint x: 52, endPoint y: 140, distance: 52.8
click at [0, 134] on div "Posted by [PERSON_NAME] on [DATE] Creator Content Program [DATE] Caption color …" at bounding box center [367, 158] width 735 height 316
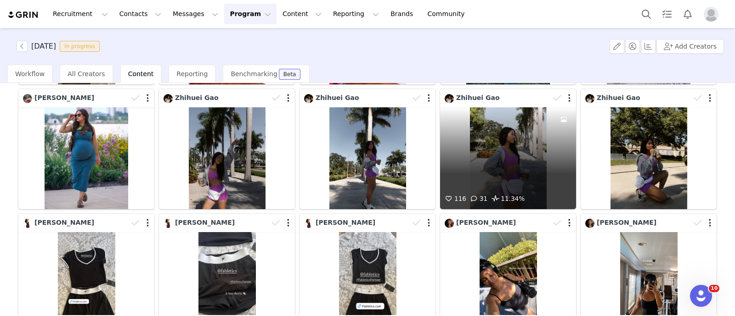
click at [512, 143] on div "116 31 11.34%" at bounding box center [508, 158] width 136 height 102
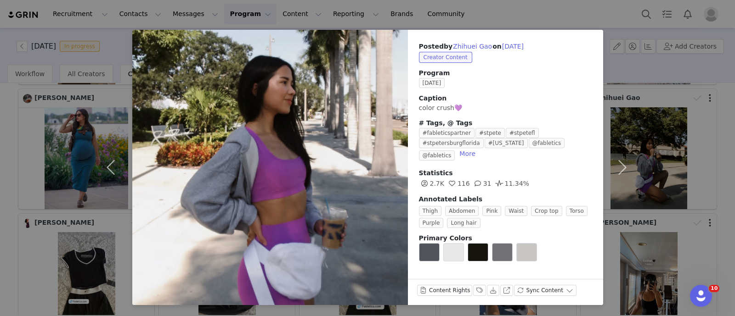
click at [0, 154] on div "Posted by [PERSON_NAME] on [DATE] Creator Content Program [DATE] Caption color …" at bounding box center [367, 158] width 735 height 316
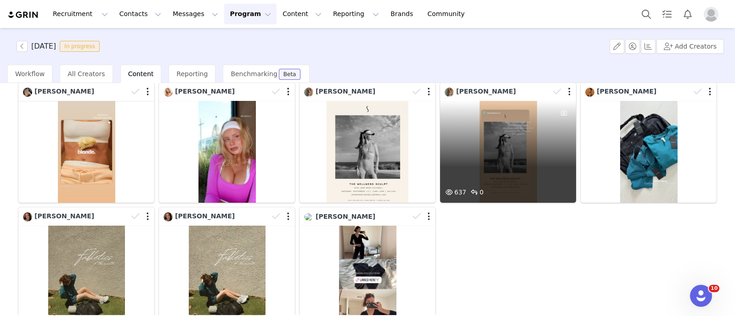
scroll to position [1118, 0]
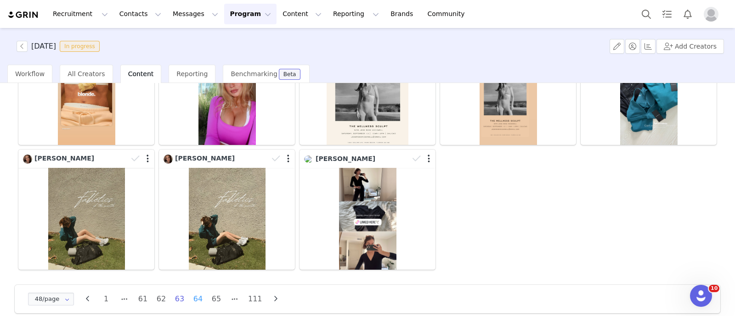
click at [193, 293] on li "64" at bounding box center [198, 299] width 14 height 13
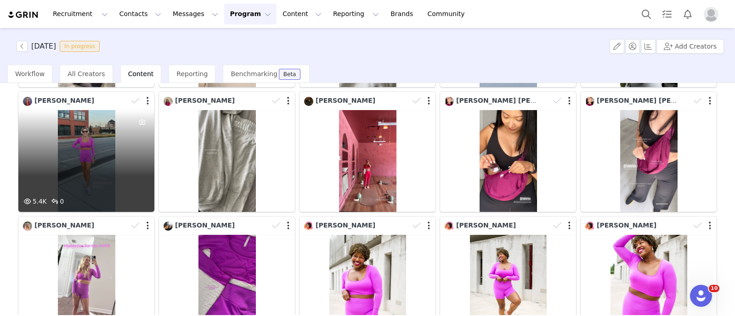
scroll to position [287, 0]
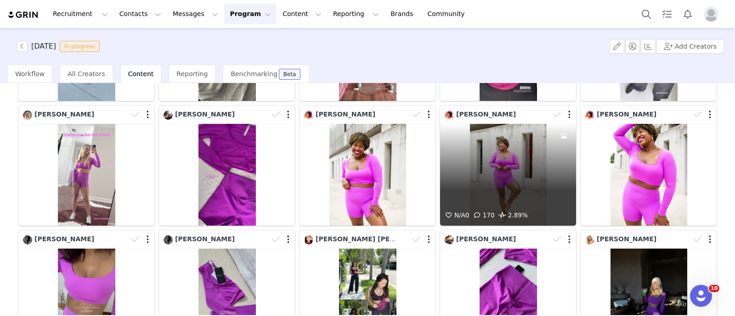
click at [464, 164] on div "N/A 0 170 2.89%" at bounding box center [508, 175] width 136 height 102
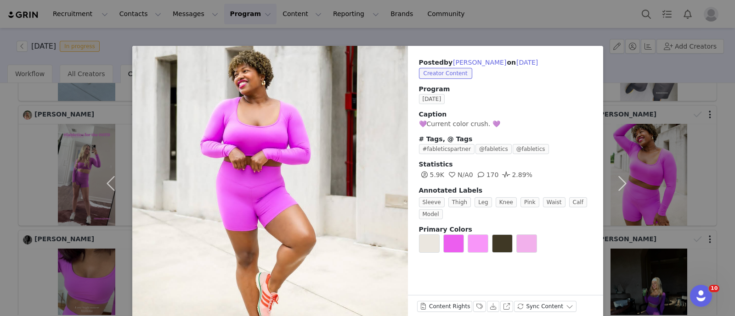
click at [61, 146] on div "Posted by [PERSON_NAME] on [DATE] Creator Content Program [DATE] Caption 💜Curre…" at bounding box center [367, 158] width 735 height 316
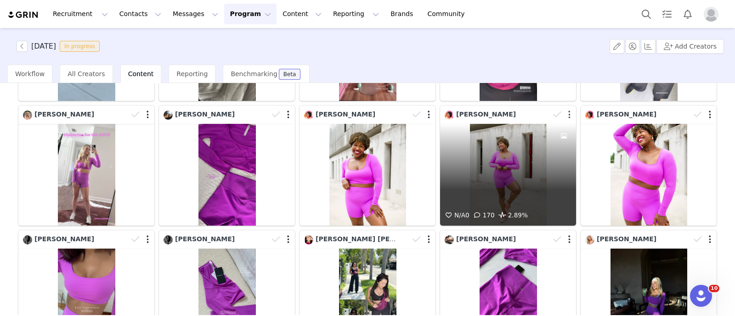
click at [568, 113] on button "button" at bounding box center [569, 114] width 2 height 9
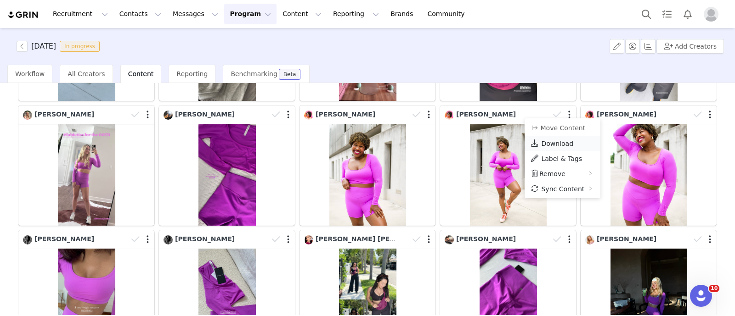
click at [559, 141] on span "Download" at bounding box center [557, 143] width 32 height 7
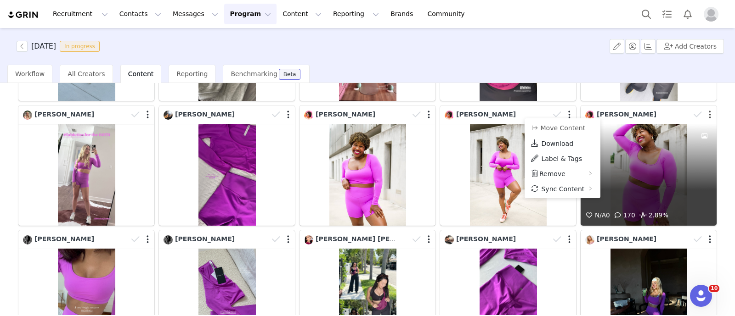
click at [709, 113] on button "button" at bounding box center [710, 114] width 2 height 9
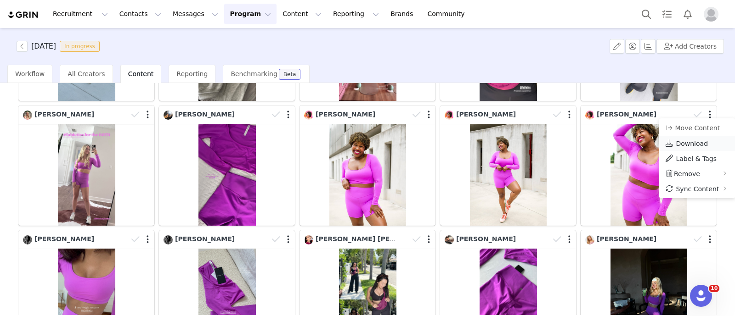
click at [684, 144] on span "Download" at bounding box center [692, 143] width 32 height 7
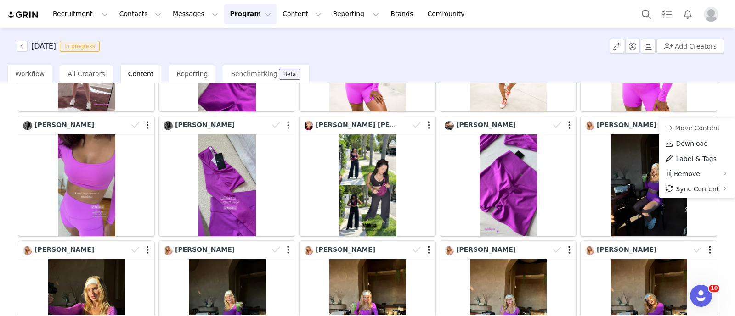
click at [0, 164] on div "1 62 63 64 65 66 111 Media Library (18385) [DATE] (155) [DATE] (228) [DATE] (45…" at bounding box center [367, 199] width 735 height 232
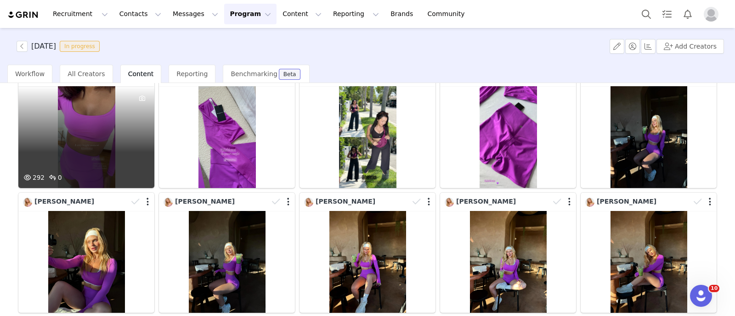
scroll to position [517, 0]
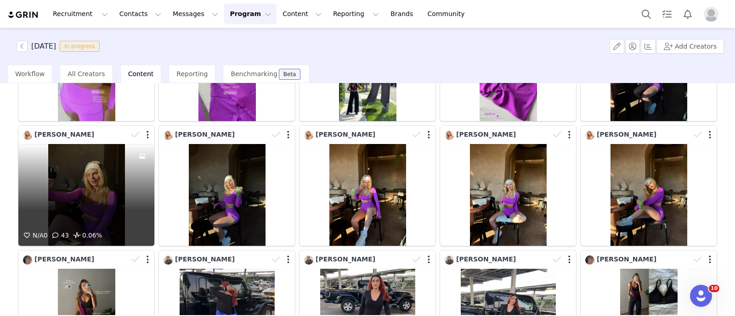
click at [104, 188] on div "N/A 0 43 0.06%" at bounding box center [86, 195] width 136 height 102
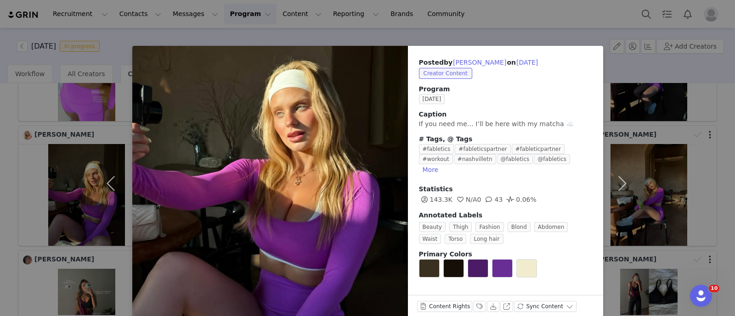
click at [0, 169] on div "Posted by [PERSON_NAME] on [DATE] Creator Content Program [DATE] Caption If you…" at bounding box center [367, 158] width 735 height 316
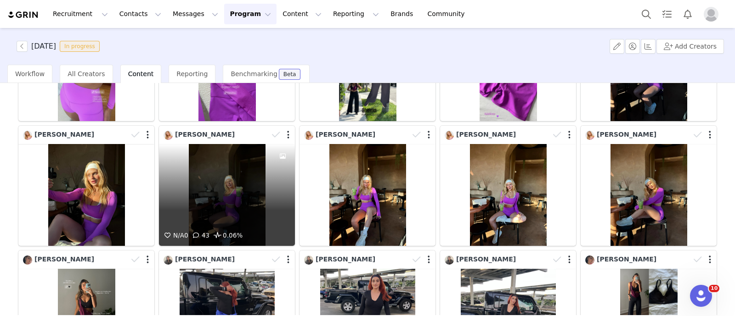
click at [204, 190] on div "N/A 0 43 0.06%" at bounding box center [227, 195] width 136 height 102
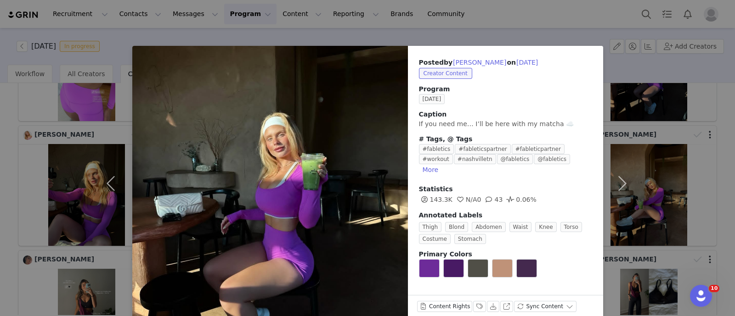
click at [0, 182] on div "Posted by [PERSON_NAME] on [DATE] Creator Content Program [DATE] Caption If you…" at bounding box center [367, 158] width 735 height 316
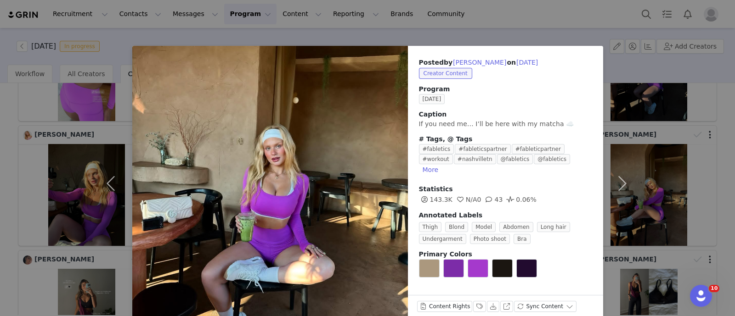
click at [0, 180] on div "Posted by [PERSON_NAME] on [DATE] Creator Content Program [DATE] Caption If you…" at bounding box center [367, 158] width 735 height 316
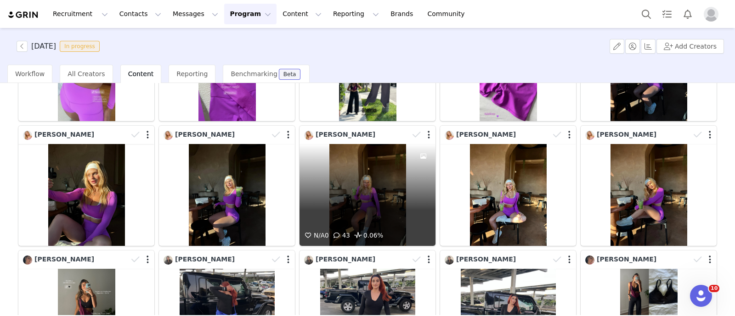
click at [399, 208] on div "N/A 0 43 0.06%" at bounding box center [367, 195] width 136 height 102
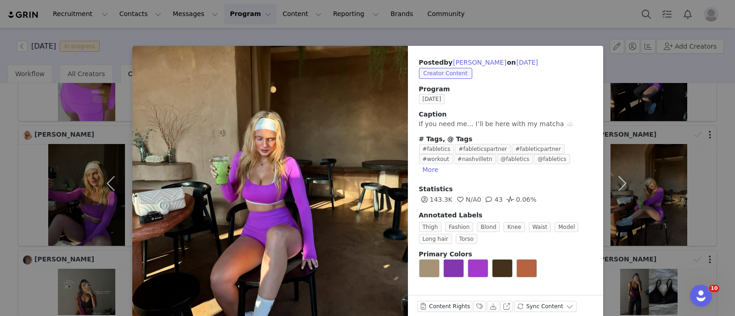
click at [0, 154] on div "Posted by [PERSON_NAME] on [DATE] Creator Content Program [DATE] Caption If you…" at bounding box center [367, 158] width 735 height 316
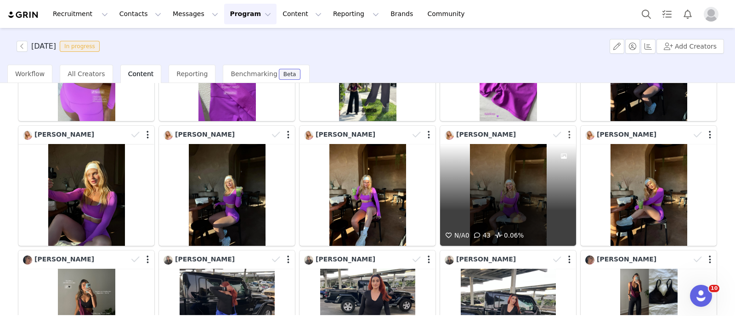
click at [568, 130] on button "button" at bounding box center [569, 134] width 2 height 9
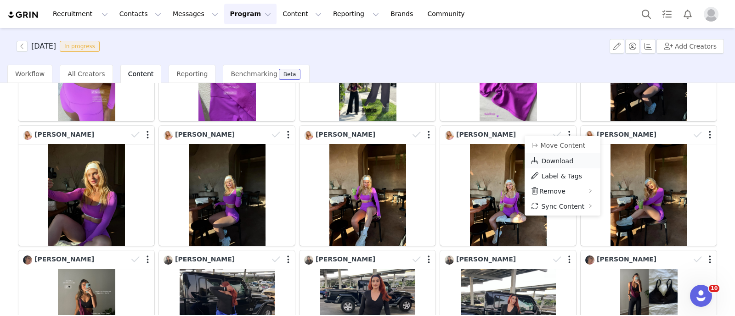
click at [542, 159] on span "Download" at bounding box center [557, 161] width 32 height 7
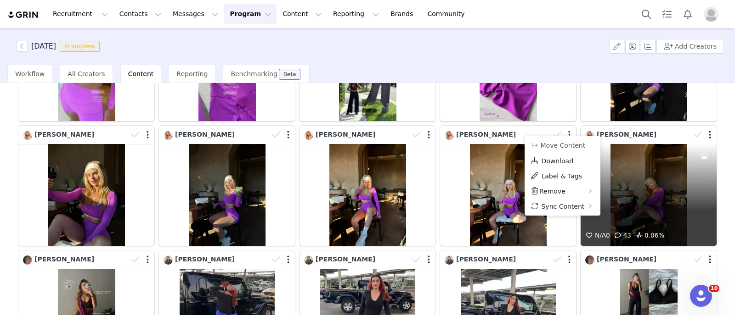
click at [632, 181] on div "N/A 0 43 0.06%" at bounding box center [649, 195] width 136 height 102
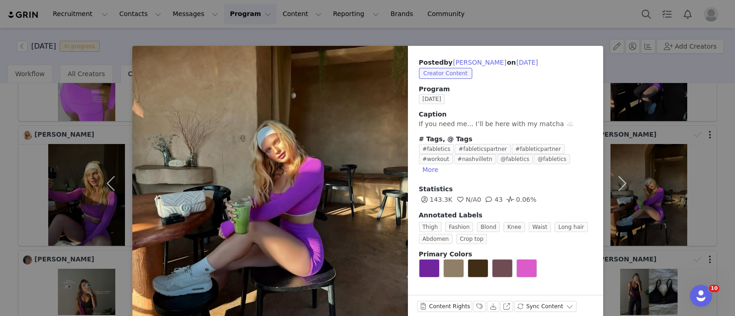
click at [67, 176] on div "Posted by [PERSON_NAME] on [DATE] Creator Content Program [DATE] Caption If you…" at bounding box center [367, 158] width 735 height 316
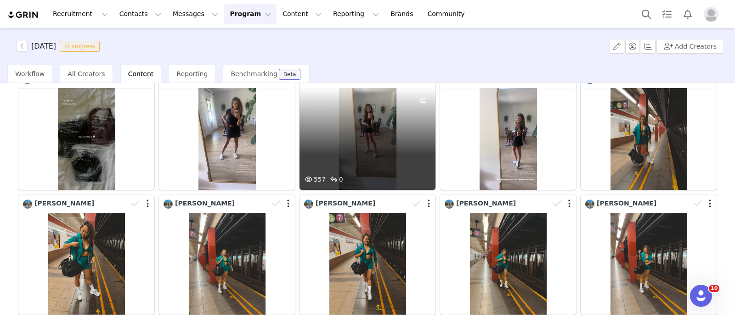
scroll to position [861, 0]
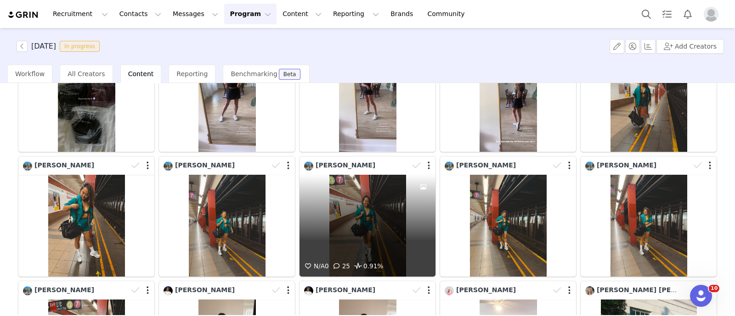
click at [379, 212] on div "N/A 0 25 0.91%" at bounding box center [367, 226] width 136 height 102
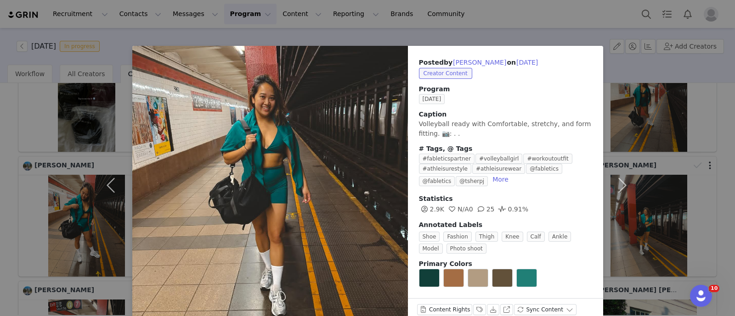
drag, startPoint x: 0, startPoint y: 196, endPoint x: 428, endPoint y: 204, distance: 427.7
click at [3, 195] on div "Posted by [PERSON_NAME] on [DATE] Creator Content Program [DATE] Caption Volley…" at bounding box center [367, 158] width 735 height 316
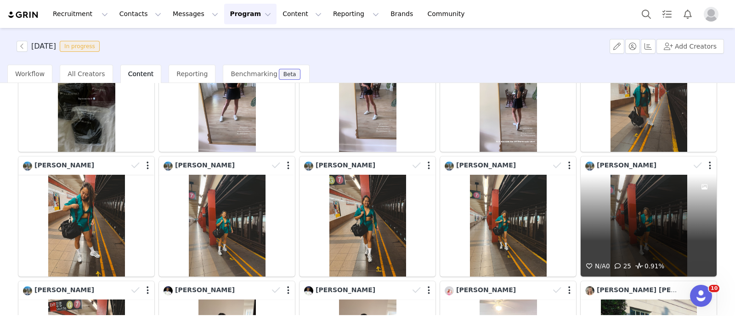
click at [655, 224] on div "N/A 0 25 0.91%" at bounding box center [649, 226] width 136 height 102
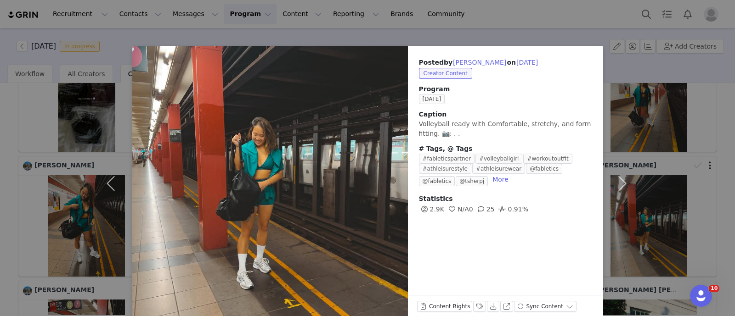
click at [39, 194] on div "Posted by [PERSON_NAME] on [DATE] Creator Content Program [DATE] Caption Volley…" at bounding box center [367, 158] width 735 height 316
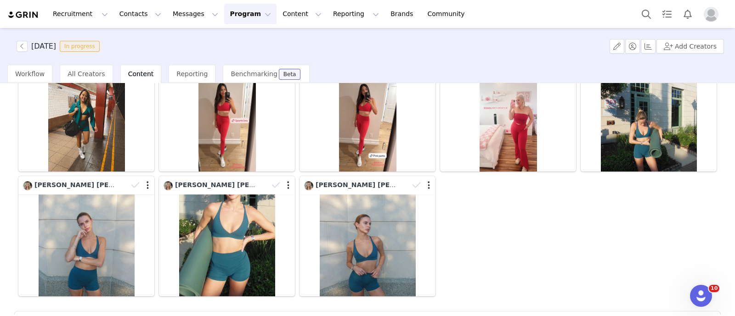
scroll to position [1033, 0]
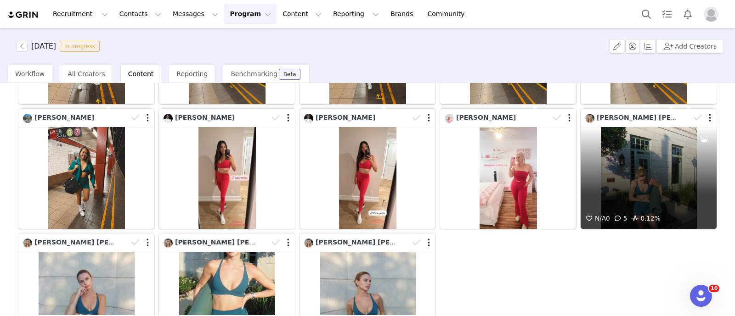
click at [649, 182] on div "N/A 0 5 0.12%" at bounding box center [649, 178] width 136 height 102
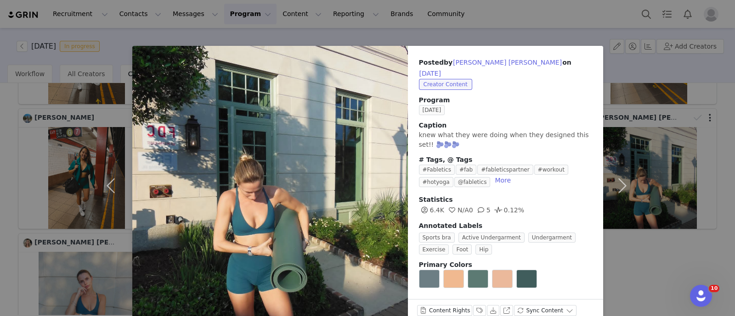
click at [684, 139] on div "Posted by [PERSON_NAME] [PERSON_NAME] on [DATE] Creator Content Program [DATE] …" at bounding box center [367, 158] width 735 height 316
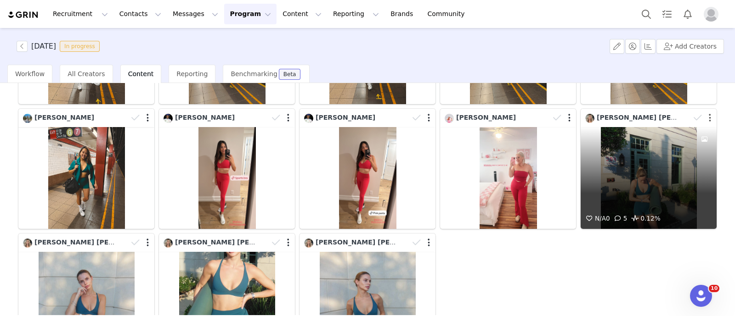
click at [709, 113] on button "button" at bounding box center [710, 117] width 2 height 9
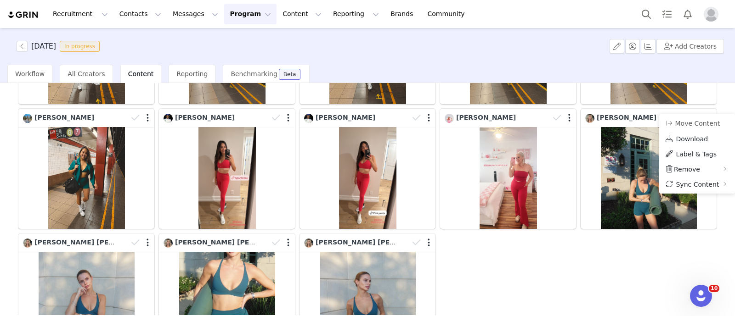
drag, startPoint x: 680, startPoint y: 135, endPoint x: 502, endPoint y: 160, distance: 179.1
click at [680, 135] on span "Download" at bounding box center [692, 138] width 32 height 7
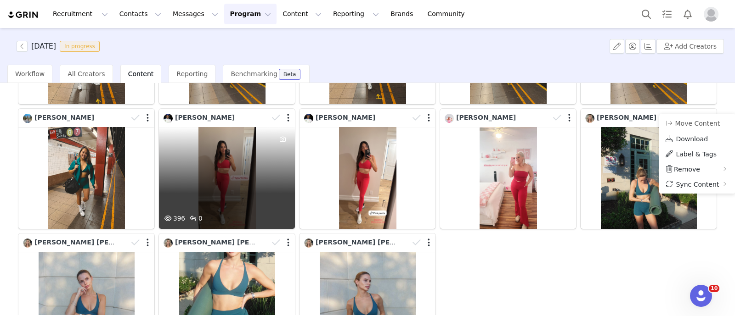
scroll to position [1118, 0]
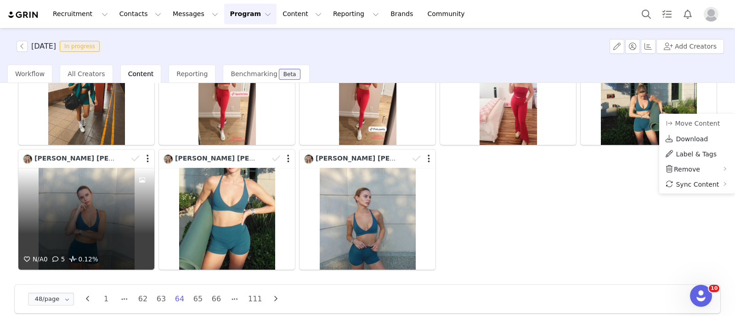
click at [38, 220] on div "N/A 0 5 0.12%" at bounding box center [86, 219] width 136 height 102
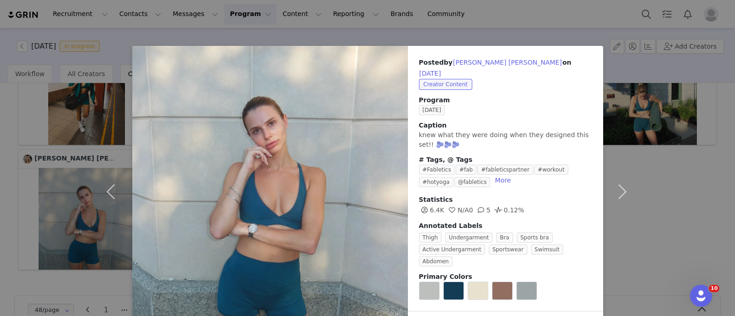
drag, startPoint x: 0, startPoint y: 202, endPoint x: 22, endPoint y: 204, distance: 22.1
click at [0, 202] on div "Posted by [PERSON_NAME] [PERSON_NAME] on [DATE] Creator Content Program [DATE] …" at bounding box center [367, 158] width 735 height 316
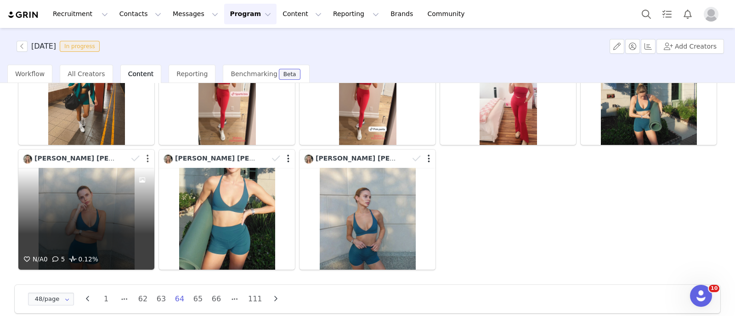
click at [147, 154] on button "button" at bounding box center [148, 158] width 2 height 9
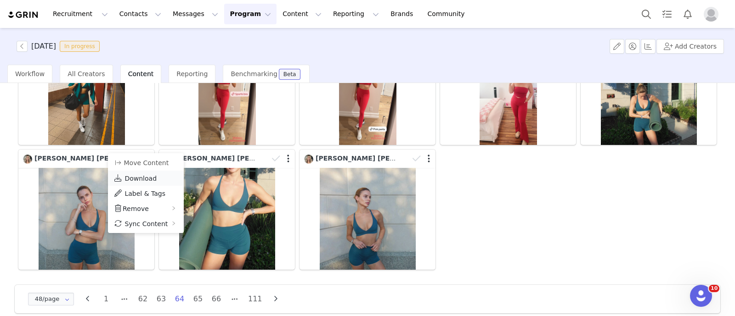
click at [131, 179] on span "Download" at bounding box center [140, 178] width 32 height 7
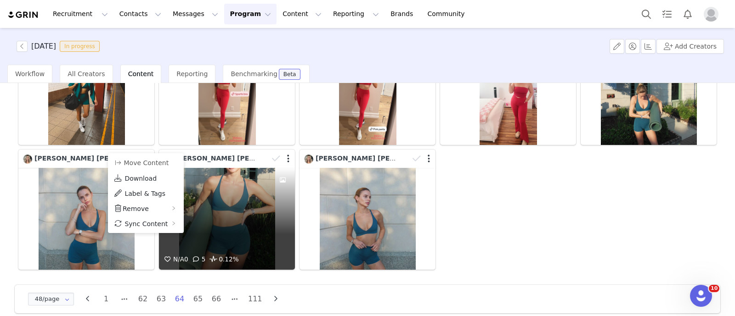
click at [282, 152] on div at bounding box center [281, 159] width 27 height 14
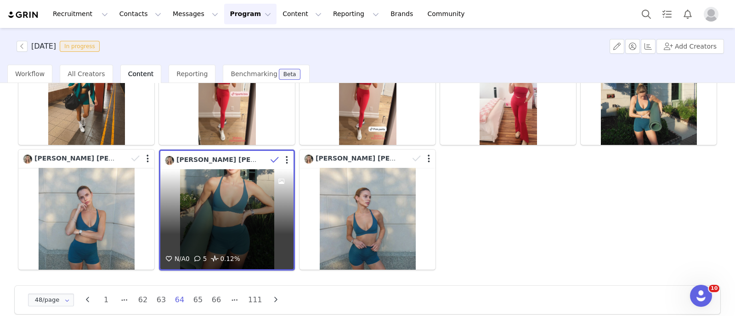
click at [285, 153] on div at bounding box center [280, 160] width 27 height 14
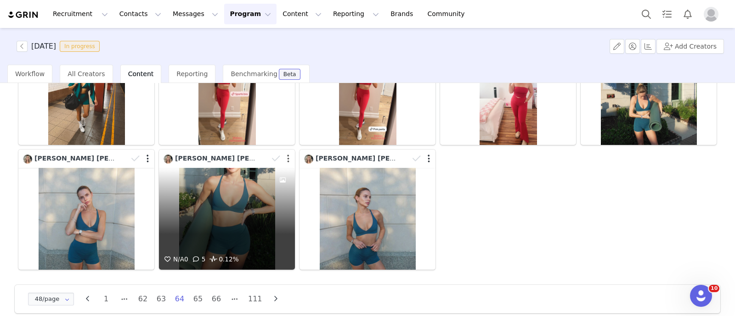
click at [287, 154] on button "button" at bounding box center [288, 158] width 2 height 9
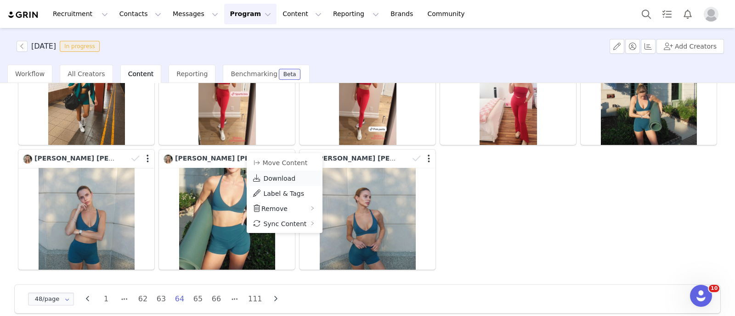
click at [280, 177] on span "Download" at bounding box center [279, 178] width 32 height 7
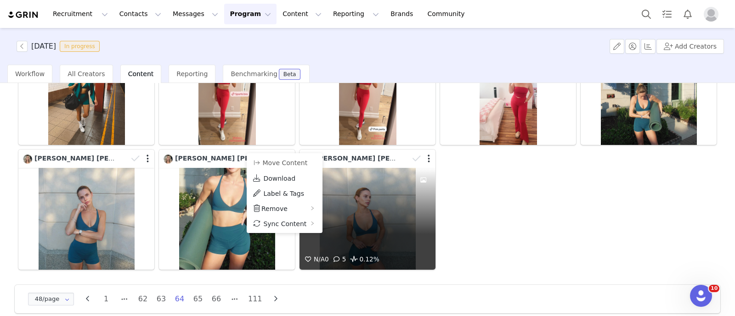
click at [373, 179] on div "N/A 0 5 0.12%" at bounding box center [367, 219] width 136 height 102
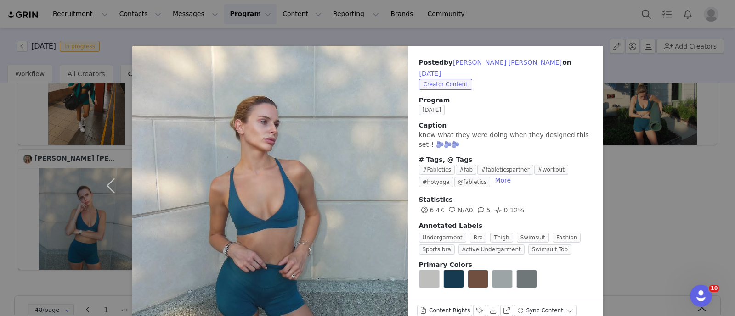
click at [663, 222] on div "Posted by [PERSON_NAME] [PERSON_NAME] on [DATE] Creator Content Program [DATE] …" at bounding box center [367, 158] width 735 height 316
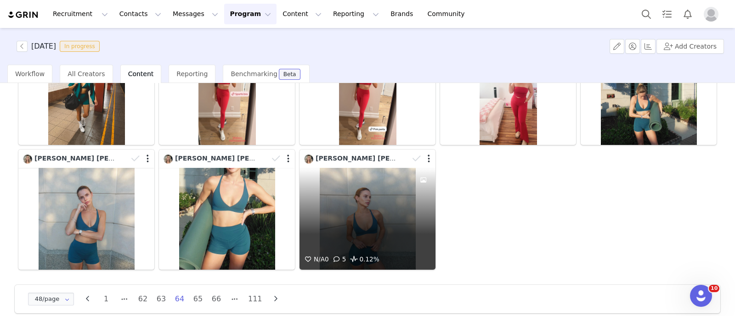
click at [425, 152] on div at bounding box center [422, 159] width 27 height 14
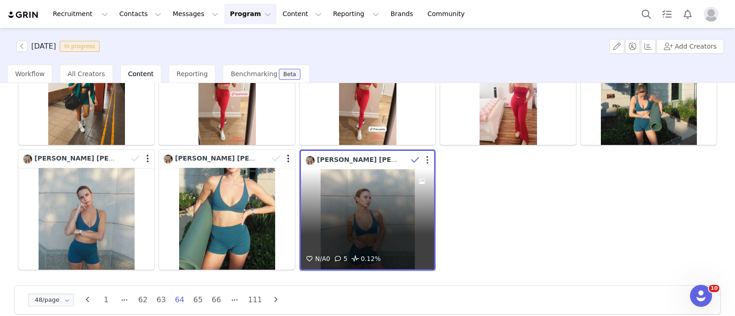
click at [426, 156] on button "button" at bounding box center [427, 160] width 2 height 9
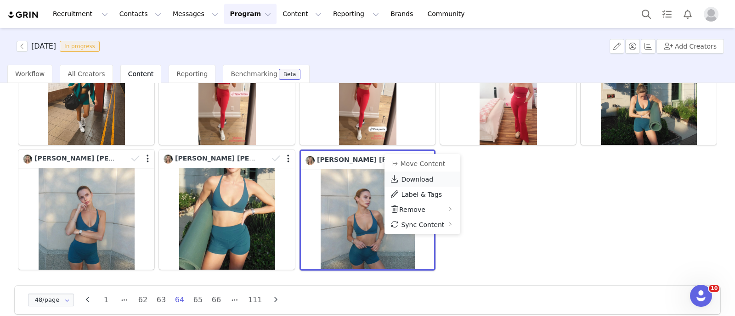
click at [407, 177] on span "Download" at bounding box center [417, 179] width 32 height 7
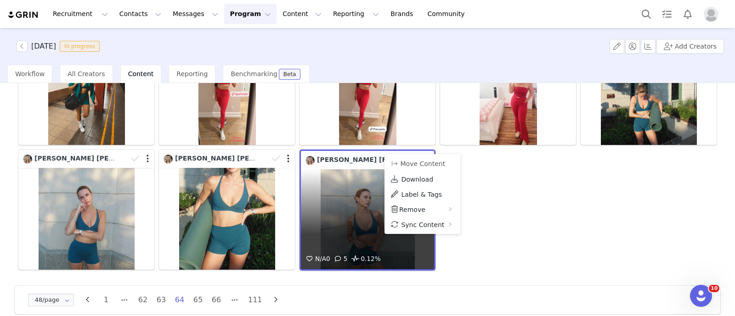
click at [339, 190] on div "N/A 0 5 0.12%" at bounding box center [367, 219] width 133 height 100
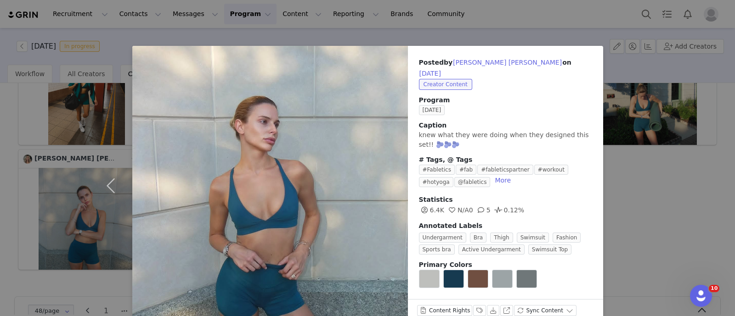
click at [637, 189] on div "Posted by [PERSON_NAME] [PERSON_NAME] on [DATE] Creator Content Program [DATE] …" at bounding box center [367, 158] width 735 height 316
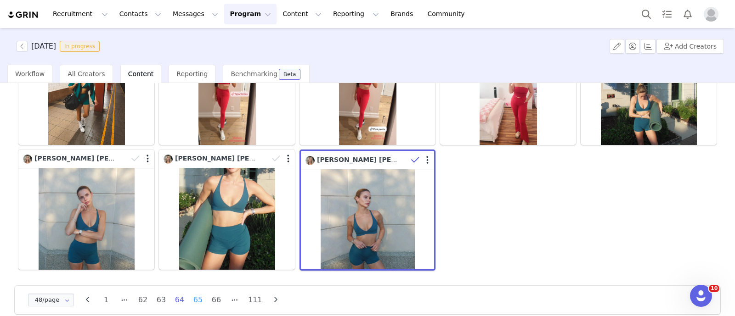
click at [197, 294] on li "65" at bounding box center [198, 300] width 14 height 13
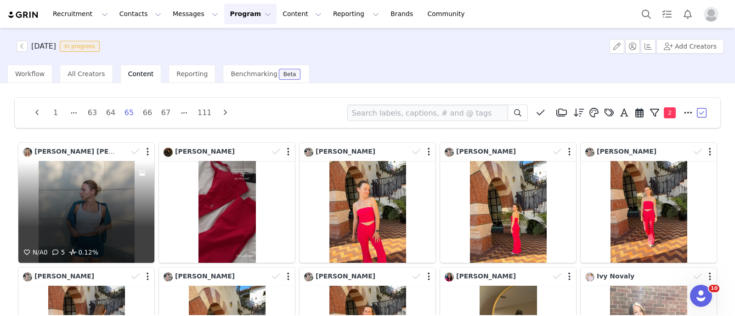
click at [106, 212] on div "N/A 0 5 0.12%" at bounding box center [86, 212] width 136 height 102
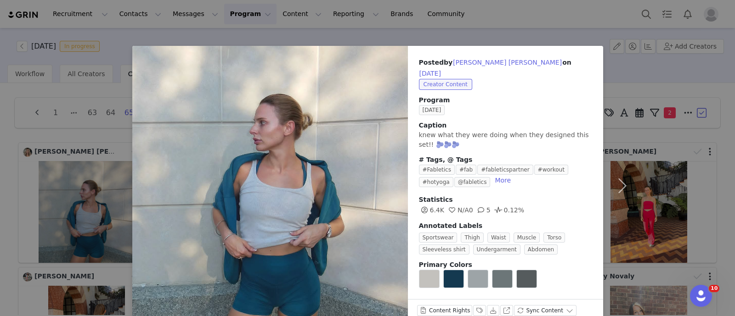
click at [0, 181] on div "Posted by [PERSON_NAME] [PERSON_NAME] on [DATE] Creator Content Program [DATE] …" at bounding box center [367, 158] width 735 height 316
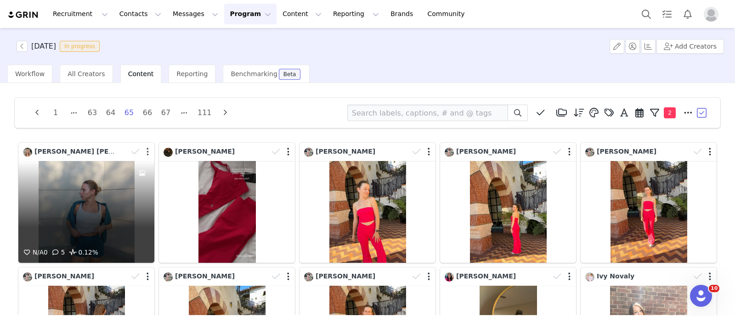
click at [147, 152] on button "button" at bounding box center [148, 151] width 2 height 9
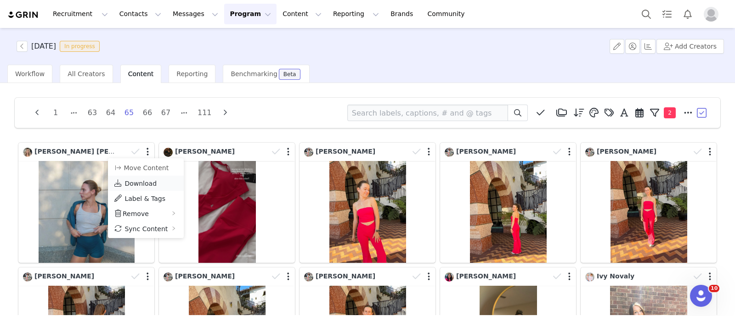
click at [140, 180] on span "Download" at bounding box center [140, 183] width 32 height 7
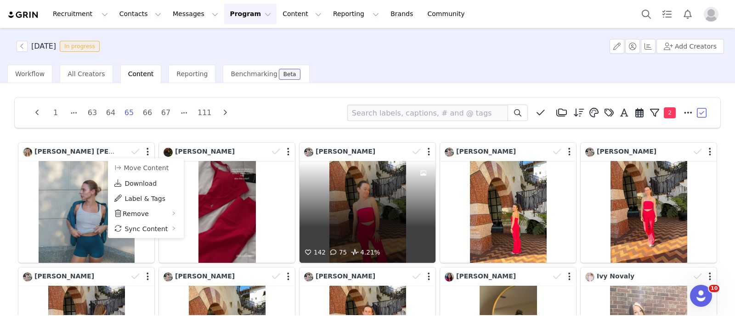
click at [390, 212] on div "142 75 4.21%" at bounding box center [367, 212] width 136 height 102
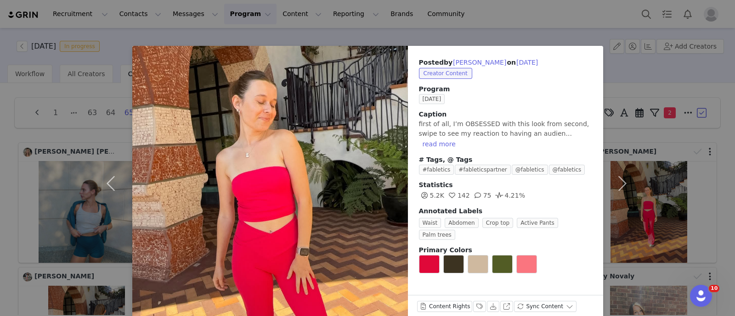
click at [688, 198] on div "Posted by [PERSON_NAME] on [DATE] Creator Content Program [DATE] Caption first …" at bounding box center [367, 158] width 735 height 316
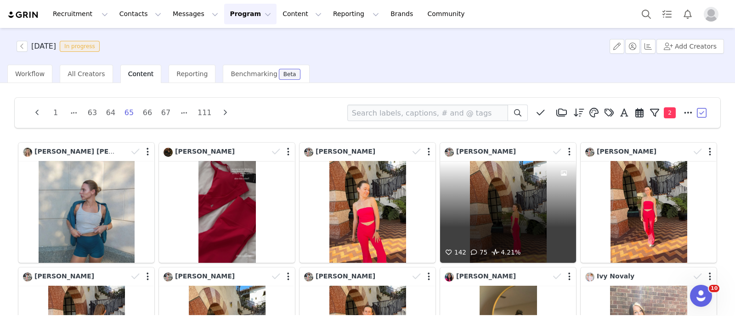
click at [491, 226] on div "142 75 4.21%" at bounding box center [508, 212] width 136 height 102
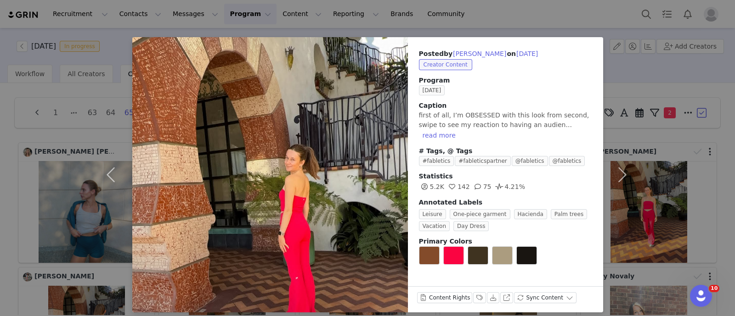
scroll to position [16, 0]
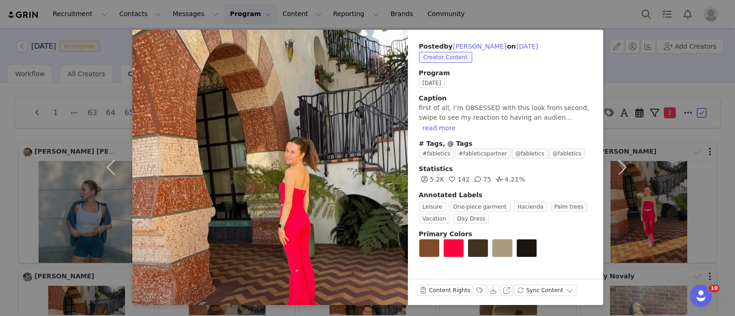
click at [678, 171] on div "Posted by [PERSON_NAME] on [DATE] Creator Content Program [DATE] Caption first …" at bounding box center [367, 158] width 735 height 316
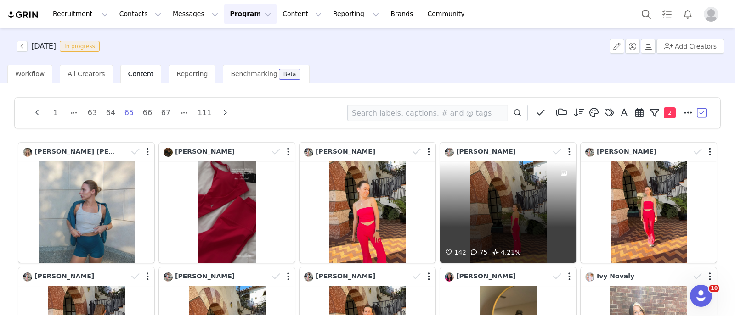
click at [563, 152] on div at bounding box center [562, 152] width 27 height 14
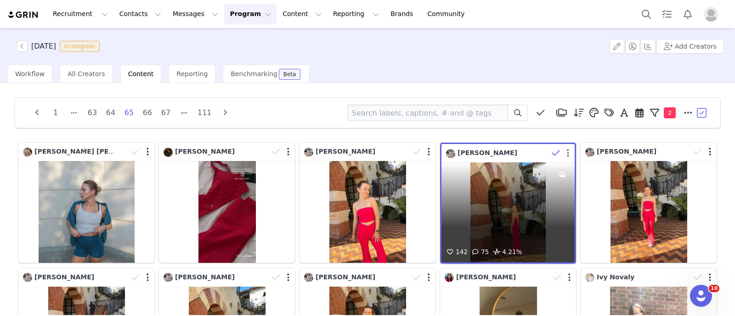
click at [567, 151] on button "button" at bounding box center [568, 153] width 2 height 9
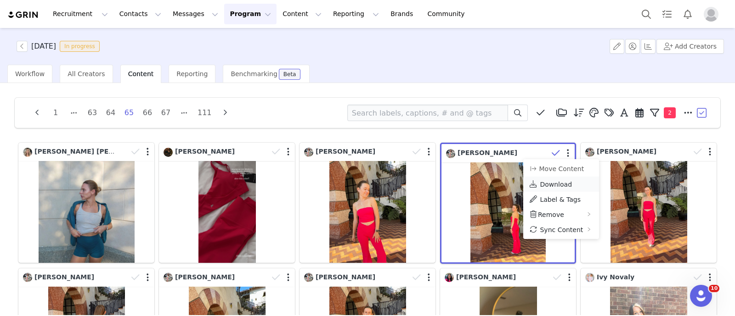
click at [549, 182] on span "Download" at bounding box center [556, 184] width 32 height 7
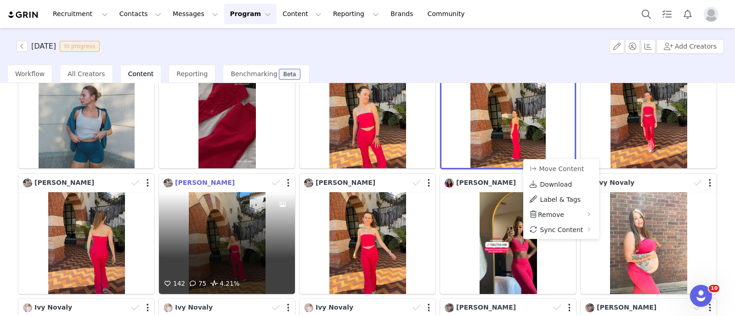
scroll to position [114, 0]
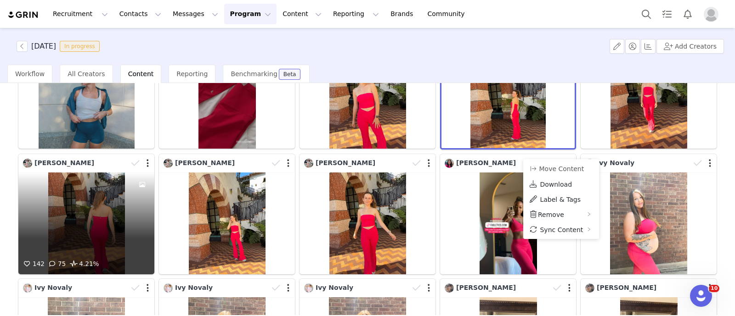
click at [27, 210] on div "142 75 4.21%" at bounding box center [86, 224] width 136 height 102
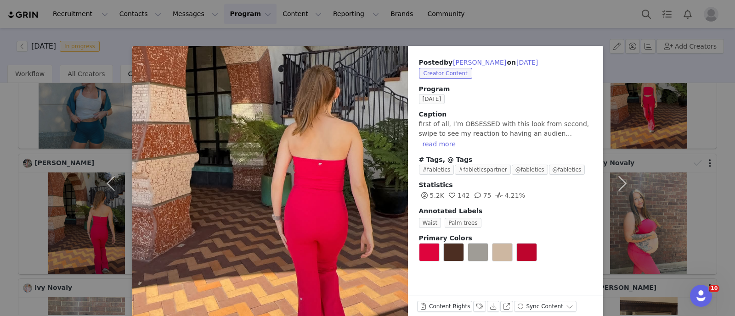
drag, startPoint x: 11, startPoint y: 166, endPoint x: 18, endPoint y: 170, distance: 8.0
click at [11, 166] on div "Posted by [PERSON_NAME] on [DATE] Creator Content Program [DATE] Caption first …" at bounding box center [367, 158] width 735 height 316
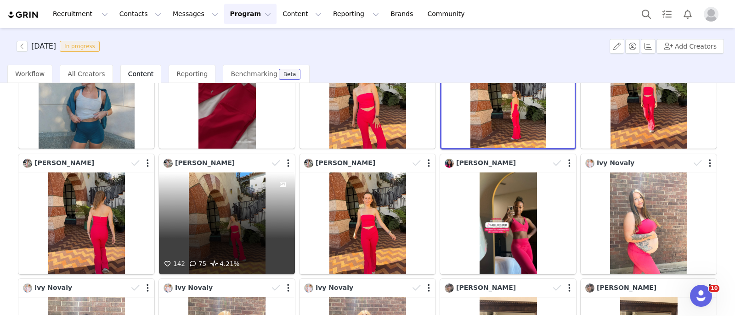
click at [249, 198] on div "142 75 4.21%" at bounding box center [227, 224] width 136 height 102
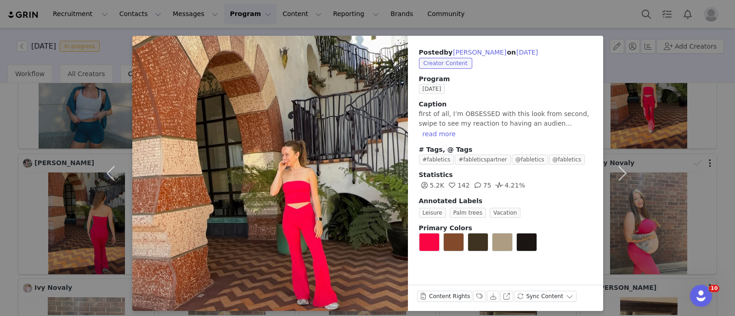
scroll to position [16, 0]
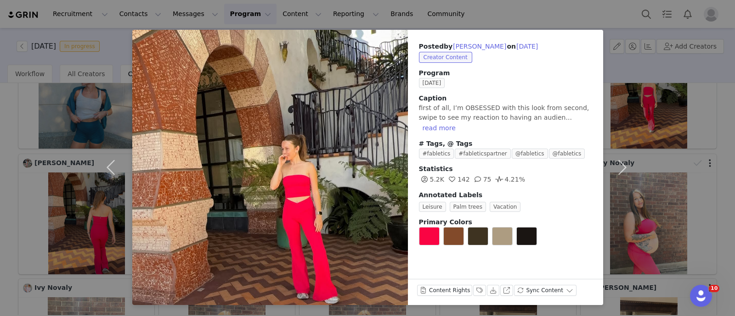
click at [0, 187] on div "Posted by [PERSON_NAME] on [DATE] Creator Content Program [DATE] Caption first …" at bounding box center [367, 158] width 735 height 316
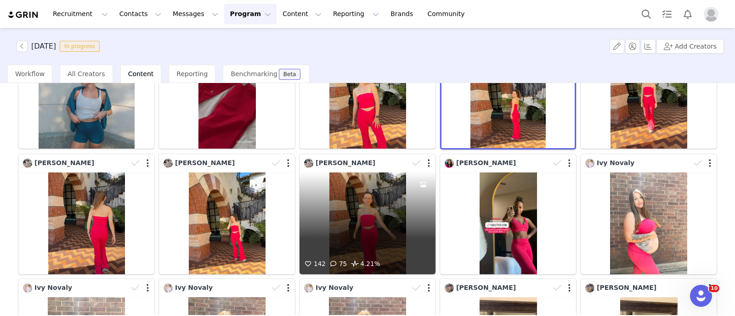
click at [349, 192] on div "142 75 4.21%" at bounding box center [367, 224] width 136 height 102
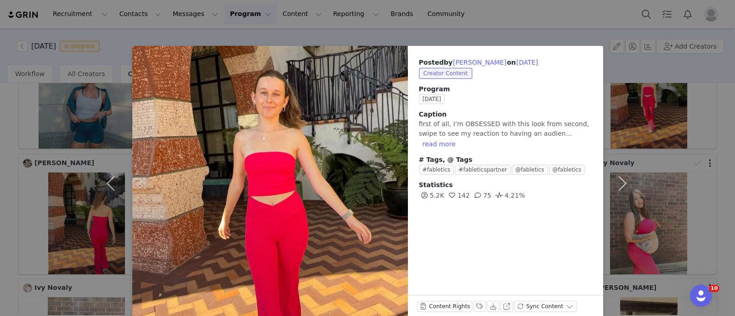
click at [0, 162] on div "Posted by [PERSON_NAME] on [DATE] Creator Content Program [DATE] Caption first …" at bounding box center [367, 158] width 735 height 316
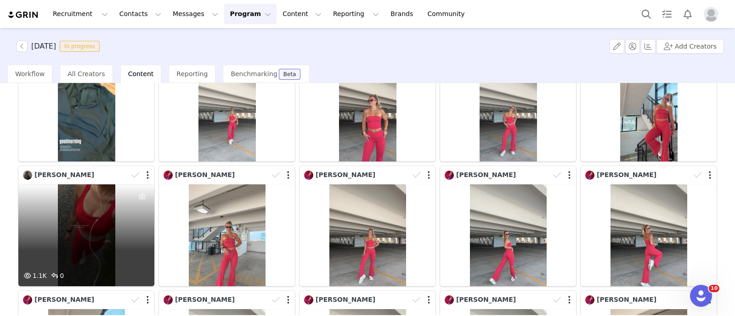
scroll to position [459, 0]
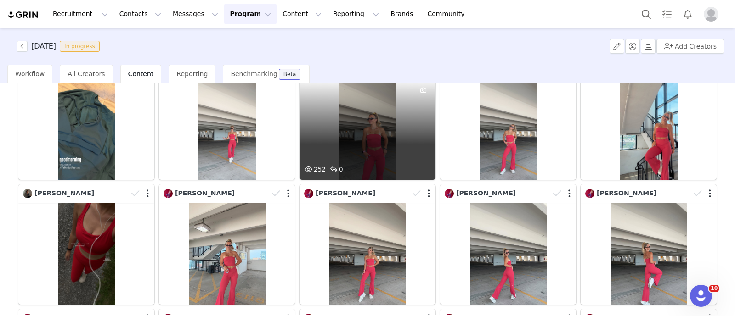
drag, startPoint x: 299, startPoint y: 163, endPoint x: 361, endPoint y: 147, distance: 63.3
click at [361, 147] on div "252 0" at bounding box center [367, 129] width 136 height 102
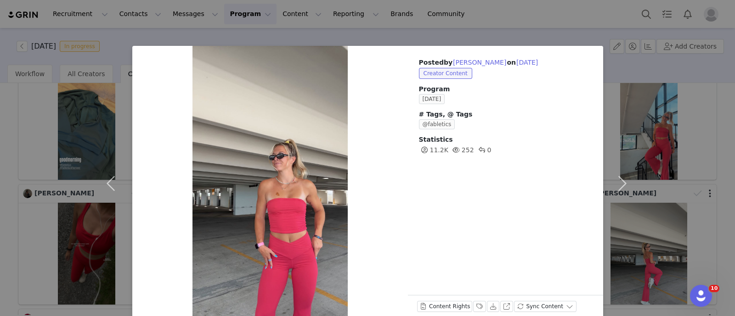
click at [14, 136] on div "Posted by [PERSON_NAME] on [DATE] Creator Content Program [DATE] # Tags, @ Tags…" at bounding box center [367, 158] width 735 height 316
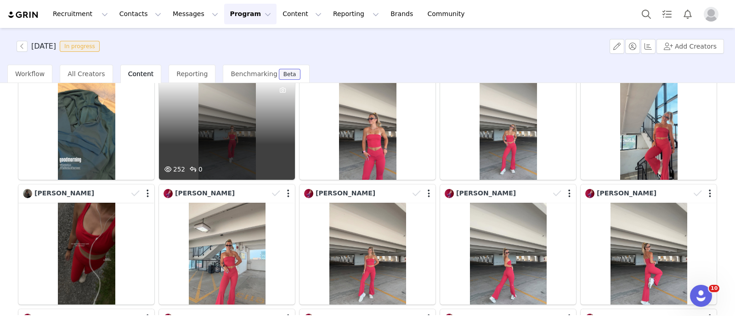
scroll to position [401, 0]
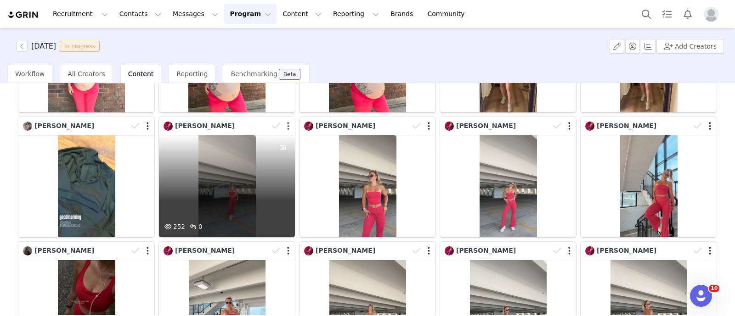
click at [287, 122] on button "button" at bounding box center [288, 126] width 2 height 9
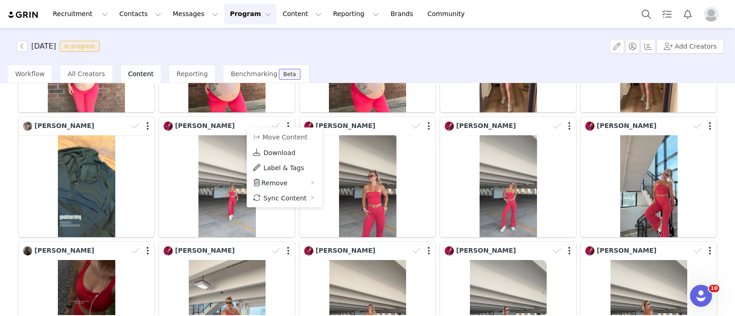
drag, startPoint x: 277, startPoint y: 151, endPoint x: 328, endPoint y: 147, distance: 50.7
click at [277, 151] on span "Download" at bounding box center [279, 152] width 32 height 7
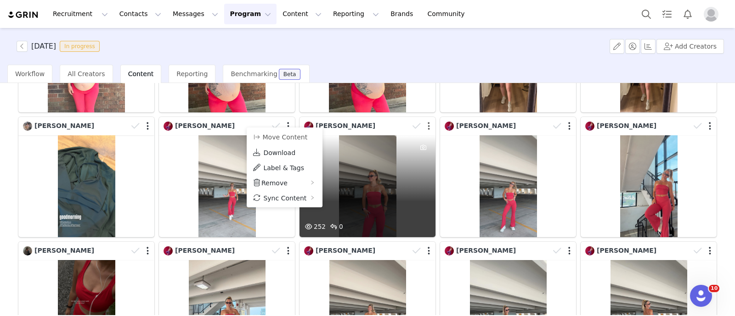
click at [428, 122] on button "button" at bounding box center [429, 126] width 2 height 9
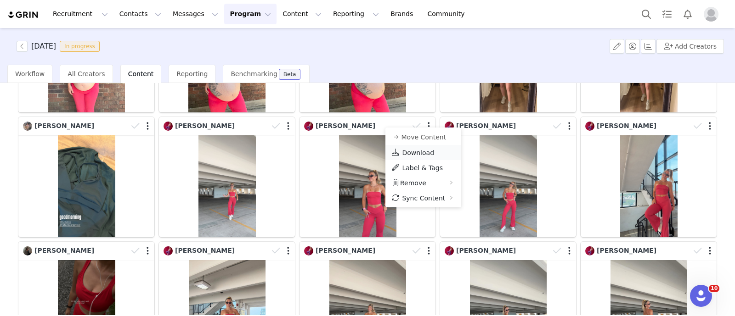
click at [423, 150] on span "Download" at bounding box center [418, 152] width 32 height 7
drag, startPoint x: 722, startPoint y: 120, endPoint x: 696, endPoint y: 122, distance: 25.8
click at [722, 120] on div "1 63 64 65 66 67 111 Media Library (18385) [DATE] (155) [DATE] (228) [DATE] (45…" at bounding box center [367, 199] width 735 height 232
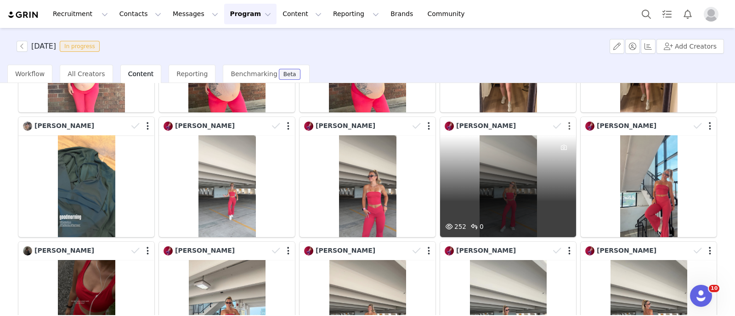
click at [568, 122] on button "button" at bounding box center [569, 126] width 2 height 9
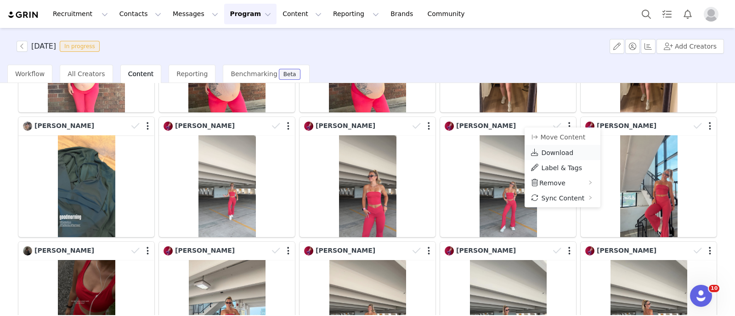
click at [556, 150] on span "Download" at bounding box center [557, 152] width 32 height 7
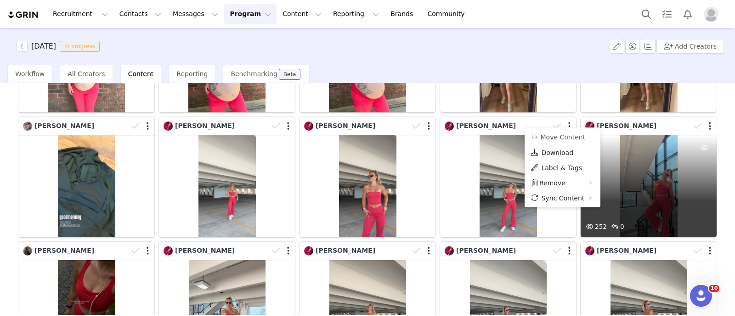
click at [666, 199] on div "252 0" at bounding box center [649, 186] width 136 height 102
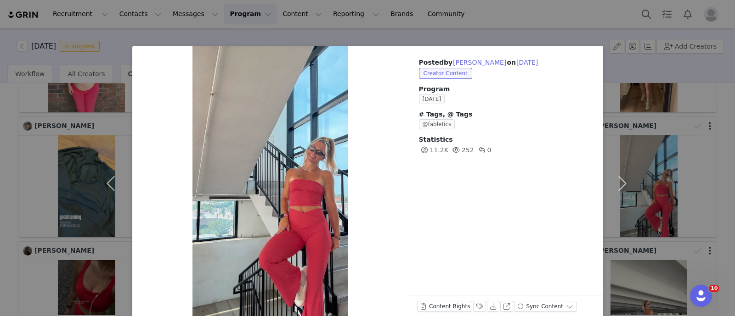
click at [704, 159] on div "Posted by [PERSON_NAME] on [DATE] Creator Content Program [DATE] # Tags, @ Tags…" at bounding box center [367, 158] width 735 height 316
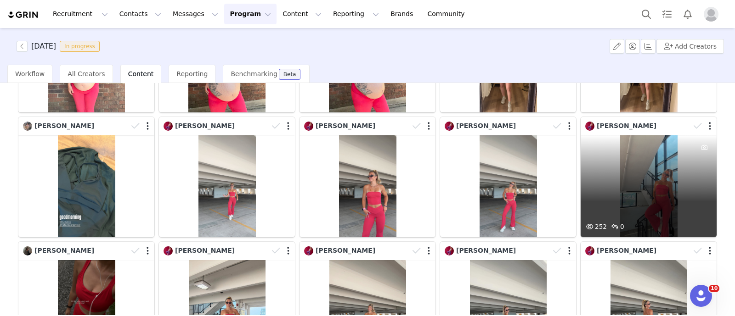
scroll to position [517, 0]
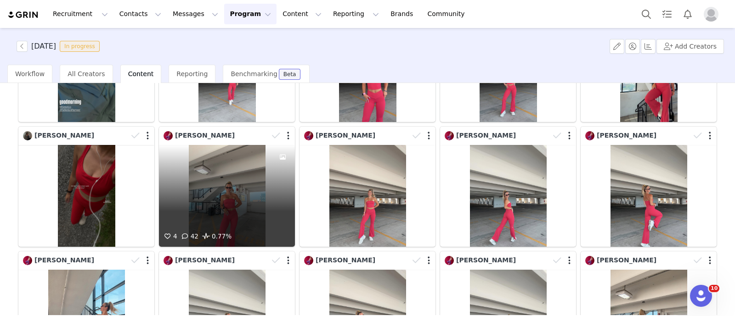
click at [260, 192] on div "4 42 0.77%" at bounding box center [227, 196] width 136 height 102
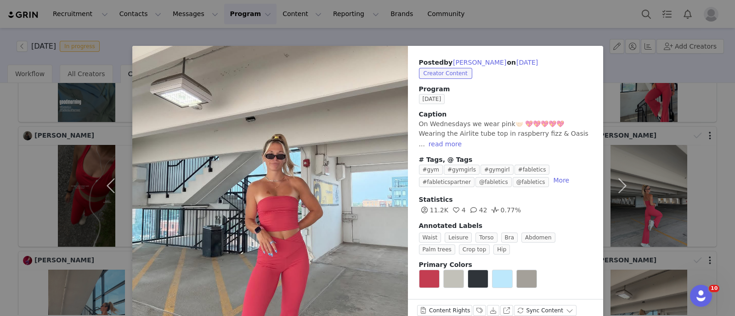
drag, startPoint x: 0, startPoint y: 166, endPoint x: 24, endPoint y: 167, distance: 24.4
click at [0, 166] on div "Posted by [PERSON_NAME] on [DATE] Creator Content Program [DATE] Caption On Wed…" at bounding box center [367, 158] width 735 height 316
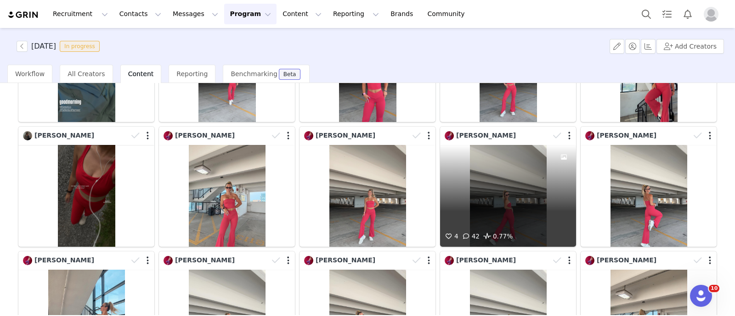
click at [438, 187] on div "[PERSON_NAME] 4 42 0.77%" at bounding box center [508, 186] width 141 height 125
click at [498, 194] on div "4 42 0.77%" at bounding box center [508, 196] width 136 height 102
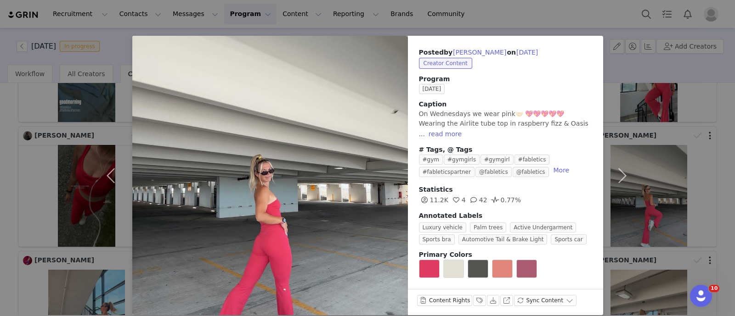
scroll to position [16, 0]
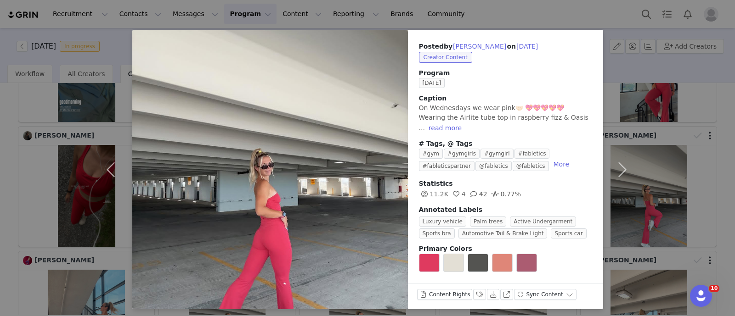
click at [0, 167] on div "Posted by [PERSON_NAME] on [DATE] Creator Content Program [DATE] Caption On Wed…" at bounding box center [367, 158] width 735 height 316
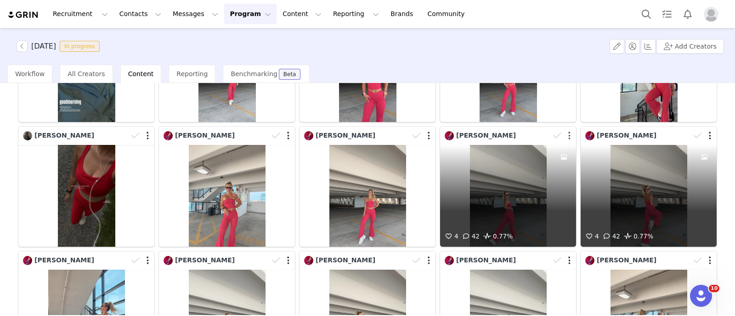
click at [568, 131] on button "button" at bounding box center [569, 135] width 2 height 9
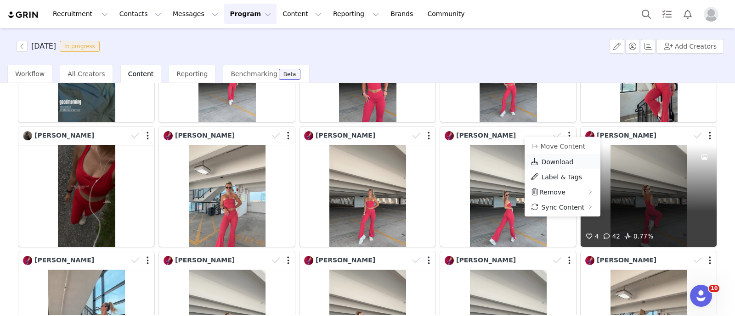
click at [553, 159] on span "Download" at bounding box center [557, 161] width 32 height 7
click at [664, 203] on div "4 42 0.77%" at bounding box center [649, 196] width 136 height 102
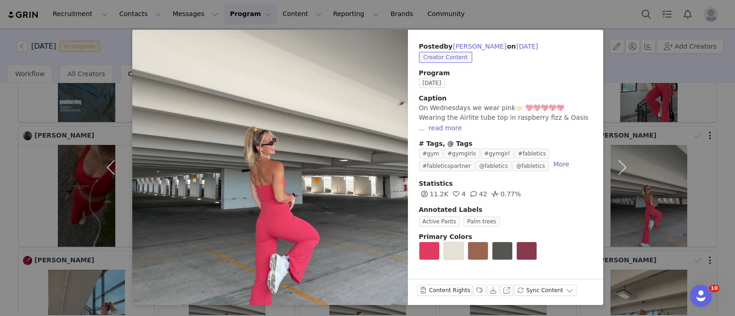
click at [697, 145] on div "Posted by [PERSON_NAME] on [DATE] Creator Content Program [DATE] Caption On Wed…" at bounding box center [367, 158] width 735 height 316
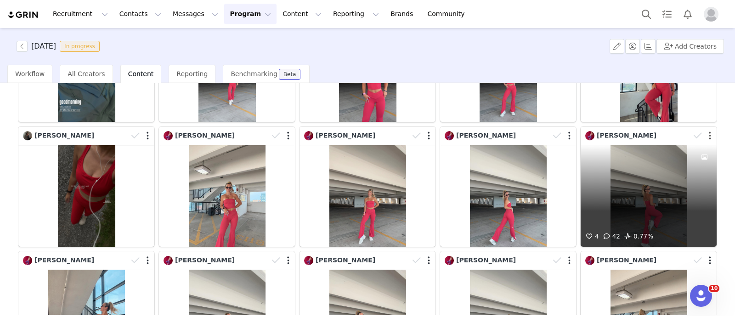
click at [709, 131] on button "button" at bounding box center [710, 135] width 2 height 9
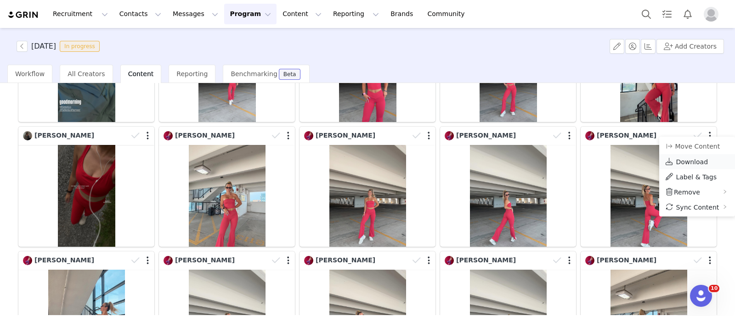
click at [698, 156] on link "Download" at bounding box center [697, 161] width 76 height 15
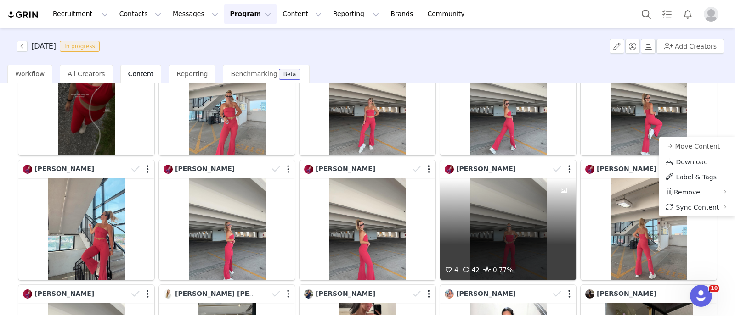
scroll to position [632, 0]
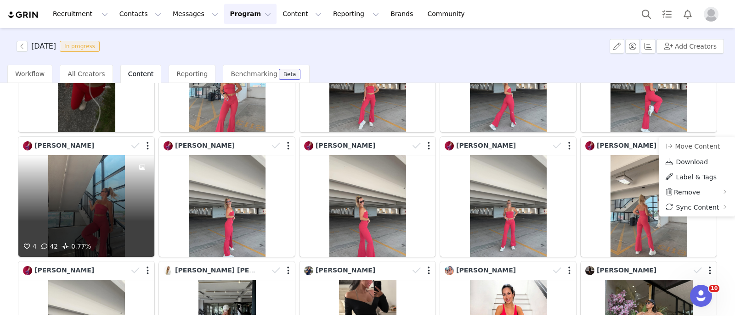
click at [99, 201] on div "4 42 0.77%" at bounding box center [86, 206] width 136 height 102
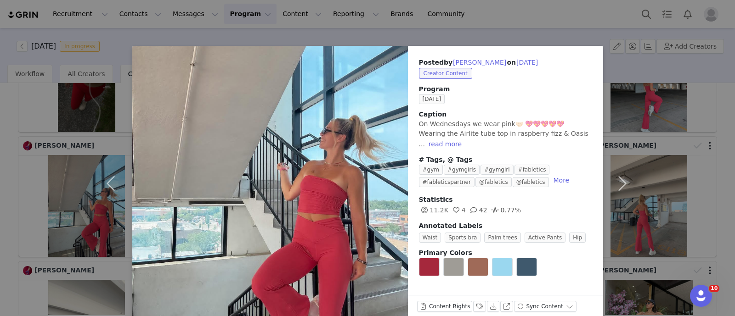
click at [0, 197] on div "Posted by [PERSON_NAME] on [DATE] Creator Content Program [DATE] Caption On Wed…" at bounding box center [367, 158] width 735 height 316
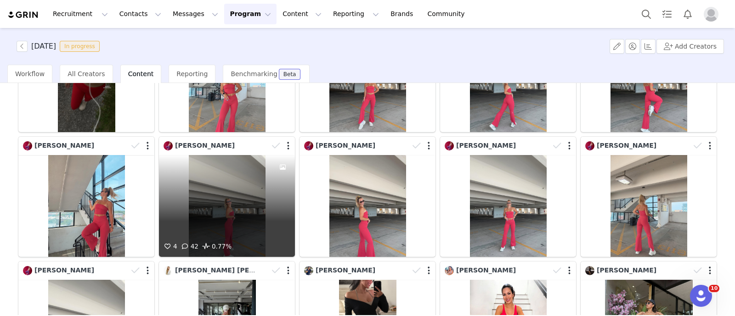
click at [212, 194] on div "4 42 0.77%" at bounding box center [227, 206] width 136 height 102
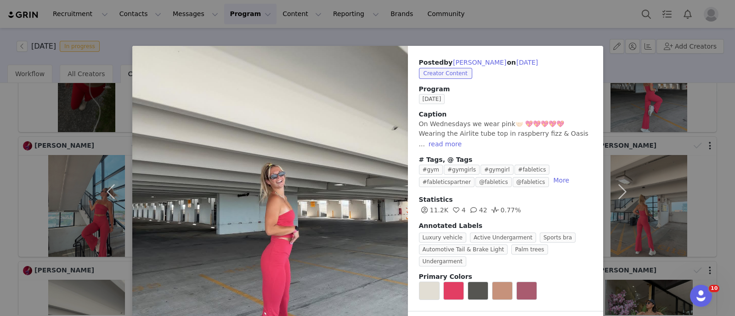
click at [666, 199] on div "Posted by [PERSON_NAME] on [DATE] Creator Content Program [DATE] Caption On Wed…" at bounding box center [367, 158] width 735 height 316
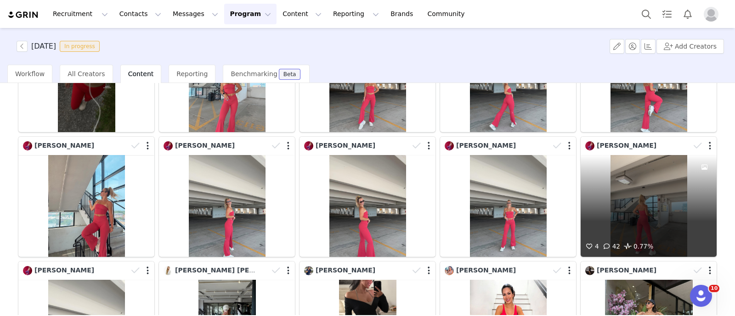
click at [671, 212] on div "4 42 0.77%" at bounding box center [649, 206] width 136 height 102
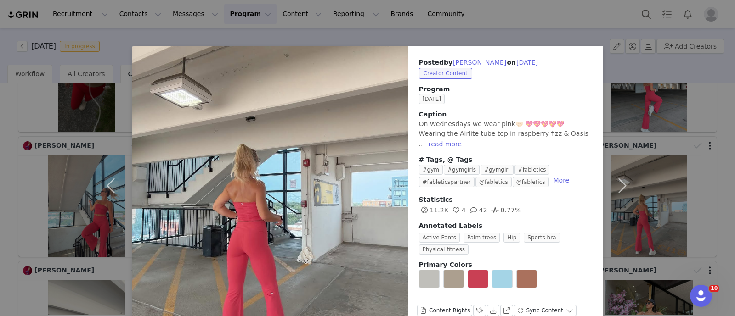
scroll to position [16, 0]
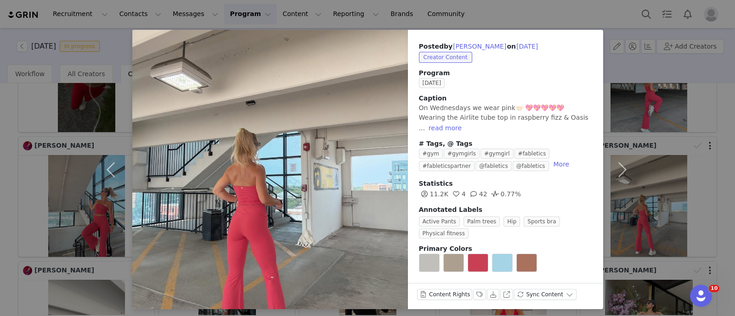
click at [646, 171] on div "Posted by [PERSON_NAME] on [DATE] Creator Content Program [DATE] Caption On Wed…" at bounding box center [367, 158] width 735 height 316
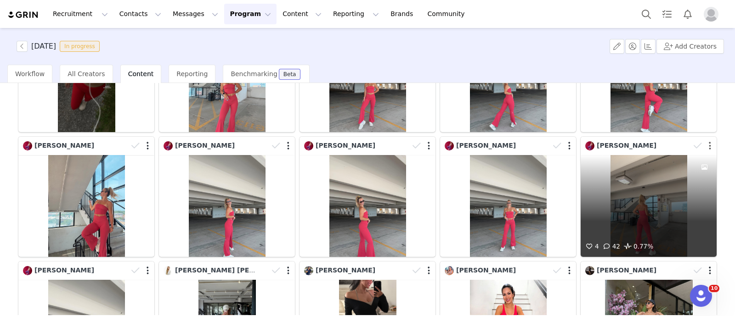
click at [709, 141] on button "button" at bounding box center [710, 145] width 2 height 9
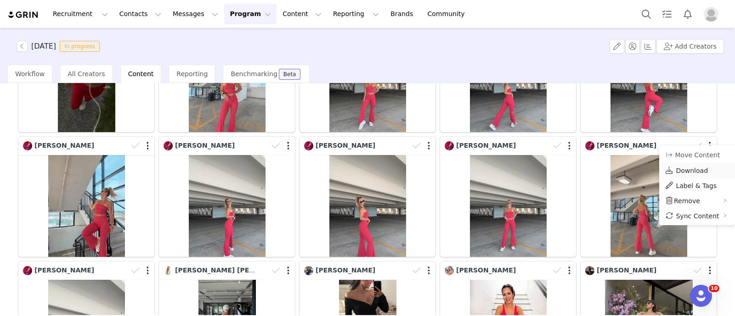
click at [693, 173] on span "Download" at bounding box center [692, 170] width 32 height 7
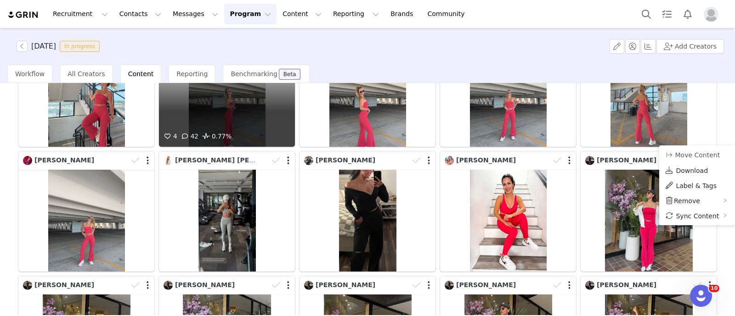
scroll to position [746, 0]
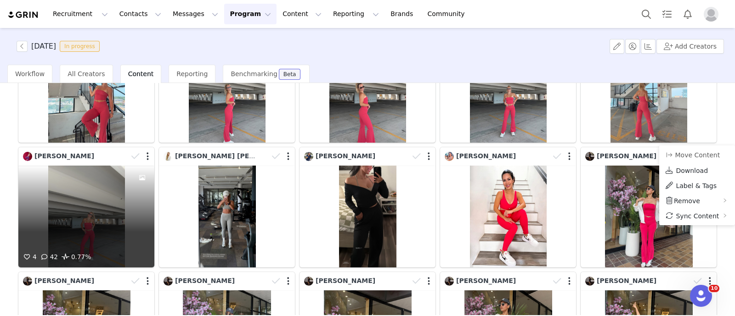
click at [53, 205] on div "4 42 0.77%" at bounding box center [86, 217] width 136 height 102
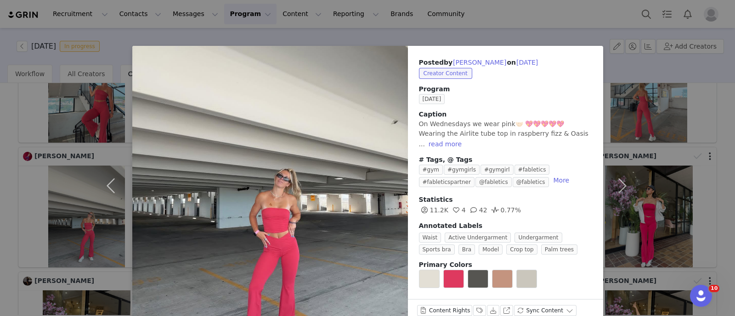
click at [0, 207] on div "Posted by [PERSON_NAME] on [DATE] Creator Content Program [DATE] Caption On Wed…" at bounding box center [367, 158] width 735 height 316
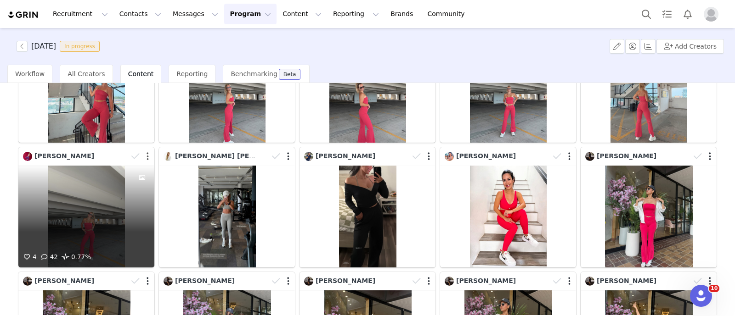
click at [147, 152] on button "button" at bounding box center [148, 156] width 2 height 9
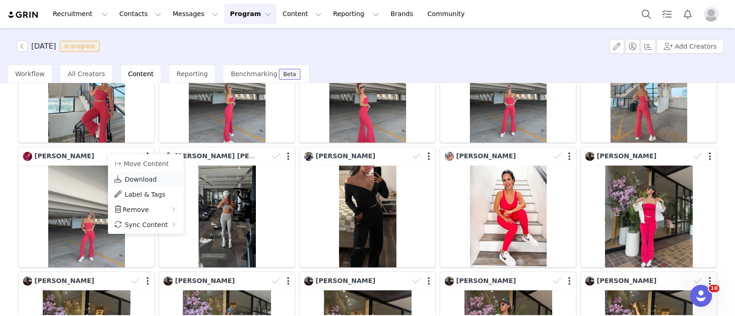
click at [141, 176] on span "Download" at bounding box center [140, 179] width 32 height 7
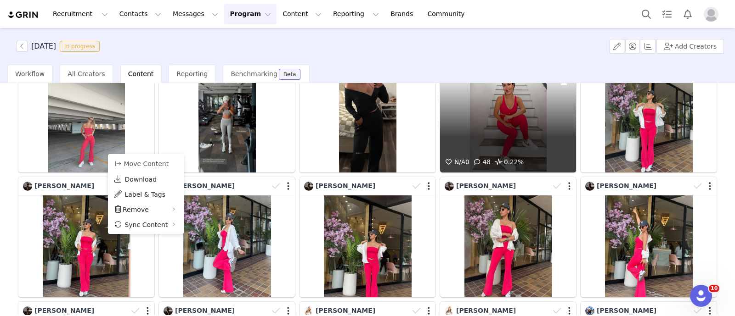
scroll to position [861, 0]
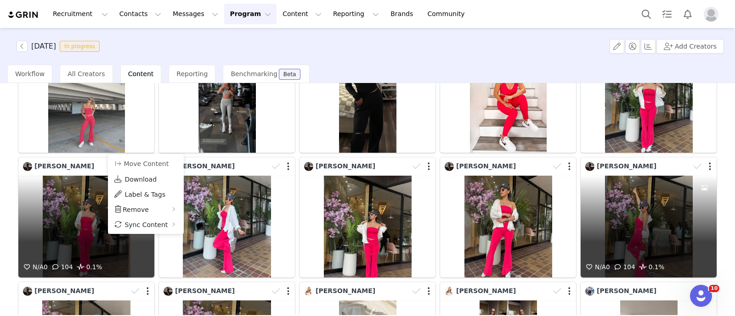
click at [92, 236] on div "N/A 0 104 0.1%" at bounding box center [86, 227] width 136 height 102
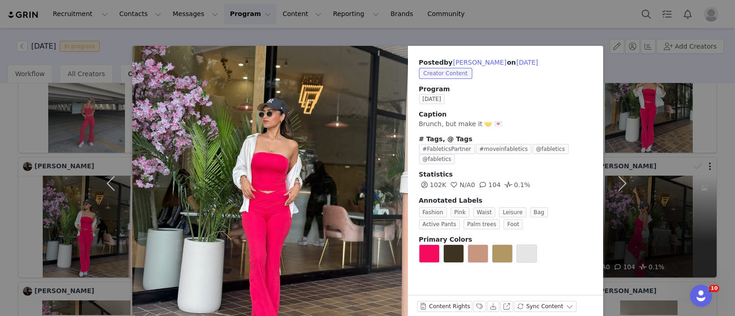
click at [0, 218] on div "Posted by [PERSON_NAME] on [DATE] Creator Content Program [DATE] Caption Brunch…" at bounding box center [367, 158] width 735 height 316
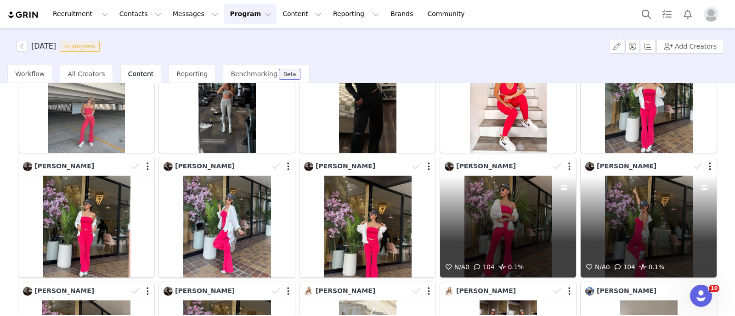
click at [530, 211] on div "N/A 0 104 0.1%" at bounding box center [508, 227] width 136 height 102
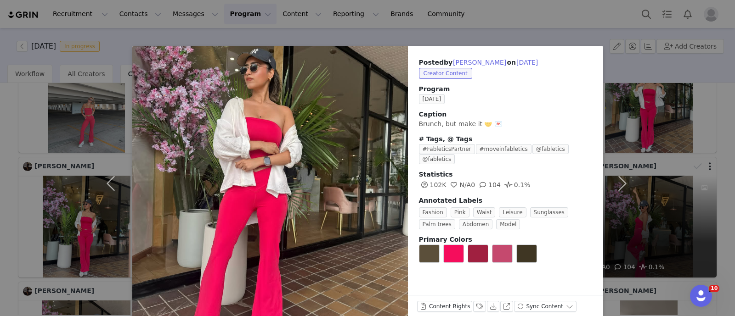
drag, startPoint x: 0, startPoint y: 173, endPoint x: 44, endPoint y: 180, distance: 44.2
click at [2, 173] on div "Posted by [PERSON_NAME] on [DATE] Creator Content Program [DATE] Caption Brunch…" at bounding box center [367, 158] width 735 height 316
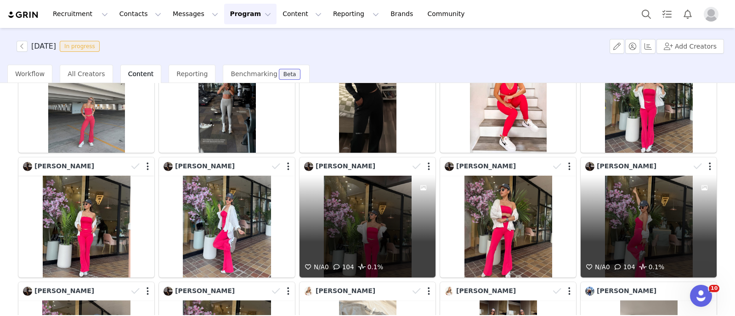
click at [414, 203] on div at bounding box center [423, 219] width 25 height 86
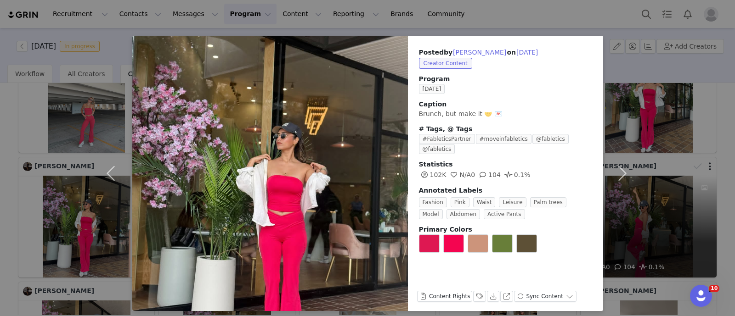
scroll to position [16, 0]
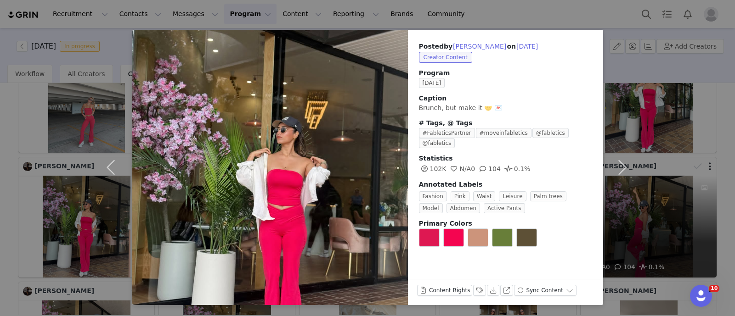
click at [12, 192] on div "Posted by [PERSON_NAME] on [DATE] Creator Content Program [DATE] Caption Brunch…" at bounding box center [367, 158] width 735 height 316
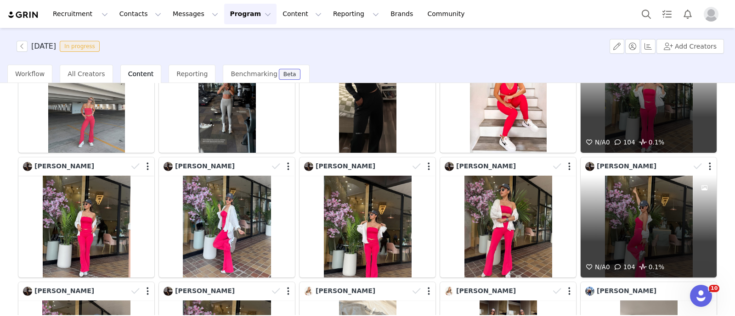
click at [638, 117] on div "N/A 0 104 0.1%" at bounding box center [649, 102] width 136 height 102
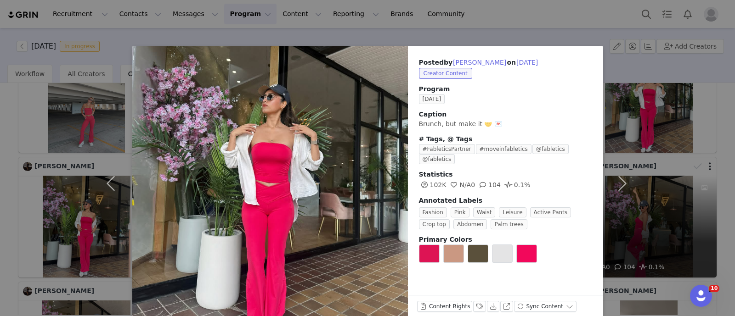
click at [11, 117] on div "Posted by [PERSON_NAME] on [DATE] Creator Content Program [DATE] Caption Brunch…" at bounding box center [367, 158] width 735 height 316
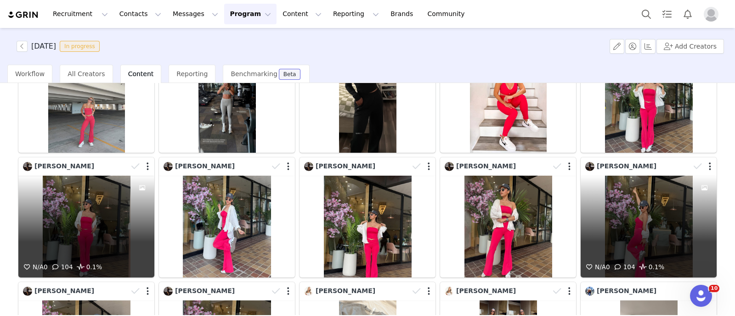
click at [94, 205] on div "N/A 0 104 0.1%" at bounding box center [86, 227] width 136 height 102
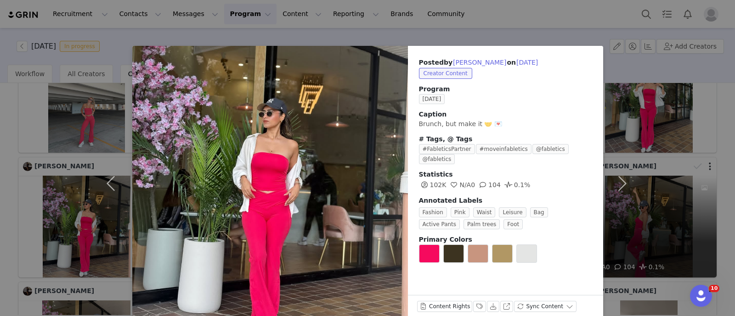
click at [0, 248] on div "Posted by [PERSON_NAME] on [DATE] Creator Content Program [DATE] Caption Brunch…" at bounding box center [367, 158] width 735 height 316
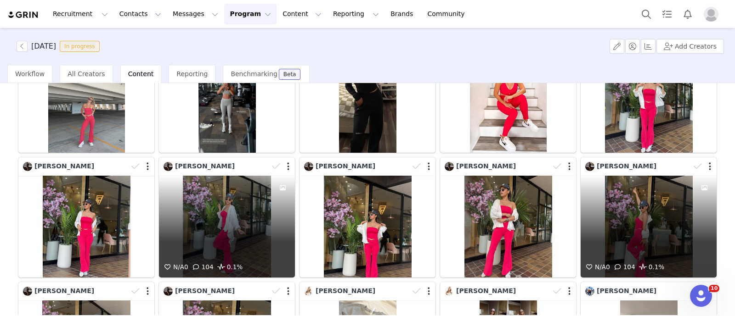
click at [664, 221] on div "N/A 0 104 0.1%" at bounding box center [649, 227] width 136 height 102
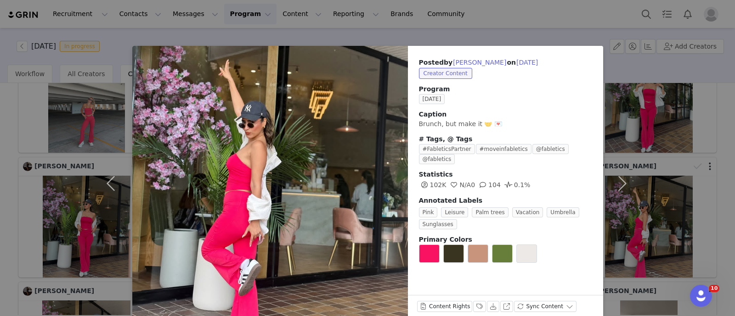
click at [0, 153] on div "Posted by [PERSON_NAME] on [DATE] Creator Content Program [DATE] Caption Brunch…" at bounding box center [367, 158] width 735 height 316
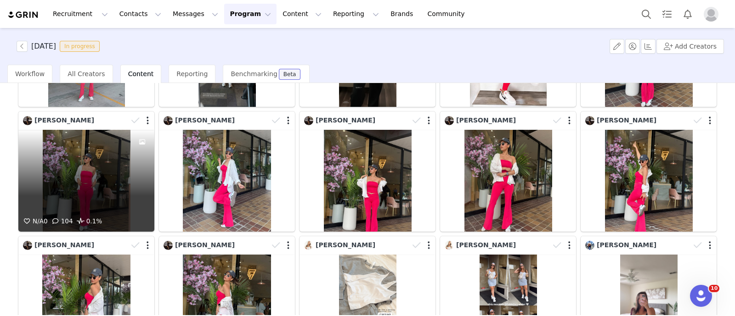
scroll to position [861, 0]
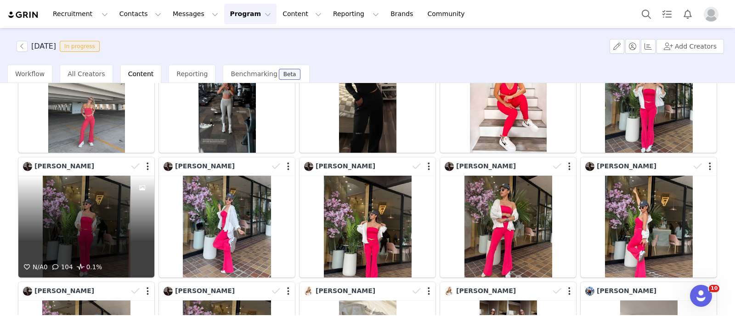
click at [85, 178] on div "N/A 0 104 0.1%" at bounding box center [86, 227] width 136 height 102
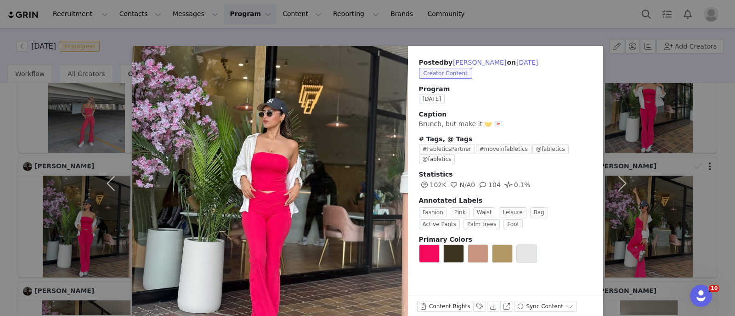
click at [4, 183] on div "Posted by [PERSON_NAME] on [DATE] Creator Content Program [DATE] Caption Brunch…" at bounding box center [367, 158] width 735 height 316
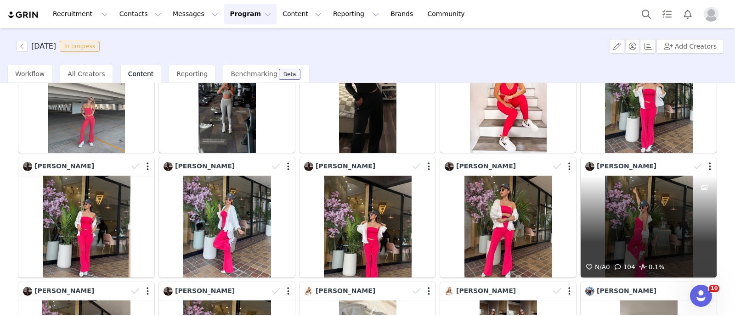
scroll to position [803, 0]
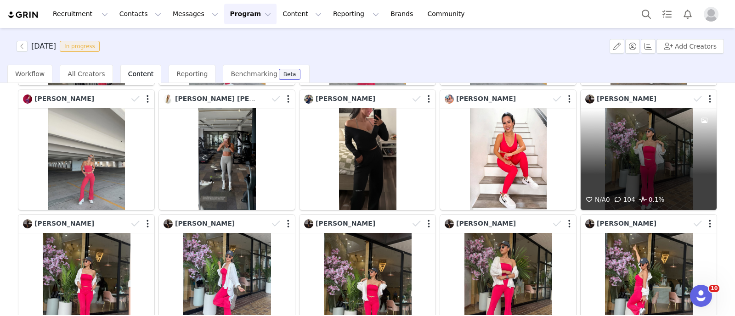
click at [666, 181] on div "N/A 0 104 0.1%" at bounding box center [649, 159] width 136 height 102
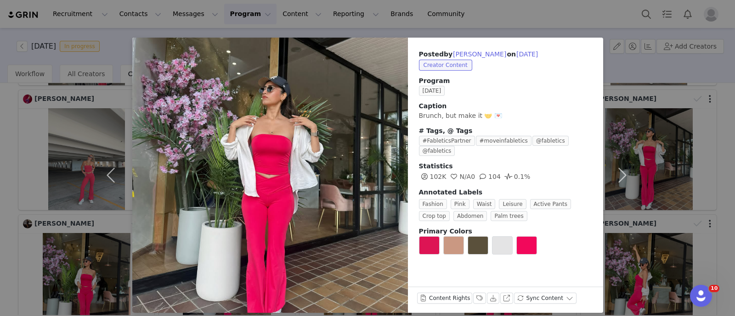
scroll to position [16, 0]
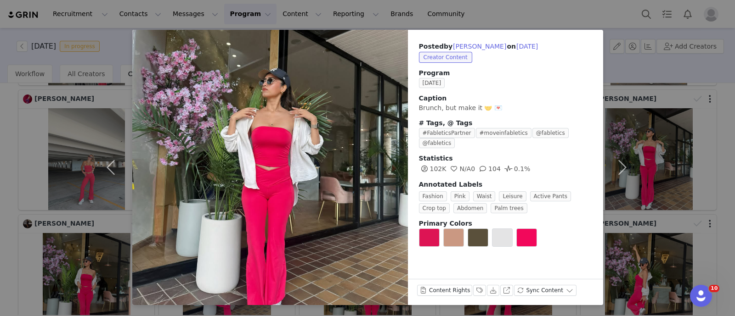
click at [693, 153] on div "Posted by [PERSON_NAME] on [DATE] Creator Content Program [DATE] Caption Brunch…" at bounding box center [367, 158] width 735 height 316
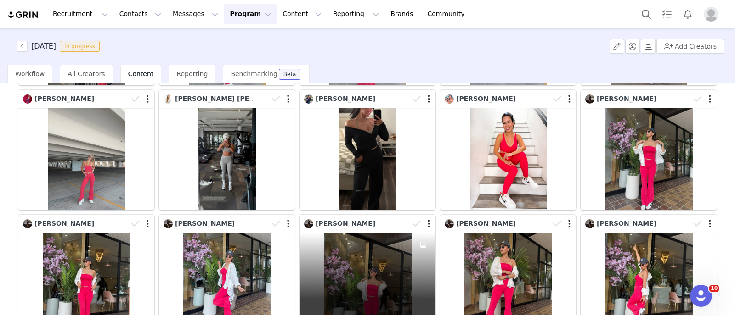
click at [348, 267] on div "N/A 0 104 0.1%" at bounding box center [367, 284] width 136 height 102
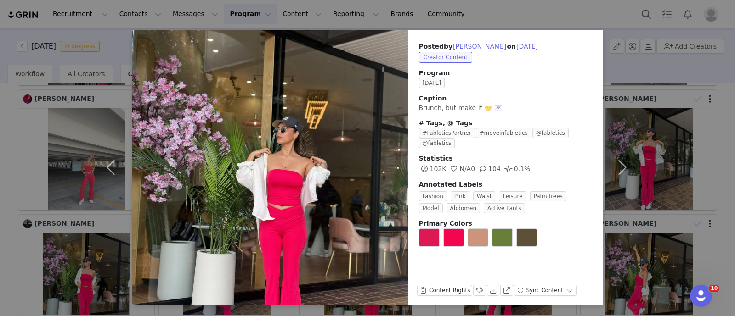
click at [668, 178] on div "Posted by [PERSON_NAME] on [DATE] Creator Content Program [DATE] Caption Brunch…" at bounding box center [367, 158] width 735 height 316
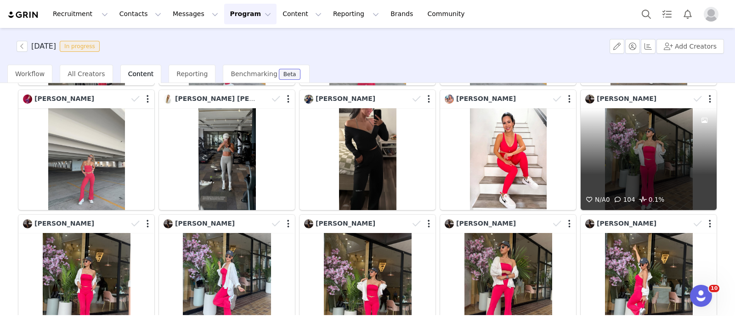
click at [692, 182] on div at bounding box center [704, 151] width 25 height 86
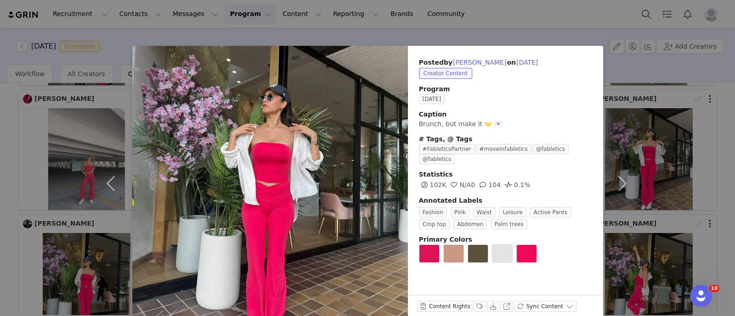
click at [689, 175] on div "Posted by [PERSON_NAME] on [DATE] Creator Content Program [DATE] Caption Brunch…" at bounding box center [367, 158] width 735 height 316
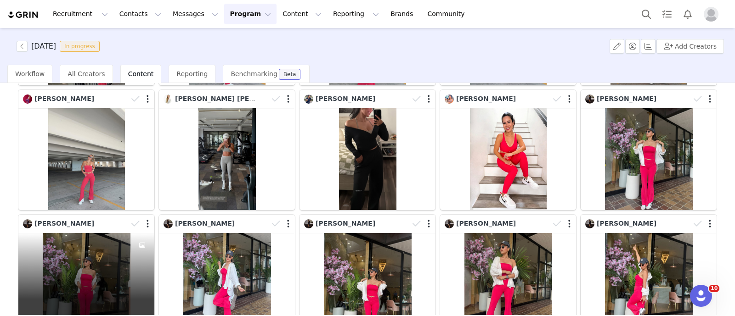
click at [122, 244] on div "N/A 0 104 0.1%" at bounding box center [86, 284] width 136 height 102
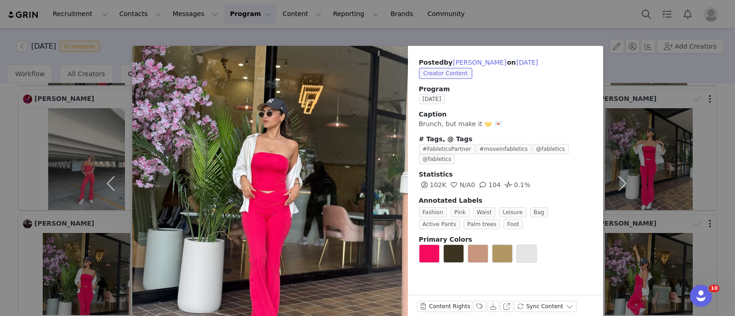
click at [723, 212] on div "Posted by [PERSON_NAME] on [DATE] Creator Content Program [DATE] Caption Brunch…" at bounding box center [367, 158] width 735 height 316
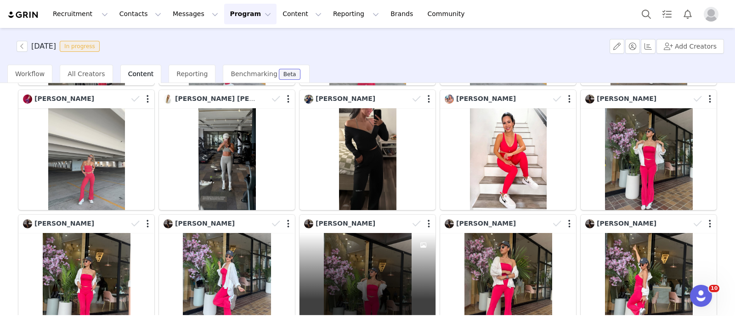
click at [376, 240] on div "N/A 0 104 0.1%" at bounding box center [367, 284] width 136 height 102
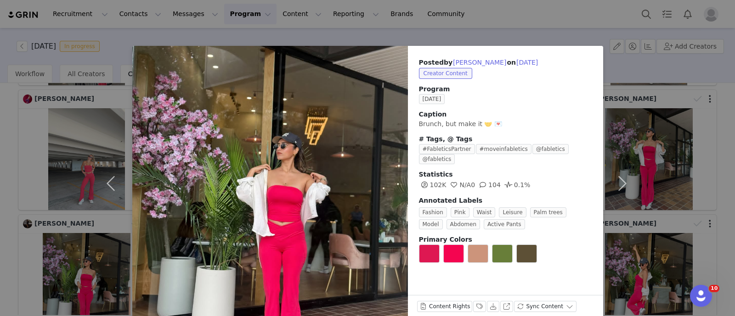
click at [85, 181] on div "Posted by [PERSON_NAME] on [DATE] Creator Content Program [DATE] Caption Brunch…" at bounding box center [367, 158] width 735 height 316
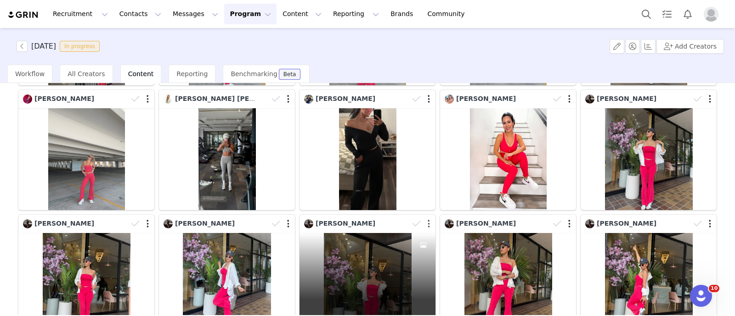
click at [428, 220] on button "button" at bounding box center [429, 224] width 2 height 9
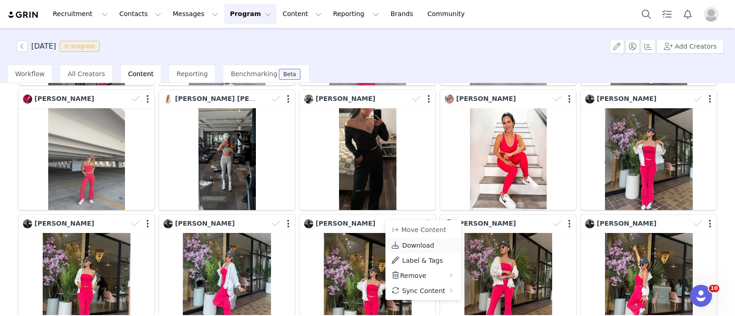
click at [418, 244] on span "Download" at bounding box center [418, 245] width 32 height 7
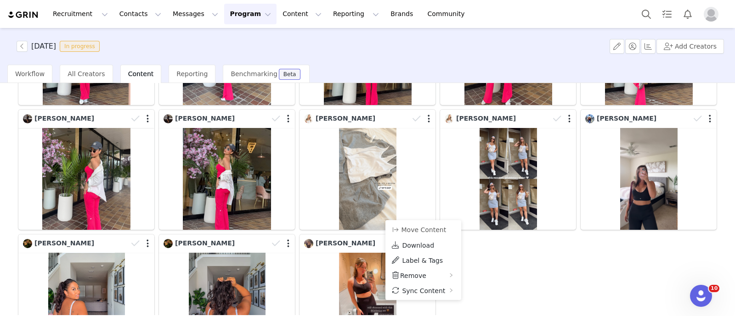
scroll to position [1118, 0]
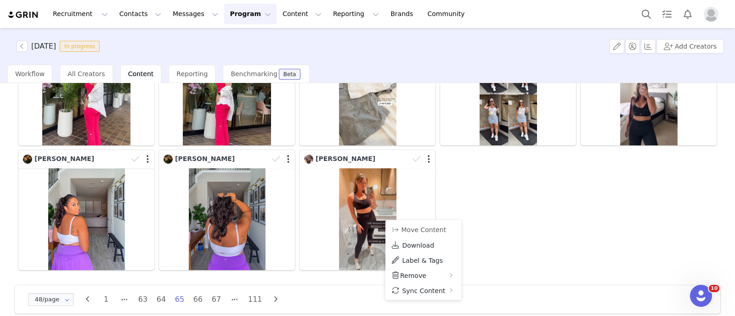
drag, startPoint x: 553, startPoint y: 262, endPoint x: 474, endPoint y: 245, distance: 80.8
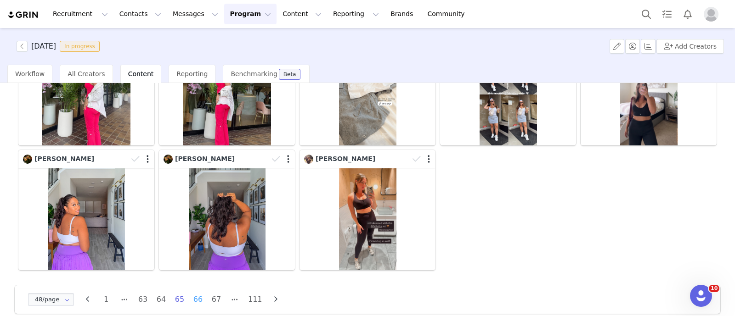
click at [200, 294] on li "66" at bounding box center [198, 300] width 14 height 13
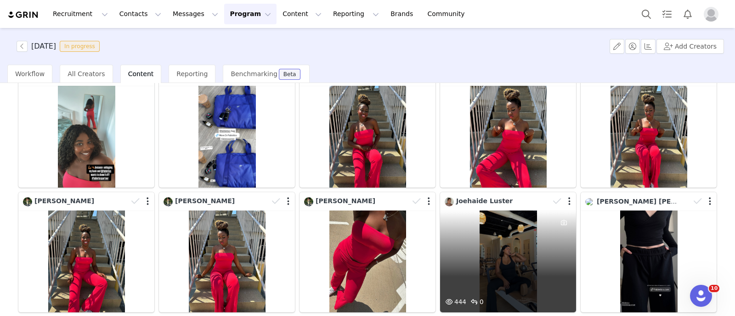
scroll to position [114, 0]
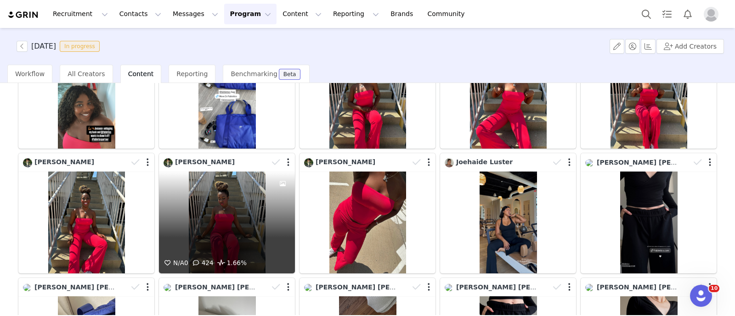
click at [198, 210] on div "N/A 0 424 1.66%" at bounding box center [227, 223] width 136 height 102
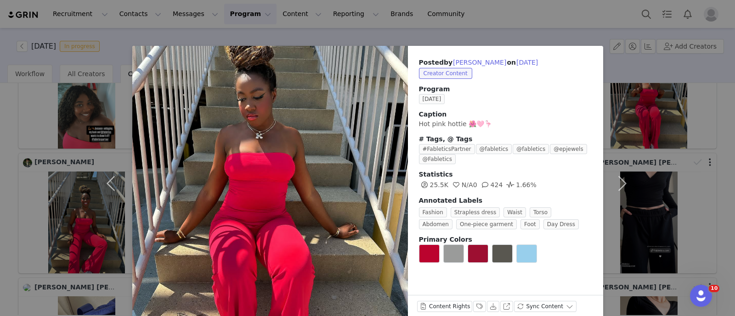
click at [0, 198] on div "Posted by [PERSON_NAME] on [DATE] Creator Content Program [DATE] Caption Hot pi…" at bounding box center [367, 158] width 735 height 316
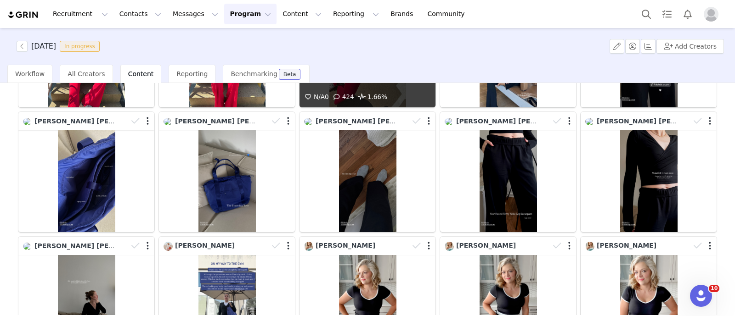
scroll to position [172, 0]
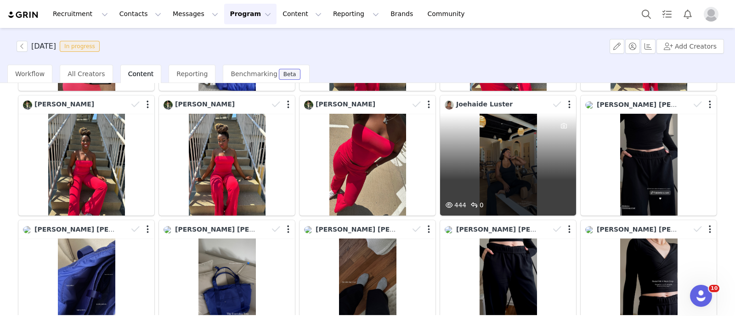
click at [468, 179] on div "444 0" at bounding box center [508, 165] width 136 height 102
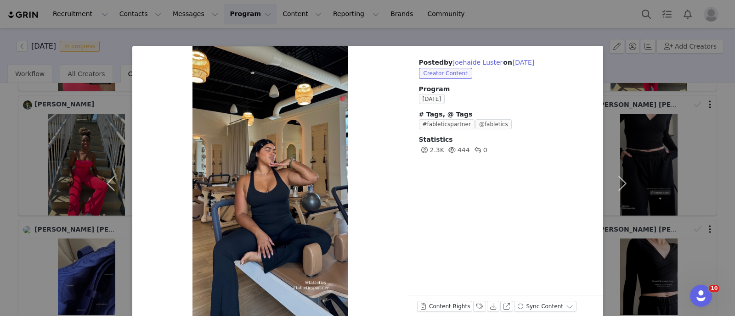
click at [0, 186] on div "Posted by [PERSON_NAME] on [DATE] Creator Content Program [DATE] # Tags, @ Tags…" at bounding box center [367, 158] width 735 height 316
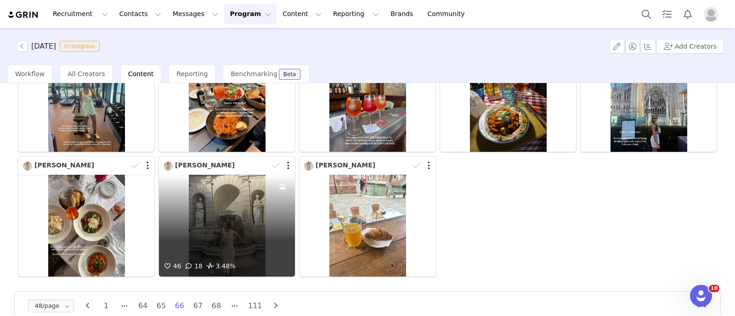
scroll to position [1118, 0]
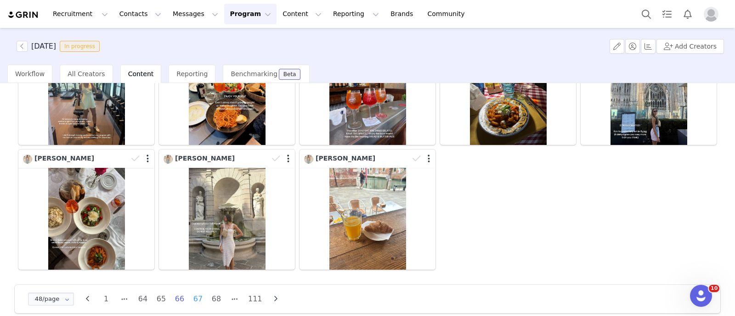
drag, startPoint x: 195, startPoint y: 281, endPoint x: 223, endPoint y: 274, distance: 29.0
click at [195, 293] on li "67" at bounding box center [198, 299] width 14 height 13
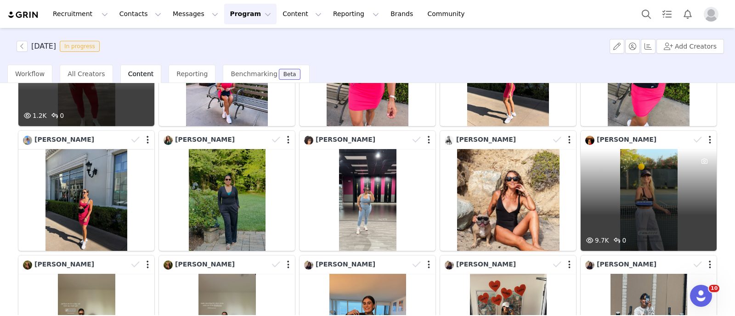
scroll to position [803, 0]
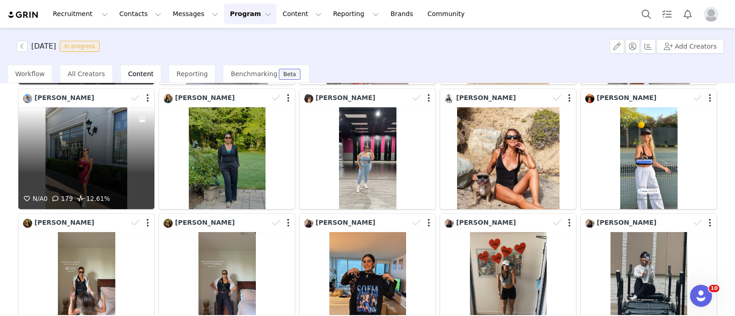
click at [90, 134] on div "N/A 0 179 12.61%" at bounding box center [86, 158] width 136 height 102
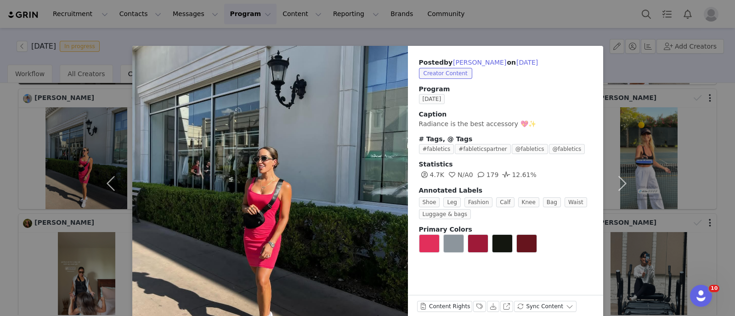
click at [4, 136] on div "Posted by [PERSON_NAME] on [DATE] Creator Content Program [DATE] Caption Radian…" at bounding box center [367, 158] width 735 height 316
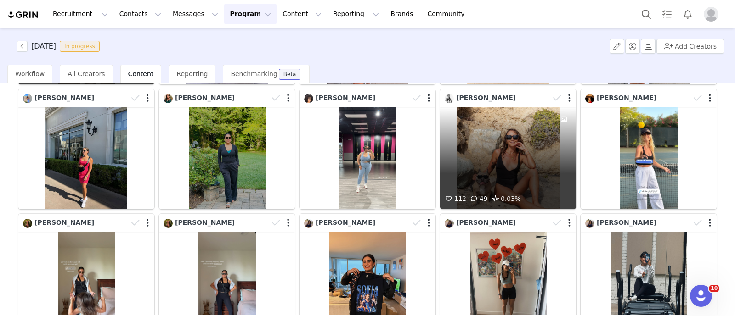
click at [551, 162] on div at bounding box center [563, 150] width 25 height 86
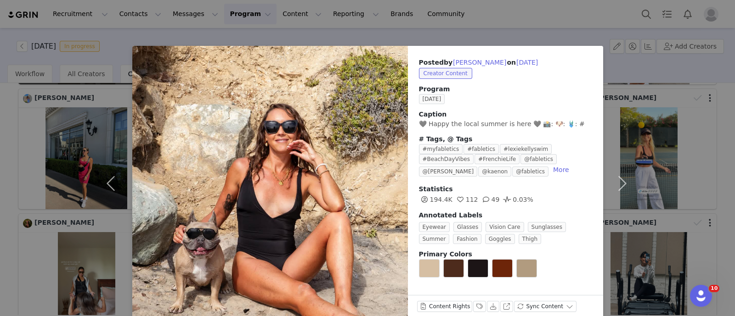
click at [706, 152] on div "Posted by [PERSON_NAME] on [DATE] Creator Content Program [DATE] Caption 🖤 Happ…" at bounding box center [367, 158] width 735 height 316
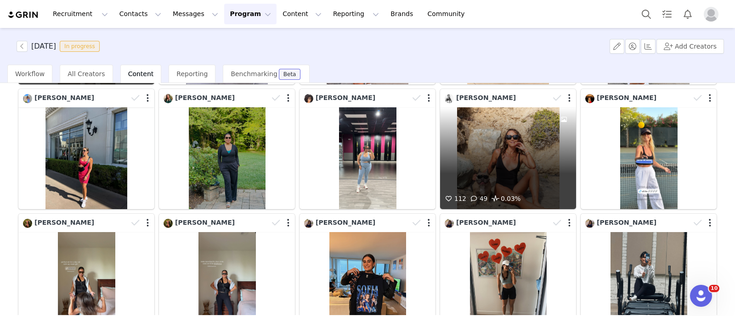
click at [473, 141] on div "112 49 0.03%" at bounding box center [508, 158] width 136 height 102
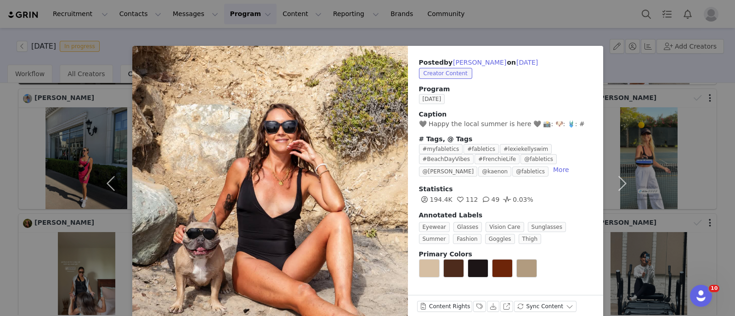
click at [690, 151] on div "Posted by [PERSON_NAME] on [DATE] Creator Content Program [DATE] Caption 🖤 Happ…" at bounding box center [367, 158] width 735 height 316
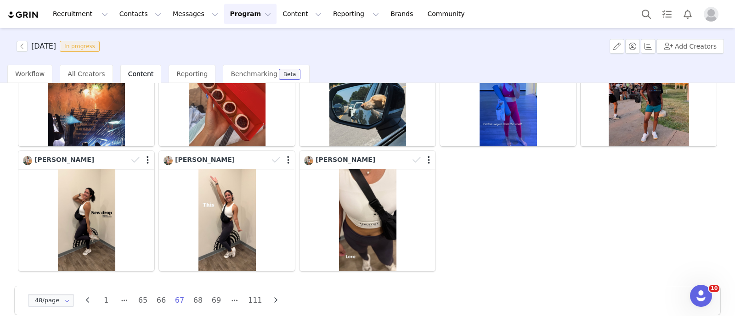
scroll to position [1118, 0]
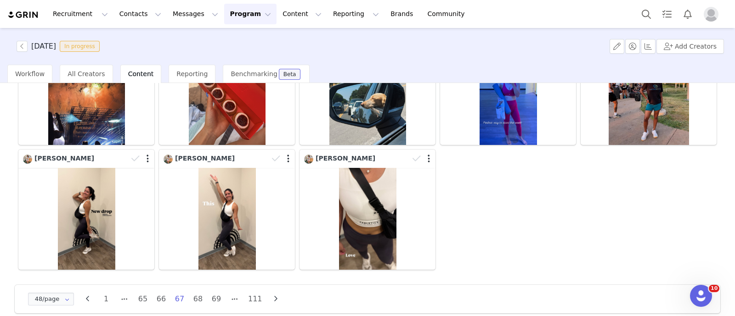
click at [190, 293] on ul "1 65 66 67 68 69 111" at bounding box center [181, 299] width 169 height 13
click at [199, 293] on li "68" at bounding box center [198, 299] width 14 height 13
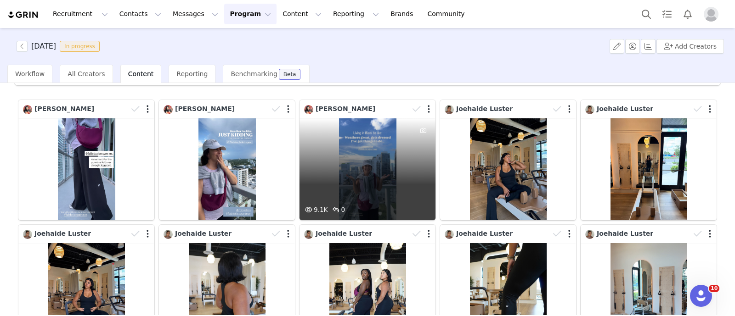
scroll to position [57, 0]
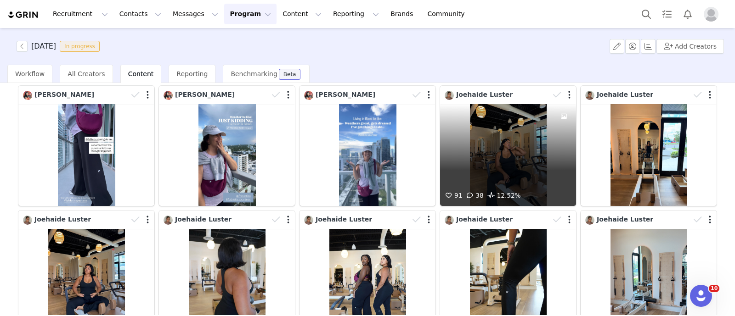
click at [495, 158] on div "91 38 12.52%" at bounding box center [508, 155] width 136 height 102
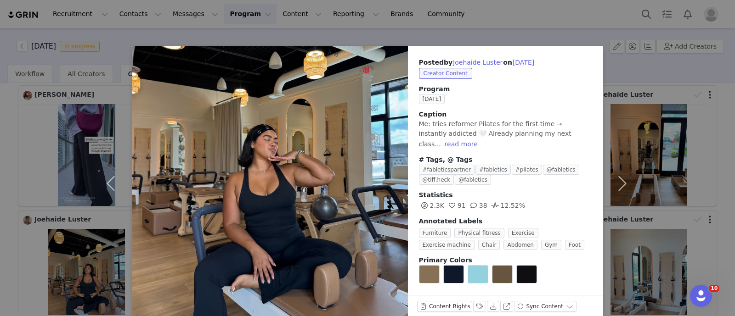
click at [706, 119] on div "Posted by [PERSON_NAME] on [DATE] Creator Content Program [DATE] Caption Me: tr…" at bounding box center [367, 158] width 735 height 316
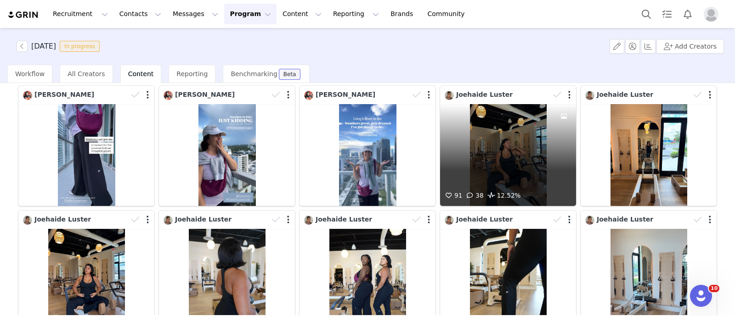
scroll to position [0, 0]
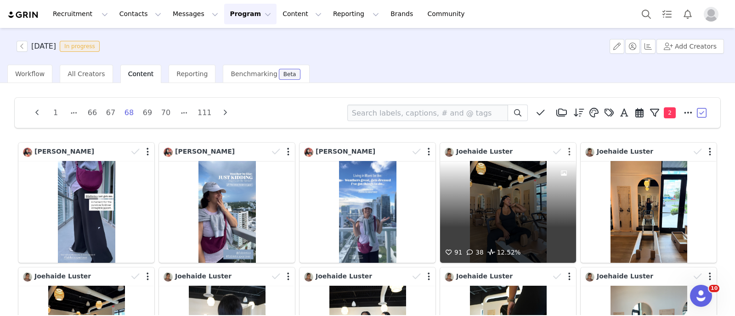
click at [568, 151] on button "button" at bounding box center [569, 151] width 2 height 9
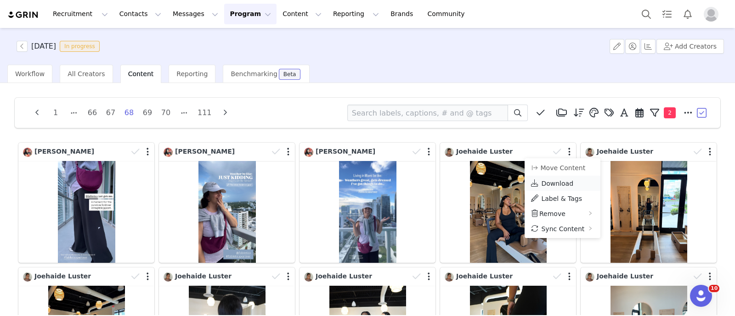
click at [553, 180] on span "Download" at bounding box center [557, 183] width 32 height 7
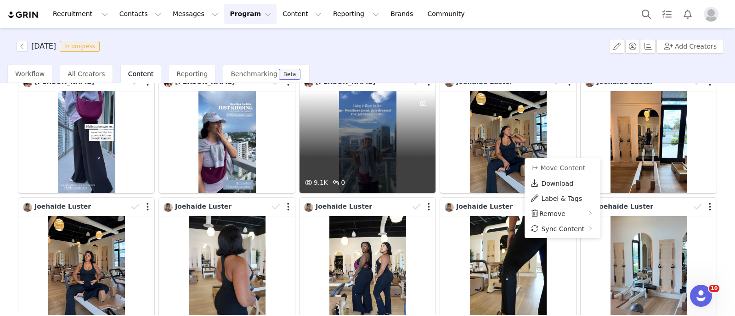
scroll to position [114, 0]
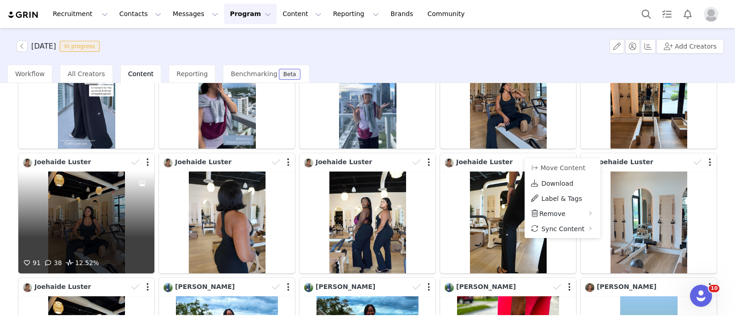
drag, startPoint x: 131, startPoint y: 207, endPoint x: 84, endPoint y: 208, distance: 46.9
click at [84, 208] on div "91 38 12.52%" at bounding box center [86, 223] width 136 height 102
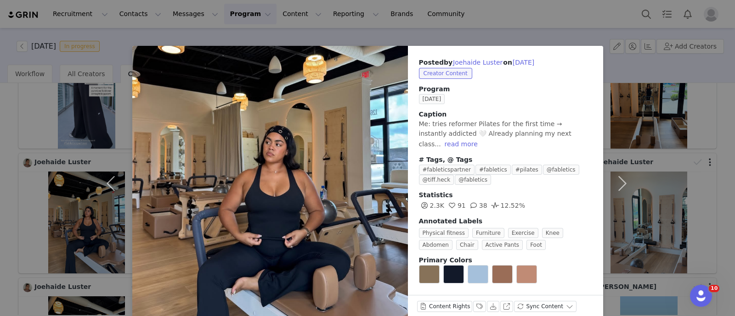
click at [0, 176] on div "Posted by [PERSON_NAME] on [DATE] Creator Content Program [DATE] Caption Me: tr…" at bounding box center [367, 158] width 735 height 316
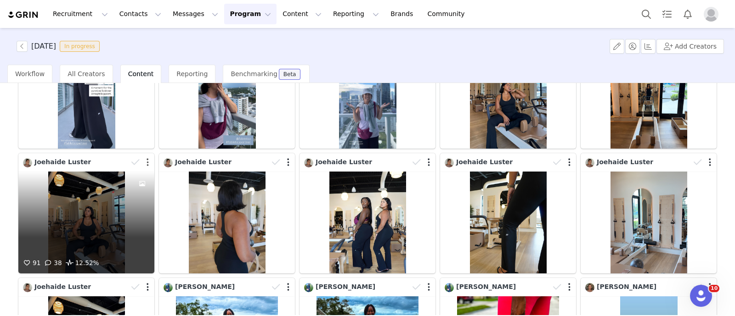
click at [147, 162] on button "button" at bounding box center [148, 162] width 2 height 9
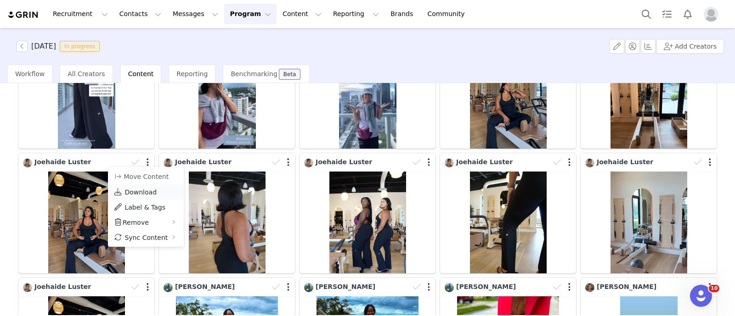
click at [126, 192] on span "Download" at bounding box center [140, 192] width 32 height 7
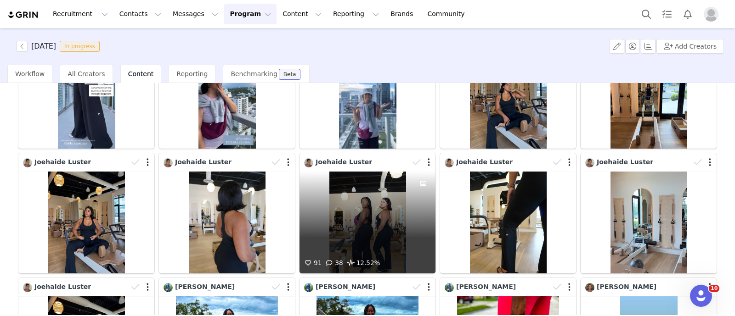
click at [331, 215] on div "91 38 12.52%" at bounding box center [367, 223] width 136 height 102
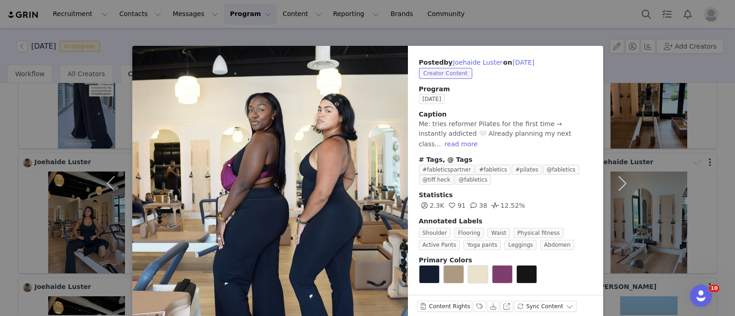
drag, startPoint x: 0, startPoint y: 178, endPoint x: 12, endPoint y: 177, distance: 12.4
click at [0, 177] on div "Posted by [PERSON_NAME] on [DATE] Creator Content Program [DATE] Caption Me: tr…" at bounding box center [367, 158] width 735 height 316
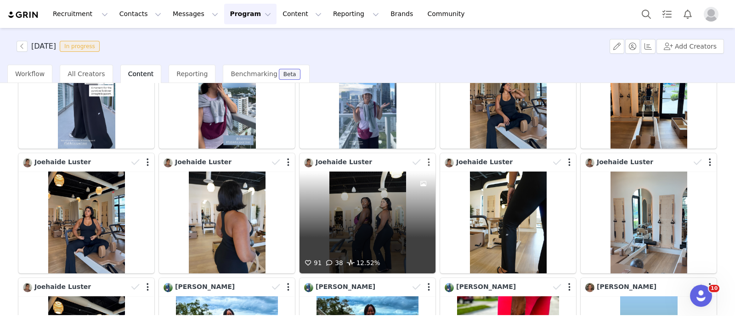
click at [428, 159] on button "button" at bounding box center [429, 162] width 2 height 9
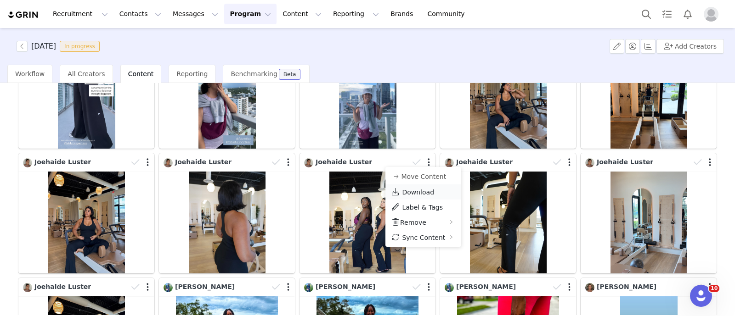
click at [415, 193] on span "Download" at bounding box center [418, 192] width 32 height 7
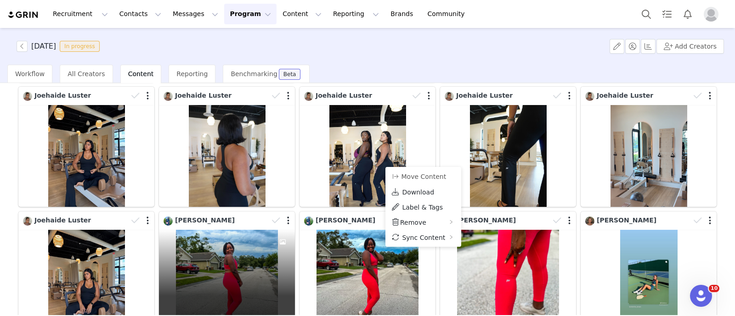
scroll to position [229, 0]
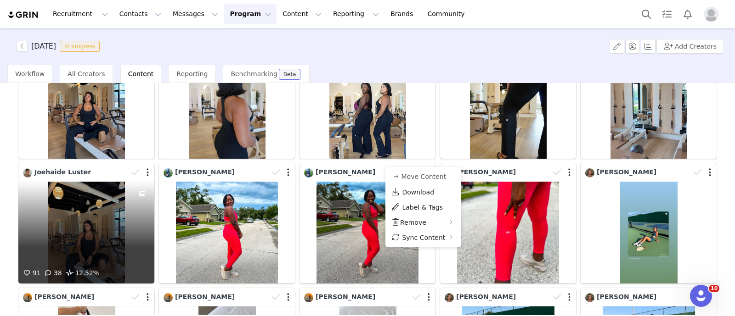
click at [111, 235] on div "91 38 12.52%" at bounding box center [86, 233] width 136 height 102
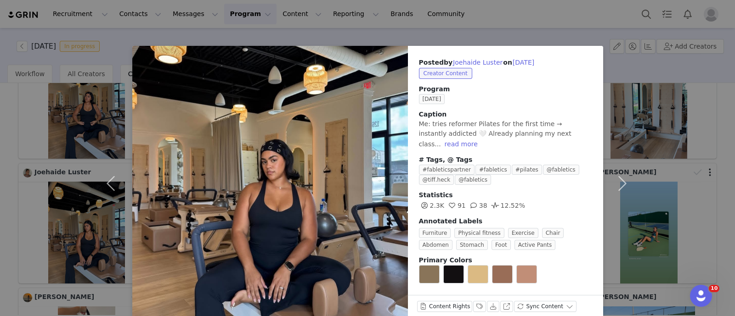
drag, startPoint x: 0, startPoint y: 206, endPoint x: 34, endPoint y: 203, distance: 34.1
click at [0, 206] on div "Posted by [PERSON_NAME] on [DATE] Creator Content Program [DATE] Caption Me: tr…" at bounding box center [367, 158] width 735 height 316
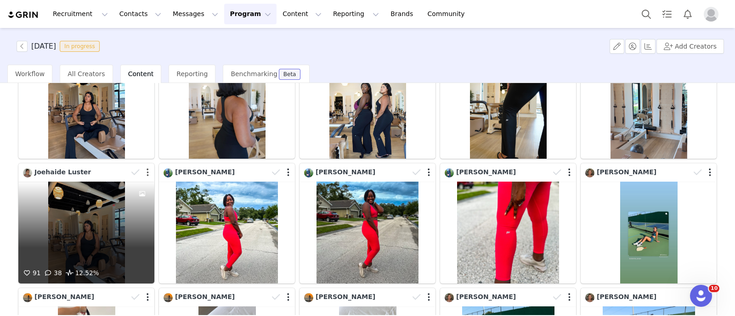
click at [147, 173] on button "button" at bounding box center [148, 172] width 2 height 9
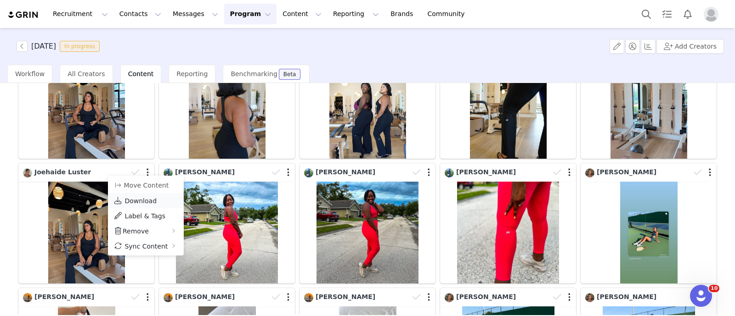
click at [130, 201] on span "Download" at bounding box center [140, 201] width 32 height 7
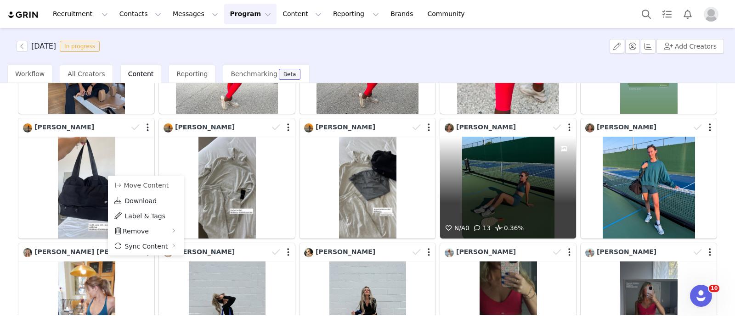
scroll to position [401, 0]
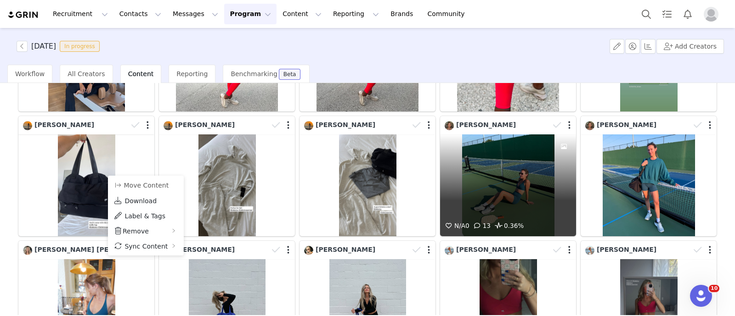
click at [517, 189] on div "N/A 0 13 0.36%" at bounding box center [508, 186] width 136 height 102
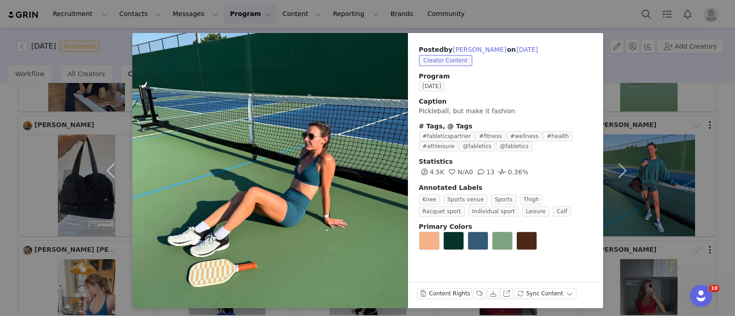
scroll to position [16, 0]
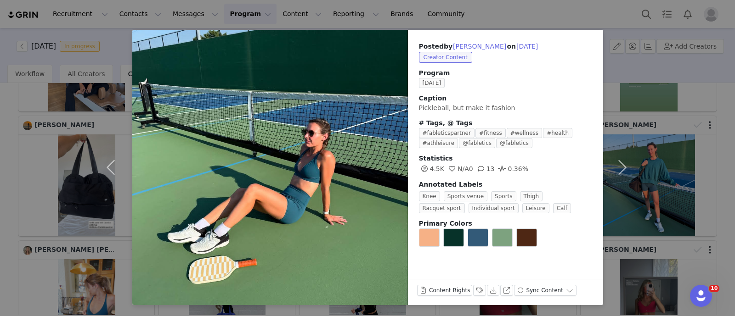
click at [0, 225] on div "Posted by [PERSON_NAME] on [DATE] Creator Content Program [DATE] Caption Pickle…" at bounding box center [367, 158] width 735 height 316
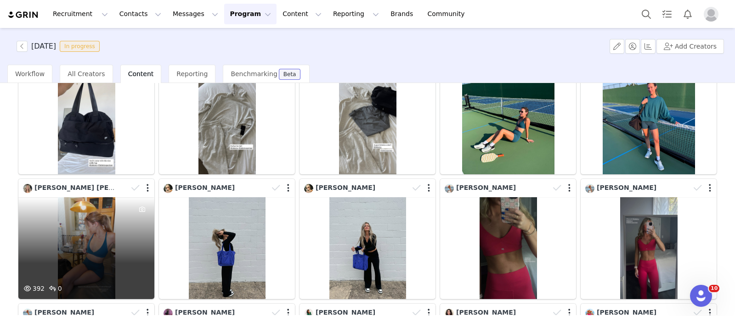
scroll to position [517, 0]
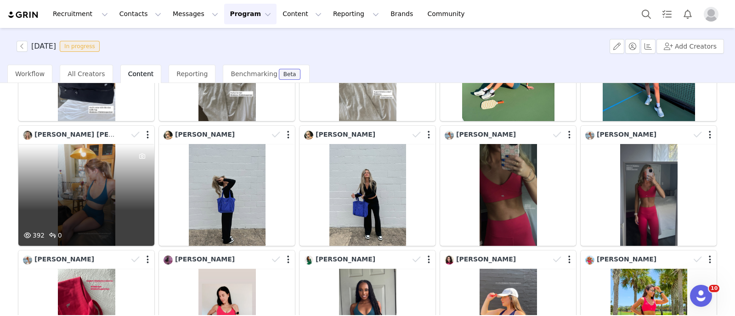
click at [92, 200] on div "392 0" at bounding box center [86, 195] width 136 height 102
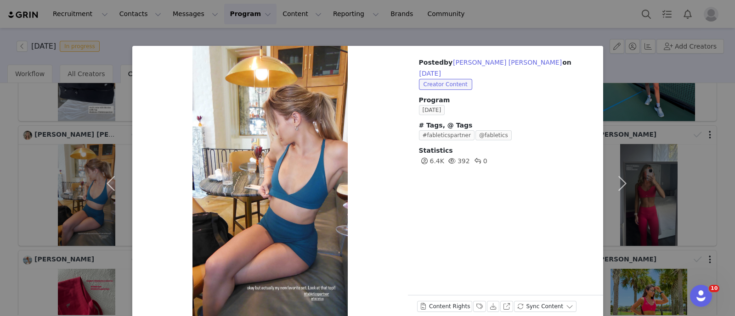
click at [1, 166] on div "Posted by [PERSON_NAME] [PERSON_NAME] on [DATE] Creator Content Program [DATE] …" at bounding box center [367, 158] width 735 height 316
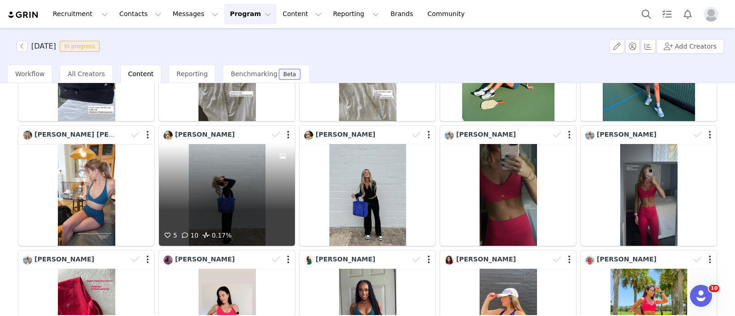
click at [270, 192] on div at bounding box center [282, 187] width 25 height 86
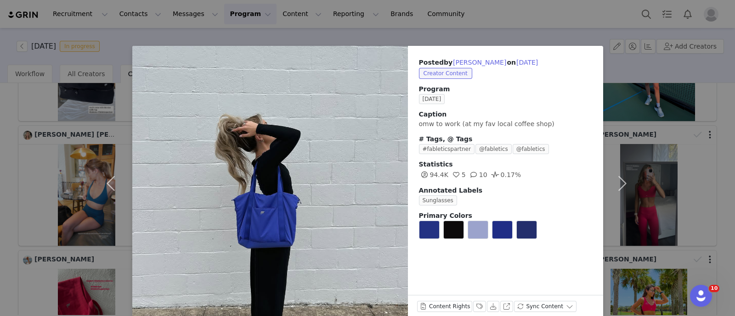
drag, startPoint x: 0, startPoint y: 153, endPoint x: 163, endPoint y: 167, distance: 163.6
click at [2, 153] on div "Posted by [PERSON_NAME] on [DATE] Creator Content Program [DATE] Caption omw to…" at bounding box center [367, 158] width 735 height 316
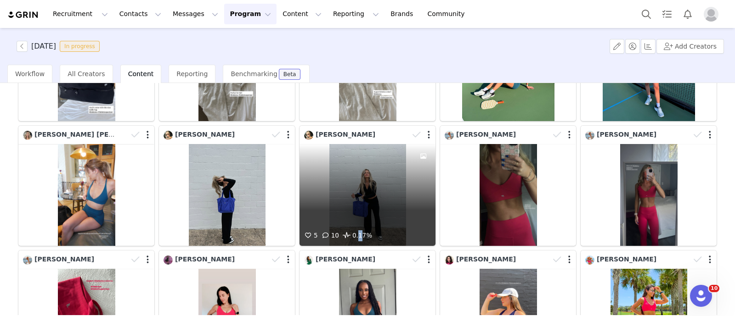
click at [356, 183] on div "5 10 0.17%" at bounding box center [367, 195] width 136 height 102
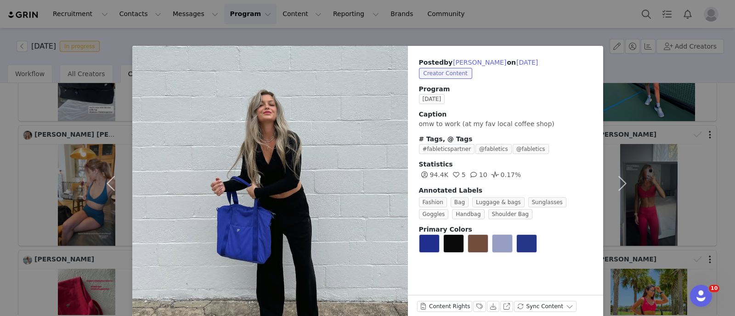
drag, startPoint x: 0, startPoint y: 172, endPoint x: 310, endPoint y: 170, distance: 310.5
click at [7, 172] on div "Posted by [PERSON_NAME] on [DATE] Creator Content Program [DATE] Caption omw to…" at bounding box center [367, 158] width 735 height 316
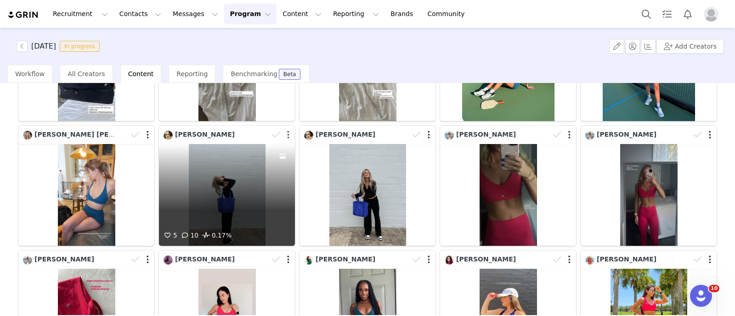
click at [287, 130] on button "button" at bounding box center [288, 134] width 2 height 9
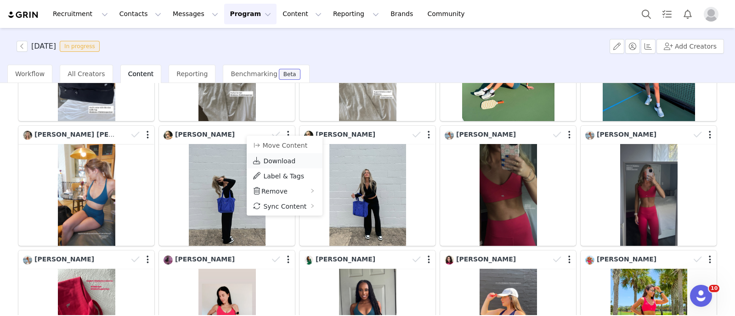
click at [281, 161] on span "Download" at bounding box center [279, 161] width 32 height 7
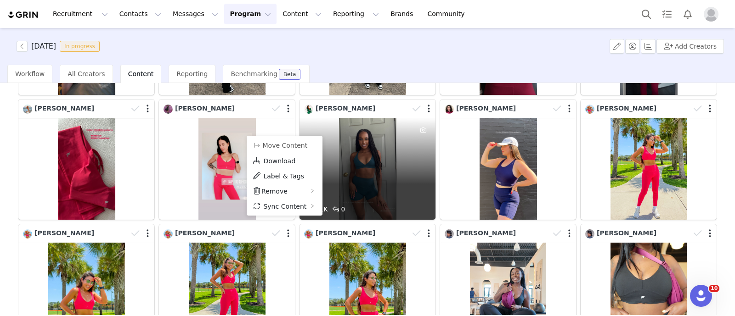
scroll to position [803, 0]
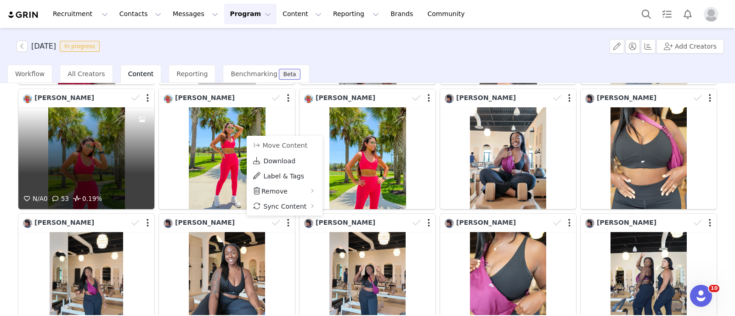
click at [127, 129] on div "N/A 0 53 0.19%" at bounding box center [86, 158] width 136 height 102
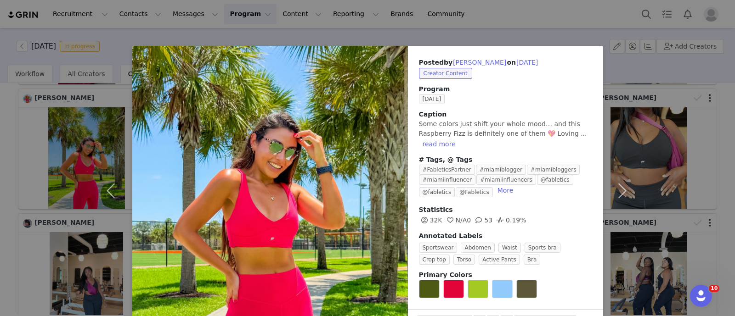
drag, startPoint x: 0, startPoint y: 135, endPoint x: 165, endPoint y: 145, distance: 165.2
click at [0, 135] on div "Posted by [PERSON_NAME] on [DATE] Creator Content Program [DATE] Caption Some c…" at bounding box center [367, 158] width 735 height 316
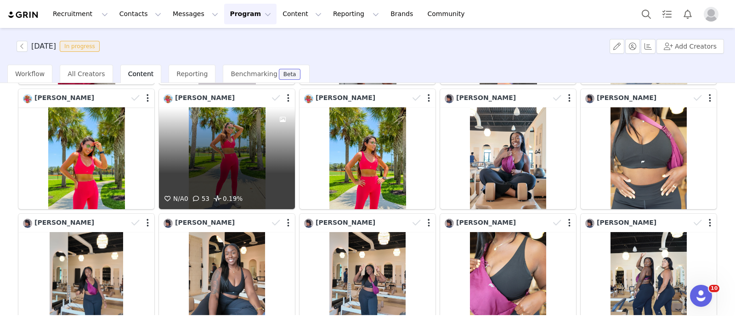
click at [230, 144] on div "N/A 0 53 0.19%" at bounding box center [227, 158] width 136 height 102
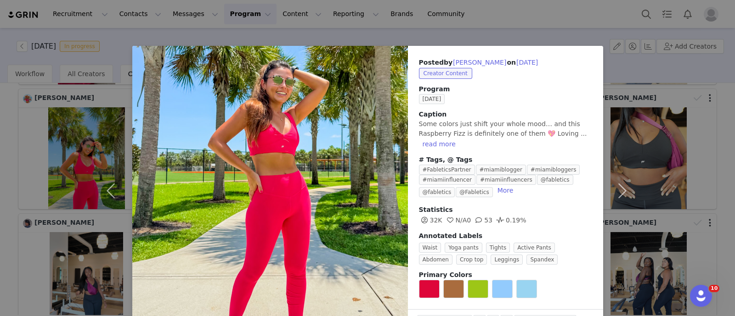
click at [0, 140] on div "Posted by [PERSON_NAME] on [DATE] Creator Content Program [DATE] Caption Some c…" at bounding box center [367, 158] width 735 height 316
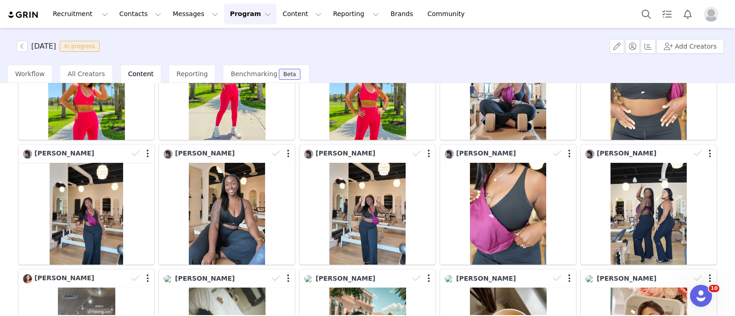
scroll to position [918, 0]
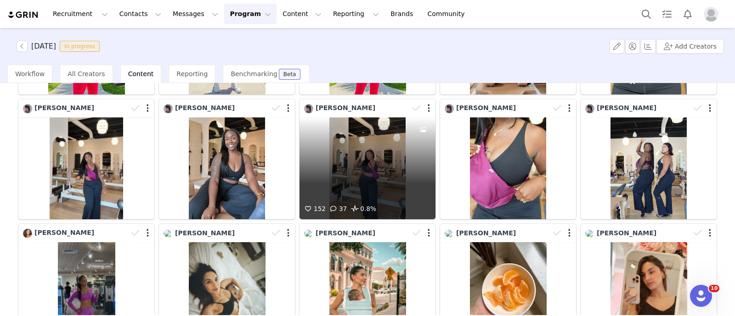
click at [363, 160] on div "152 37 0.8%" at bounding box center [367, 169] width 136 height 102
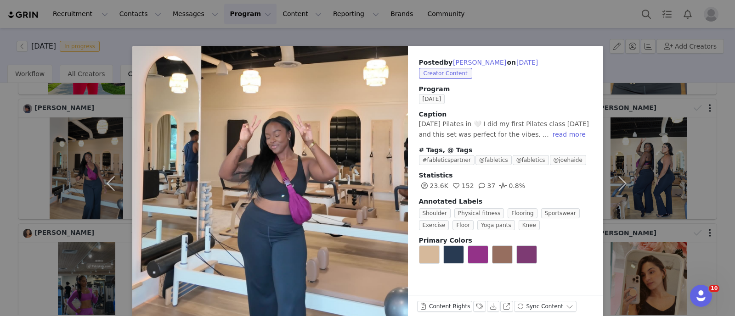
click at [0, 141] on div "Posted by [PERSON_NAME] on [DATE] Creator Content Program [DATE] Caption [DATE]…" at bounding box center [367, 158] width 735 height 316
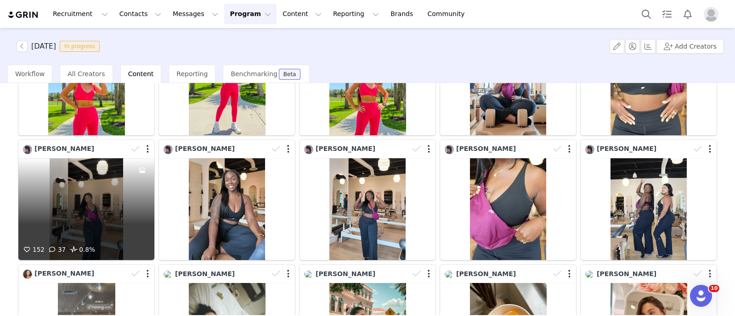
scroll to position [861, 0]
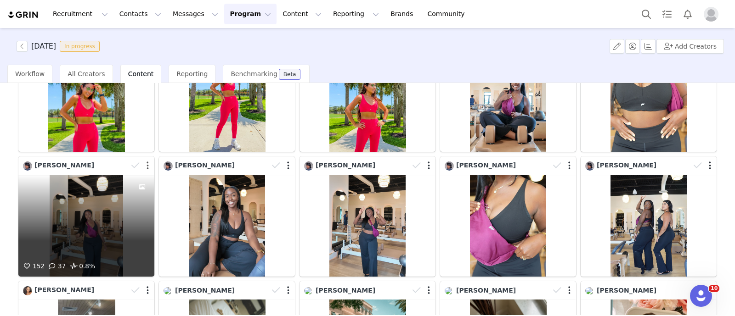
click at [147, 161] on button "button" at bounding box center [148, 165] width 2 height 9
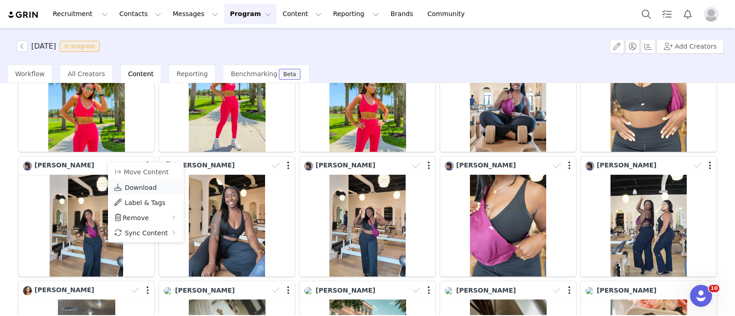
click at [144, 186] on span "Download" at bounding box center [140, 187] width 32 height 7
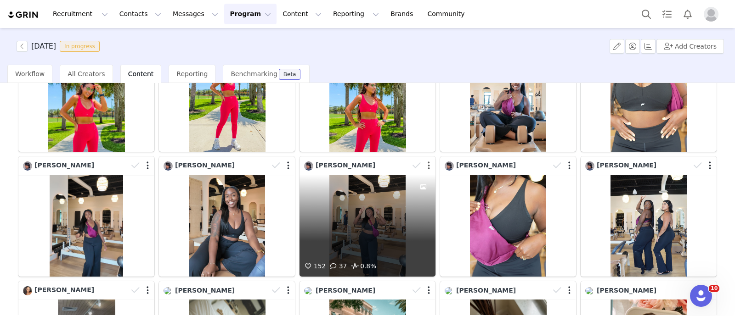
click at [428, 161] on button "button" at bounding box center [429, 165] width 2 height 9
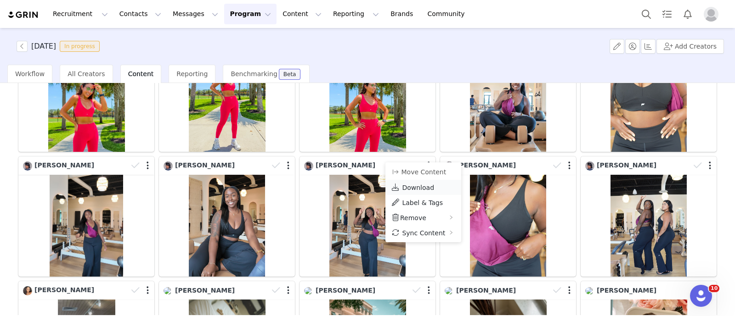
click at [415, 188] on span "Download" at bounding box center [418, 187] width 32 height 7
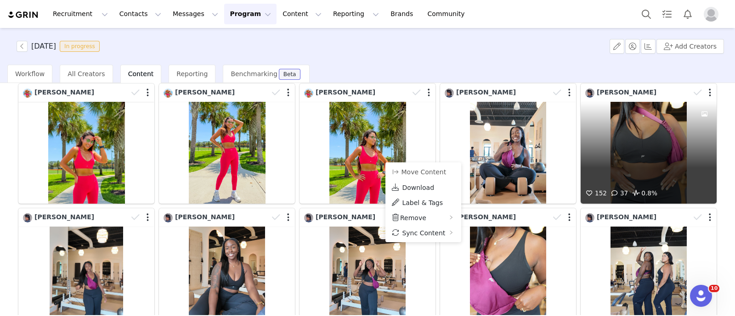
scroll to position [803, 0]
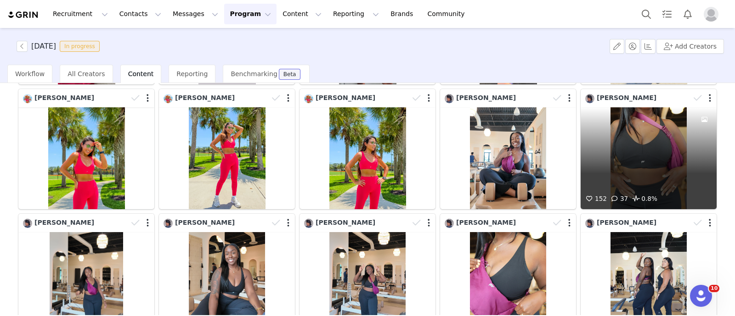
click at [655, 141] on div "152 37 0.8%" at bounding box center [649, 158] width 136 height 102
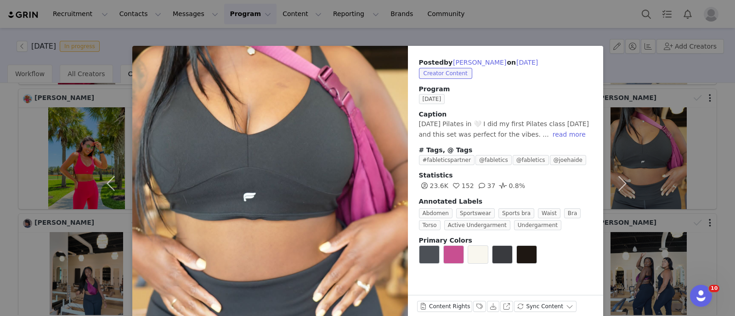
click at [687, 134] on div "Posted by [PERSON_NAME] on [DATE] Creator Content Program [DATE] Caption [DATE]…" at bounding box center [367, 158] width 735 height 316
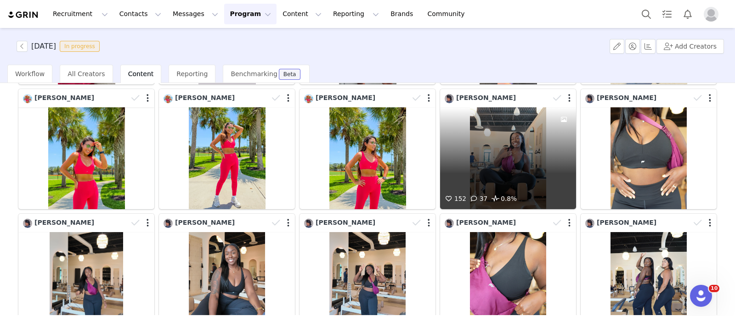
click at [500, 132] on div "152 37 0.8%" at bounding box center [508, 158] width 136 height 102
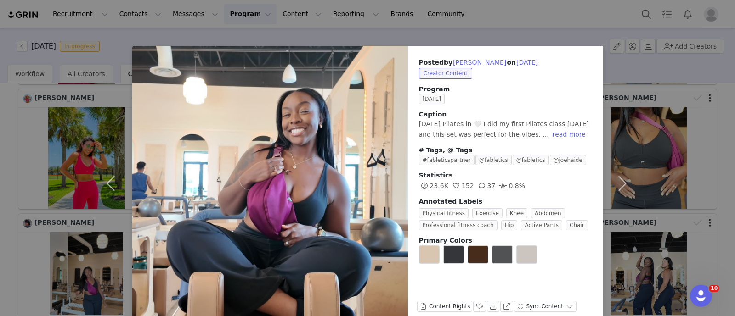
click at [640, 134] on div "Posted by [PERSON_NAME] on [DATE] Creator Content Program [DATE] Caption [DATE]…" at bounding box center [367, 158] width 735 height 316
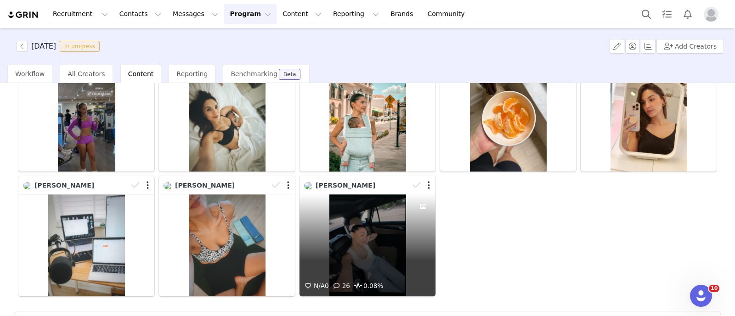
scroll to position [1118, 0]
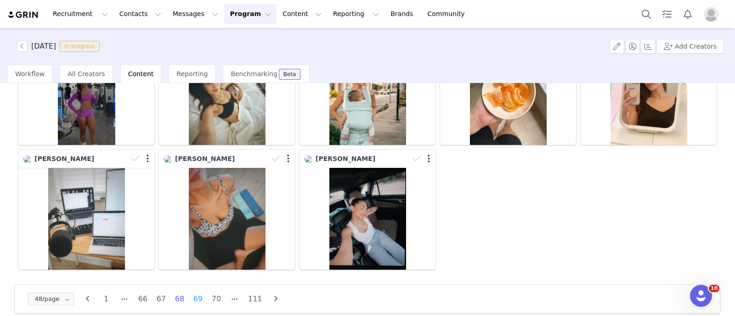
click at [202, 293] on li "69" at bounding box center [198, 299] width 14 height 13
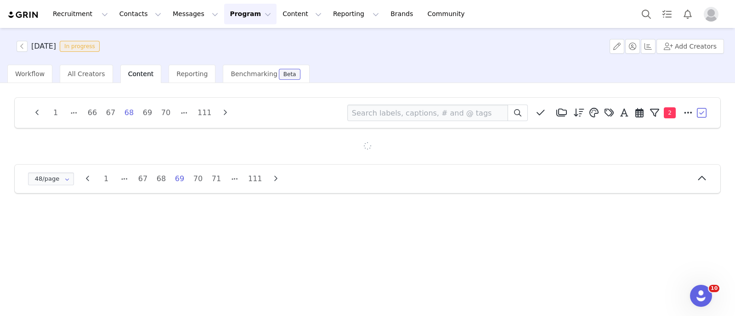
scroll to position [0, 0]
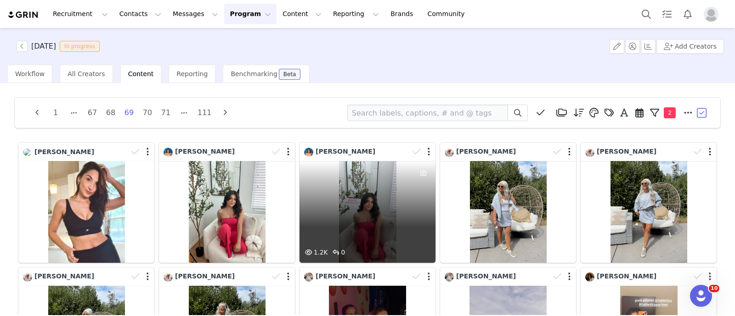
click at [338, 201] on div "1.2K 0" at bounding box center [367, 212] width 136 height 102
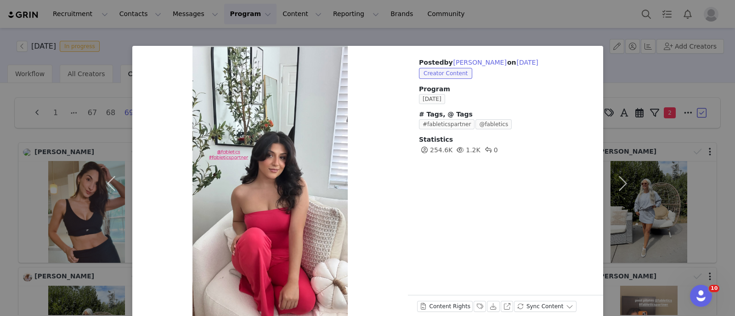
click at [0, 171] on div "Posted by [PERSON_NAME] on [DATE] Creator Content Program [DATE] # Tags, @ Tags…" at bounding box center [367, 158] width 735 height 316
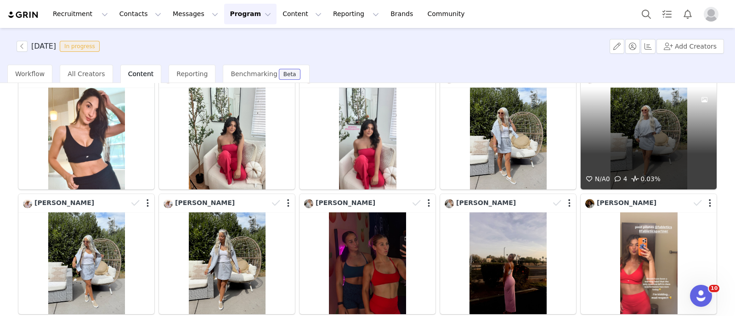
scroll to position [172, 0]
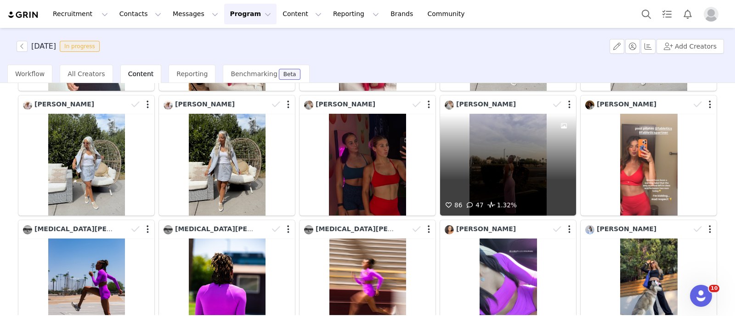
click at [508, 169] on div "86 47 1.32%" at bounding box center [508, 165] width 136 height 102
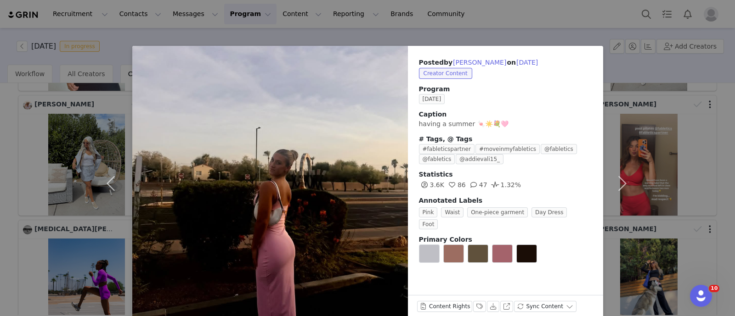
click at [712, 132] on div "Posted by [PERSON_NAME] on [DATE] Creator Content Program [DATE] Caption having…" at bounding box center [367, 158] width 735 height 316
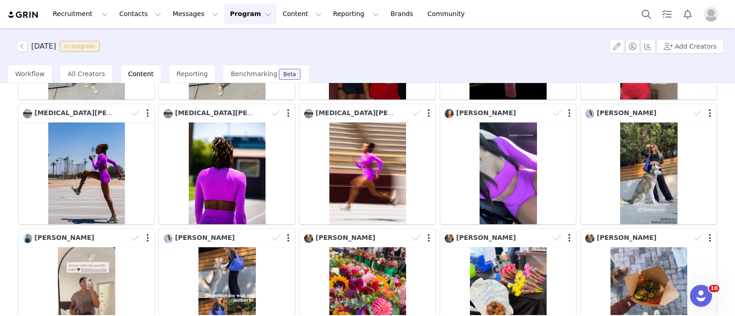
scroll to position [287, 0]
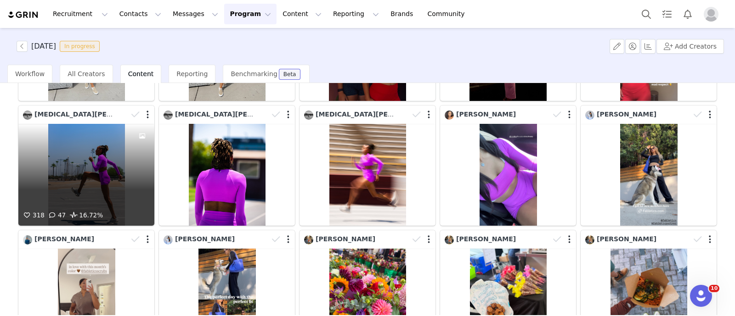
click at [110, 151] on div "318 47 16.72%" at bounding box center [86, 175] width 136 height 102
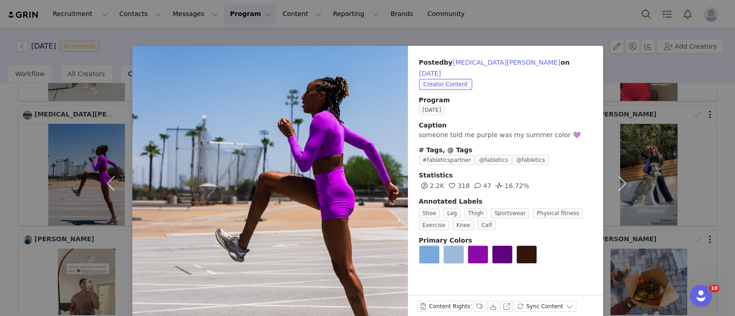
click at [0, 155] on div "Posted by [MEDICAL_DATA][PERSON_NAME] on [DATE] Creator Content Program [DATE] …" at bounding box center [367, 158] width 735 height 316
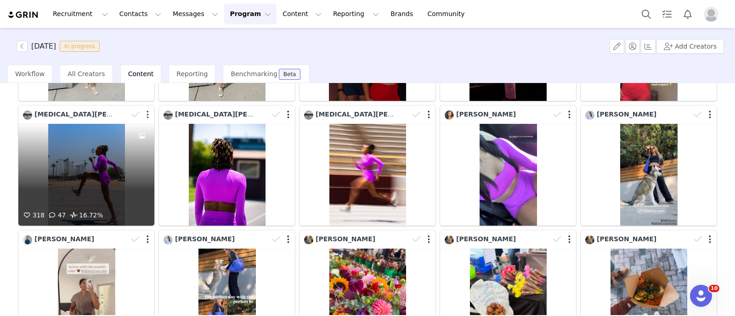
click at [147, 113] on button "button" at bounding box center [148, 114] width 2 height 9
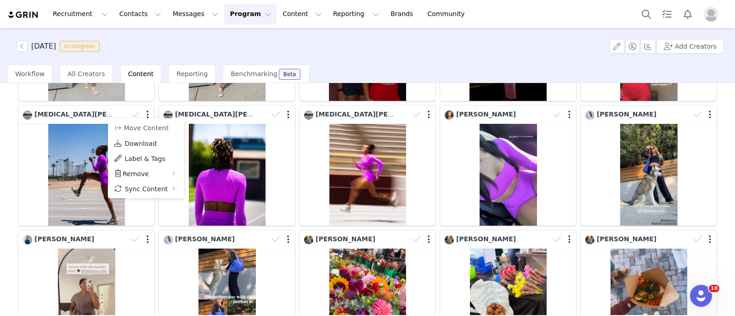
drag, startPoint x: 135, startPoint y: 139, endPoint x: 314, endPoint y: 145, distance: 178.8
click at [135, 141] on span "Download" at bounding box center [140, 143] width 32 height 7
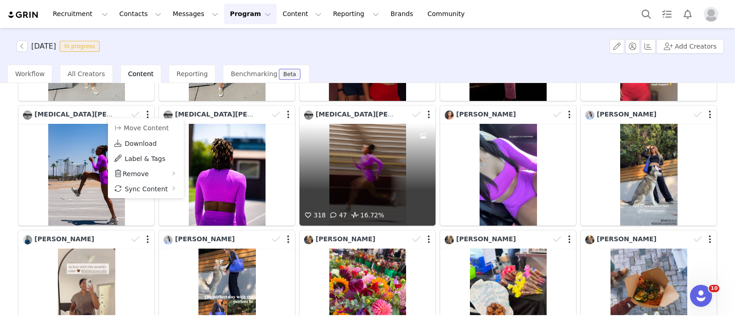
click at [386, 152] on div "318 47 16.72%" at bounding box center [367, 175] width 136 height 102
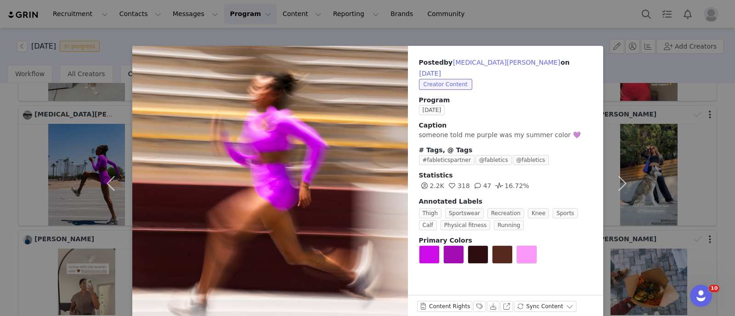
click at [0, 151] on div "Posted by [PERSON_NAME] on [DATE] Creator Content Program [DATE] Caption someon…" at bounding box center [367, 158] width 735 height 316
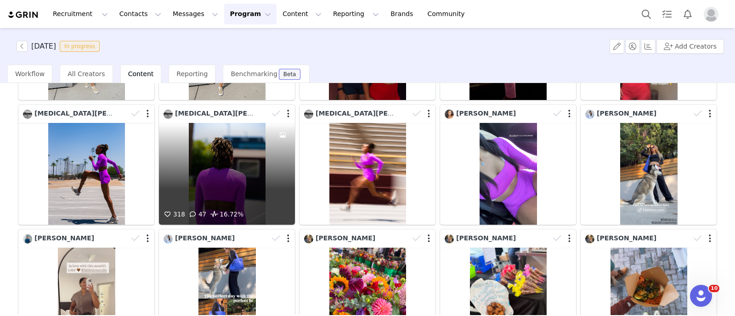
scroll to position [344, 0]
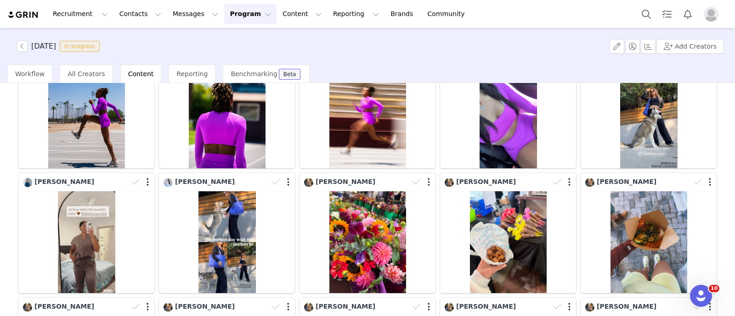
click at [0, 173] on div "1 67 68 69 70 71 111 Media Library (18385) [DATE] (155) [DATE] (228) [DATE] (45…" at bounding box center [367, 199] width 735 height 232
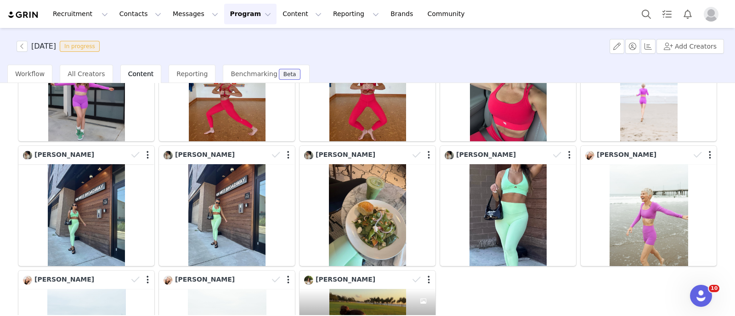
scroll to position [888, 0]
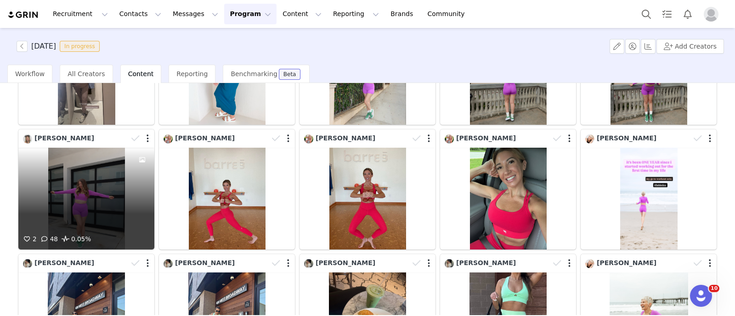
click at [117, 183] on div "2 48 0.05%" at bounding box center [86, 199] width 136 height 102
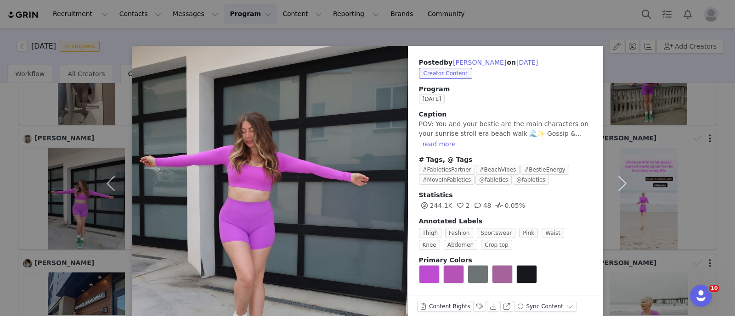
click at [0, 158] on div "Posted by [PERSON_NAME] on [DATE] Creator Content Program [DATE] Caption POV: Y…" at bounding box center [367, 158] width 735 height 316
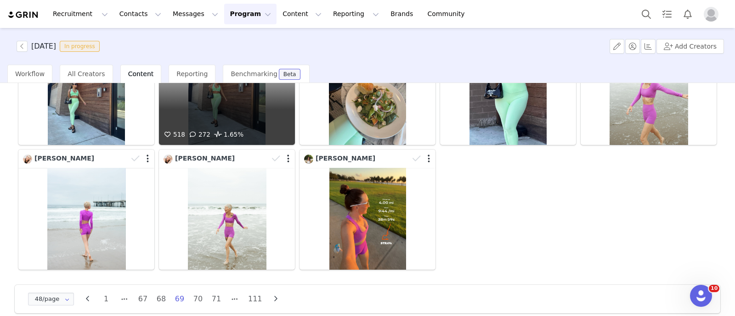
scroll to position [1003, 0]
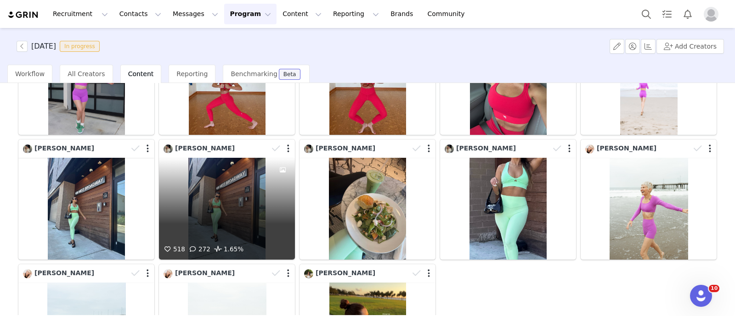
click at [279, 211] on div at bounding box center [282, 201] width 25 height 86
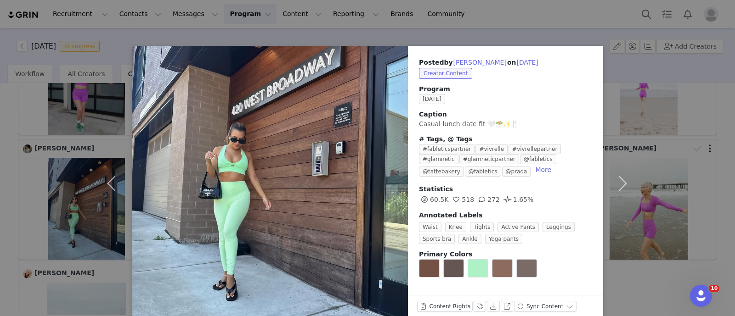
click at [57, 182] on div "Posted by [PERSON_NAME] on [DATE] Creator Content Program [DATE] Caption Casual…" at bounding box center [367, 158] width 735 height 316
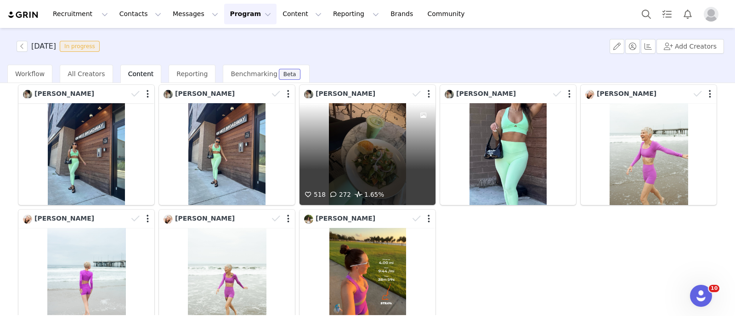
scroll to position [1118, 0]
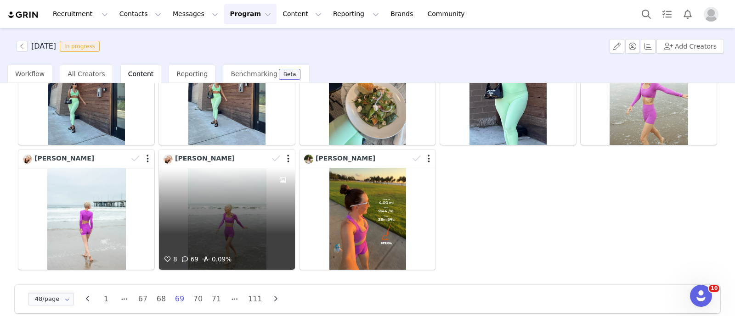
drag, startPoint x: 285, startPoint y: 210, endPoint x: 224, endPoint y: 195, distance: 62.5
click at [224, 195] on div "8 69 0.09%" at bounding box center [227, 219] width 136 height 102
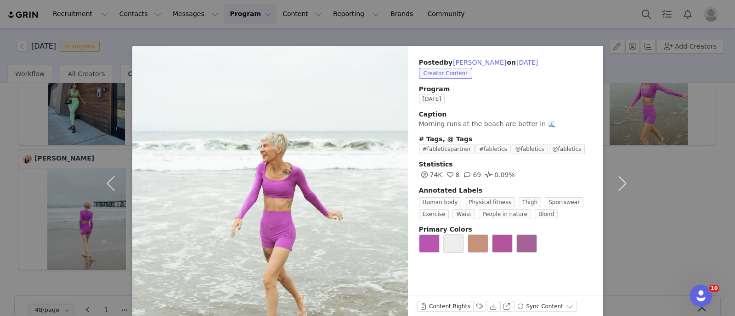
click at [639, 205] on div "Posted by [PERSON_NAME] on [DATE] Creator Content Program [DATE] Caption Mornin…" at bounding box center [367, 158] width 735 height 316
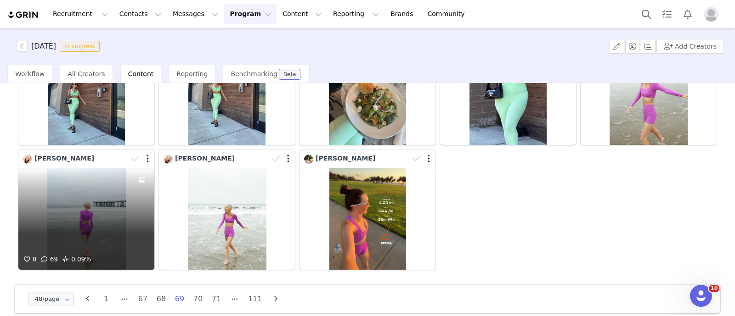
click at [103, 224] on div "8 69 0.09%" at bounding box center [86, 219] width 136 height 102
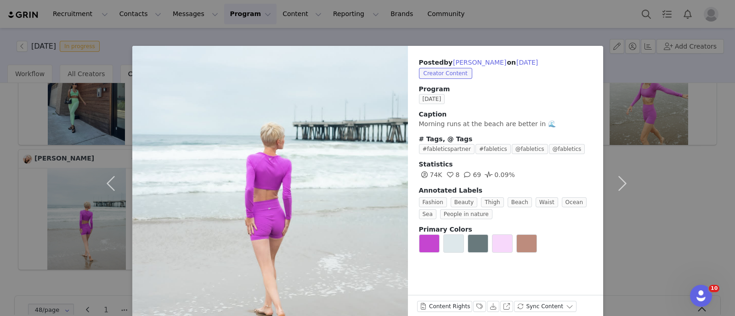
click at [689, 212] on div "Posted by [PERSON_NAME] on [DATE] Creator Content Program [DATE] Caption Mornin…" at bounding box center [367, 158] width 735 height 316
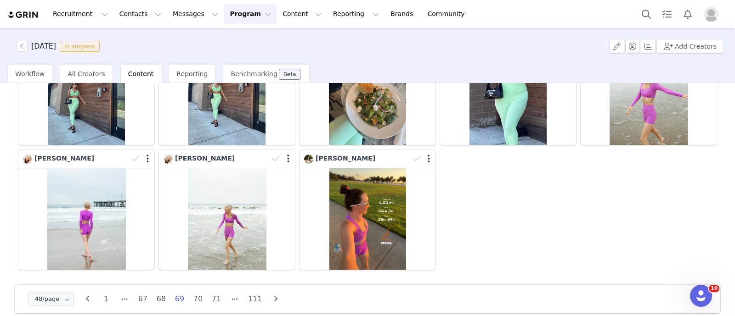
click at [680, 132] on div at bounding box center [649, 94] width 136 height 102
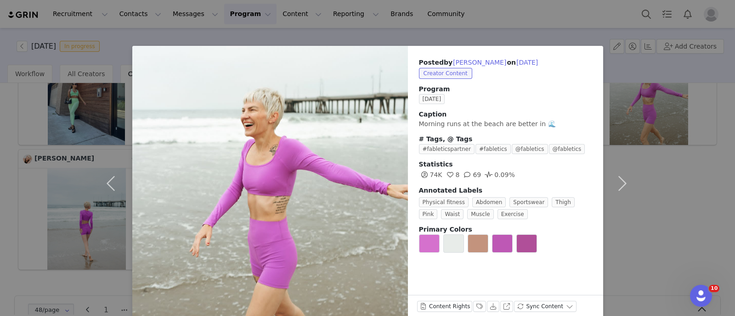
click at [671, 196] on div "Posted by [PERSON_NAME] on [DATE] Creator Content Program [DATE] Caption Mornin…" at bounding box center [367, 158] width 735 height 316
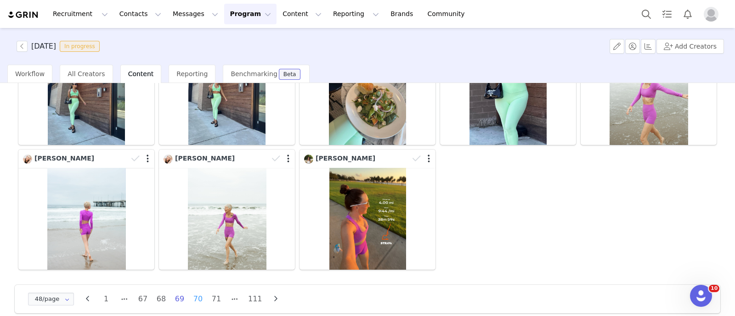
click at [200, 293] on li "70" at bounding box center [198, 299] width 14 height 13
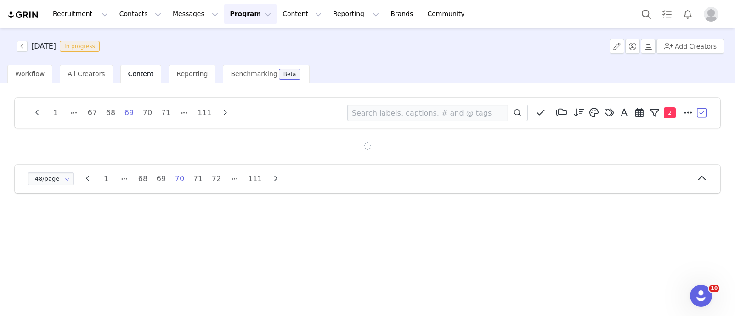
scroll to position [0, 0]
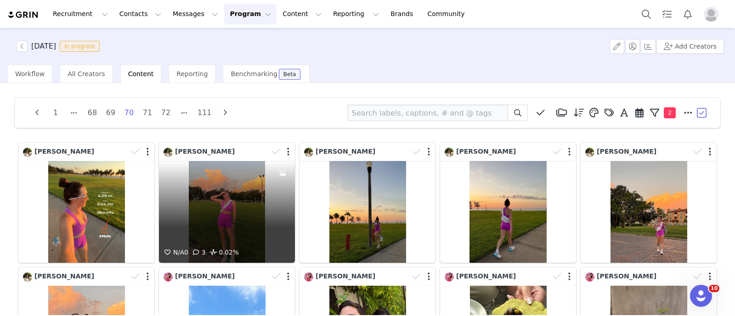
click at [252, 194] on div "N/A 0 3 0.02%" at bounding box center [227, 212] width 136 height 102
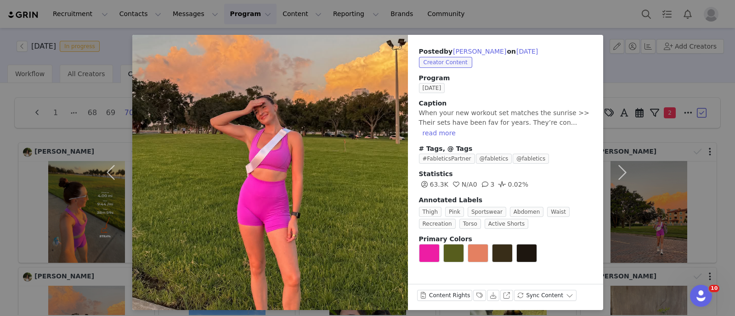
scroll to position [16, 0]
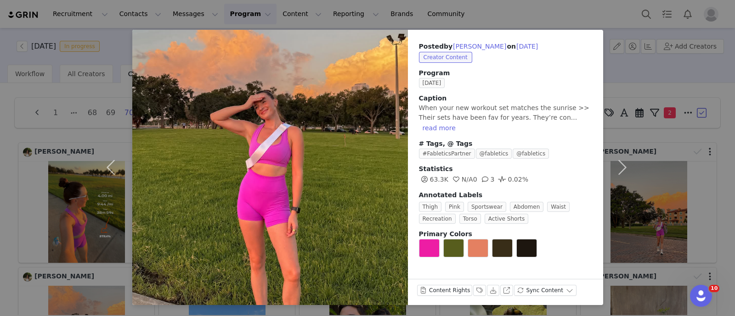
click at [678, 81] on div "Posted by [PERSON_NAME] on [DATE] Creator Content Program [DATE] Caption When y…" at bounding box center [367, 158] width 735 height 316
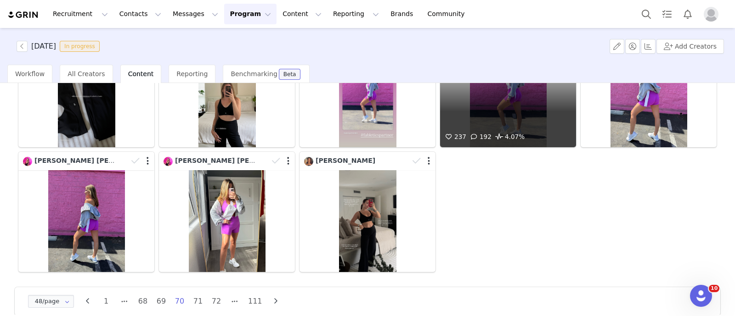
scroll to position [1118, 0]
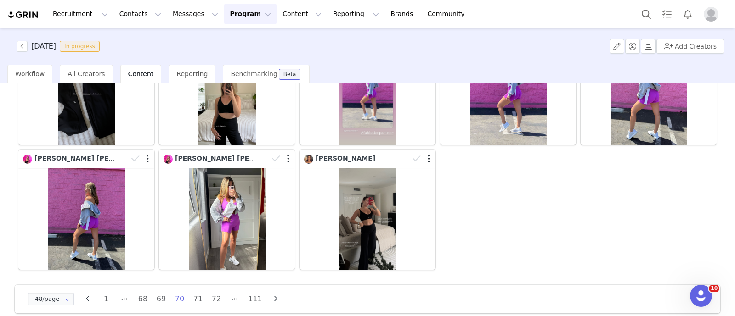
click at [196, 293] on li "71" at bounding box center [198, 299] width 14 height 13
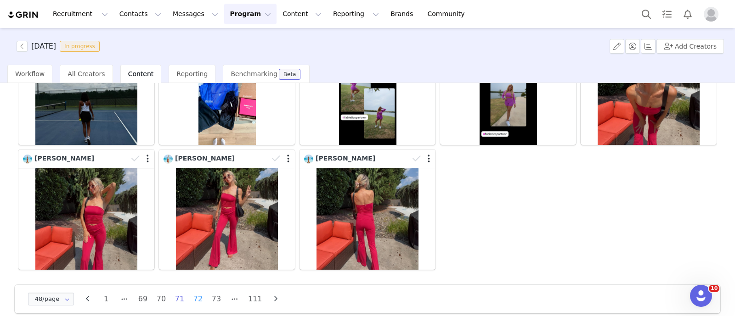
click at [202, 293] on li "72" at bounding box center [198, 299] width 14 height 13
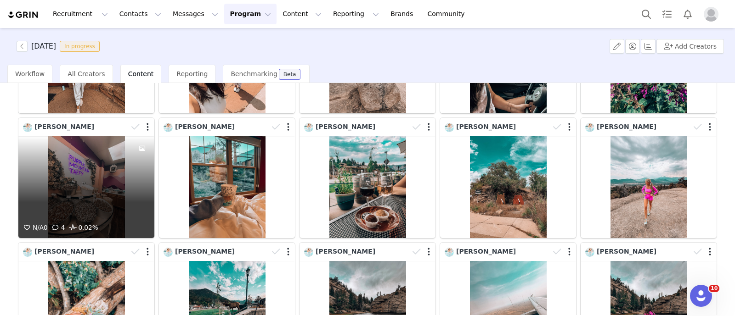
scroll to position [401, 0]
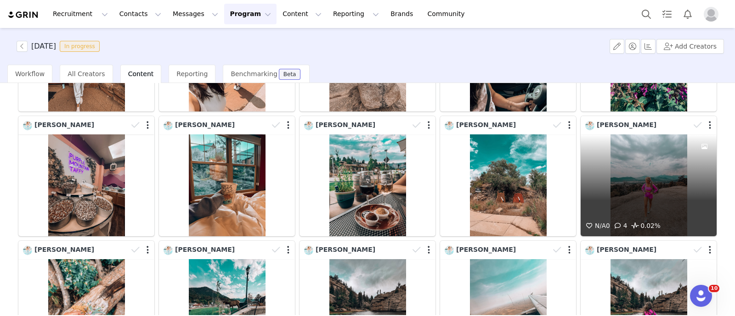
click at [650, 207] on div "N/A 0 4 0.02%" at bounding box center [649, 186] width 136 height 102
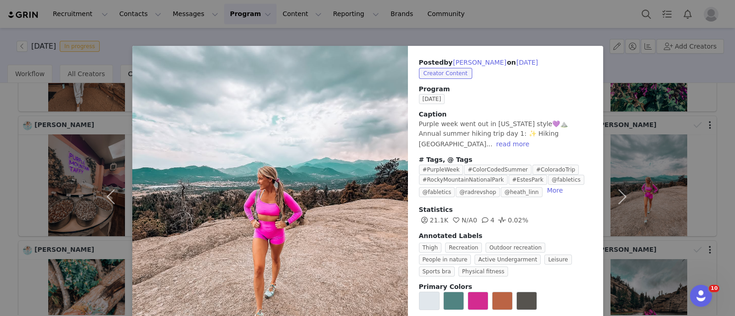
click at [0, 187] on div "Posted by [PERSON_NAME] on [DATE] Creator Content Program [DATE] Caption Purple…" at bounding box center [367, 158] width 735 height 316
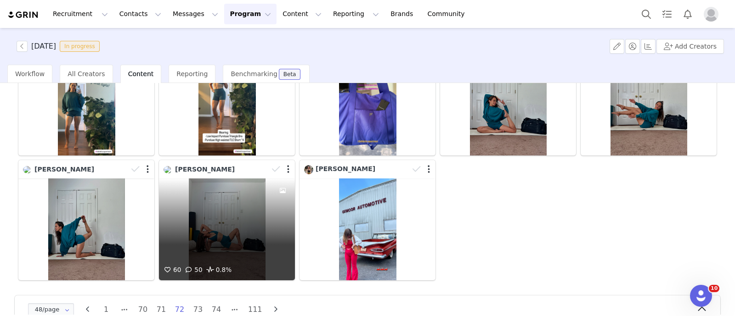
scroll to position [1118, 0]
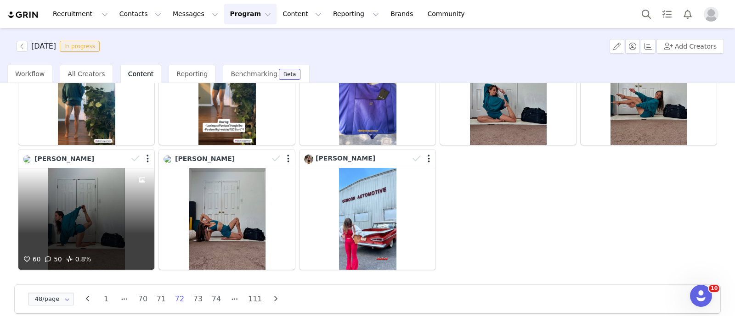
click at [79, 217] on div "60 50 0.8%" at bounding box center [86, 219] width 136 height 102
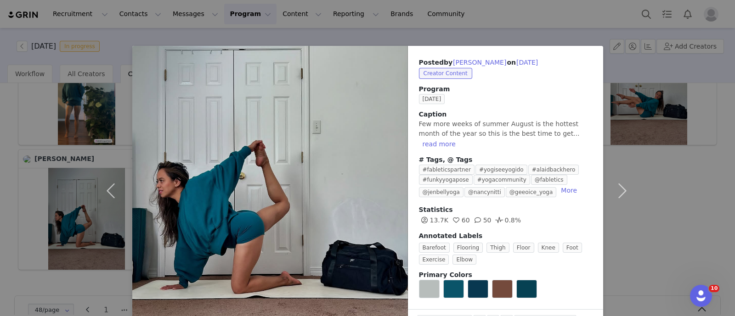
click at [0, 206] on div "Posted by [PERSON_NAME] on [DATE] Creator Content Program [DATE] Caption Few mo…" at bounding box center [367, 158] width 735 height 316
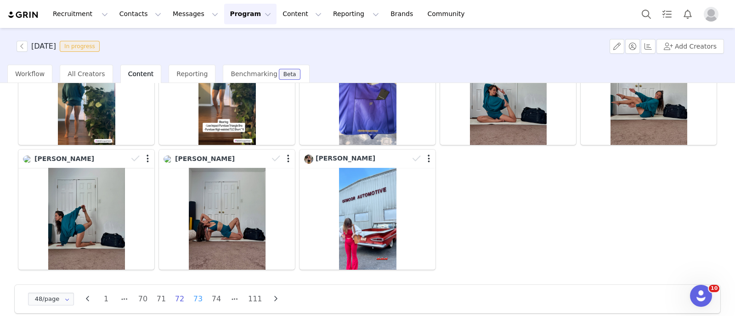
click at [198, 293] on li "73" at bounding box center [198, 299] width 14 height 13
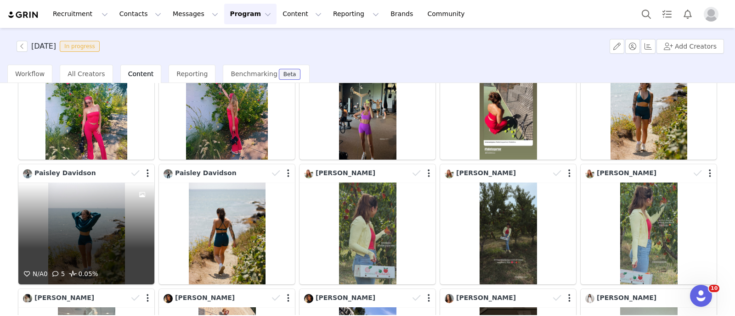
scroll to position [746, 0]
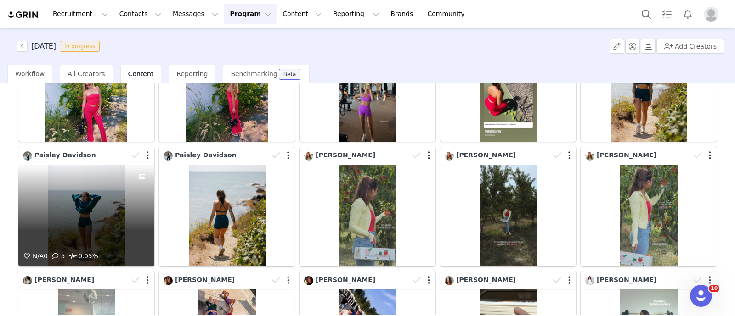
click at [74, 199] on div "N/A 0 5 0.05%" at bounding box center [86, 216] width 136 height 102
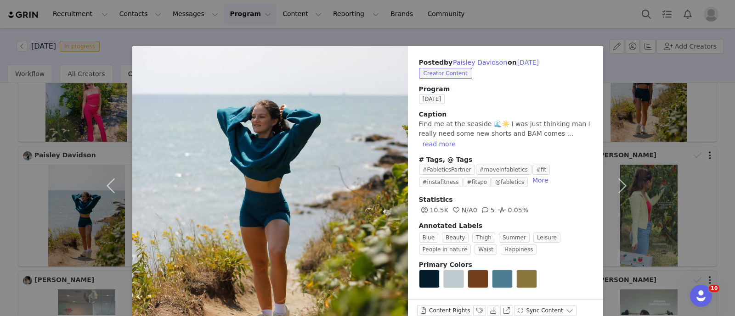
click at [0, 163] on div "Posted by [PERSON_NAME] on [DATE] Creator Content Program [DATE] Caption Find m…" at bounding box center [367, 158] width 735 height 316
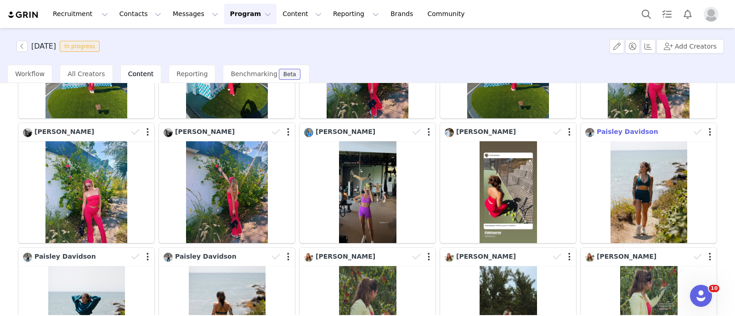
scroll to position [632, 0]
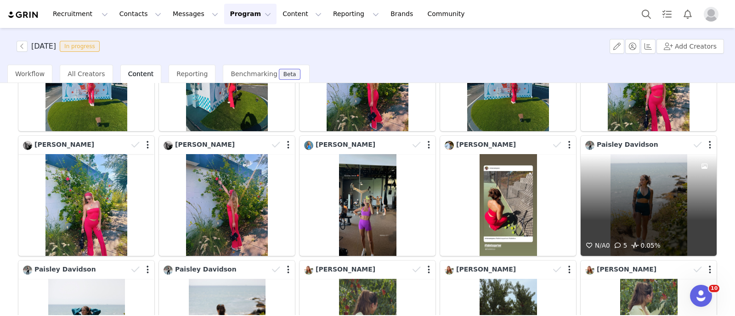
click at [643, 182] on div "N/A 0 5 0.05%" at bounding box center [649, 205] width 136 height 102
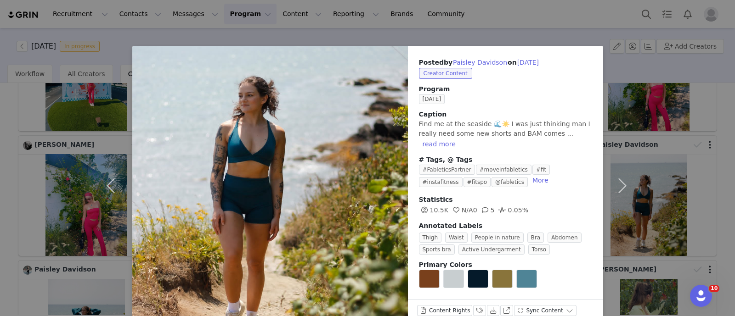
click at [704, 135] on div "Posted by [PERSON_NAME] on [DATE] Creator Content Program [DATE] Caption Find m…" at bounding box center [367, 158] width 735 height 316
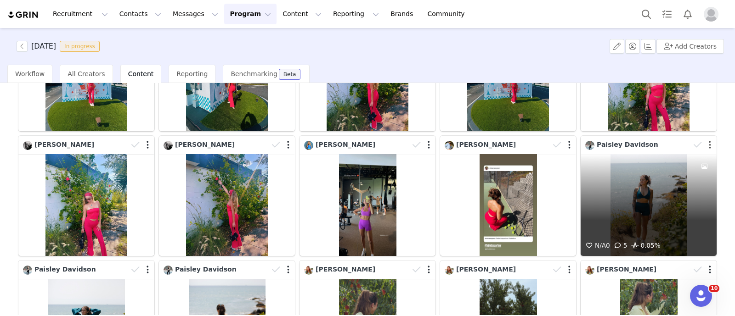
click at [709, 141] on button "button" at bounding box center [710, 145] width 2 height 9
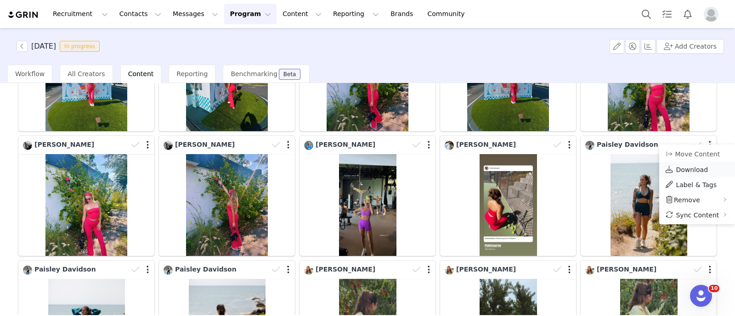
drag, startPoint x: 694, startPoint y: 169, endPoint x: 689, endPoint y: 169, distance: 6.0
click at [694, 169] on span "Download" at bounding box center [692, 169] width 32 height 7
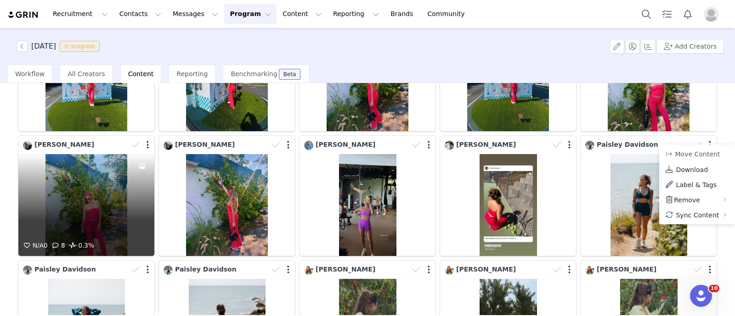
scroll to position [746, 0]
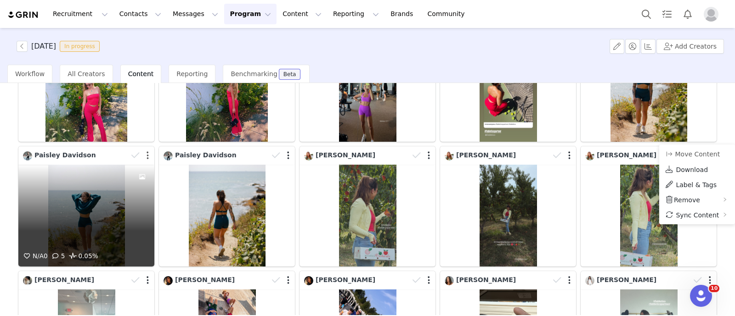
click at [147, 151] on button "button" at bounding box center [148, 155] width 2 height 9
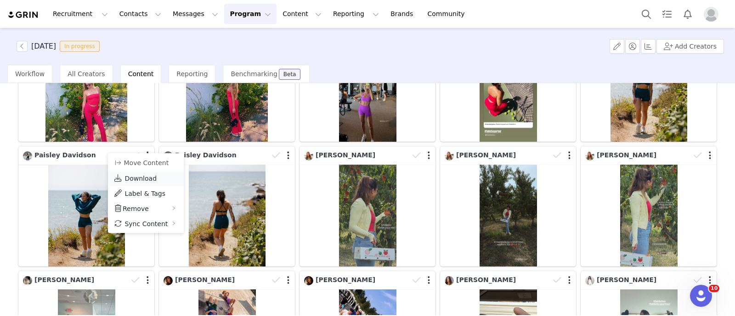
click at [137, 179] on span "Download" at bounding box center [140, 178] width 32 height 7
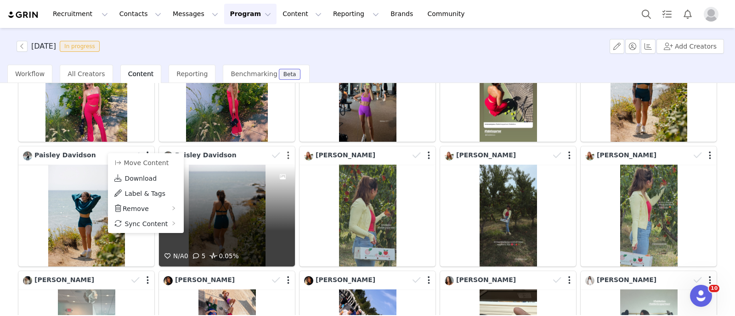
click at [287, 151] on button "button" at bounding box center [288, 155] width 2 height 9
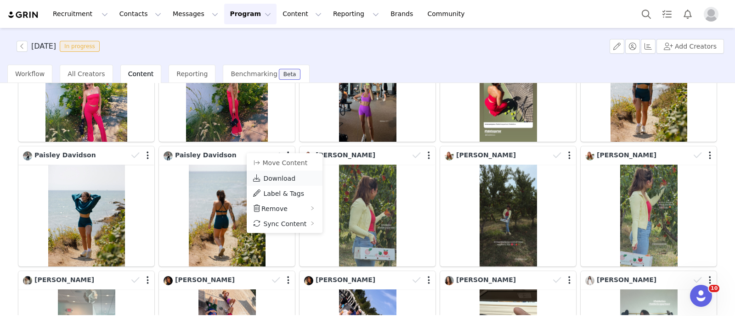
click at [284, 175] on span "Download" at bounding box center [279, 178] width 32 height 7
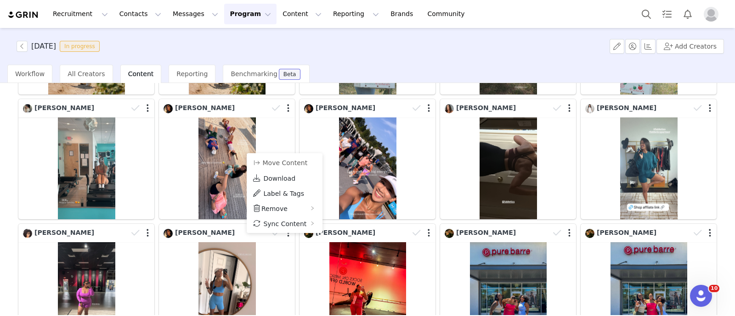
click at [0, 151] on div "1 71 72 73 74 75 111 Media Library (18385) [DATE] (155) [DATE] (228) [DATE] (45…" at bounding box center [367, 199] width 735 height 232
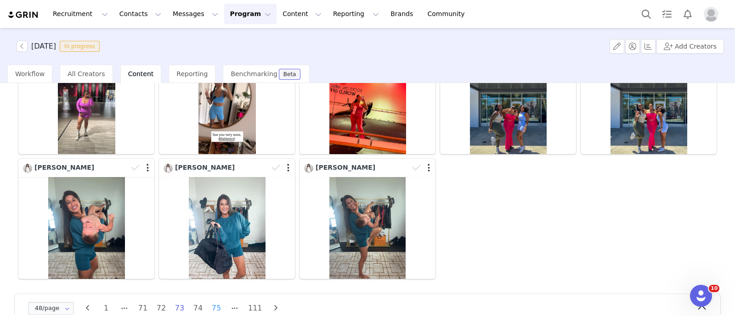
scroll to position [1118, 0]
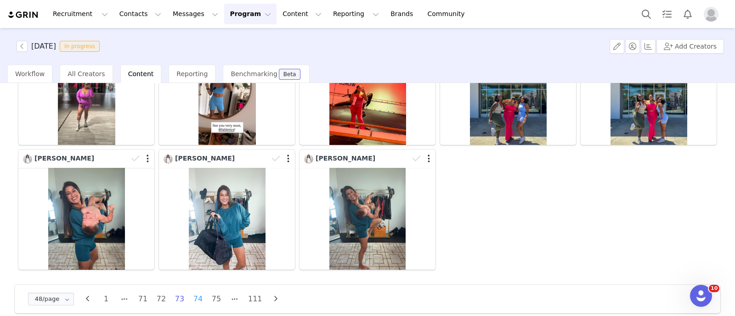
click at [198, 293] on li "74" at bounding box center [198, 299] width 14 height 13
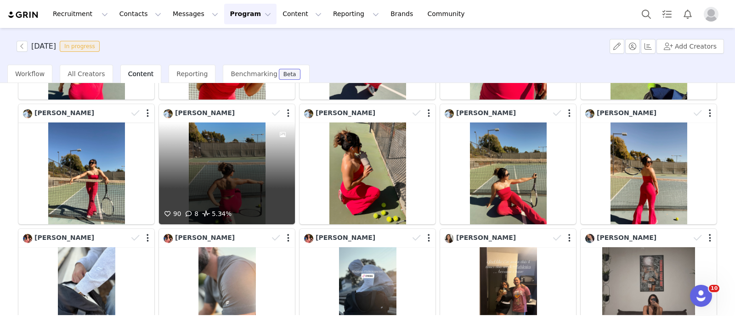
scroll to position [976, 0]
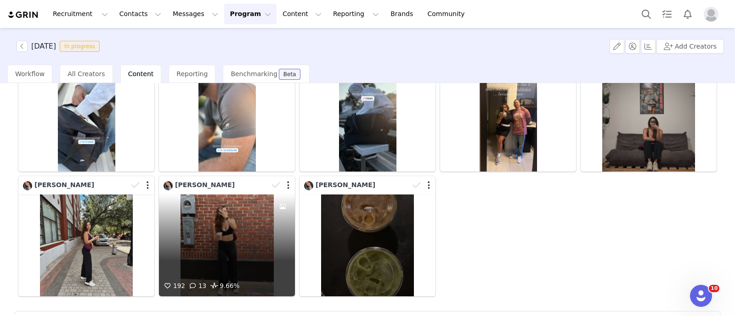
scroll to position [1118, 0]
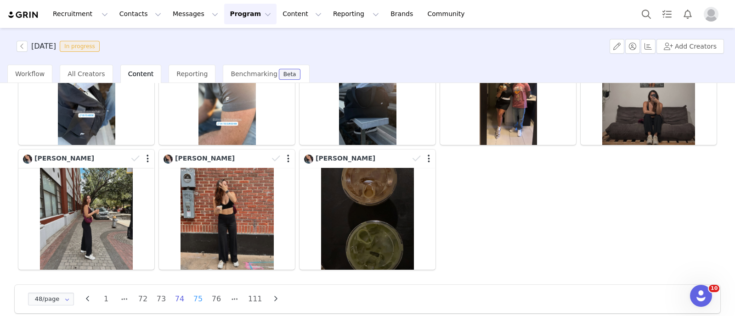
click at [196, 293] on li "75" at bounding box center [198, 299] width 14 height 13
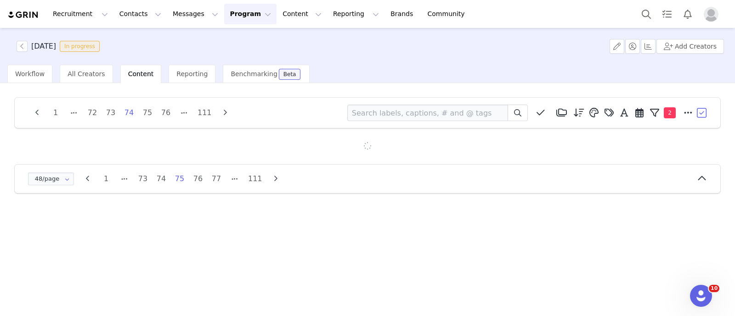
scroll to position [0, 0]
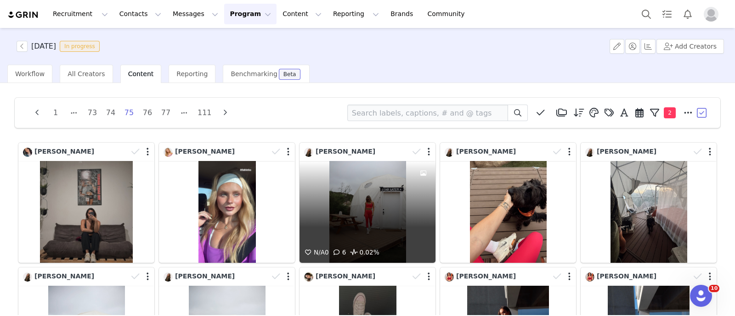
click at [329, 198] on div "N/A 0 6 0.02%" at bounding box center [367, 212] width 136 height 102
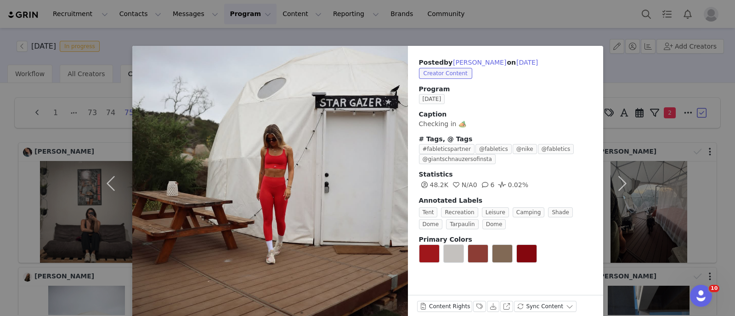
click at [0, 166] on div "Posted by Emilia Reza on Aug 16, 2025 Creator Content Program AUGUST 2025 Capti…" at bounding box center [367, 158] width 735 height 316
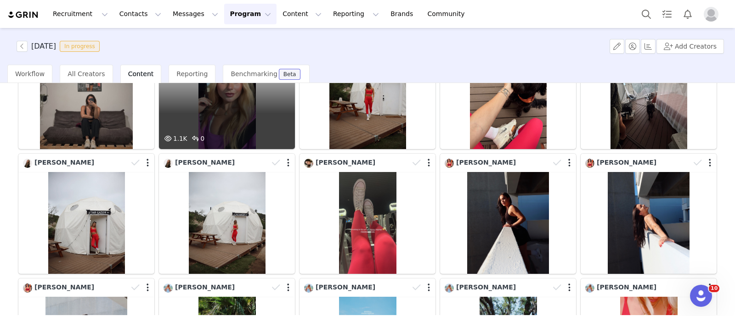
scroll to position [114, 0]
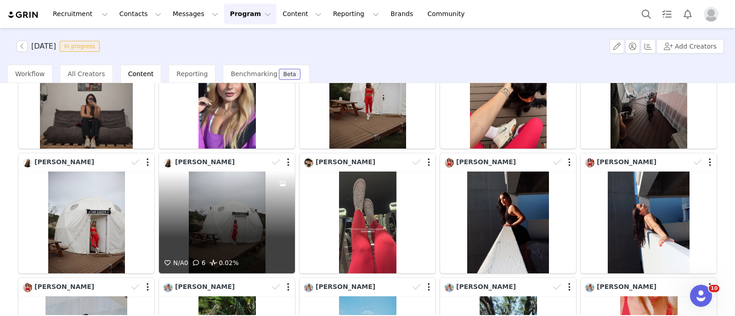
drag, startPoint x: 147, startPoint y: 224, endPoint x: 220, endPoint y: 224, distance: 73.5
click at [220, 224] on div "N/A 0 6 0.02%" at bounding box center [227, 223] width 136 height 102
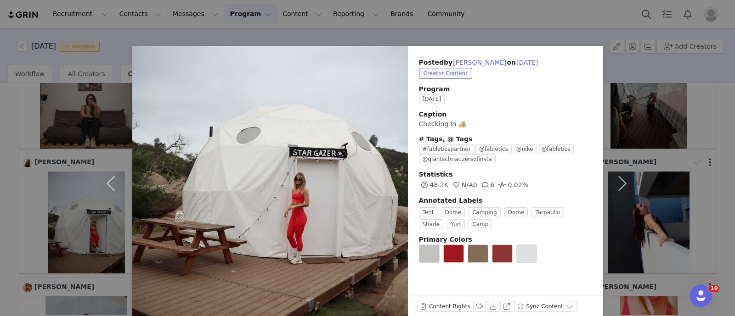
click at [5, 148] on div "Posted by Emilia Reza on Aug 16, 2025 Creator Content Program AUGUST 2025 Capti…" at bounding box center [367, 158] width 735 height 316
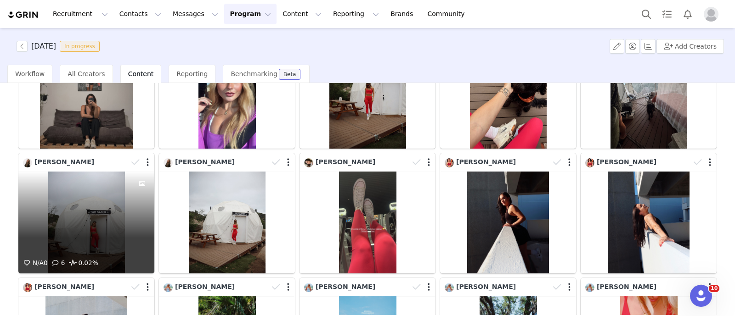
click at [99, 231] on div "N/A 0 6 0.02%" at bounding box center [86, 223] width 136 height 102
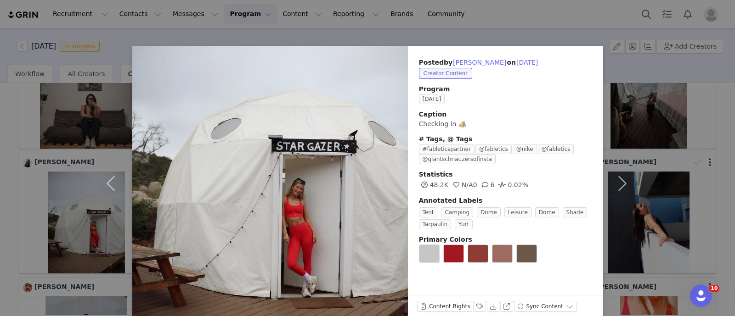
click at [0, 200] on div "Posted by Emilia Reza on Aug 16, 2025 Creator Content Program AUGUST 2025 Capti…" at bounding box center [367, 158] width 735 height 316
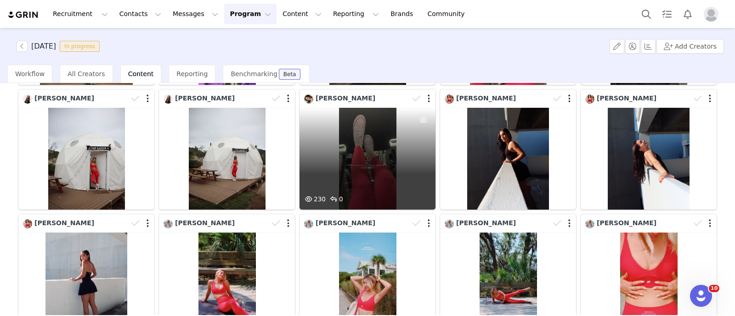
scroll to position [229, 0]
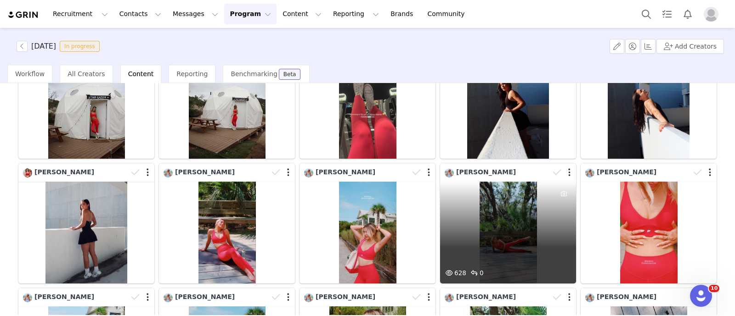
click at [498, 223] on div "628 0" at bounding box center [508, 233] width 136 height 102
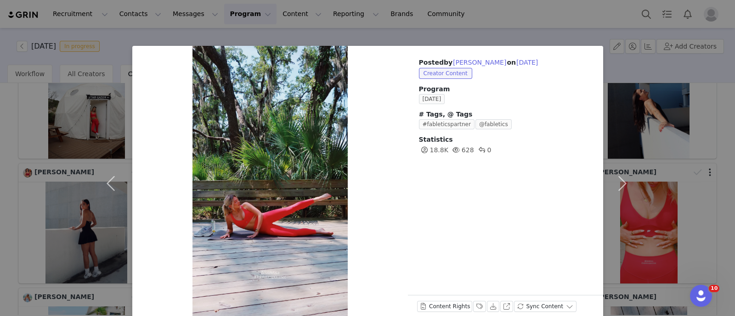
click at [11, 180] on div "Posted by Riley Scull on Aug 16, 2025 Creator Content Program AUGUST 2025 # Tag…" at bounding box center [367, 158] width 735 height 316
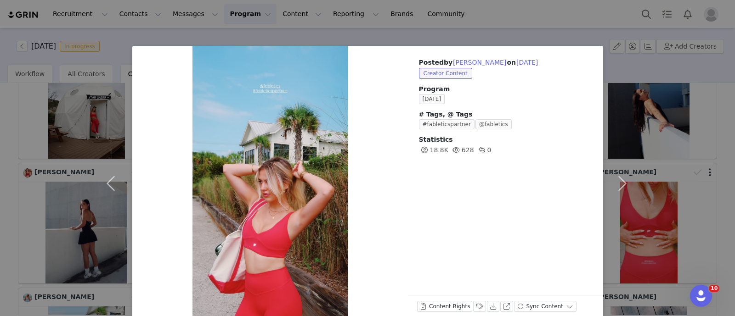
scroll to position [16, 0]
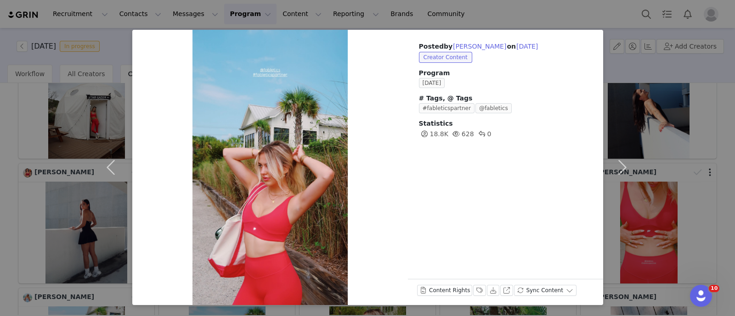
click at [34, 142] on div "Posted by Riley Scull on Aug 16, 2025 Creator Content Program AUGUST 2025 # Tag…" at bounding box center [367, 158] width 735 height 316
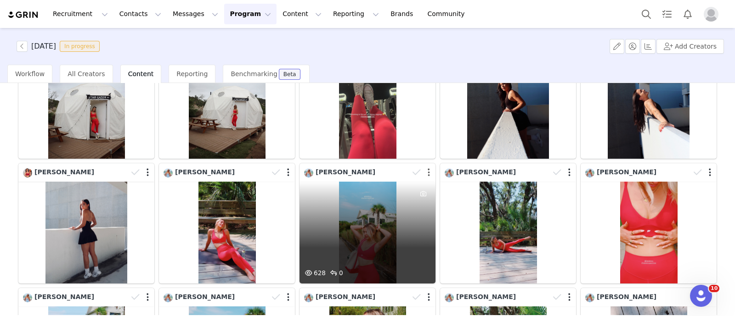
click at [428, 170] on button "button" at bounding box center [429, 172] width 2 height 9
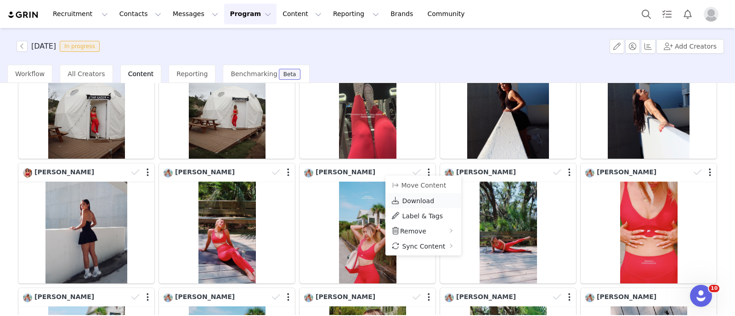
click at [417, 198] on span "Download" at bounding box center [418, 201] width 32 height 7
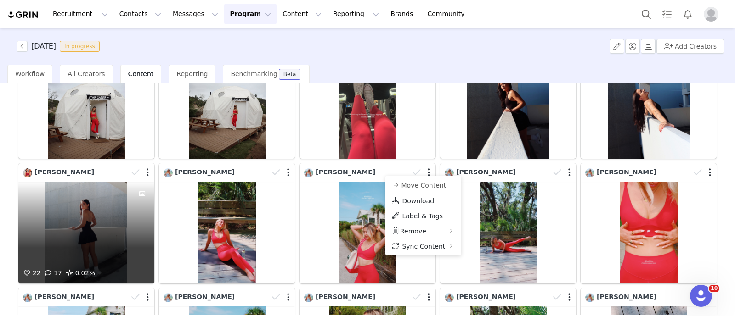
click at [69, 220] on div "22 17 0.02%" at bounding box center [86, 233] width 136 height 102
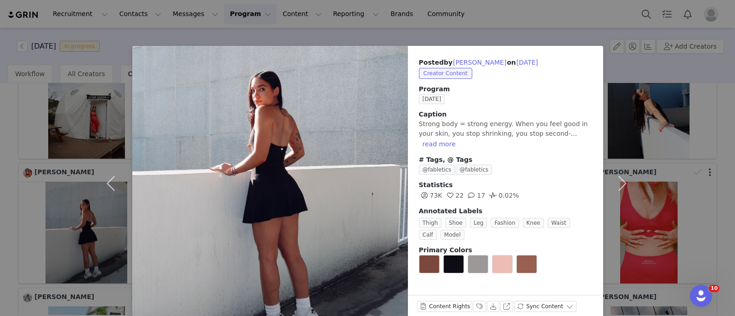
click at [1, 214] on div "Posted by Julie Carter on Aug 16, 2025 Creator Content Program AUGUST 2025 Capt…" at bounding box center [367, 158] width 735 height 316
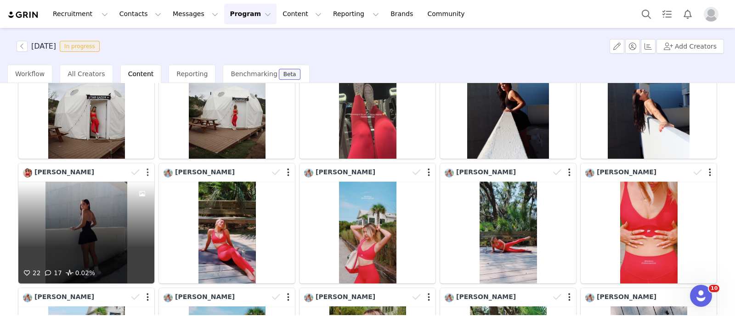
click at [147, 169] on button "button" at bounding box center [148, 172] width 2 height 9
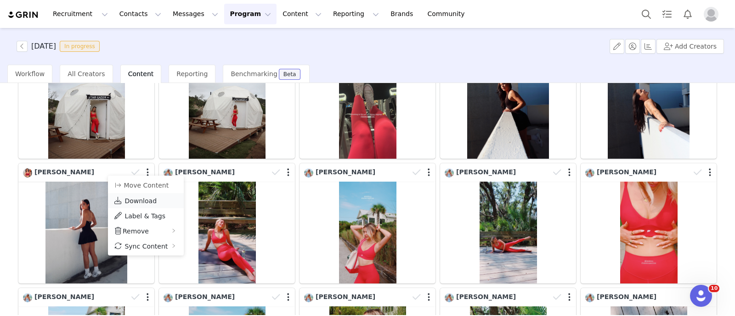
click at [129, 196] on link "Download" at bounding box center [146, 200] width 76 height 15
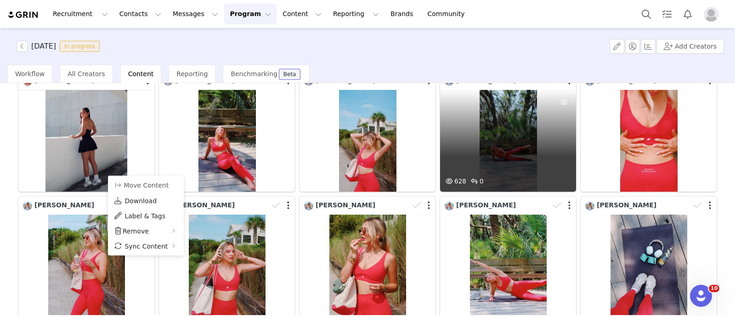
scroll to position [344, 0]
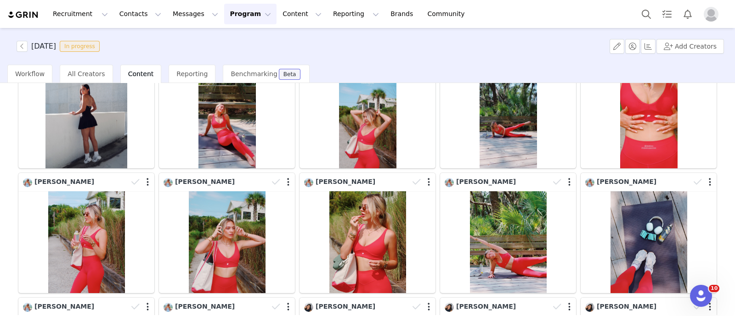
click at [0, 179] on div "1 73 74 75 76 77 111 Media Library (18385) APR '24 (155) MAR 24 (228) FEB 24 (4…" at bounding box center [367, 199] width 735 height 232
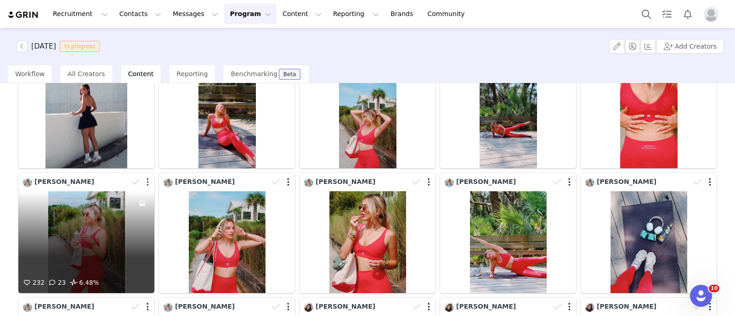
click at [147, 179] on button "button" at bounding box center [148, 182] width 2 height 9
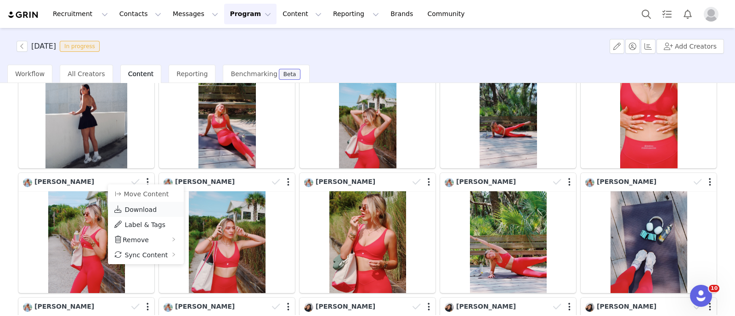
click at [146, 208] on span "Download" at bounding box center [140, 209] width 32 height 7
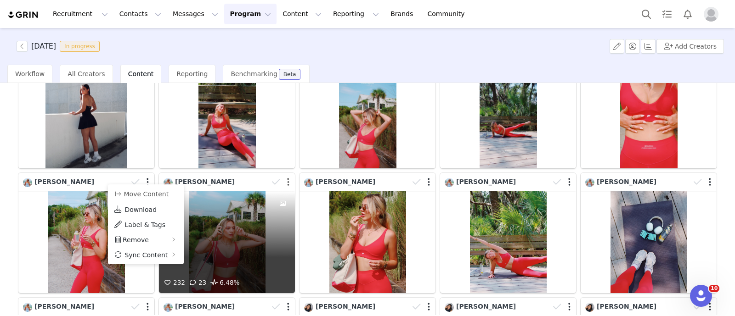
click at [287, 179] on button "button" at bounding box center [288, 182] width 2 height 9
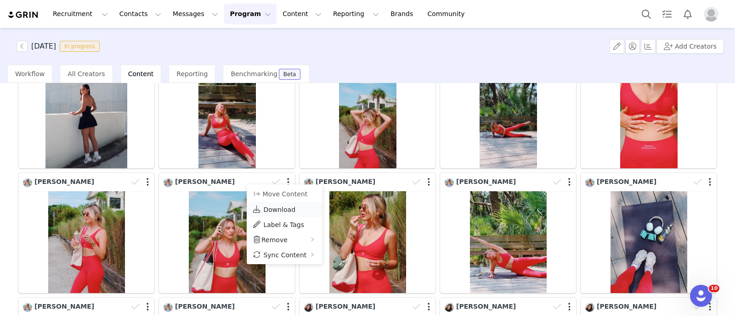
click at [276, 208] on span "Download" at bounding box center [279, 209] width 32 height 7
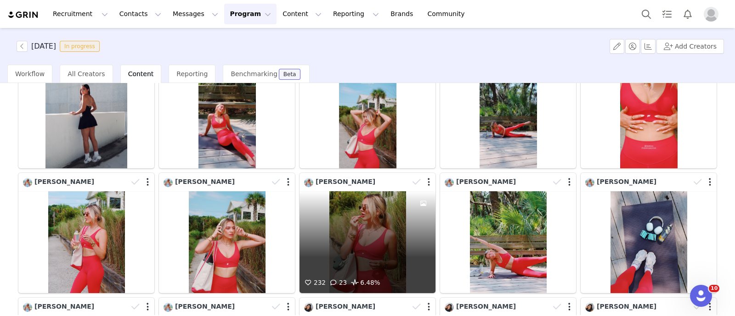
click at [422, 179] on div at bounding box center [422, 182] width 27 height 14
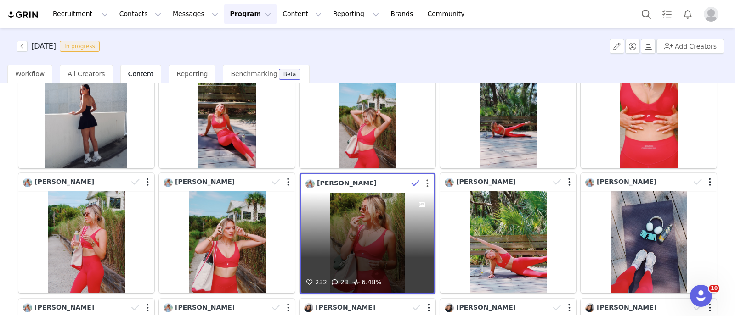
click at [426, 179] on button "button" at bounding box center [427, 183] width 2 height 9
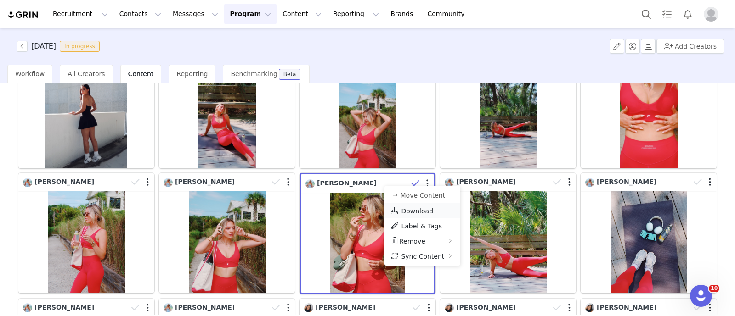
click at [415, 208] on span "Download" at bounding box center [417, 211] width 32 height 7
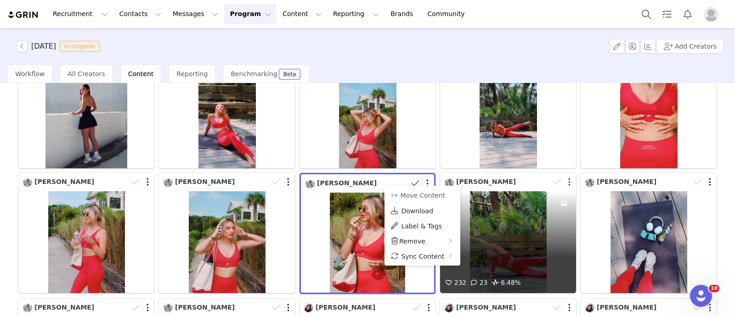
click at [568, 178] on button "button" at bounding box center [569, 182] width 2 height 9
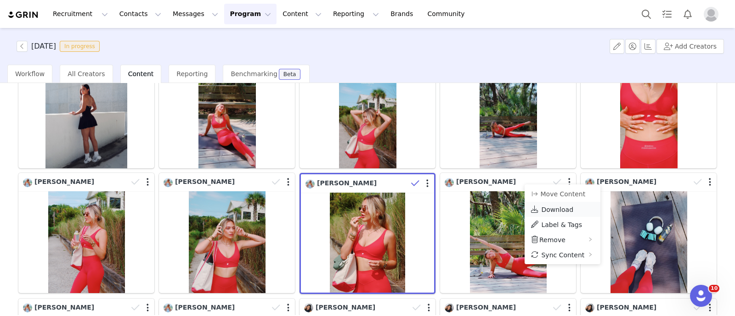
click at [554, 206] on span "Download" at bounding box center [557, 209] width 32 height 7
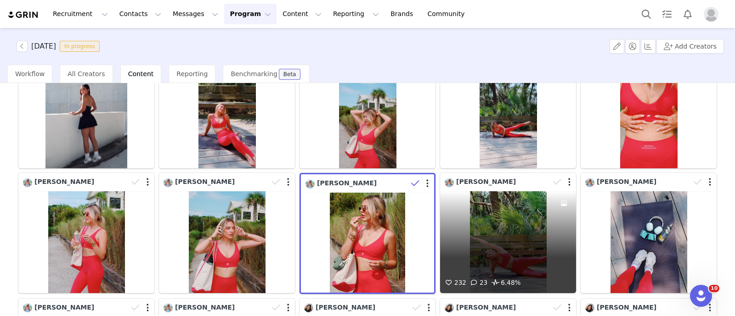
click at [490, 229] on div "232 23 6.48%" at bounding box center [508, 243] width 136 height 102
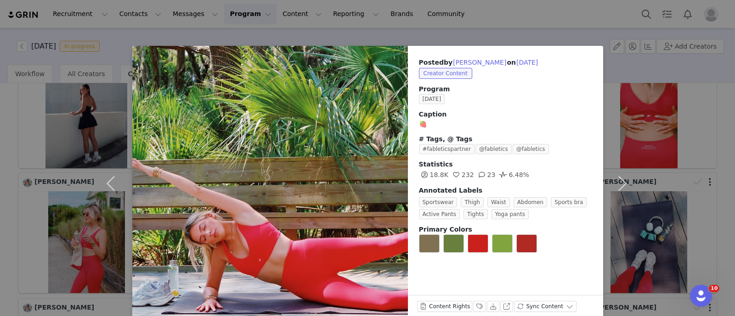
click at [0, 173] on div "Posted by Riley Scull on Aug 16, 2025 Creator Content Program AUGUST 2025 Capti…" at bounding box center [367, 158] width 735 height 316
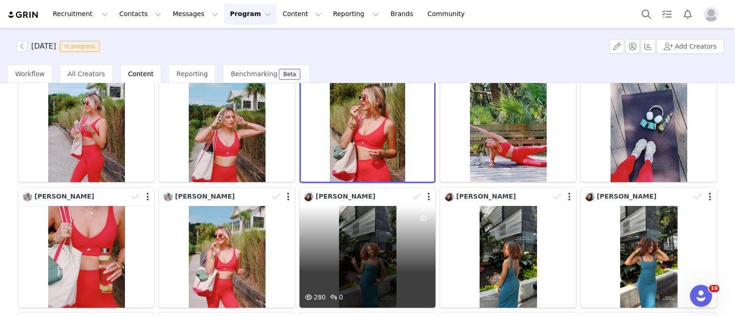
scroll to position [459, 0]
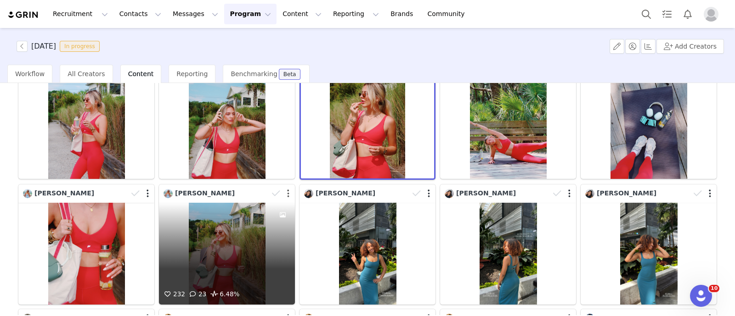
click at [287, 189] on button "button" at bounding box center [288, 193] width 2 height 9
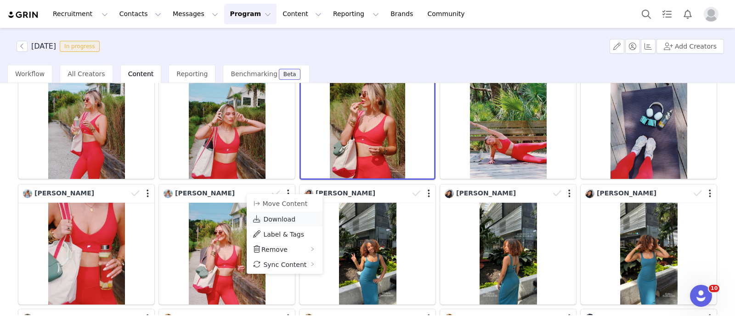
drag, startPoint x: 278, startPoint y: 217, endPoint x: 313, endPoint y: 217, distance: 35.4
click at [278, 217] on span "Download" at bounding box center [279, 219] width 32 height 7
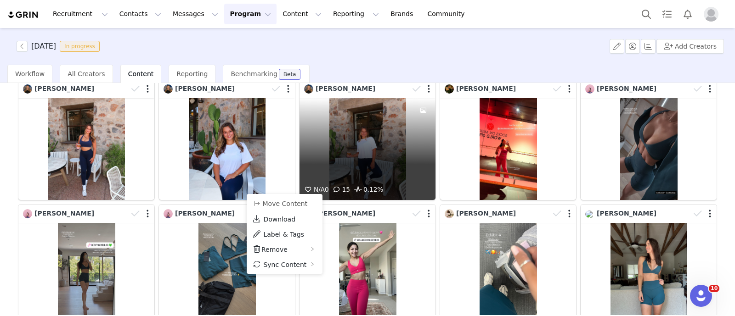
scroll to position [803, 0]
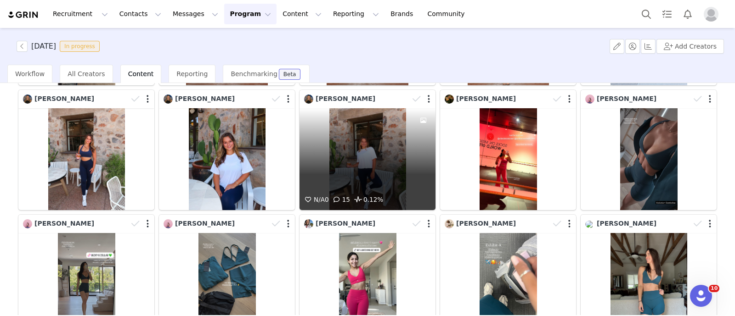
click at [340, 145] on div "N/A 0 15 0.12%" at bounding box center [367, 159] width 136 height 102
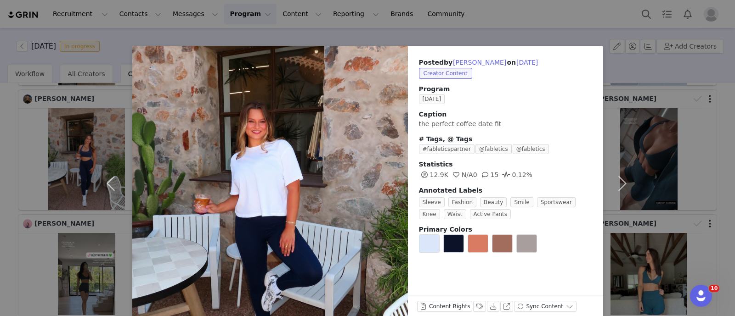
click at [0, 122] on div "Posted by Emma Kalberer on Aug 16, 2025 Creator Content Program AUGUST 2025 Cap…" at bounding box center [367, 158] width 735 height 316
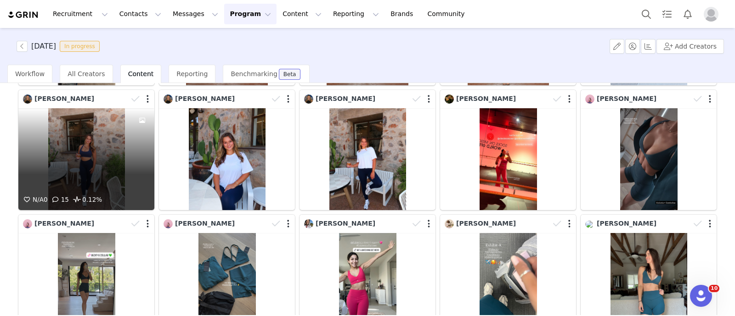
click at [66, 140] on div "N/A 0 15 0.12%" at bounding box center [86, 159] width 136 height 102
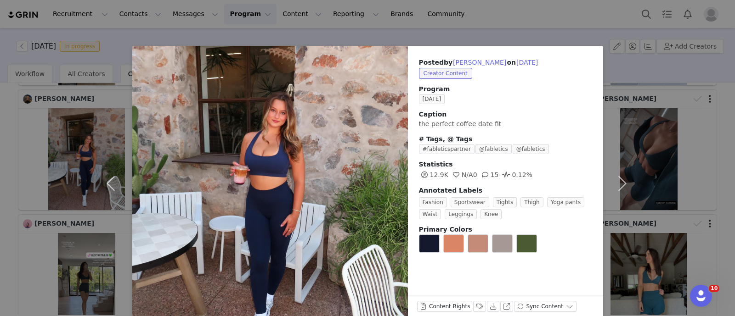
click at [0, 138] on div "Posted by Emma Kalberer on Aug 16, 2025 Creator Content Program AUGUST 2025 Cap…" at bounding box center [367, 158] width 735 height 316
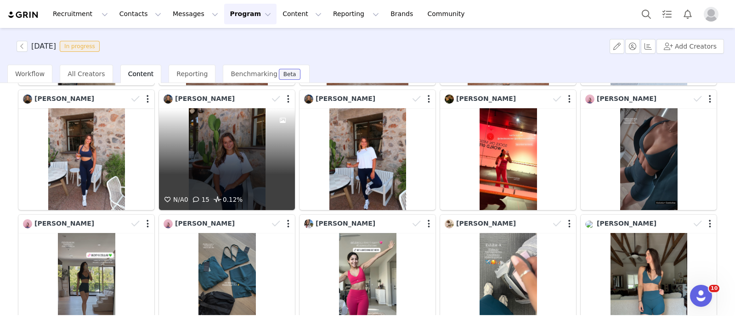
drag, startPoint x: 166, startPoint y: 183, endPoint x: 207, endPoint y: 185, distance: 40.9
click at [207, 196] on span "15" at bounding box center [200, 199] width 19 height 7
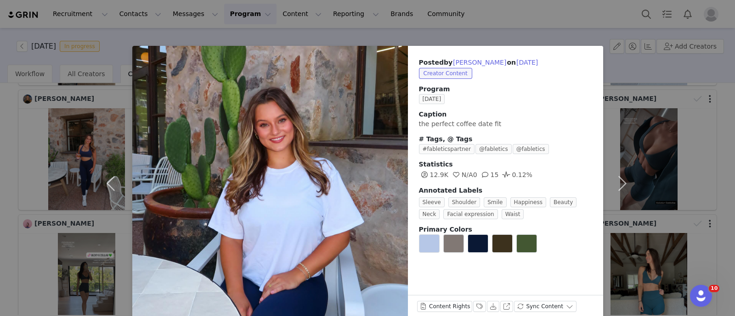
click at [0, 151] on div "Posted by Emma Kalberer on Aug 16, 2025 Creator Content Program AUGUST 2025 Cap…" at bounding box center [367, 158] width 735 height 316
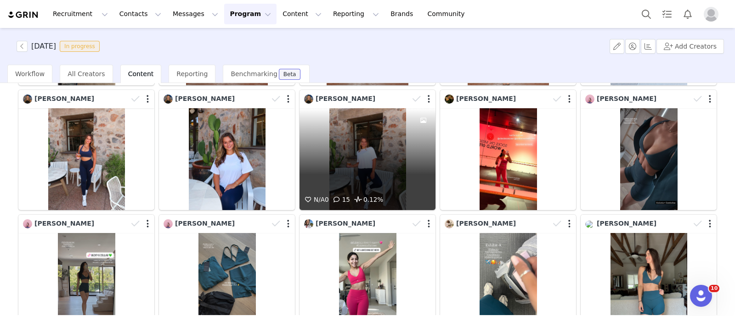
drag, startPoint x: 416, startPoint y: 165, endPoint x: 410, endPoint y: 164, distance: 6.1
click at [411, 164] on div at bounding box center [423, 151] width 25 height 86
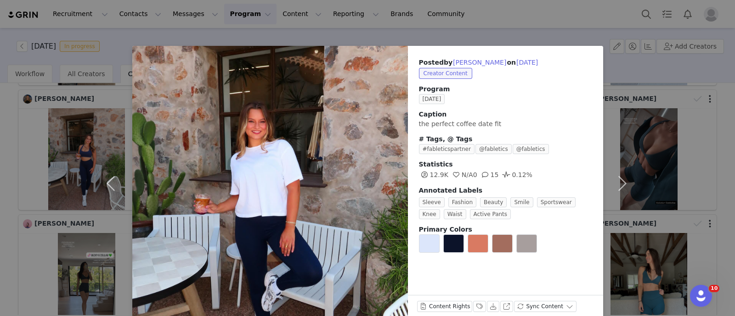
click at [0, 153] on div "Posted by Emma Kalberer on Aug 16, 2025 Creator Content Program AUGUST 2025 Cap…" at bounding box center [367, 158] width 735 height 316
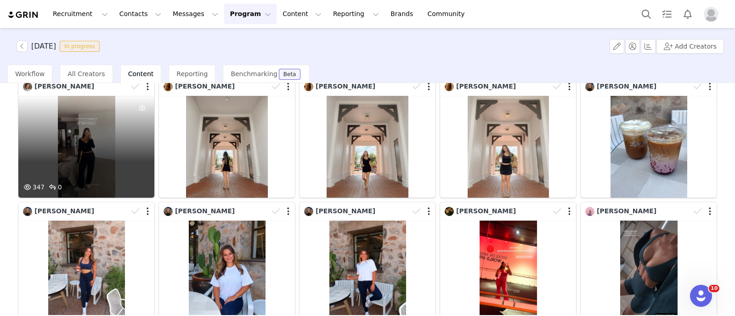
scroll to position [689, 0]
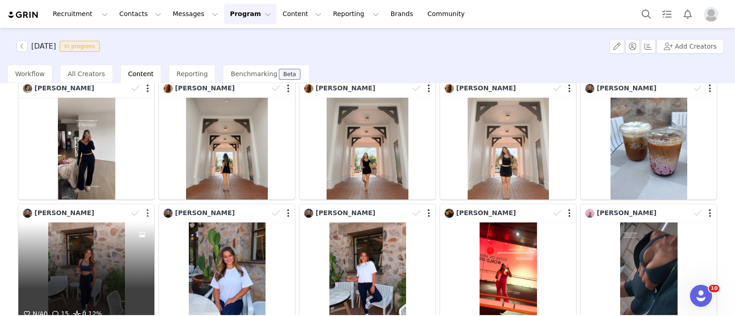
click at [147, 209] on button "button" at bounding box center [148, 213] width 2 height 9
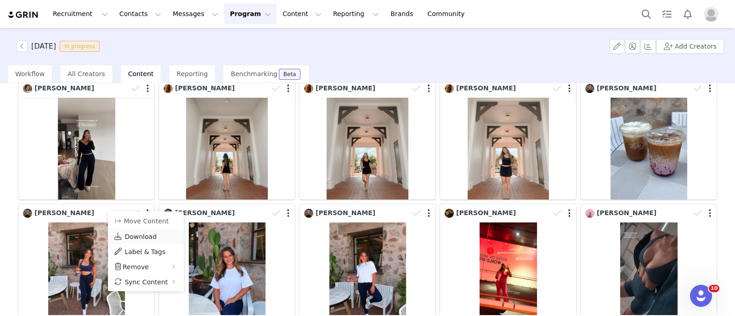
click at [138, 236] on span "Download" at bounding box center [140, 236] width 32 height 7
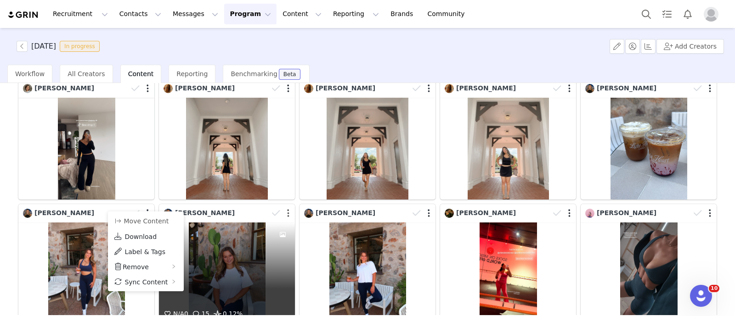
click at [287, 209] on button "button" at bounding box center [288, 213] width 2 height 9
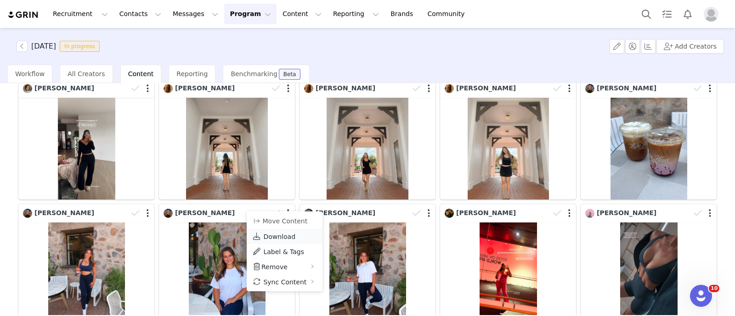
click at [269, 238] on span "Download" at bounding box center [279, 236] width 32 height 7
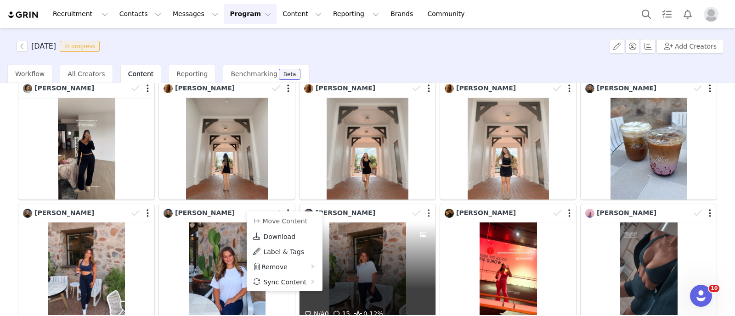
click at [428, 209] on button "button" at bounding box center [429, 213] width 2 height 9
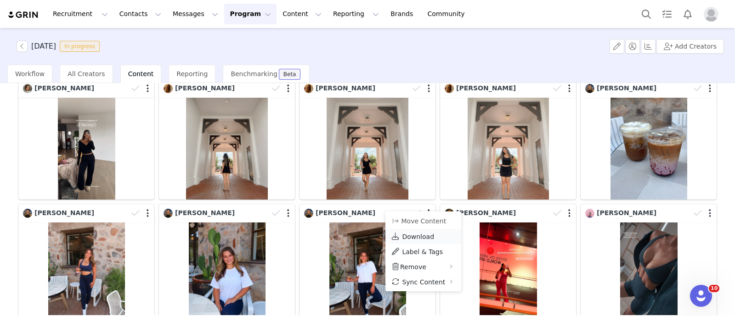
click at [423, 236] on span "Download" at bounding box center [418, 236] width 32 height 7
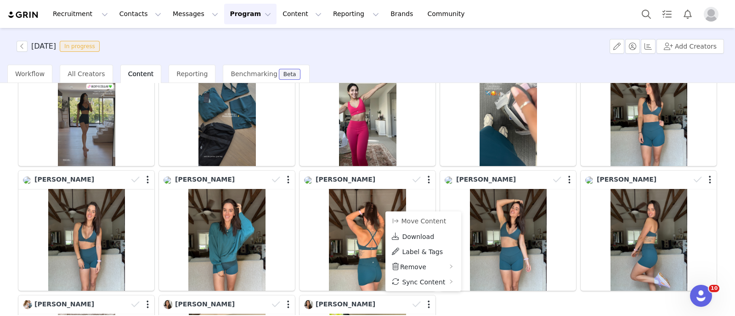
scroll to position [976, 0]
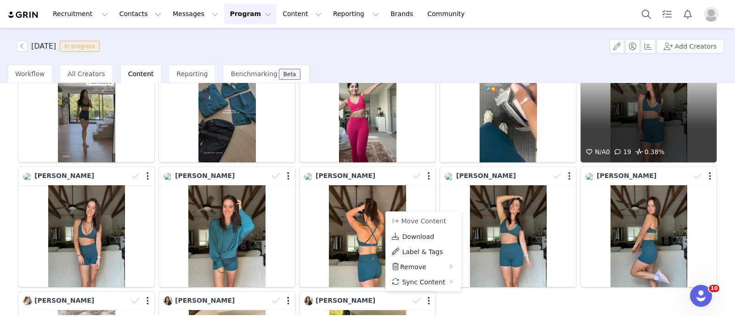
click at [647, 147] on span "0.38%" at bounding box center [648, 152] width 31 height 11
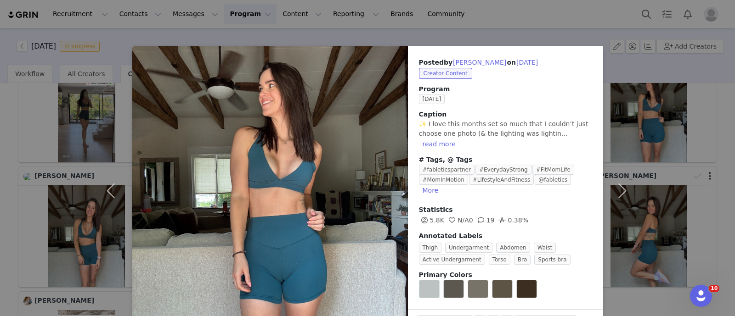
click at [690, 123] on div "Posted by Nicole Mola on Aug 16, 2025 Creator Content Program AUGUST 2025 Capti…" at bounding box center [367, 158] width 735 height 316
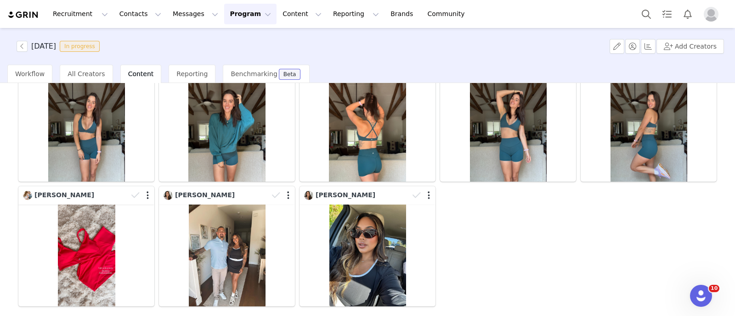
scroll to position [1118, 0]
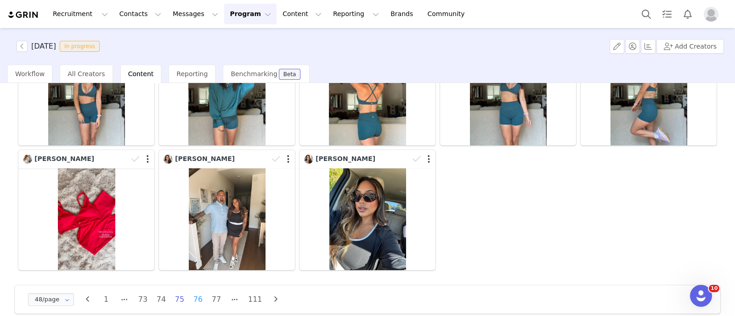
click at [197, 294] on li "76" at bounding box center [198, 300] width 14 height 13
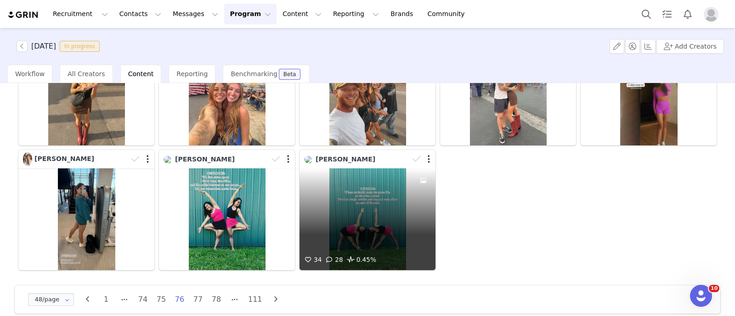
scroll to position [1118, 0]
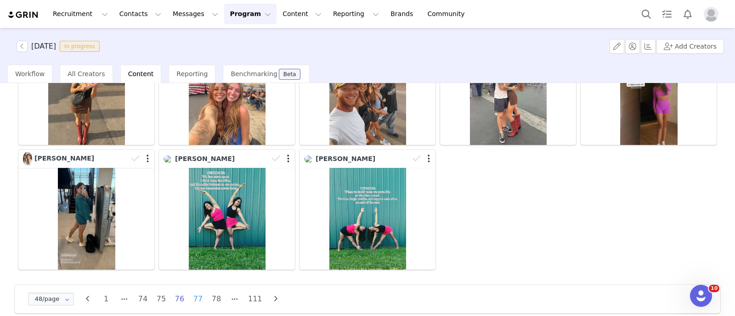
click at [200, 293] on li "77" at bounding box center [198, 299] width 14 height 13
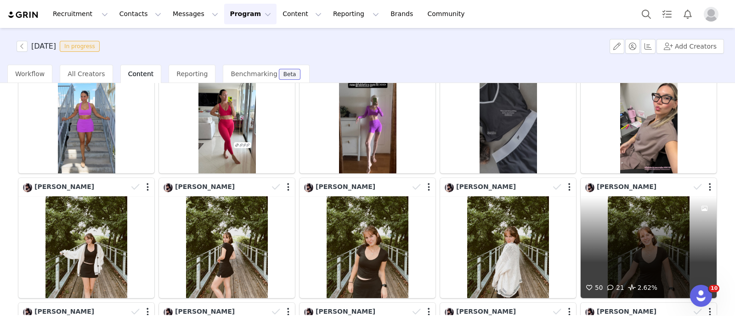
scroll to position [344, 0]
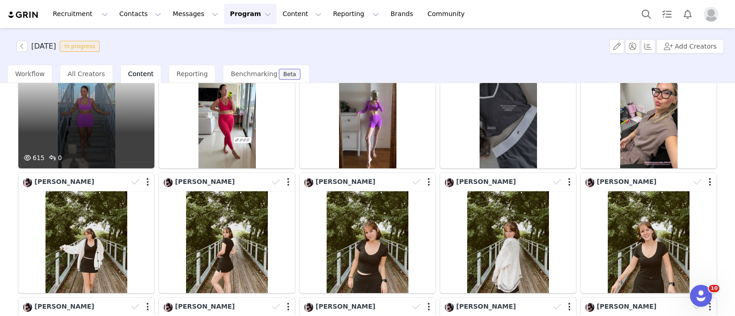
click at [69, 106] on div "615 0" at bounding box center [86, 118] width 136 height 102
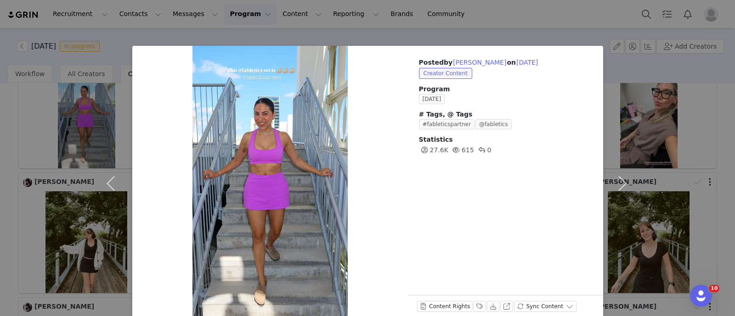
click at [0, 98] on div "Posted by Melyssa Hanif on Aug 15, 2025 Creator Content Program AUGUST 2025 # T…" at bounding box center [367, 158] width 735 height 316
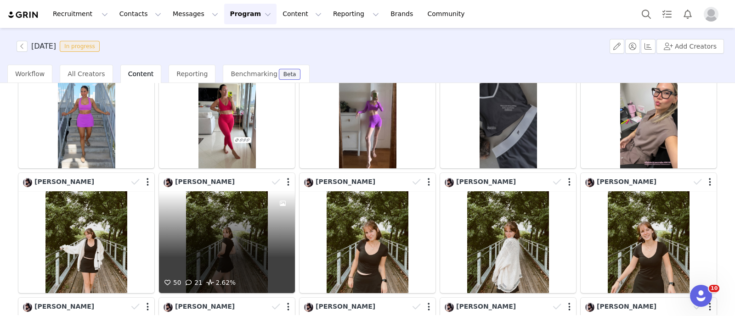
click at [266, 216] on div "50 21 2.62%" at bounding box center [227, 243] width 136 height 102
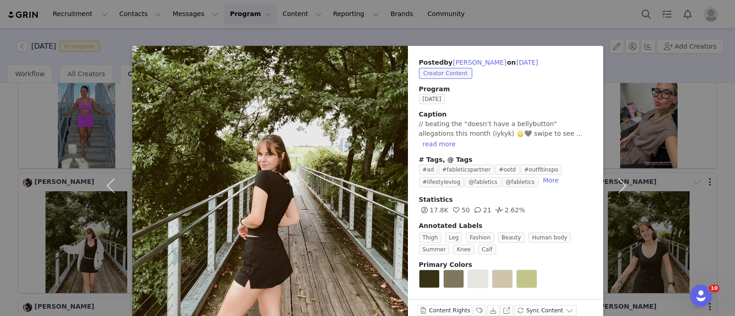
click at [0, 164] on div "Posted by Lilly Culy on Aug 15, 2025 Creator Content Program AUGUST 2025 Captio…" at bounding box center [367, 158] width 735 height 316
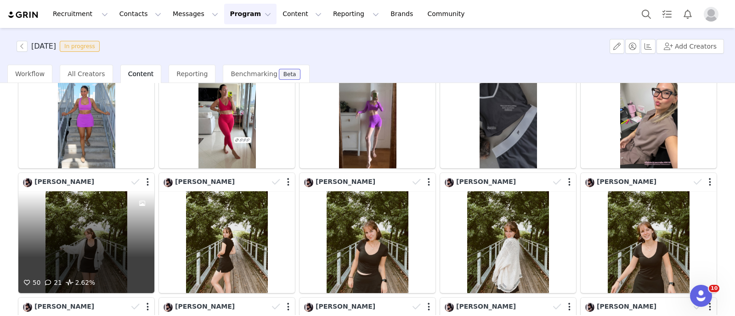
click at [110, 228] on div "50 21 2.62%" at bounding box center [86, 243] width 136 height 102
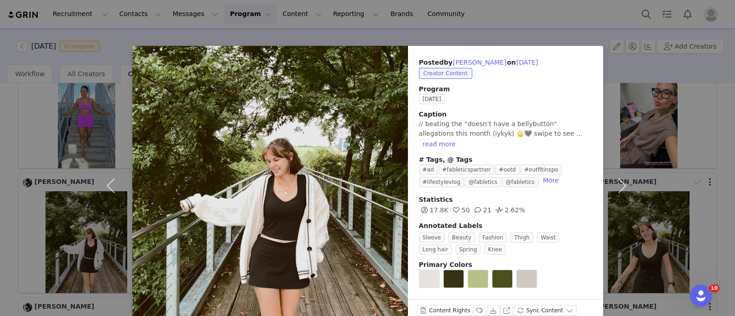
click at [0, 188] on div "Posted by Lilly Culy on Aug 15, 2025 Creator Content Program AUGUST 2025 Captio…" at bounding box center [367, 158] width 735 height 316
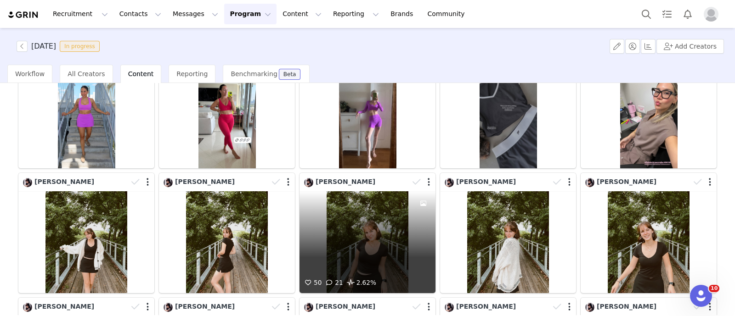
click at [378, 245] on div "50 21 2.62%" at bounding box center [367, 243] width 136 height 102
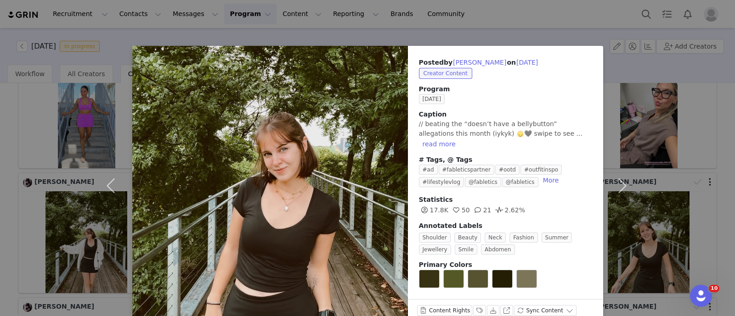
click at [0, 176] on div "Posted by Lilly Culy on Aug 15, 2025 Creator Content Program AUGUST 2025 Captio…" at bounding box center [367, 158] width 735 height 316
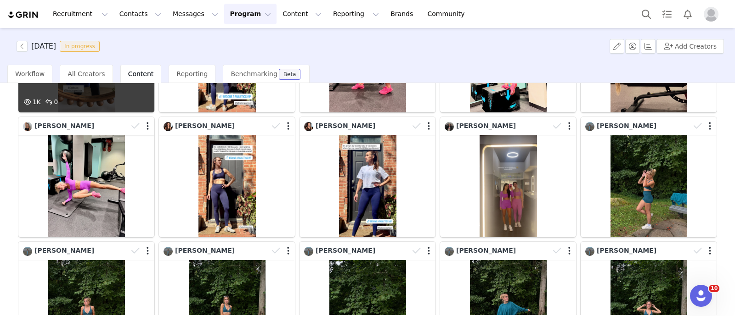
scroll to position [861, 0]
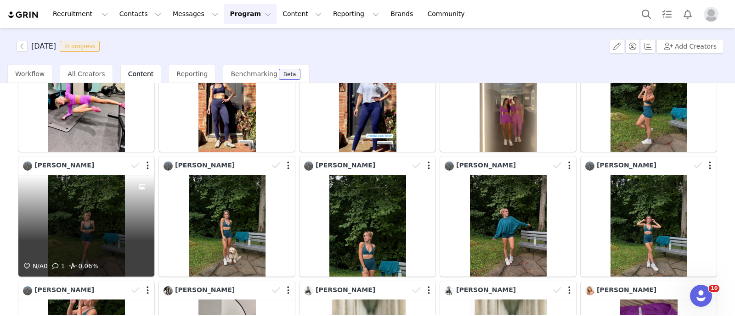
click at [60, 216] on div "N/A 0 1 0.06%" at bounding box center [86, 226] width 136 height 102
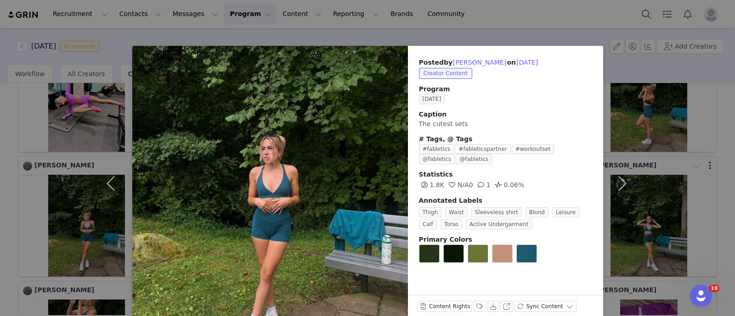
click at [0, 180] on div "Posted by Chloe Parrish on Aug 15, 2025 Creator Content Program AUGUST 2025 Cap…" at bounding box center [367, 158] width 735 height 316
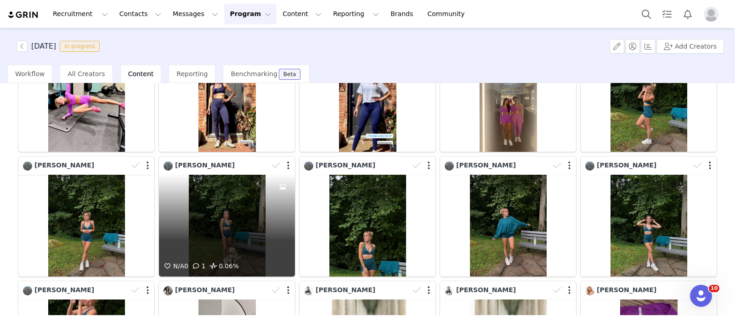
click at [201, 193] on div "N/A 0 1 0.06%" at bounding box center [227, 226] width 136 height 102
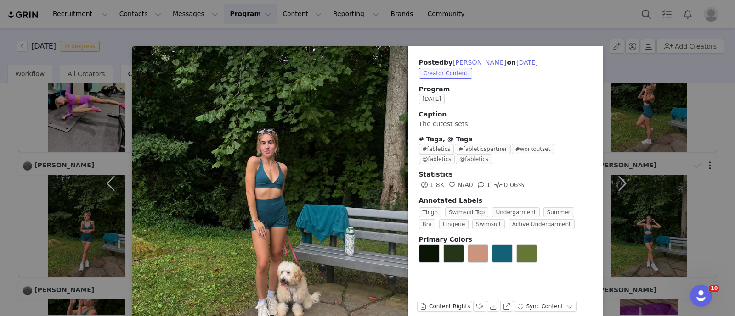
click at [0, 150] on div "Posted by Chloe Parrish on Aug 15, 2025 Creator Content Program AUGUST 2025 Cap…" at bounding box center [367, 158] width 735 height 316
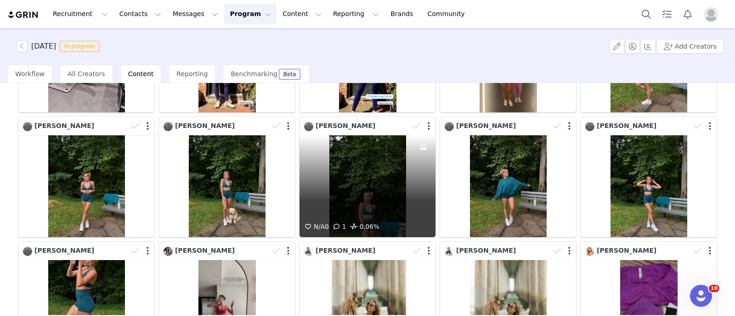
scroll to position [918, 0]
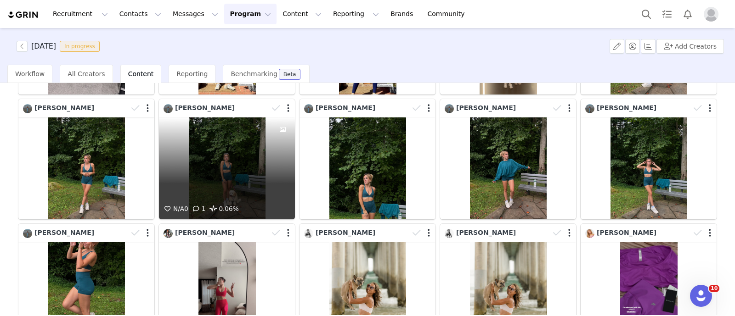
click at [233, 151] on div "N/A 0 1 0.06%" at bounding box center [227, 169] width 136 height 102
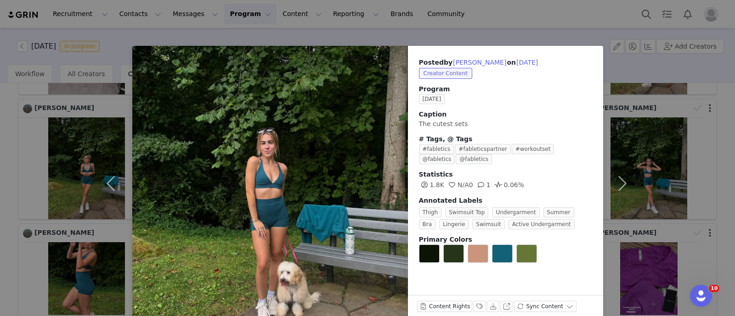
click at [0, 145] on div "Posted by Chloe Parrish on Aug 15, 2025 Creator Content Program AUGUST 2025 Cap…" at bounding box center [367, 158] width 735 height 316
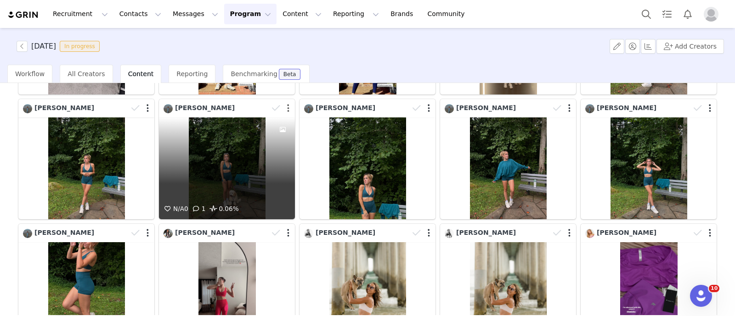
click at [287, 104] on button "button" at bounding box center [288, 108] width 2 height 9
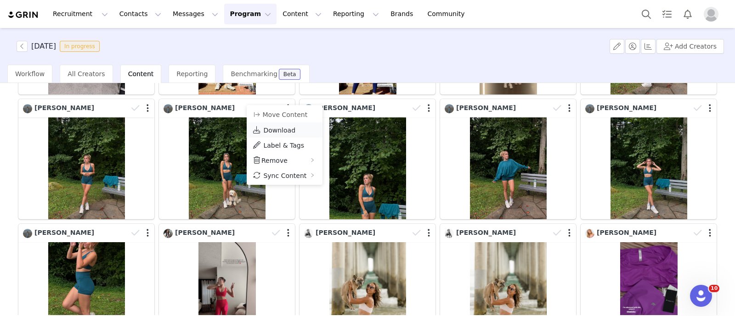
click at [280, 129] on span "Download" at bounding box center [279, 130] width 32 height 7
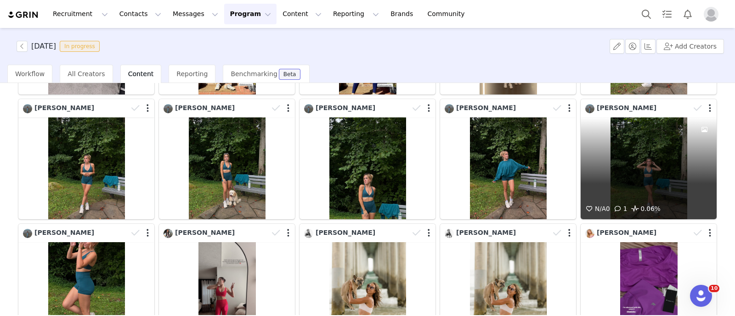
click at [648, 169] on div "N/A 0 1 0.06%" at bounding box center [649, 169] width 136 height 102
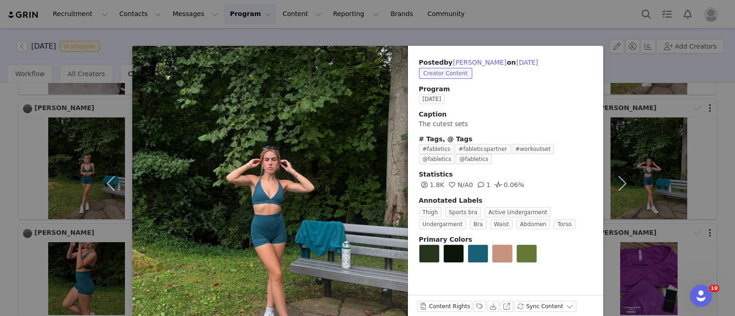
click at [694, 122] on div "Posted by Chloe Parrish on Aug 15, 2025 Creator Content Program AUGUST 2025 Cap…" at bounding box center [367, 158] width 735 height 316
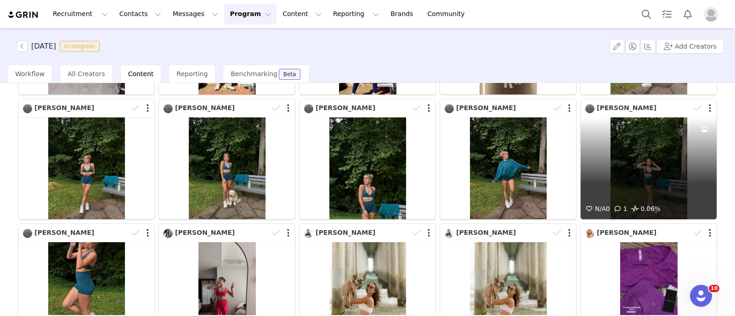
scroll to position [861, 0]
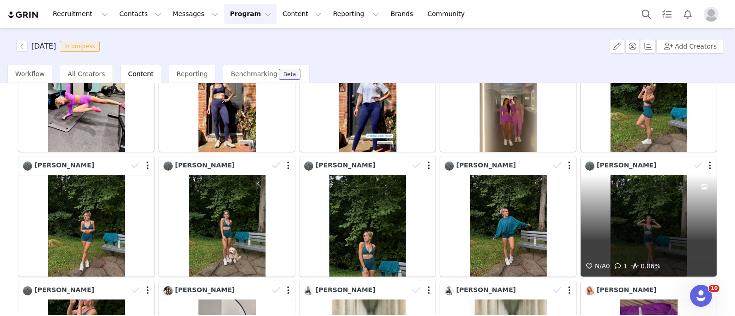
click at [702, 159] on div at bounding box center [703, 166] width 27 height 14
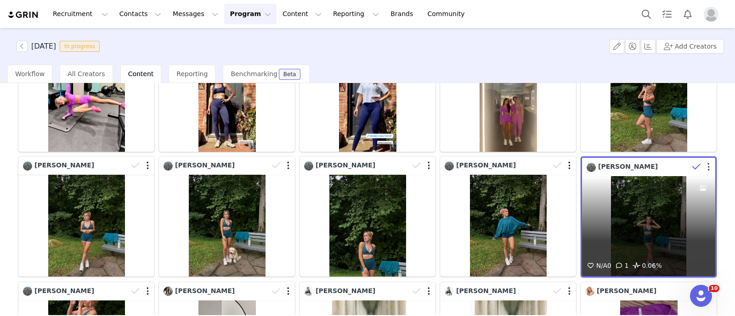
click at [698, 160] on div at bounding box center [702, 167] width 27 height 14
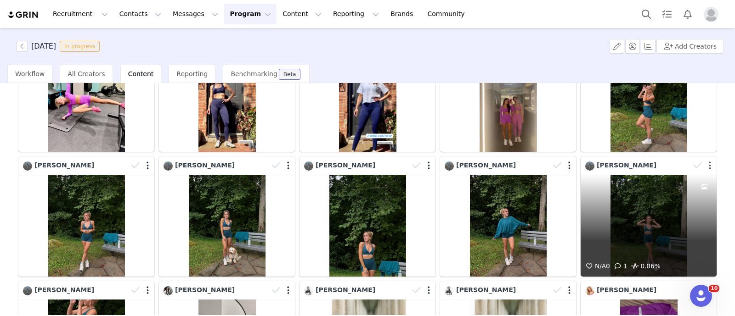
click at [709, 161] on button "button" at bounding box center [710, 165] width 2 height 9
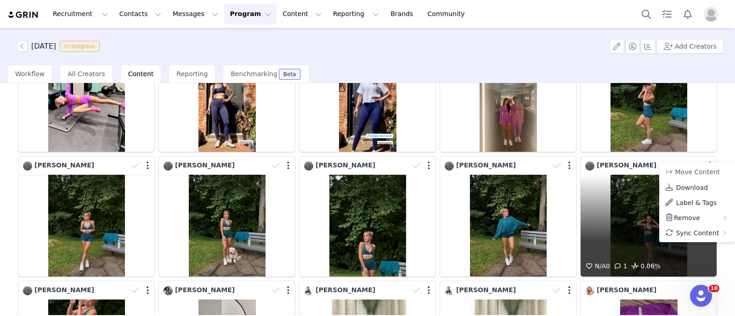
click at [709, 161] on button "button" at bounding box center [710, 165] width 2 height 9
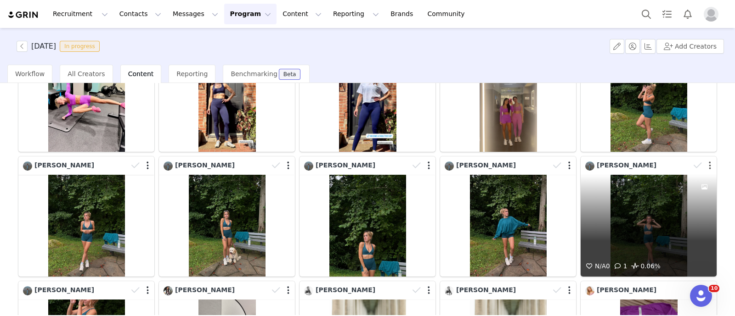
click at [709, 161] on button "button" at bounding box center [710, 165] width 2 height 9
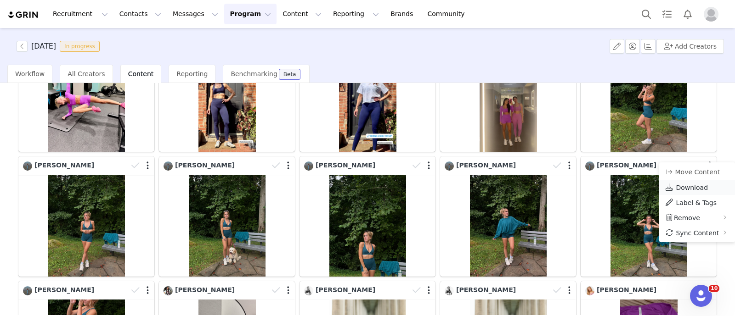
click at [700, 184] on span "Download" at bounding box center [692, 187] width 32 height 7
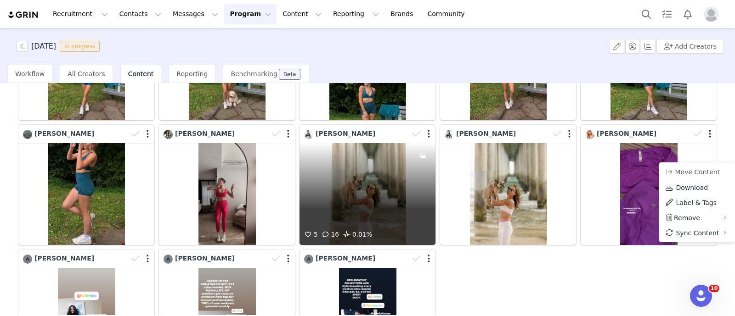
scroll to position [1033, 0]
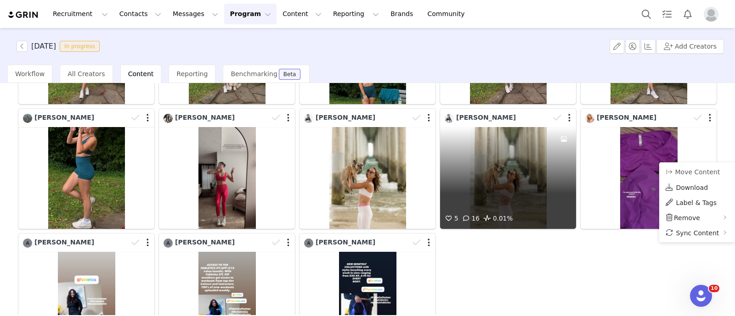
click at [487, 195] on div "5 16 0.01%" at bounding box center [508, 178] width 136 height 102
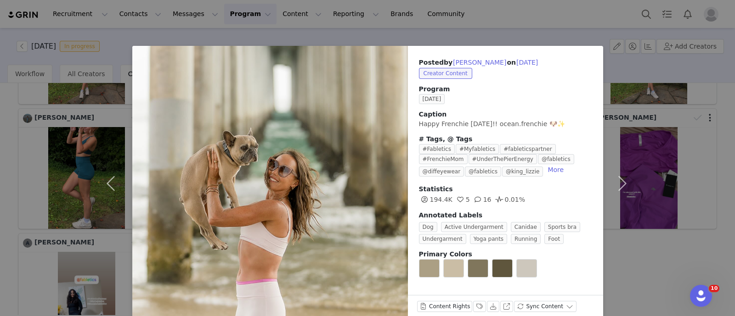
click at [0, 158] on div "Posted by Lexie Kelly on Aug 15, 2025 Creator Content Program AUGUST 2025 Capti…" at bounding box center [367, 158] width 735 height 316
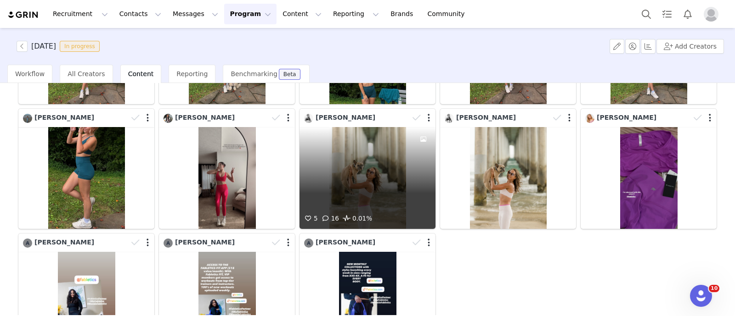
click at [361, 192] on div "5 16 0.01%" at bounding box center [367, 178] width 136 height 102
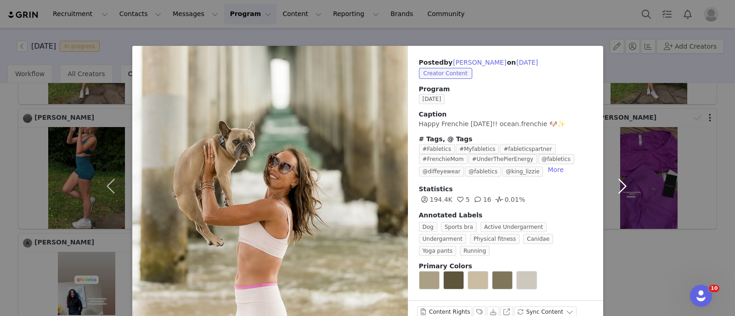
click at [624, 258] on button "button" at bounding box center [622, 186] width 39 height 281
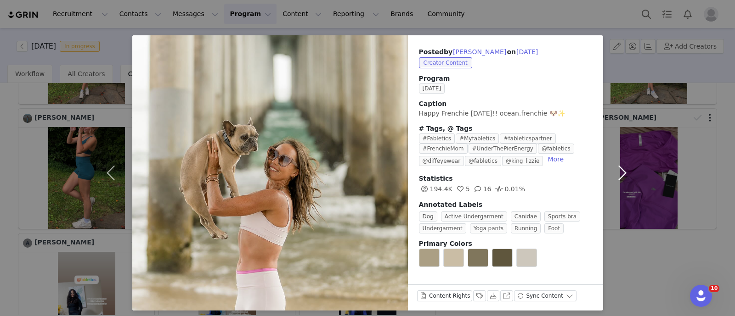
scroll to position [16, 0]
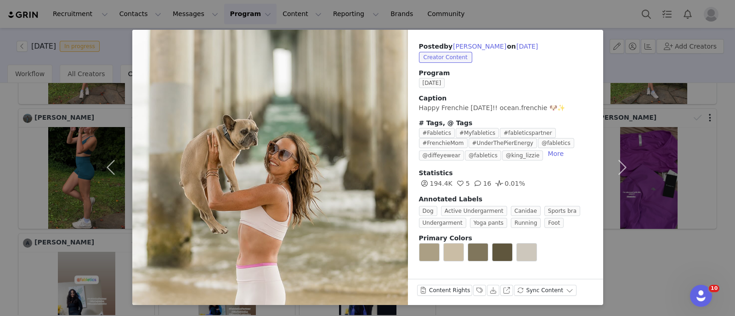
click at [0, 160] on div "Posted by Lexie Kelly on Aug 15, 2025 Creator Content Program AUGUST 2025 Capti…" at bounding box center [367, 158] width 735 height 316
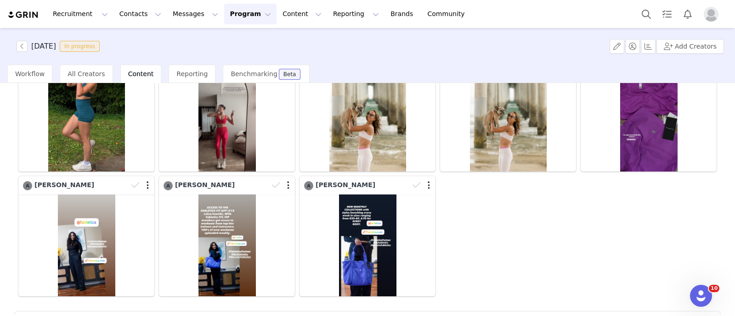
scroll to position [1118, 0]
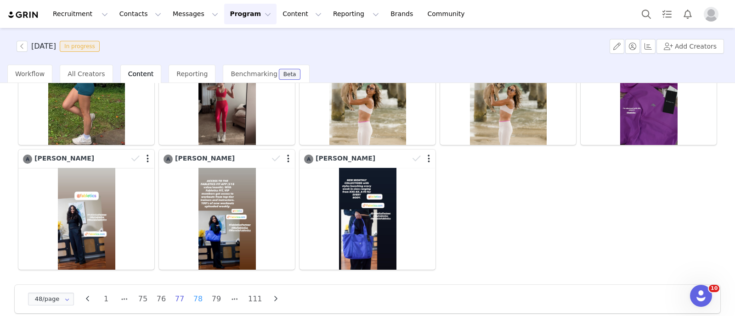
click at [202, 293] on li "78" at bounding box center [198, 299] width 14 height 13
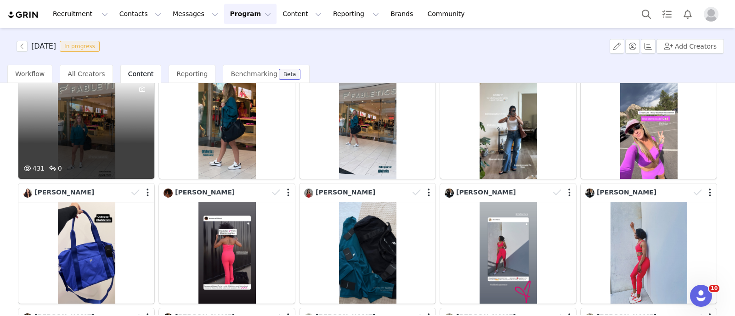
scroll to position [517, 0]
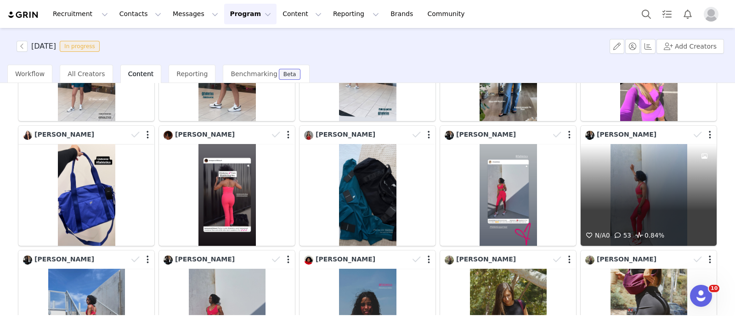
click at [615, 200] on div "N/A 0 53 0.84%" at bounding box center [649, 195] width 136 height 102
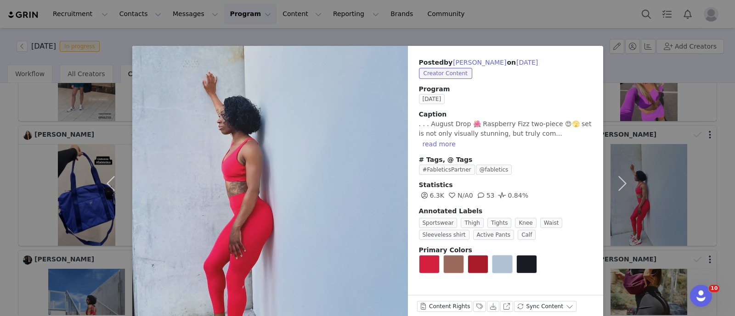
click at [684, 151] on div "Posted by Chelsey Borders on Aug 14, 2025 Creator Content Program AUGUST 2025 C…" at bounding box center [367, 158] width 735 height 316
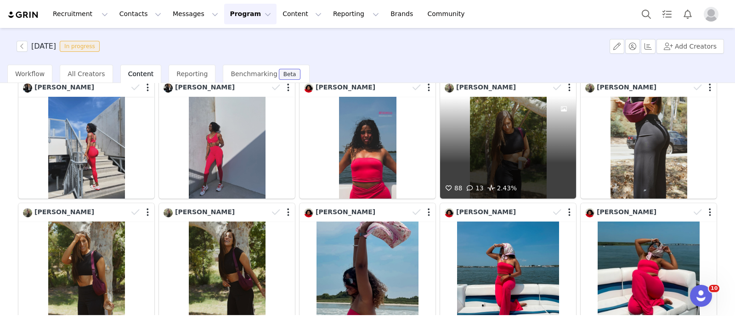
scroll to position [632, 0]
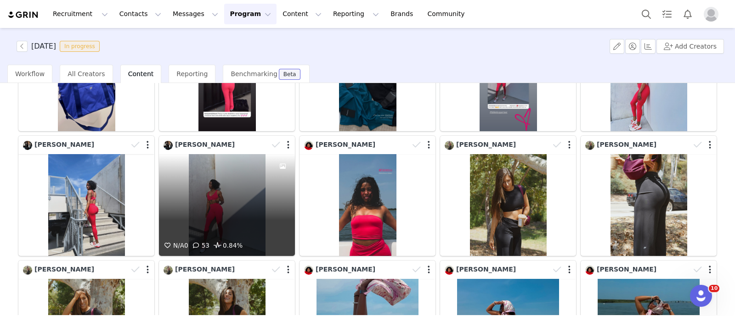
click at [201, 162] on div "N/A 0 53 0.84%" at bounding box center [227, 205] width 136 height 102
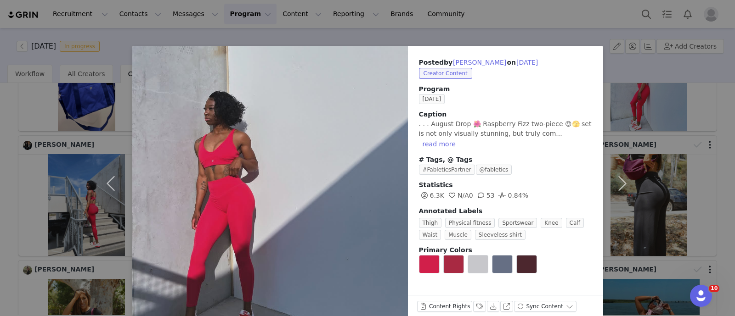
click at [0, 149] on div "Posted by Chelsey Borders on Aug 14, 2025 Creator Content Program AUGUST 2025 C…" at bounding box center [367, 158] width 735 height 316
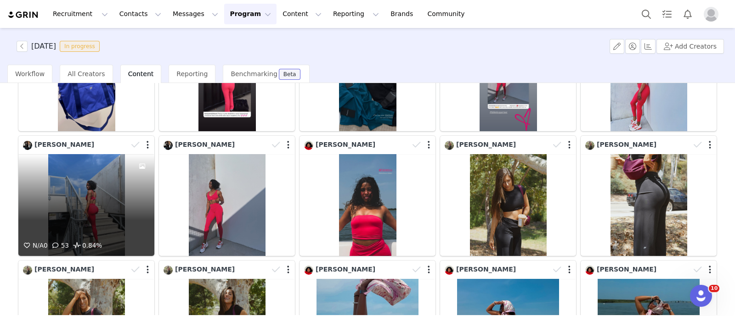
click at [79, 168] on div "N/A 0 53 0.84%" at bounding box center [86, 205] width 136 height 102
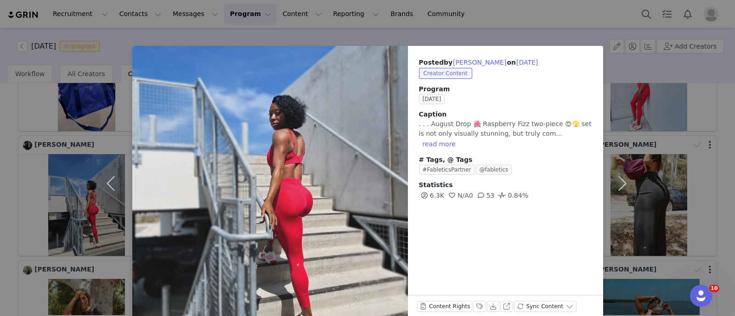
click at [696, 164] on div "Posted by Chelsey Borders on Aug 14, 2025 Creator Content Program AUGUST 2025 C…" at bounding box center [367, 158] width 735 height 316
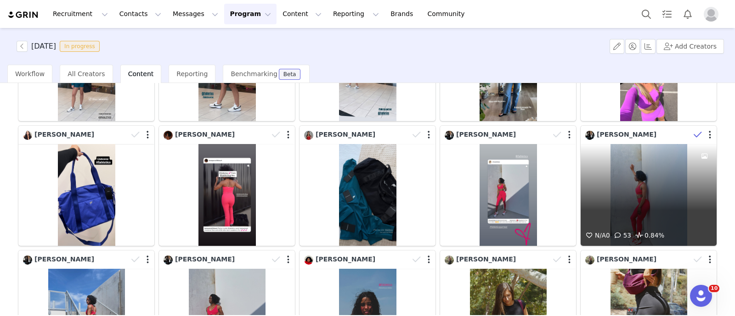
scroll to position [517, 0]
click at [702, 130] on div at bounding box center [703, 135] width 27 height 14
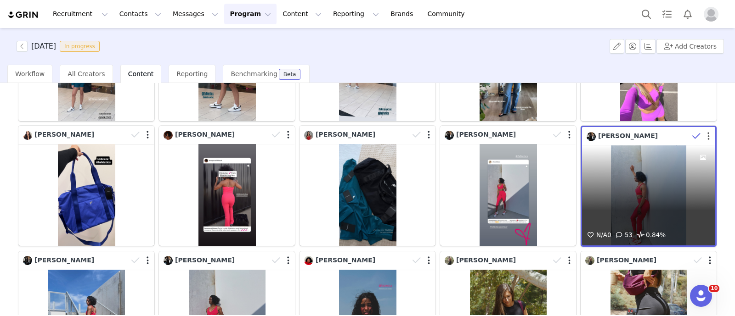
click at [707, 132] on button "button" at bounding box center [708, 136] width 2 height 9
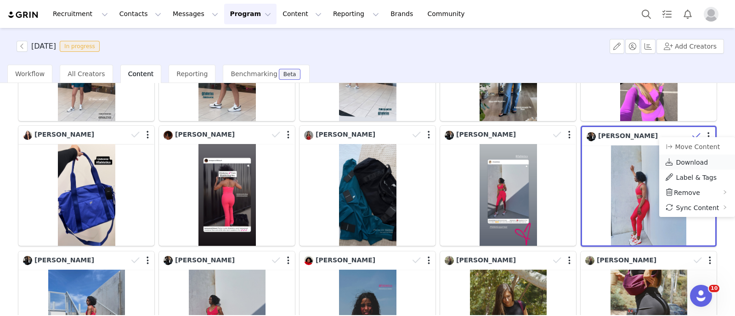
click at [684, 161] on span "Download" at bounding box center [692, 162] width 32 height 7
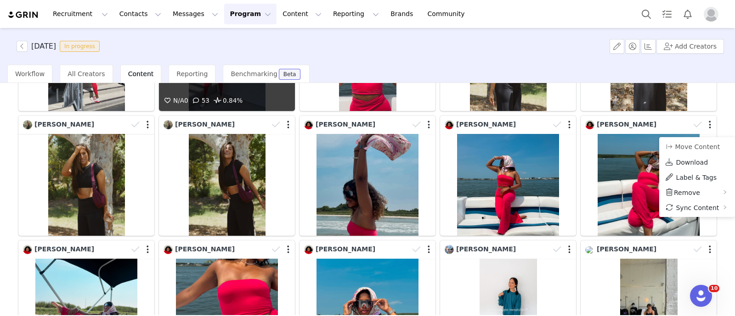
scroll to position [803, 0]
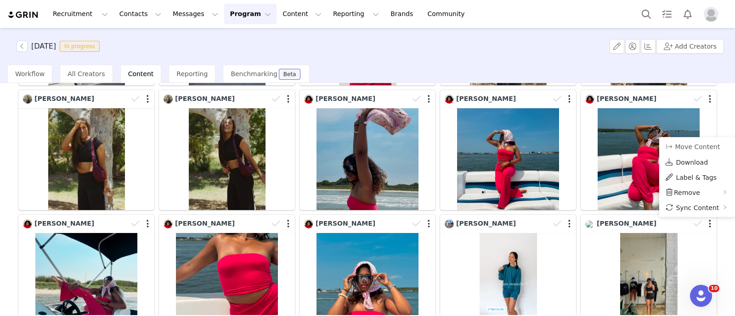
click at [0, 145] on div "1 76 77 78 79 80 111 Media Library (18385) APR '24 (155) MAR 24 (228) FEB 24 (4…" at bounding box center [367, 199] width 735 height 232
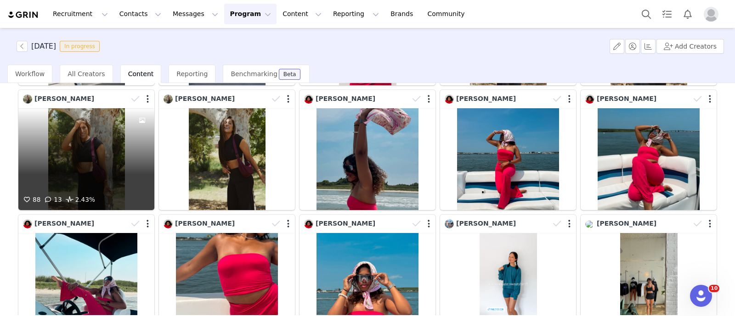
click at [80, 134] on div "88 13 2.43%" at bounding box center [86, 159] width 136 height 102
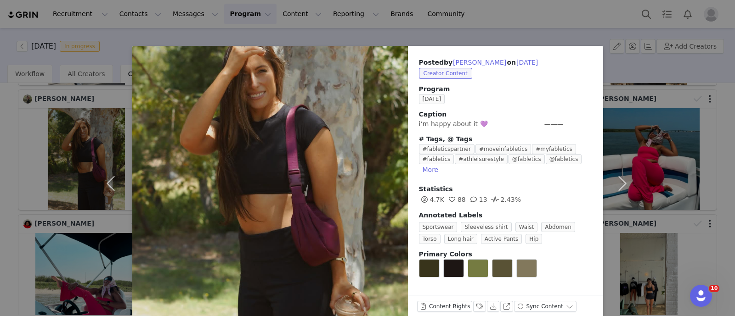
click at [0, 125] on div "Posted by Taylor Schrank on Aug 14, 2025 Creator Content Program AUGUST 2025 Ca…" at bounding box center [367, 158] width 735 height 316
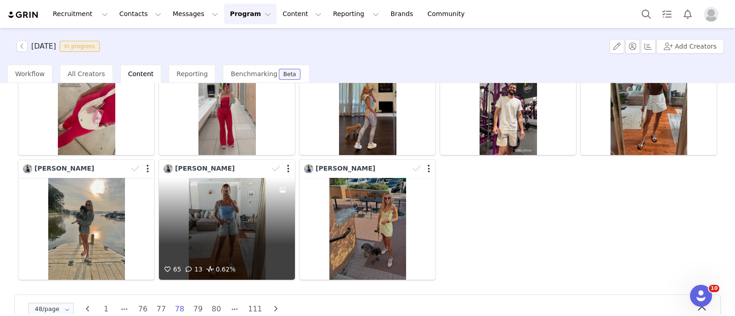
scroll to position [1118, 0]
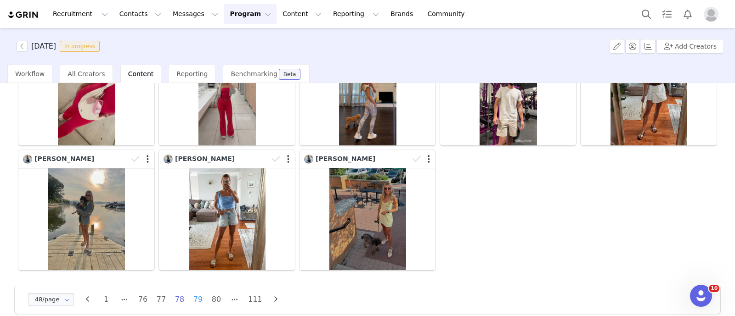
click at [198, 294] on li "79" at bounding box center [198, 300] width 14 height 13
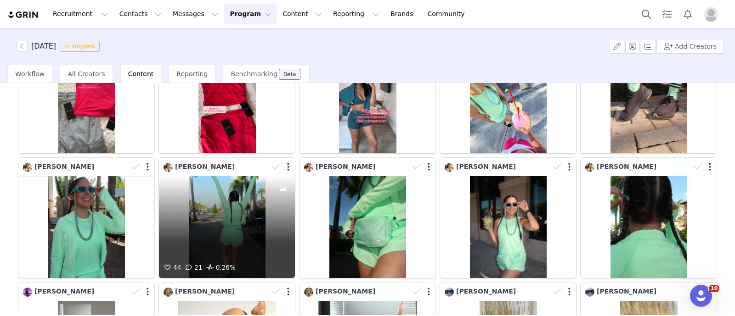
scroll to position [459, 0]
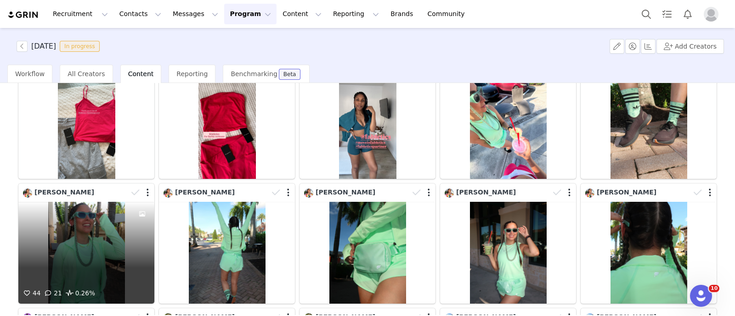
click at [80, 223] on div "44 21 0.26%" at bounding box center [86, 253] width 136 height 102
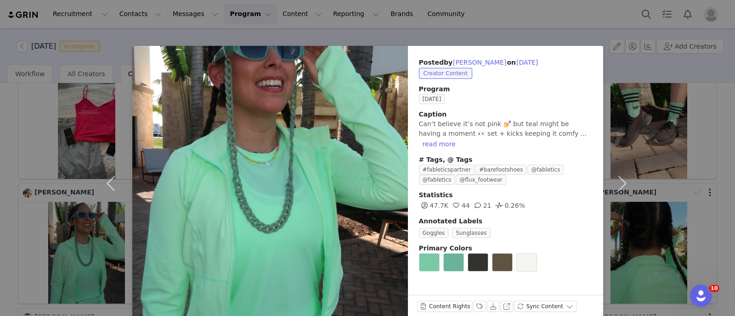
click at [0, 192] on div "Posted by Nathalie Yordi on Aug 14, 2025 Creator Content Program AUGUST 2025 Ca…" at bounding box center [367, 158] width 735 height 316
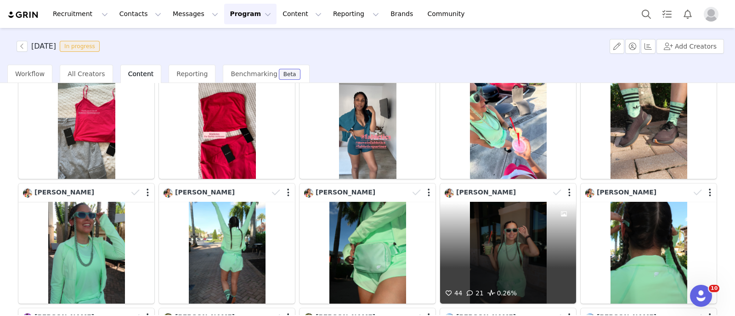
click at [490, 248] on div "44 21 0.26%" at bounding box center [508, 253] width 136 height 102
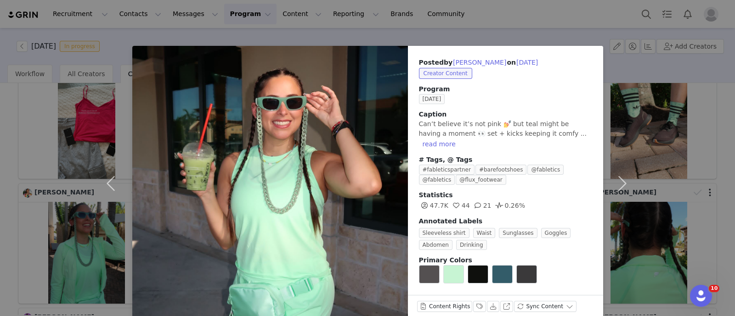
scroll to position [16, 0]
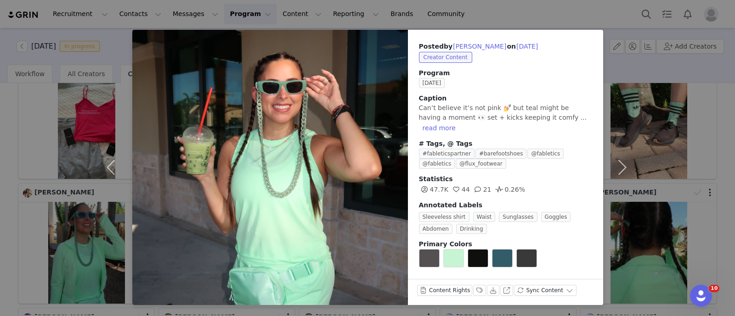
click at [0, 169] on div "Posted by Nathalie Yordi on Aug 14, 2025 Creator Content Program AUGUST 2025 Ca…" at bounding box center [367, 158] width 735 height 316
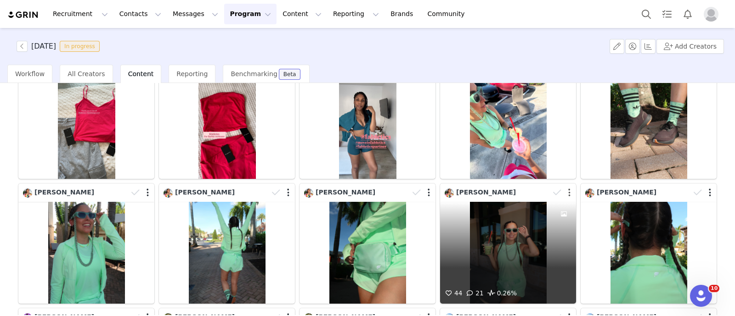
click at [568, 188] on button "button" at bounding box center [569, 192] width 2 height 9
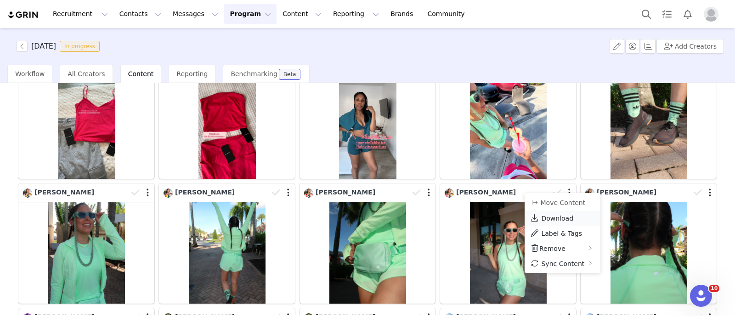
drag, startPoint x: 556, startPoint y: 214, endPoint x: 532, endPoint y: 212, distance: 23.5
click at [556, 215] on span "Download" at bounding box center [557, 218] width 32 height 7
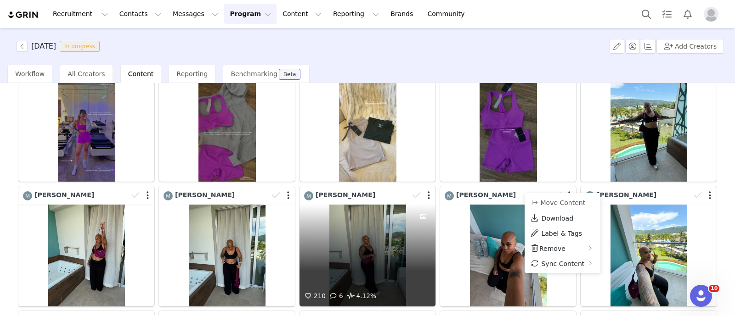
scroll to position [861, 0]
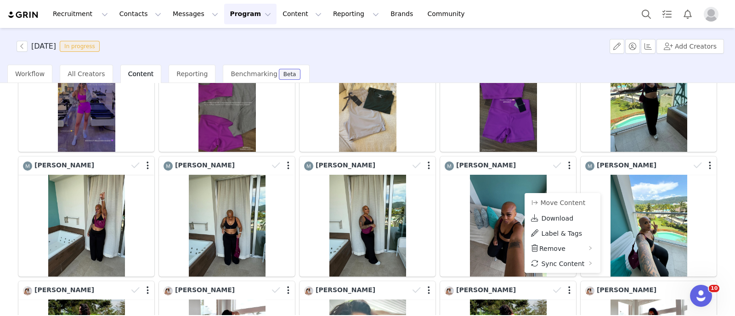
click at [0, 142] on div "1 77 78 79 80 81 111 Media Library (18385) APR '24 (155) MAR 24 (228) FEB 24 (4…" at bounding box center [367, 199] width 735 height 232
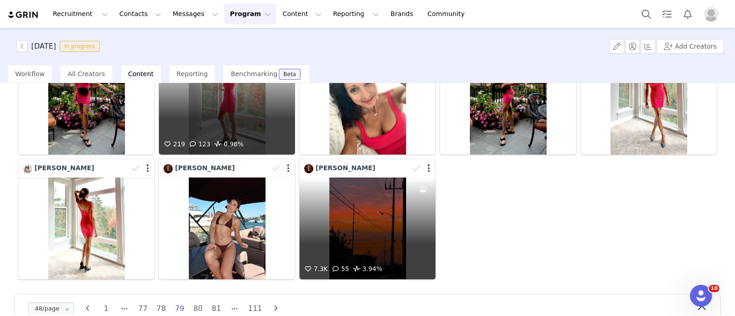
scroll to position [1118, 0]
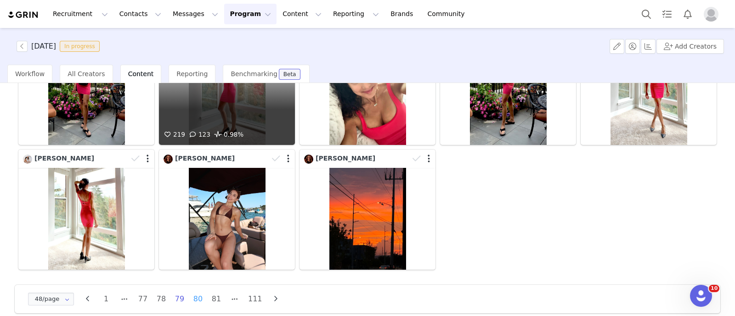
click at [194, 293] on li "80" at bounding box center [198, 299] width 14 height 13
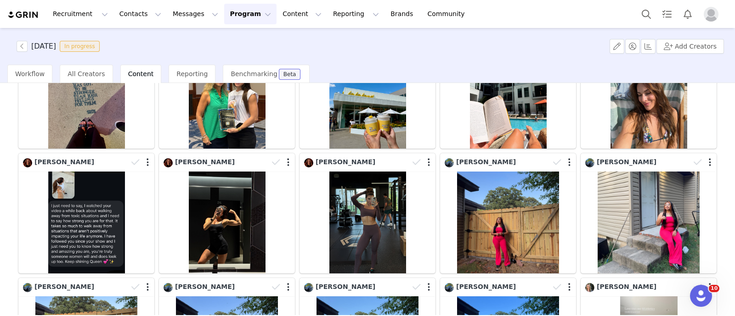
scroll to position [172, 0]
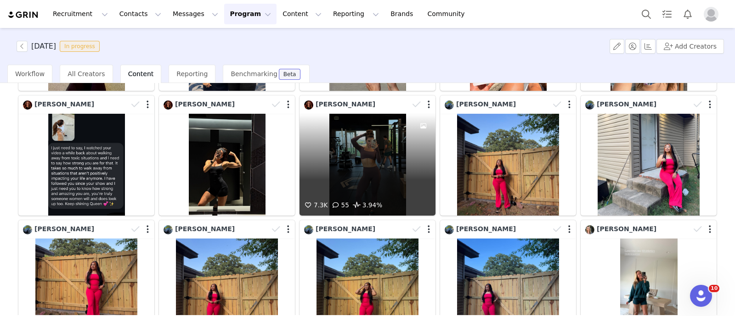
click at [364, 170] on div "7.3K 55 3.94%" at bounding box center [367, 165] width 136 height 102
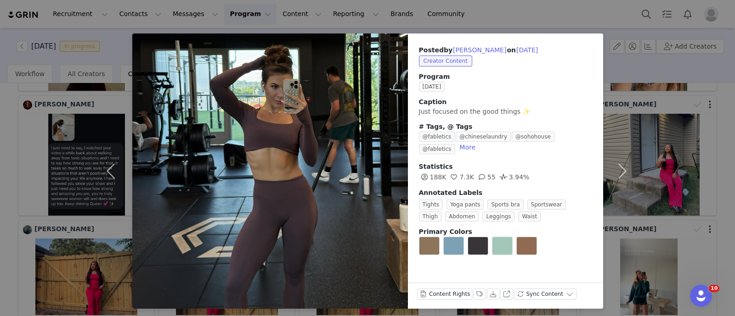
scroll to position [16, 0]
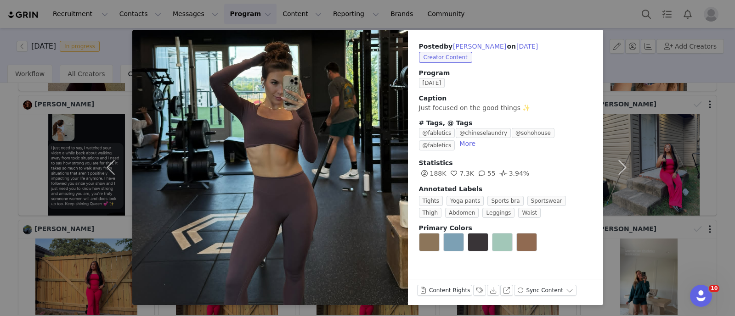
click at [0, 134] on div "Posted by Tayler Byrd on Aug 14, 2025 Creator Content Program AUGUST 2025 Capti…" at bounding box center [367, 158] width 735 height 316
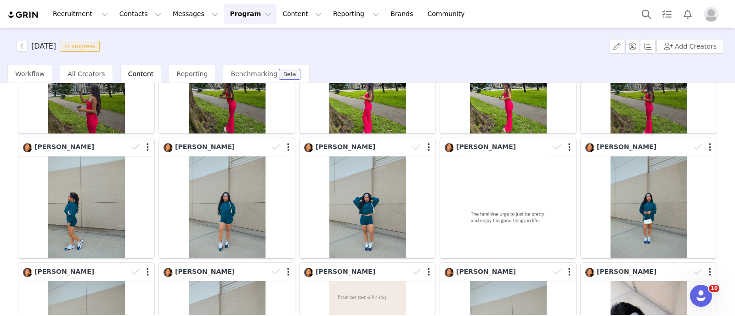
scroll to position [918, 0]
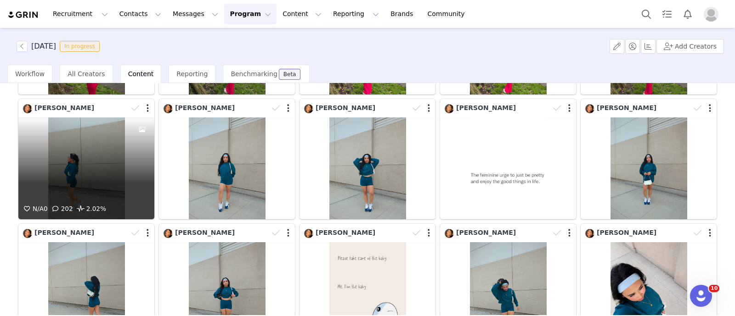
click at [63, 153] on div "N/A 0 202 2.02%" at bounding box center [86, 169] width 136 height 102
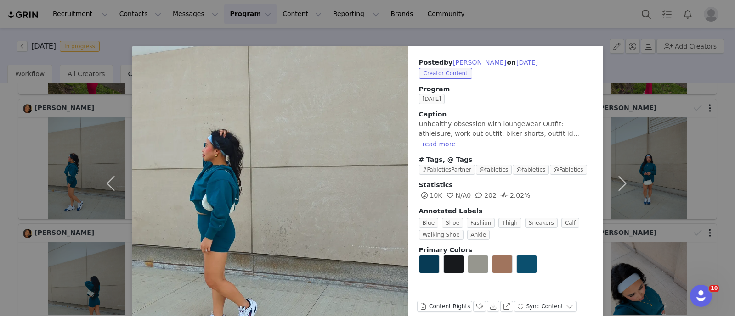
click at [0, 146] on div "Posted by Lani Nguyen on Aug 14, 2025 Creator Content Program AUGUST 2025 Capti…" at bounding box center [367, 158] width 735 height 316
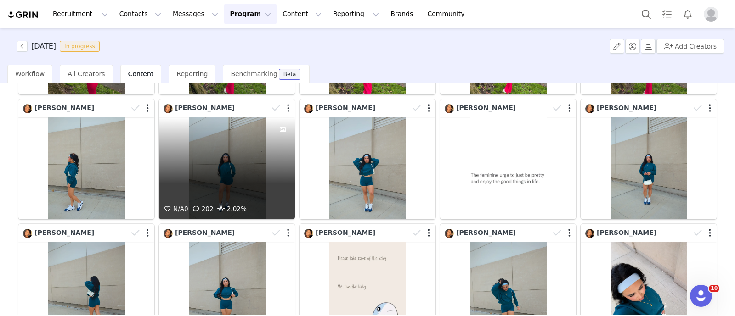
click at [261, 163] on div "N/A 0 202 2.02%" at bounding box center [227, 169] width 136 height 102
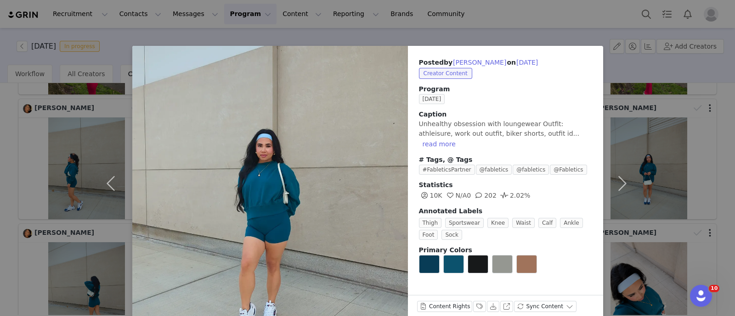
click at [0, 139] on div "Posted by Lani Nguyen on Aug 14, 2025 Creator Content Program AUGUST 2025 Capti…" at bounding box center [367, 158] width 735 height 316
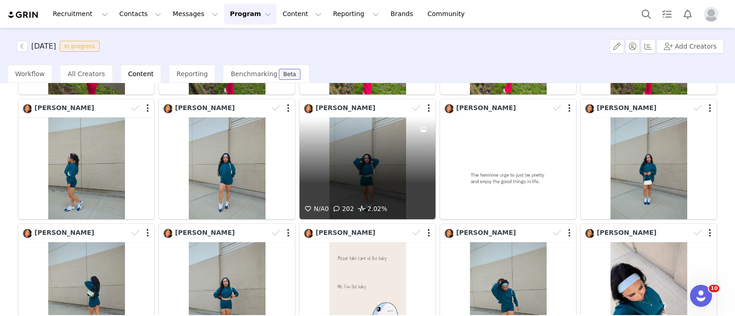
click at [390, 159] on div "N/A 0 202 2.02%" at bounding box center [367, 169] width 136 height 102
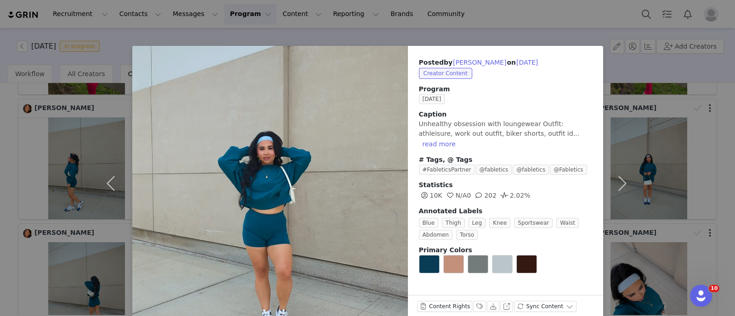
click at [0, 147] on div "Posted by Lani Nguyen on Aug 14, 2025 Creator Content Program AUGUST 2025 Capti…" at bounding box center [367, 158] width 735 height 316
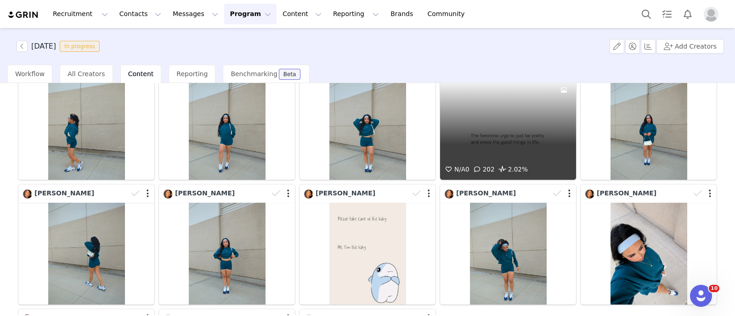
scroll to position [976, 0]
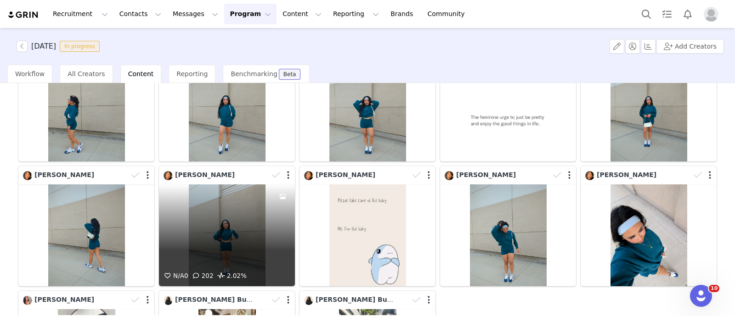
click at [228, 214] on div "N/A 0 202 2.02%" at bounding box center [227, 236] width 136 height 102
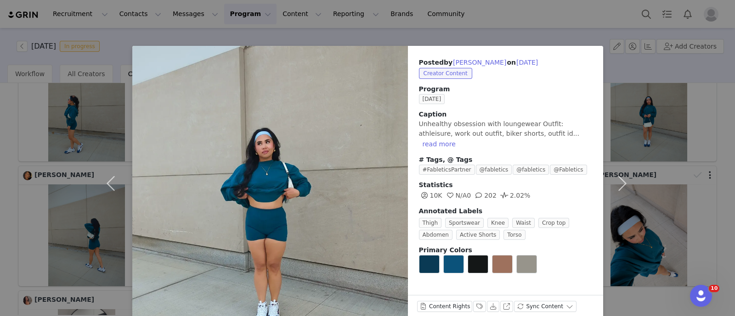
click at [55, 198] on div "Posted by Lani Nguyen on Aug 14, 2025 Creator Content Program AUGUST 2025 Capti…" at bounding box center [367, 158] width 735 height 316
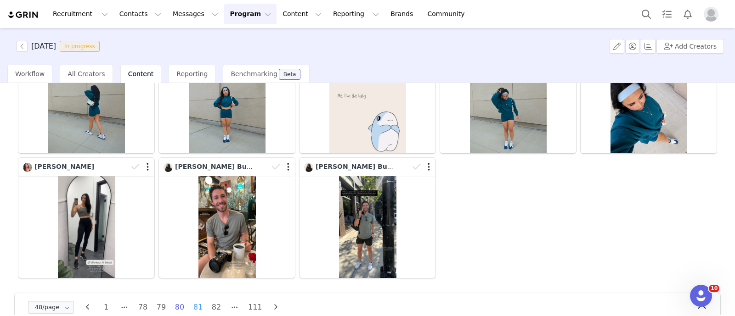
scroll to position [1118, 0]
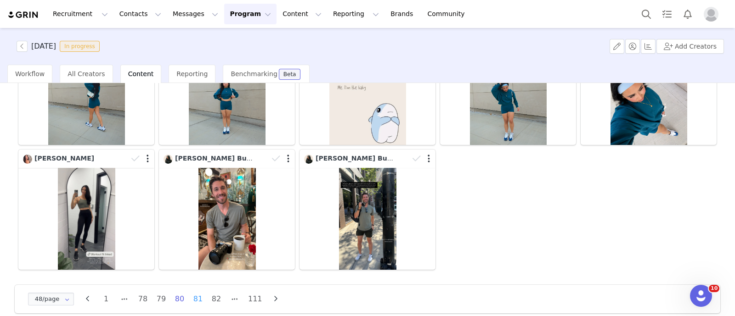
click at [198, 293] on li "81" at bounding box center [198, 299] width 14 height 13
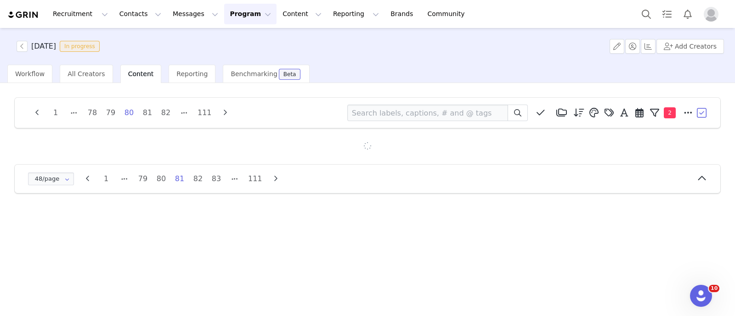
scroll to position [0, 0]
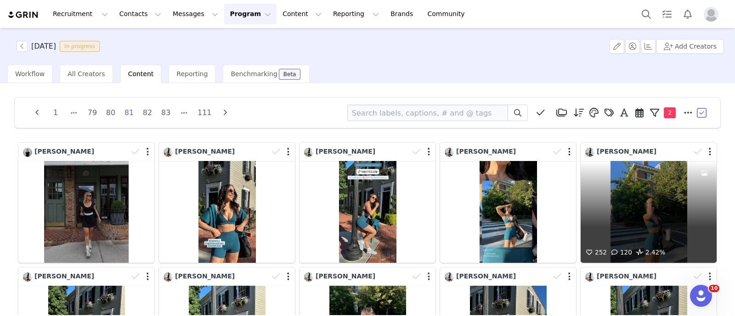
click at [671, 197] on div "252 120 2.42%" at bounding box center [649, 212] width 136 height 102
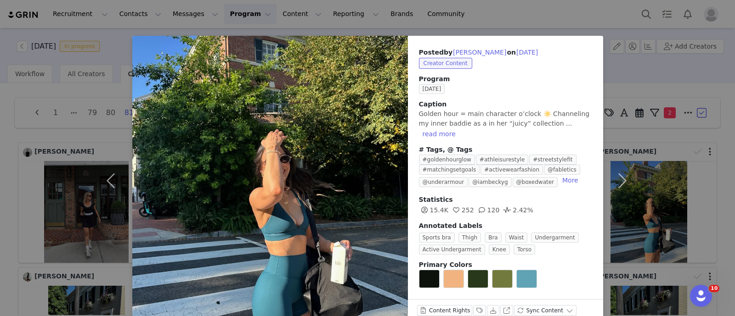
scroll to position [19, 0]
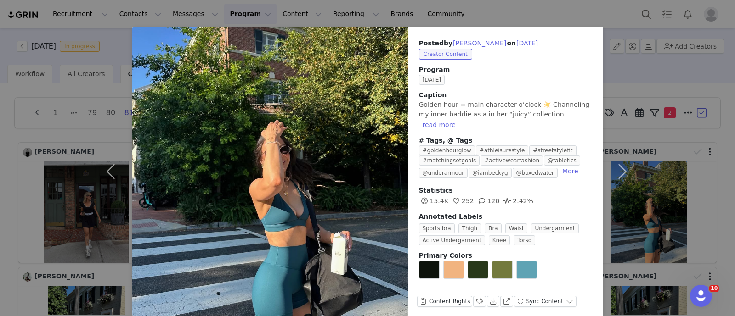
click at [672, 161] on div "Posted by Iris Rivera on Aug 14, 2025 Creator Content Program AUGUST 2025 Capti…" at bounding box center [367, 158] width 735 height 316
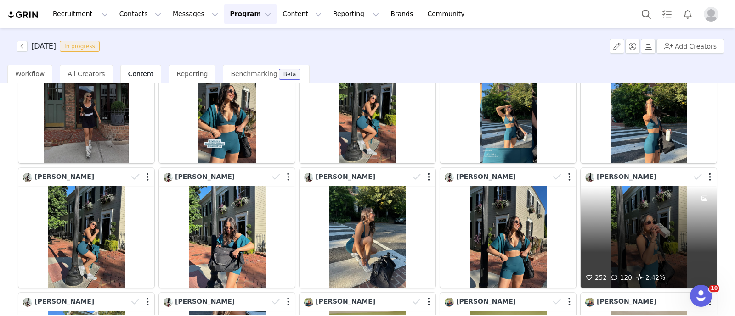
scroll to position [114, 0]
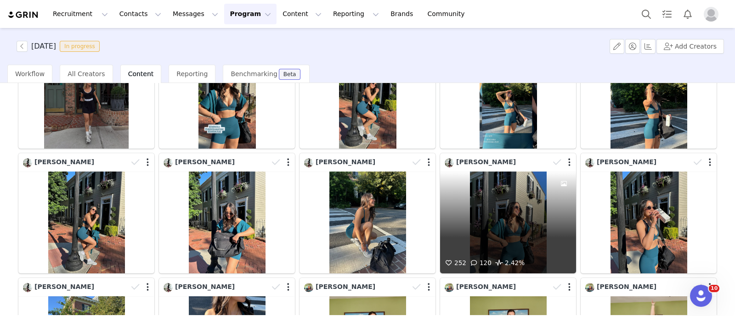
click at [478, 226] on div "252 120 2.42%" at bounding box center [508, 223] width 136 height 102
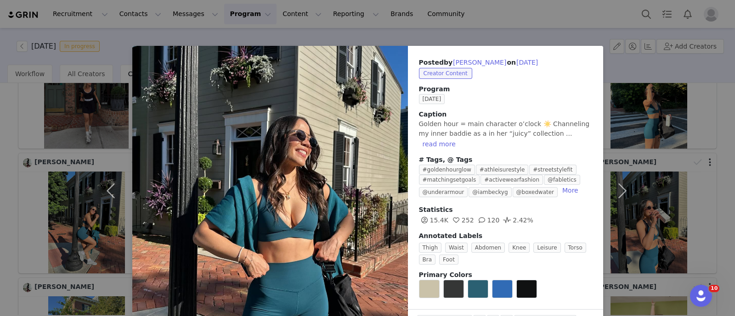
click at [0, 141] on div "Posted by Iris Rivera on Aug 14, 2025 Creator Content Program AUGUST 2025 Capti…" at bounding box center [367, 158] width 735 height 316
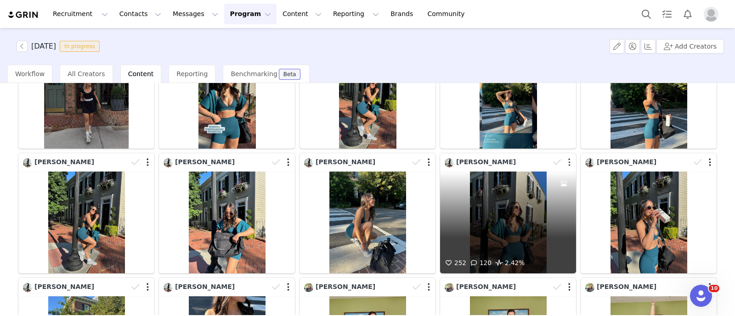
click at [568, 160] on button "button" at bounding box center [569, 162] width 2 height 9
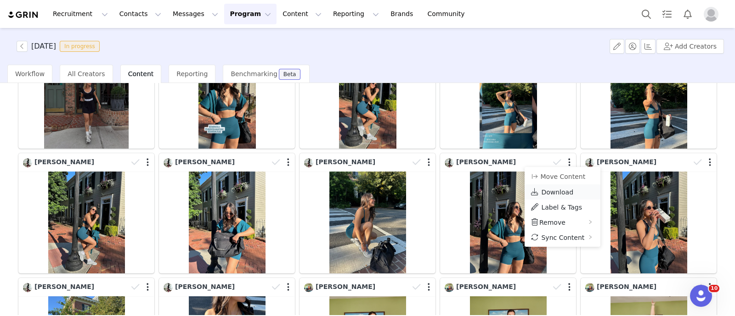
click at [540, 189] on link "Download" at bounding box center [563, 192] width 76 height 15
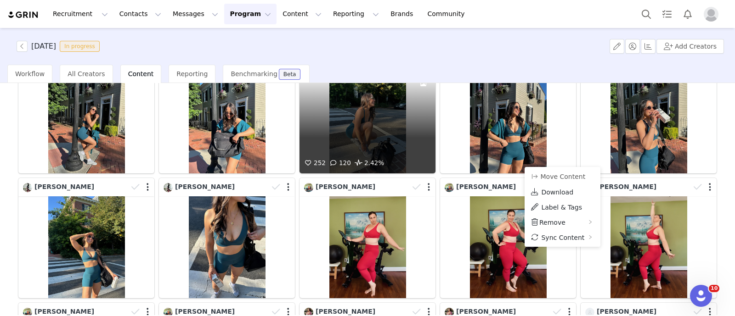
scroll to position [229, 0]
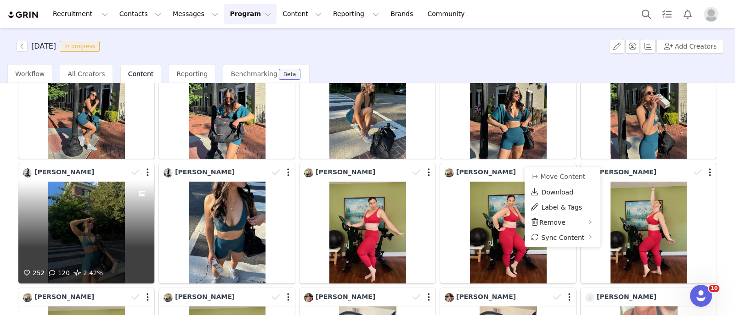
click at [83, 208] on div "252 120 2.42%" at bounding box center [86, 233] width 136 height 102
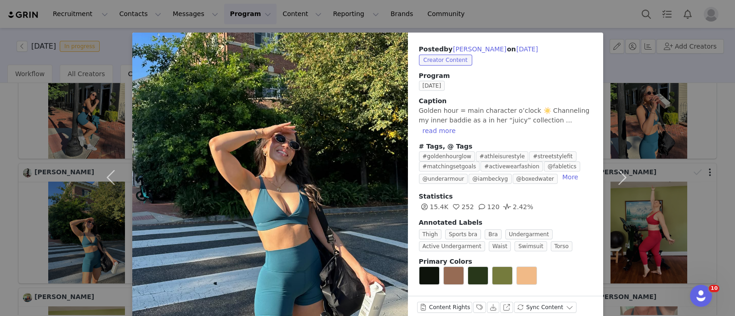
scroll to position [19, 0]
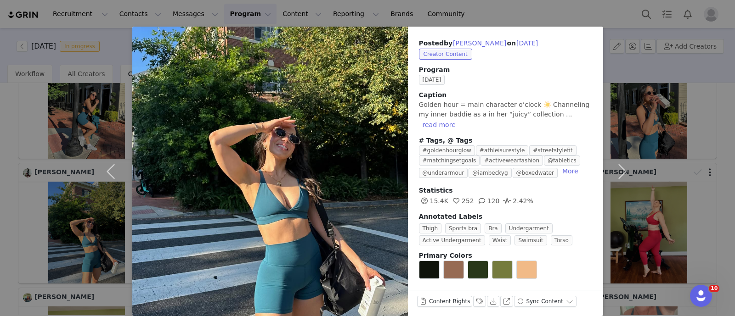
drag, startPoint x: 0, startPoint y: 194, endPoint x: 7, endPoint y: 194, distance: 7.3
click at [0, 194] on div "Posted by Iris Rivera on Aug 14, 2025 Creator Content Program AUGUST 2025 Capti…" at bounding box center [367, 158] width 735 height 316
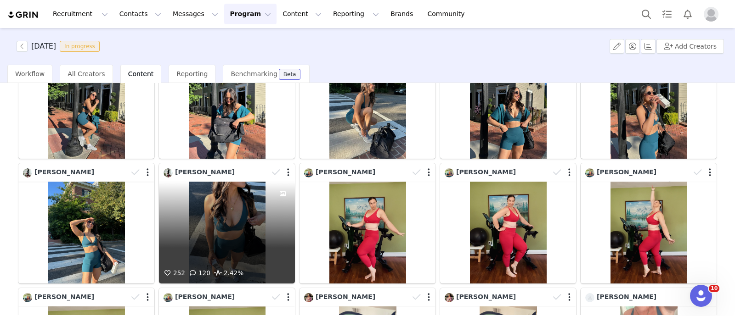
click at [243, 223] on div "252 120 2.42%" at bounding box center [227, 233] width 136 height 102
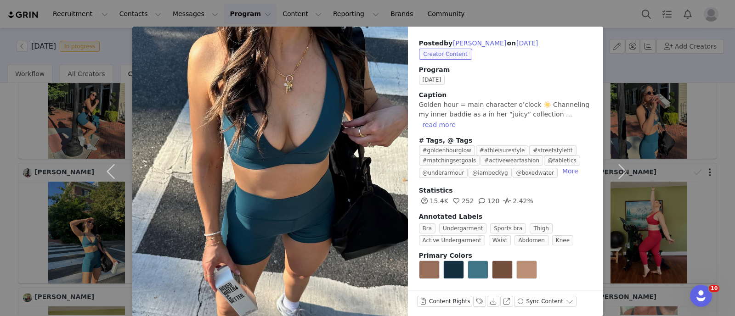
click at [0, 171] on div "Posted by Iris Rivera on Aug 14, 2025 Creator Content Program AUGUST 2025 Capti…" at bounding box center [367, 158] width 735 height 316
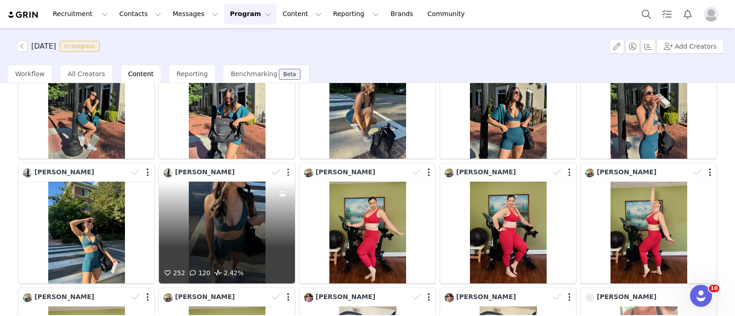
click at [287, 168] on button "button" at bounding box center [288, 172] width 2 height 9
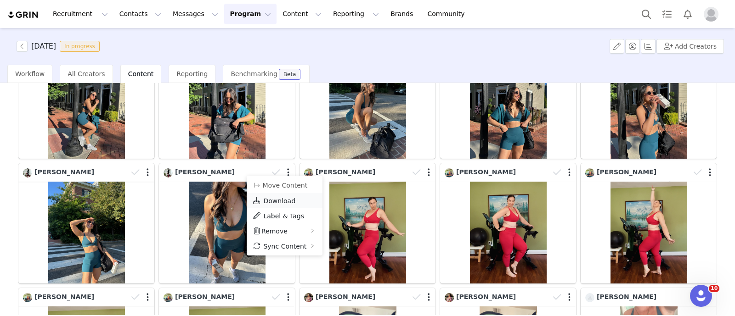
click at [281, 201] on span "Download" at bounding box center [279, 201] width 32 height 7
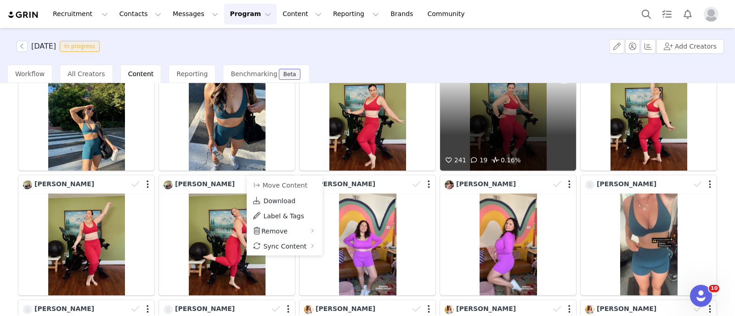
scroll to position [344, 0]
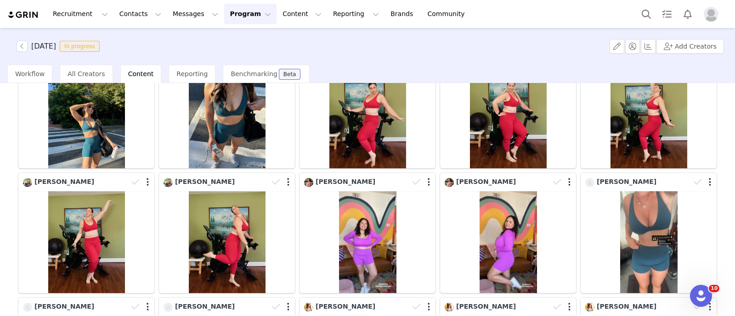
click at [0, 182] on div "1 79 80 81 82 83 111 Media Library (18385) APR '24 (155) MAR 24 (228) FEB 24 (4…" at bounding box center [367, 199] width 735 height 232
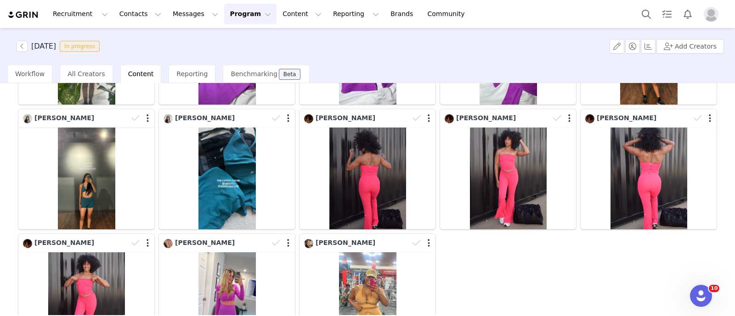
scroll to position [1033, 0]
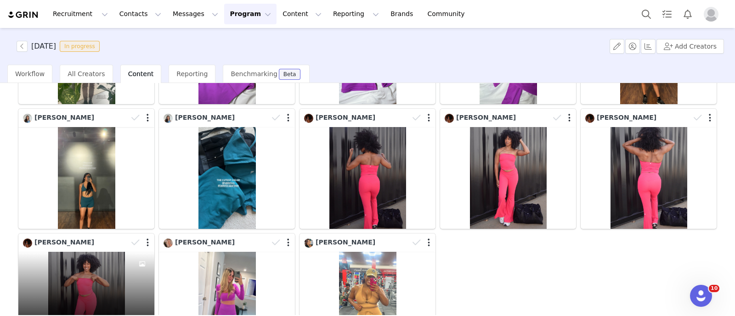
click at [90, 257] on div "N/A 0 66 1.58%" at bounding box center [86, 303] width 136 height 102
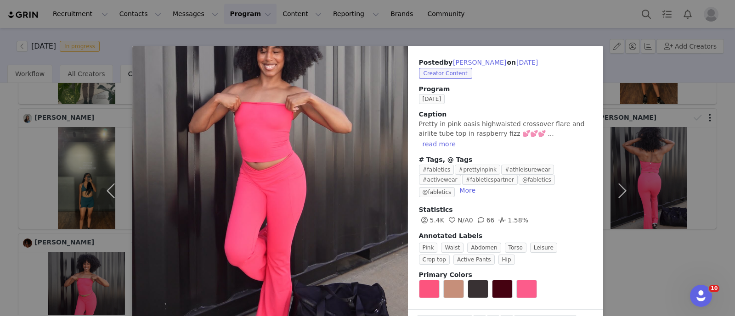
click at [685, 284] on div "Posted by Courtney Marie Anthony on Aug 13, 2025 Creator Content Program AUGUST…" at bounding box center [367, 158] width 735 height 316
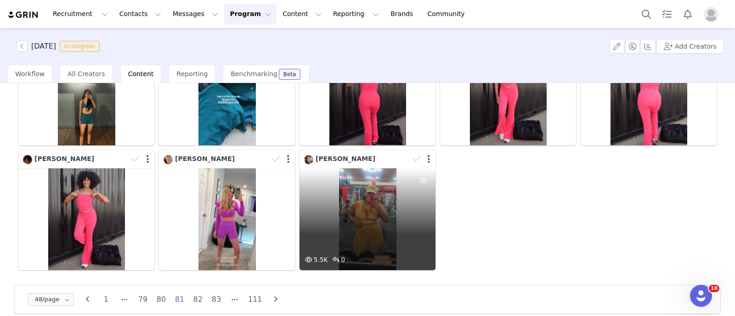
scroll to position [1118, 0]
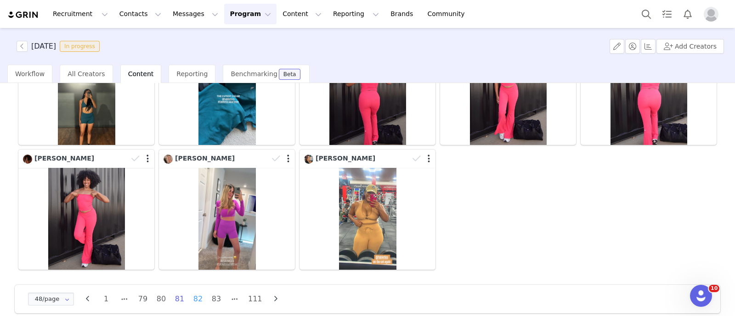
click at [195, 293] on li "82" at bounding box center [198, 299] width 14 height 13
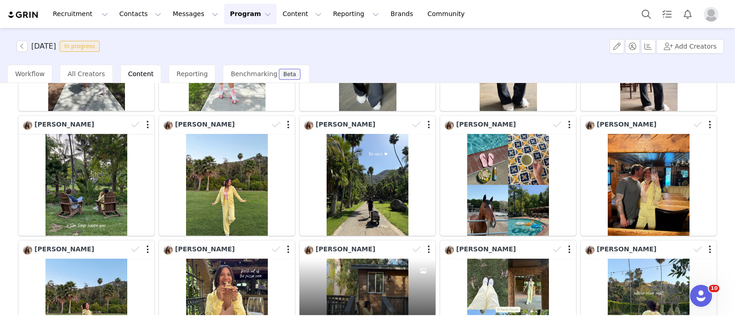
scroll to position [574, 0]
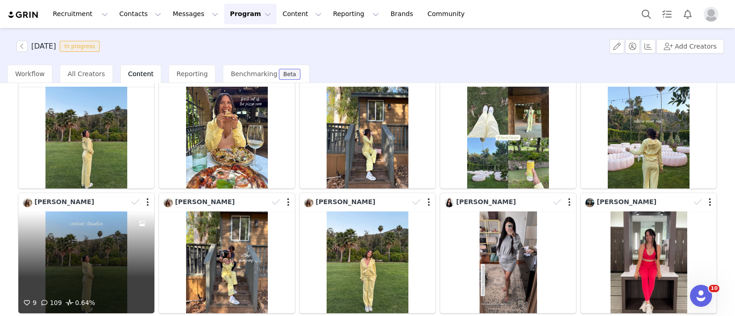
click at [80, 248] on div "9 109 0.64%" at bounding box center [86, 263] width 136 height 102
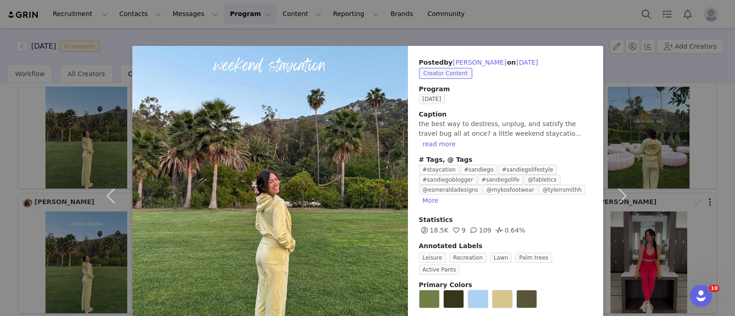
click at [0, 135] on div "Posted by Breanne Burnell on Aug 13, 2025 Creator Content Program AUGUST 2025 C…" at bounding box center [367, 158] width 735 height 316
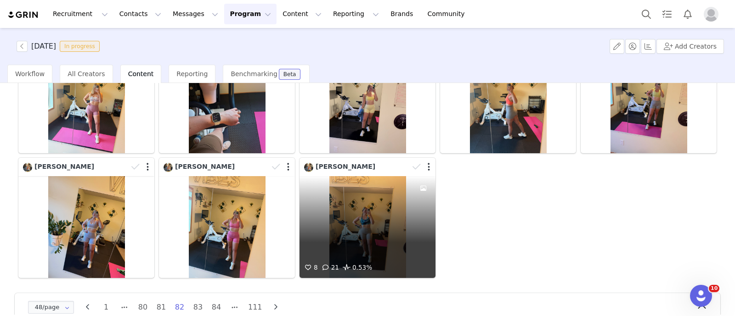
scroll to position [1118, 0]
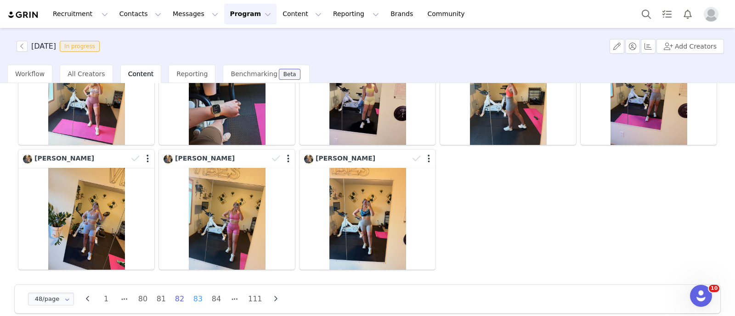
click at [199, 293] on li "83" at bounding box center [198, 299] width 14 height 13
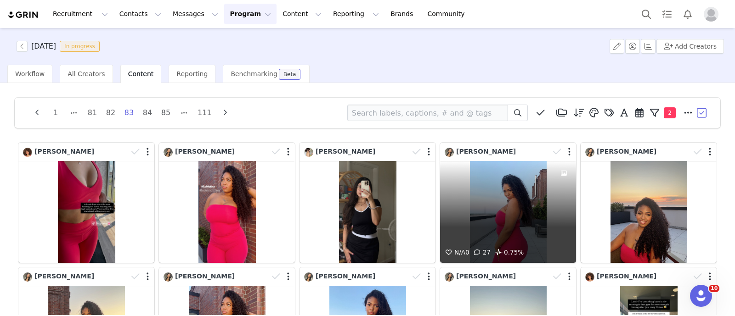
click at [491, 239] on div "N/A 0 27 0.75%" at bounding box center [508, 212] width 136 height 102
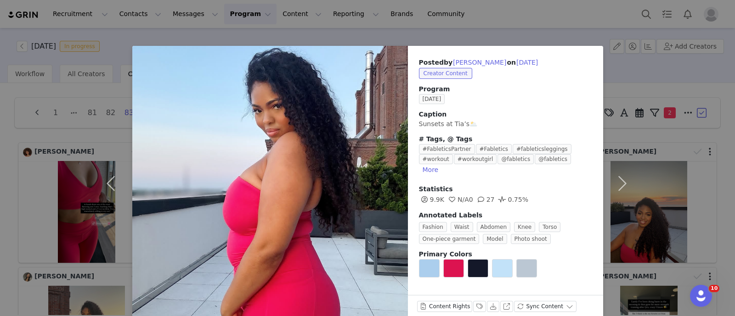
click at [0, 128] on div "Posted by Tia Cannon on Aug 13, 2025 Creator Content Program AUGUST 2025 Captio…" at bounding box center [367, 158] width 735 height 316
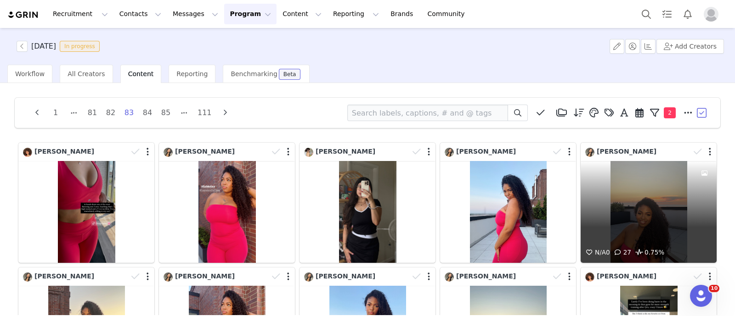
click at [634, 191] on div "N/A 0 27 0.75%" at bounding box center [649, 212] width 136 height 102
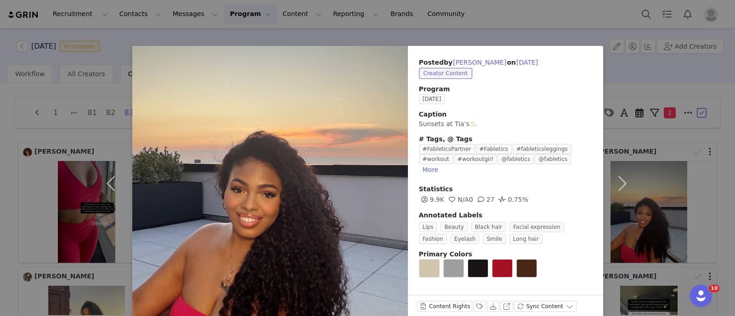
click at [0, 118] on div "Posted by Tia Cannon on Aug 13, 2025 Creator Content Program AUGUST 2025 Captio…" at bounding box center [367, 158] width 735 height 316
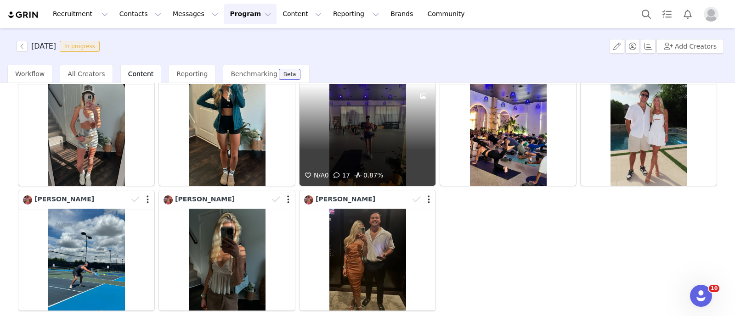
scroll to position [1118, 0]
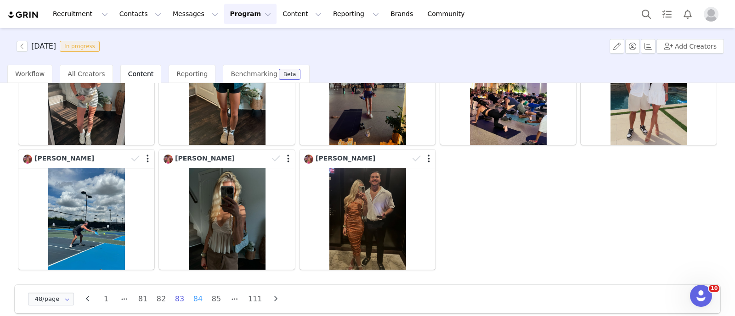
click at [194, 293] on li "84" at bounding box center [198, 299] width 14 height 13
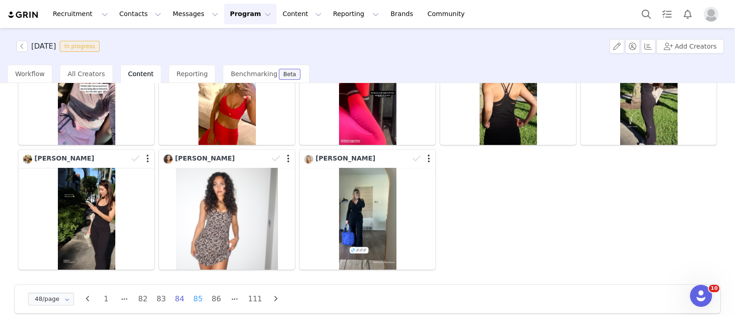
click at [195, 293] on li "85" at bounding box center [198, 299] width 14 height 13
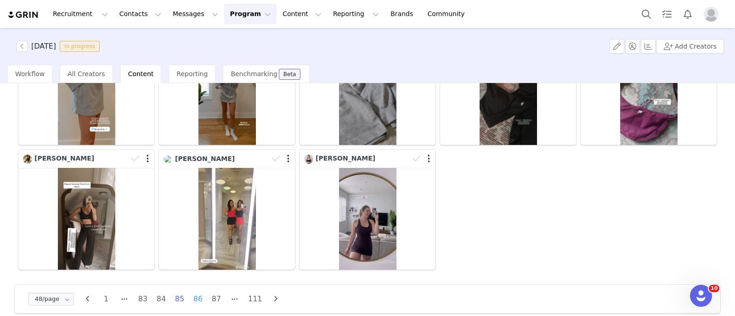
click at [201, 293] on li "86" at bounding box center [198, 299] width 14 height 13
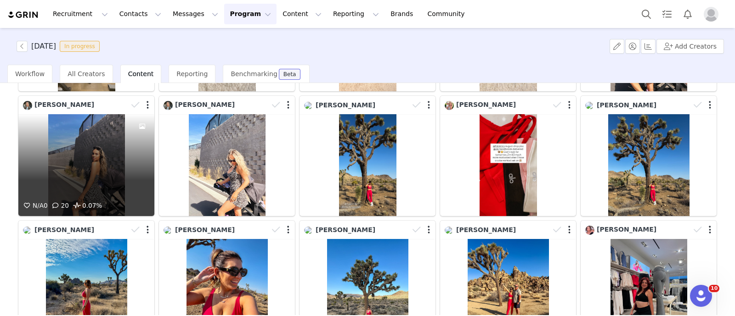
scroll to position [172, 0]
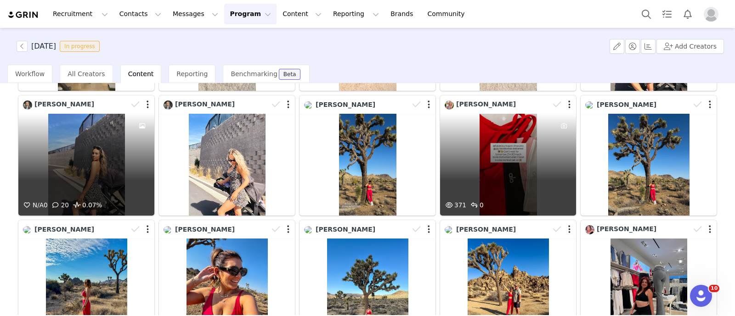
click at [117, 166] on div "N/A 0 20 0.07%" at bounding box center [86, 165] width 136 height 102
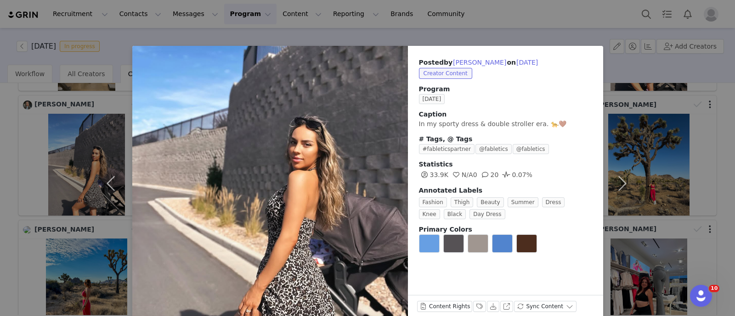
click at [0, 159] on div "Posted by Alexa Lawrence on Aug 12, 2025 Creator Content Program AUGUST 2025 Ca…" at bounding box center [367, 158] width 735 height 316
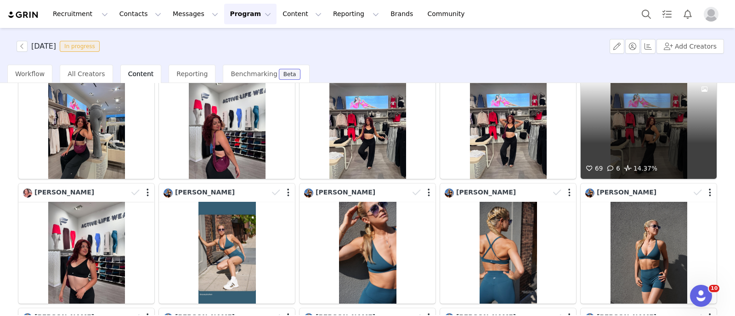
scroll to position [574, 0]
